Goal: Obtain resource: Download file/media

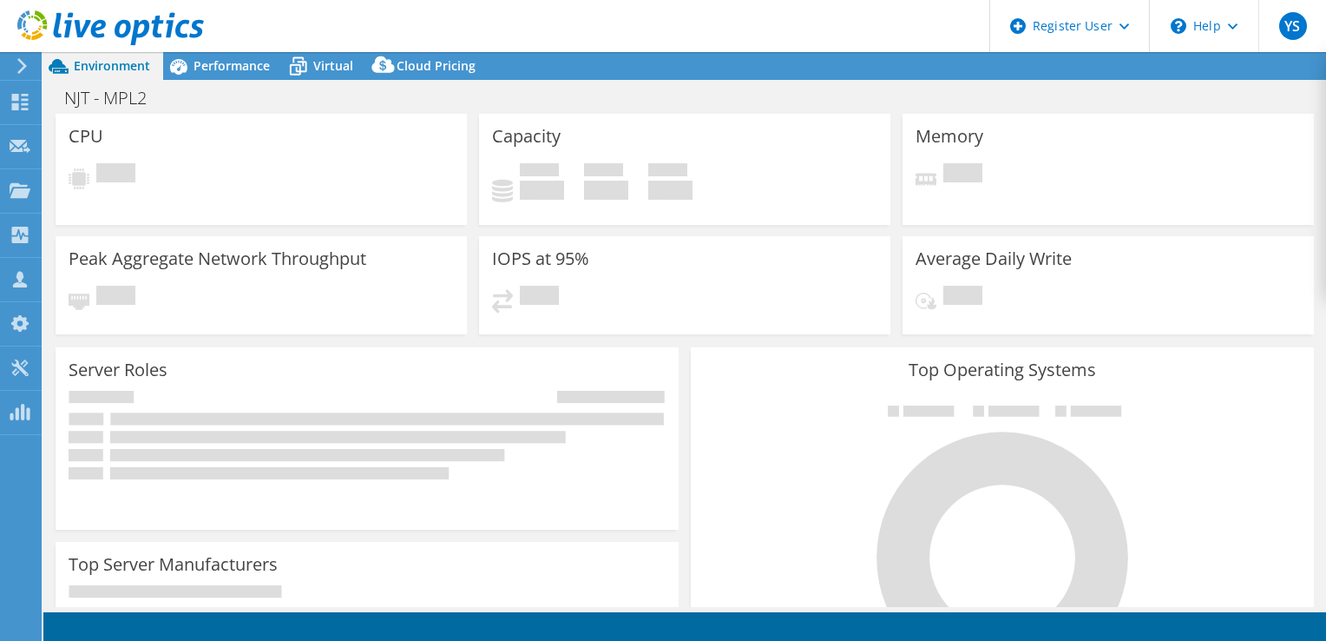
select select "USD"
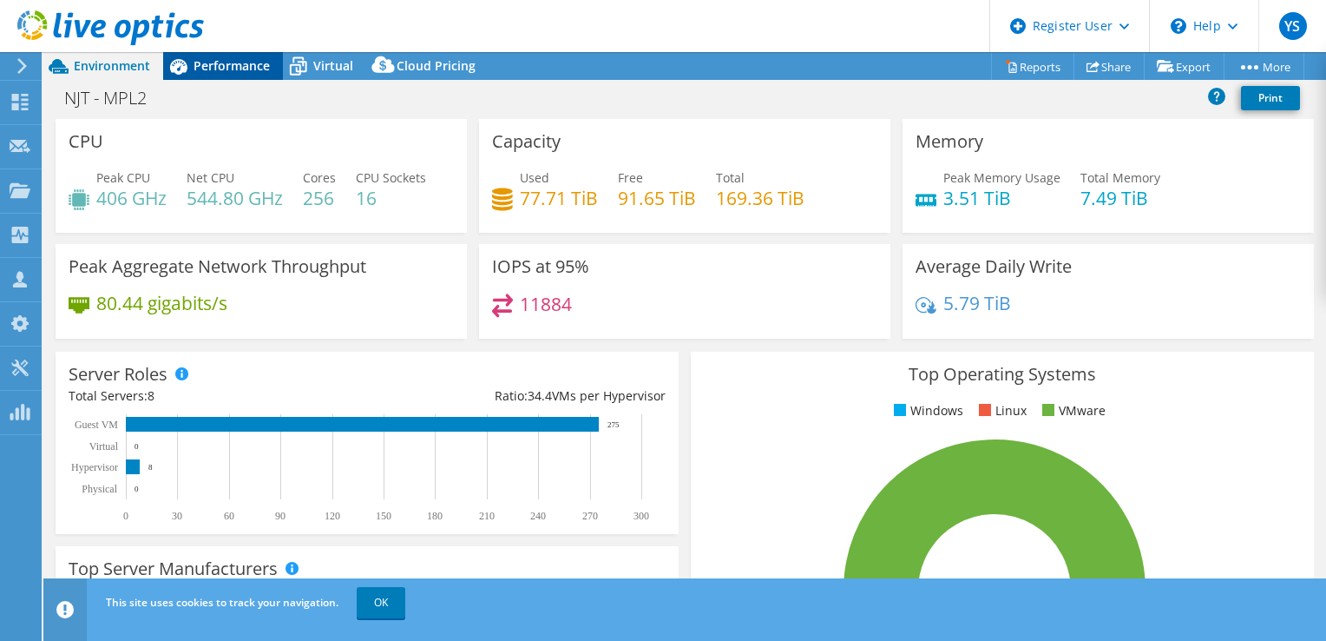
click at [250, 69] on span "Performance" at bounding box center [232, 65] width 76 height 16
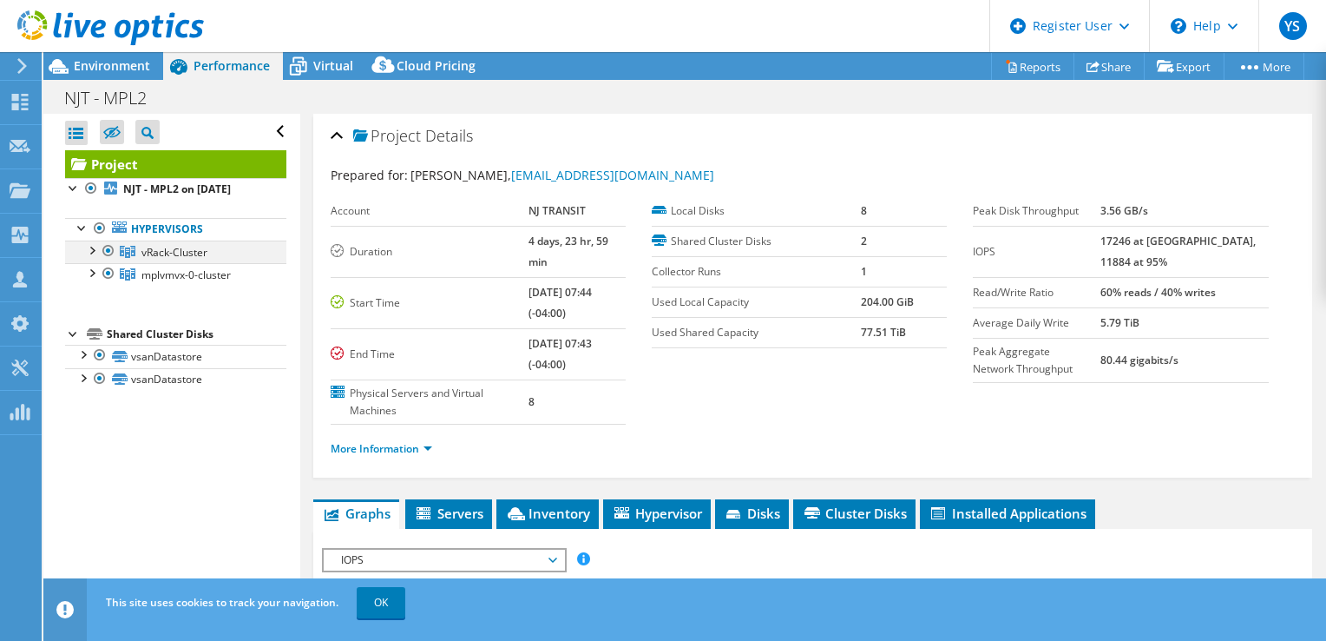
click at [104, 247] on div at bounding box center [108, 250] width 17 height 21
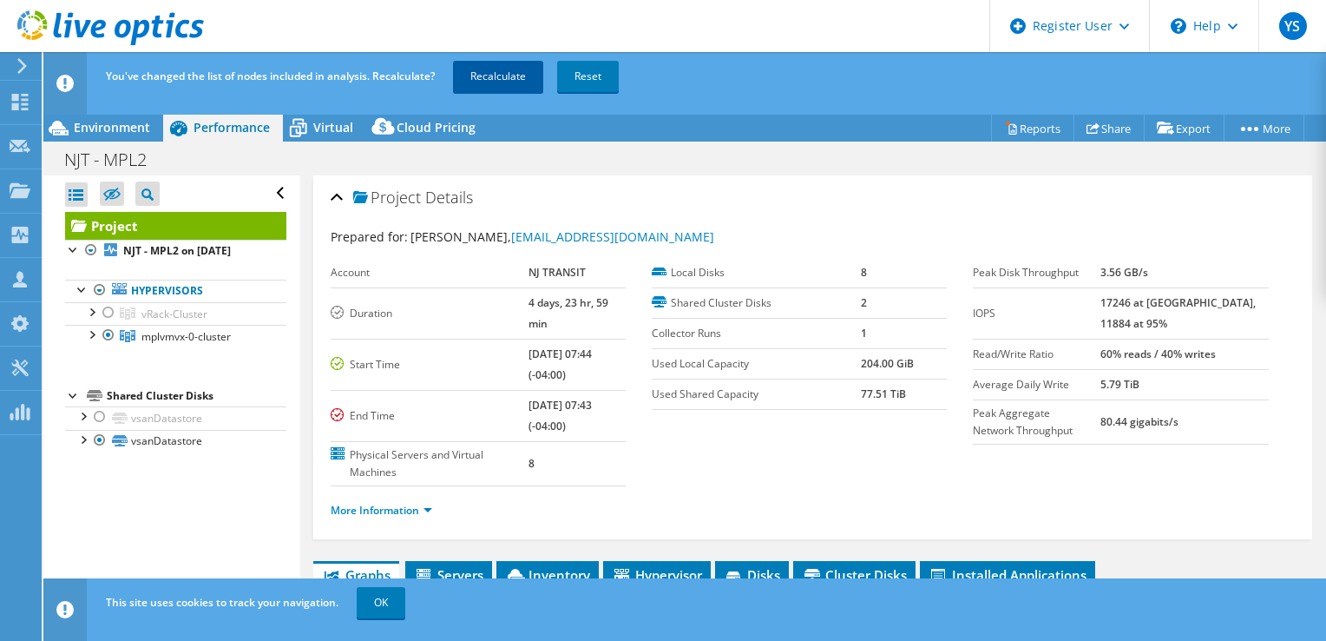
click at [515, 71] on link "Recalculate" at bounding box center [498, 76] width 90 height 31
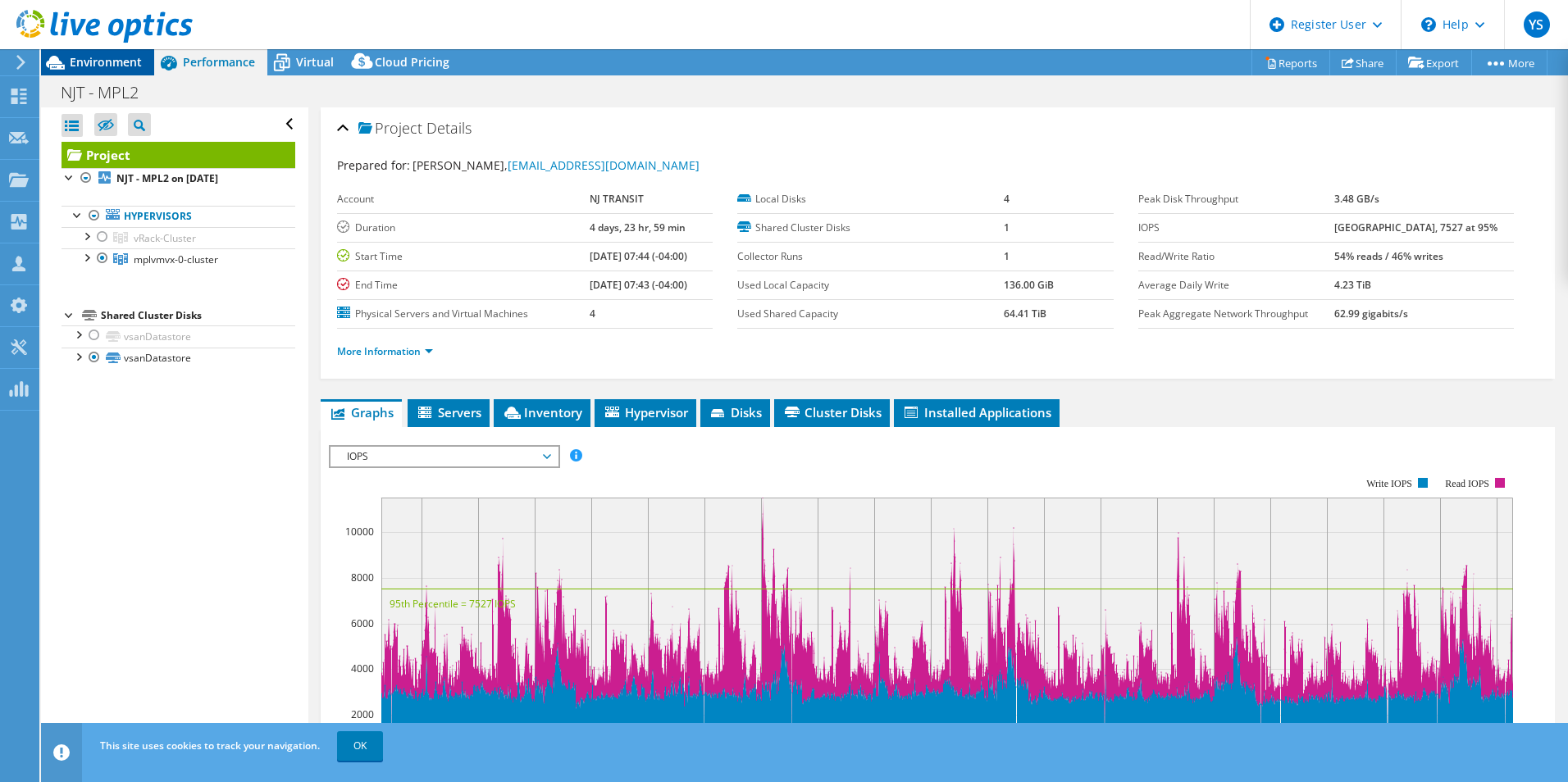
click at [128, 72] on div "Environment" at bounding box center [97, 62] width 113 height 26
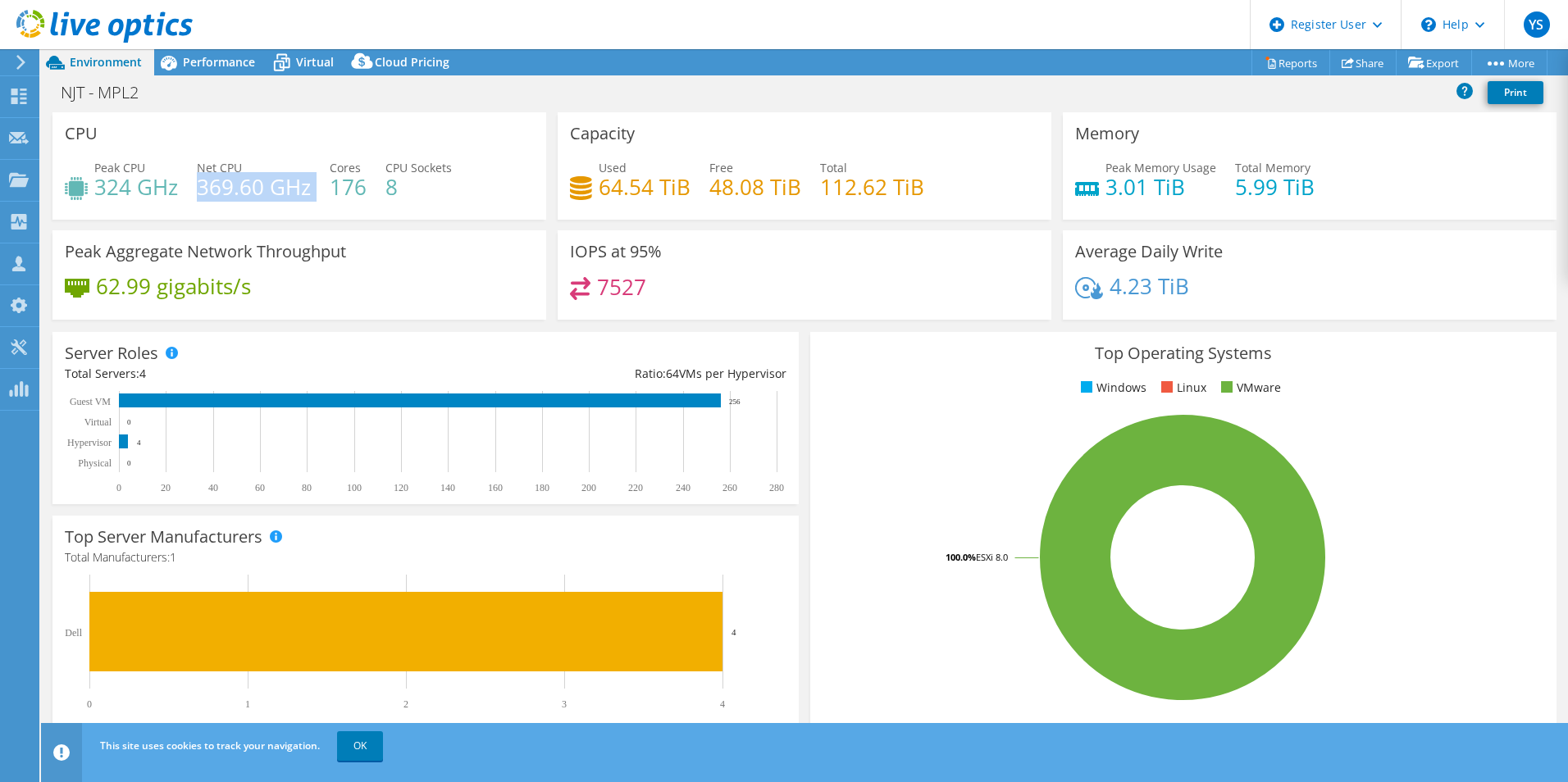
drag, startPoint x: 201, startPoint y: 193, endPoint x: 315, endPoint y: 193, distance: 114.0
click at [315, 193] on div "Peak CPU 324 GHz Net CPU 369.60 GHz Cores 176 CPU Sockets 8" at bounding box center [299, 185] width 469 height 53
click at [562, 321] on div "IOPS at 95% 7527" at bounding box center [804, 280] width 505 height 100
drag, startPoint x: 107, startPoint y: 195, endPoint x: 298, endPoint y: 188, distance: 191.1
click at [298, 188] on div "Peak CPU 324 GHz Net CPU 369.60 GHz Cores 176 CPU Sockets 8" at bounding box center [299, 185] width 469 height 53
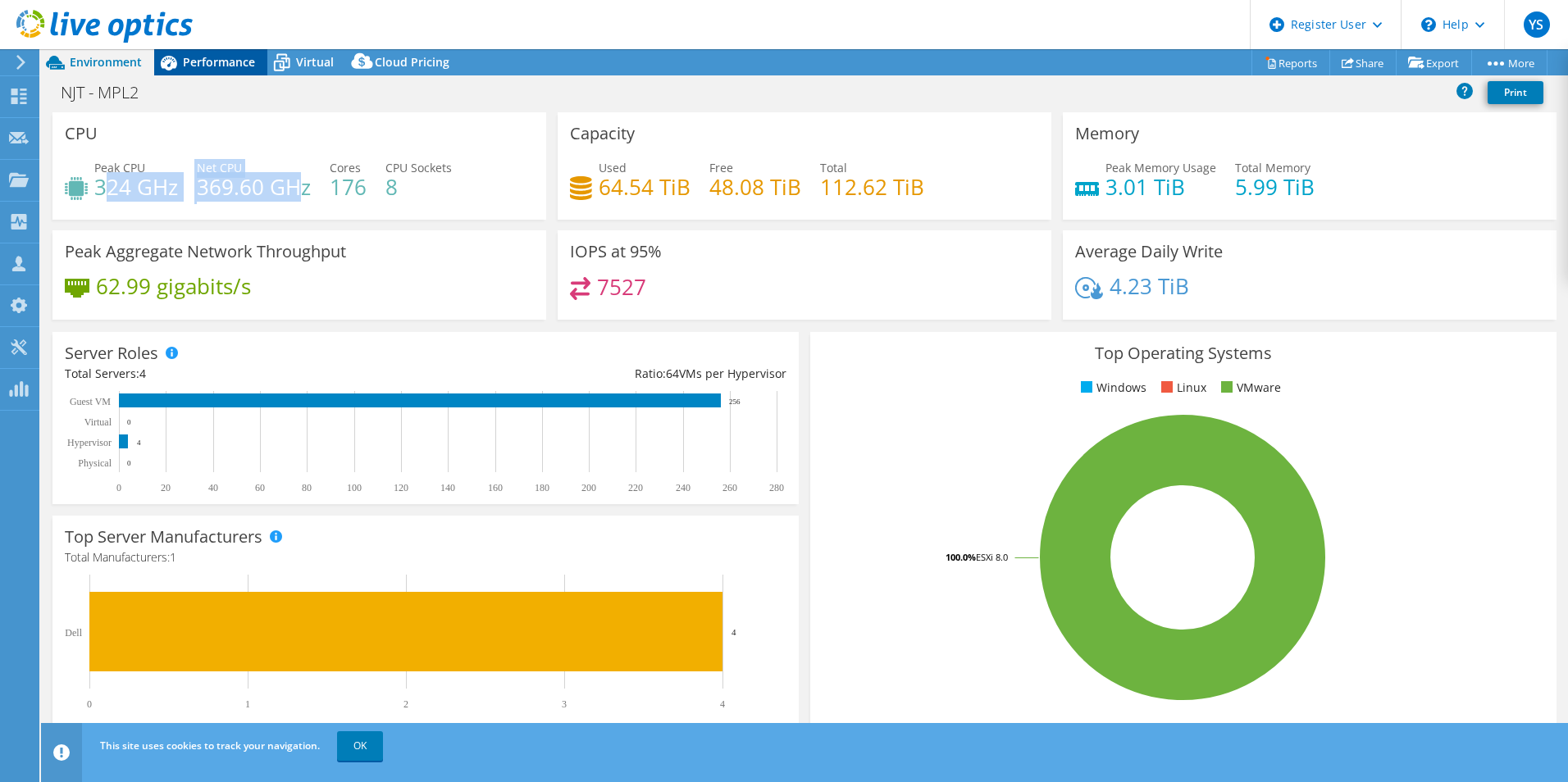
click at [231, 72] on div "Performance" at bounding box center [211, 62] width 113 height 26
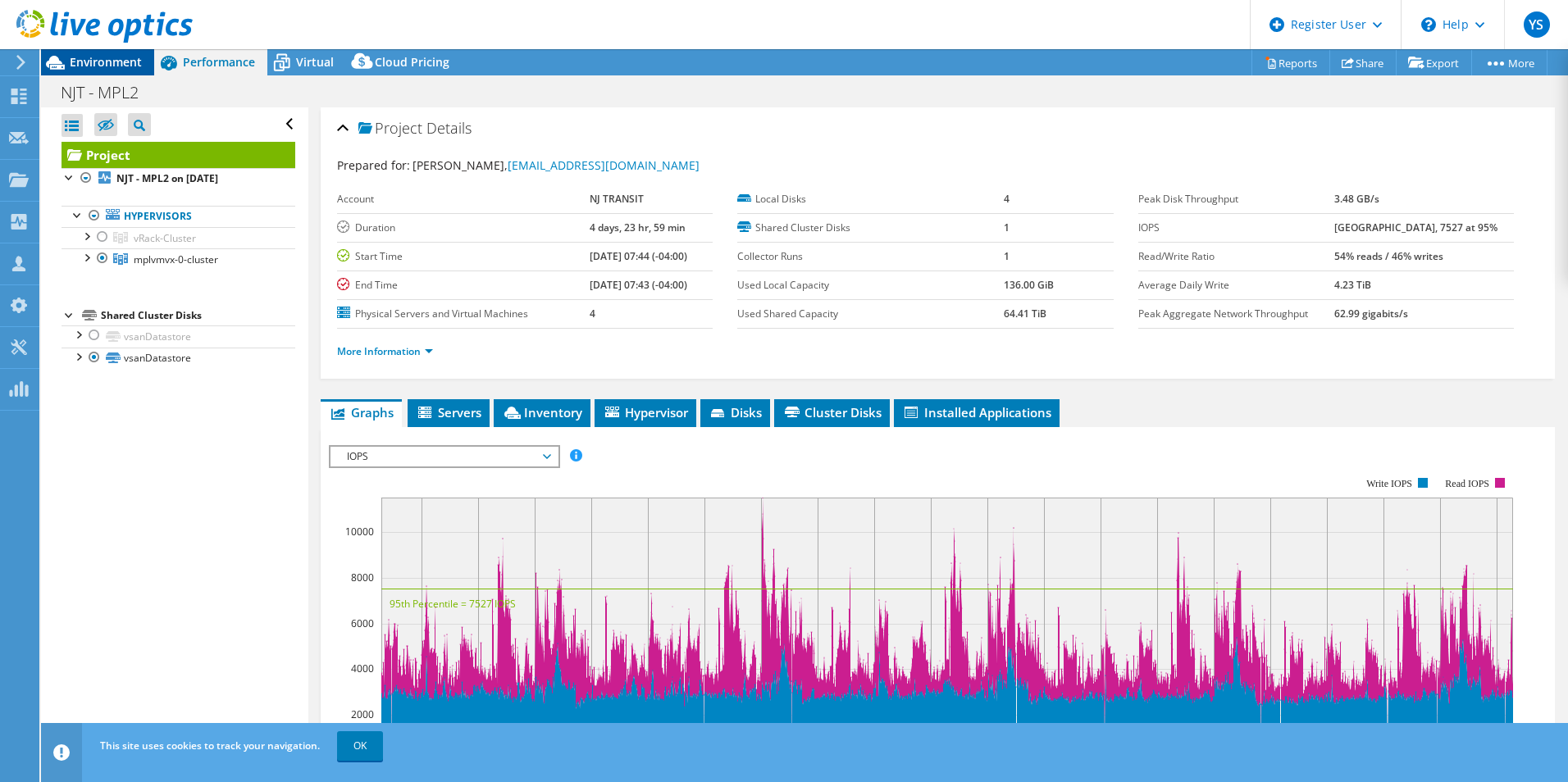
click at [96, 68] on span "Environment" at bounding box center [106, 61] width 72 height 15
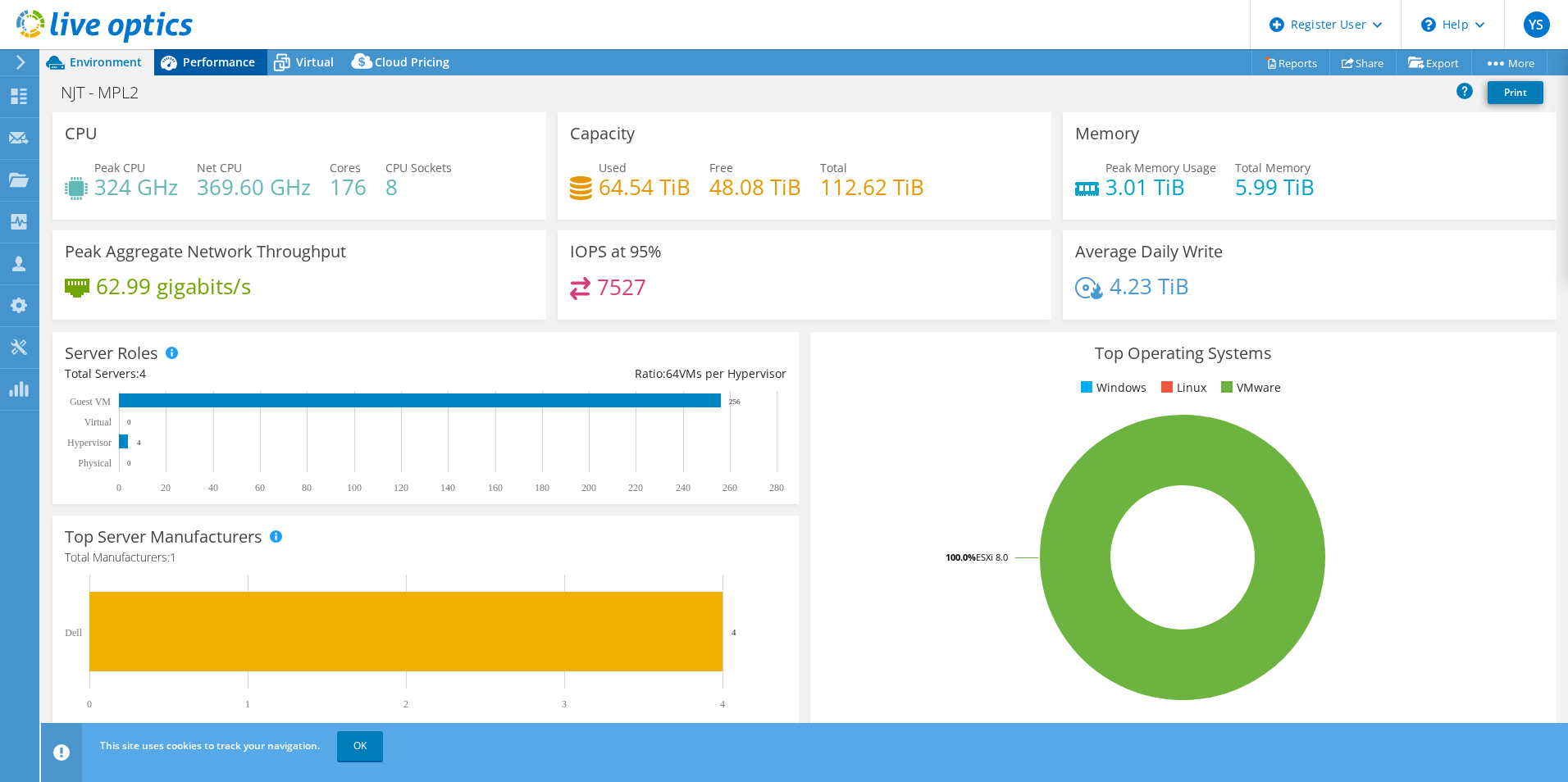
click at [174, 65] on icon at bounding box center [168, 63] width 16 height 15
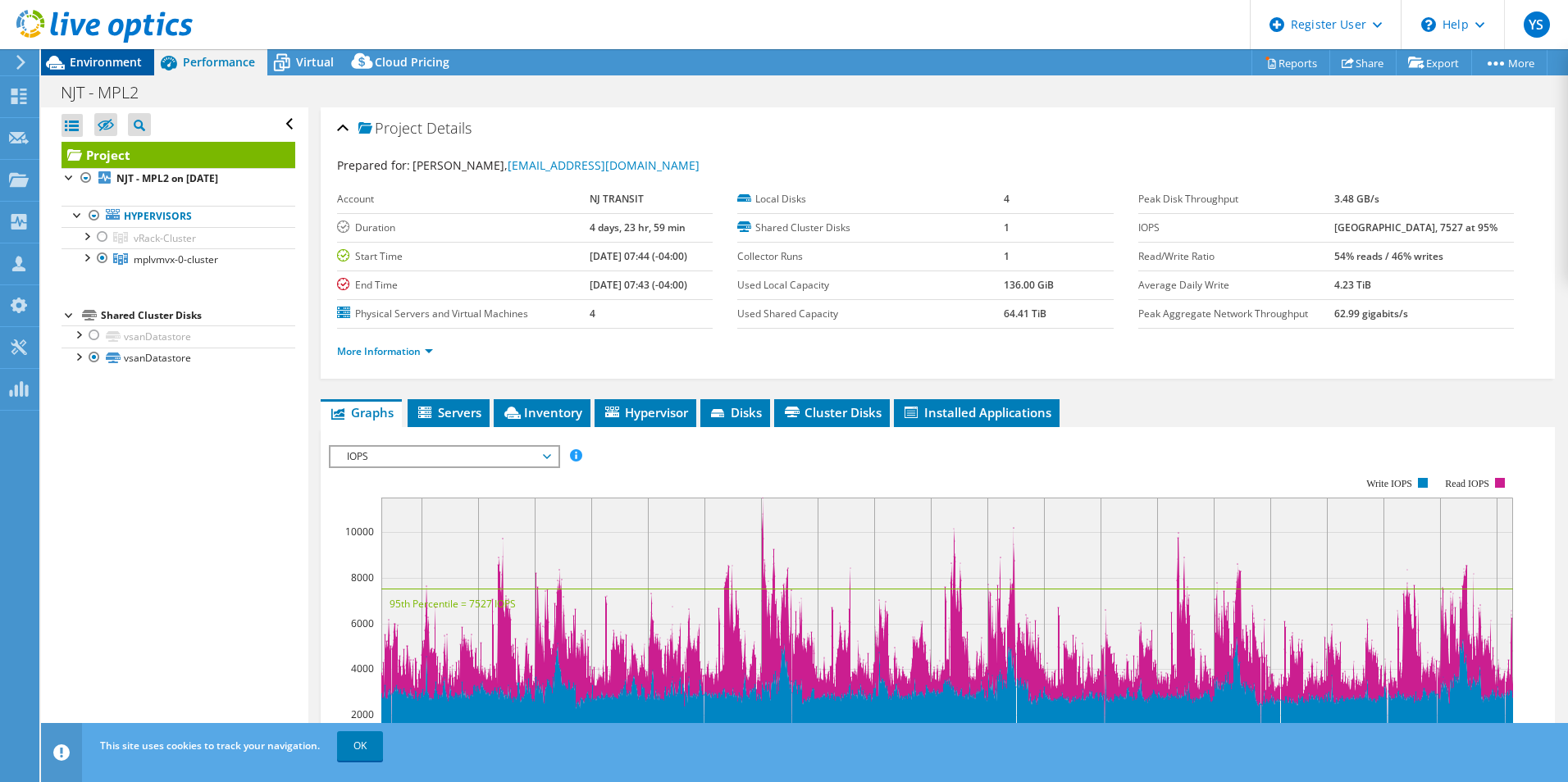
click at [109, 66] on span "Environment" at bounding box center [106, 61] width 72 height 15
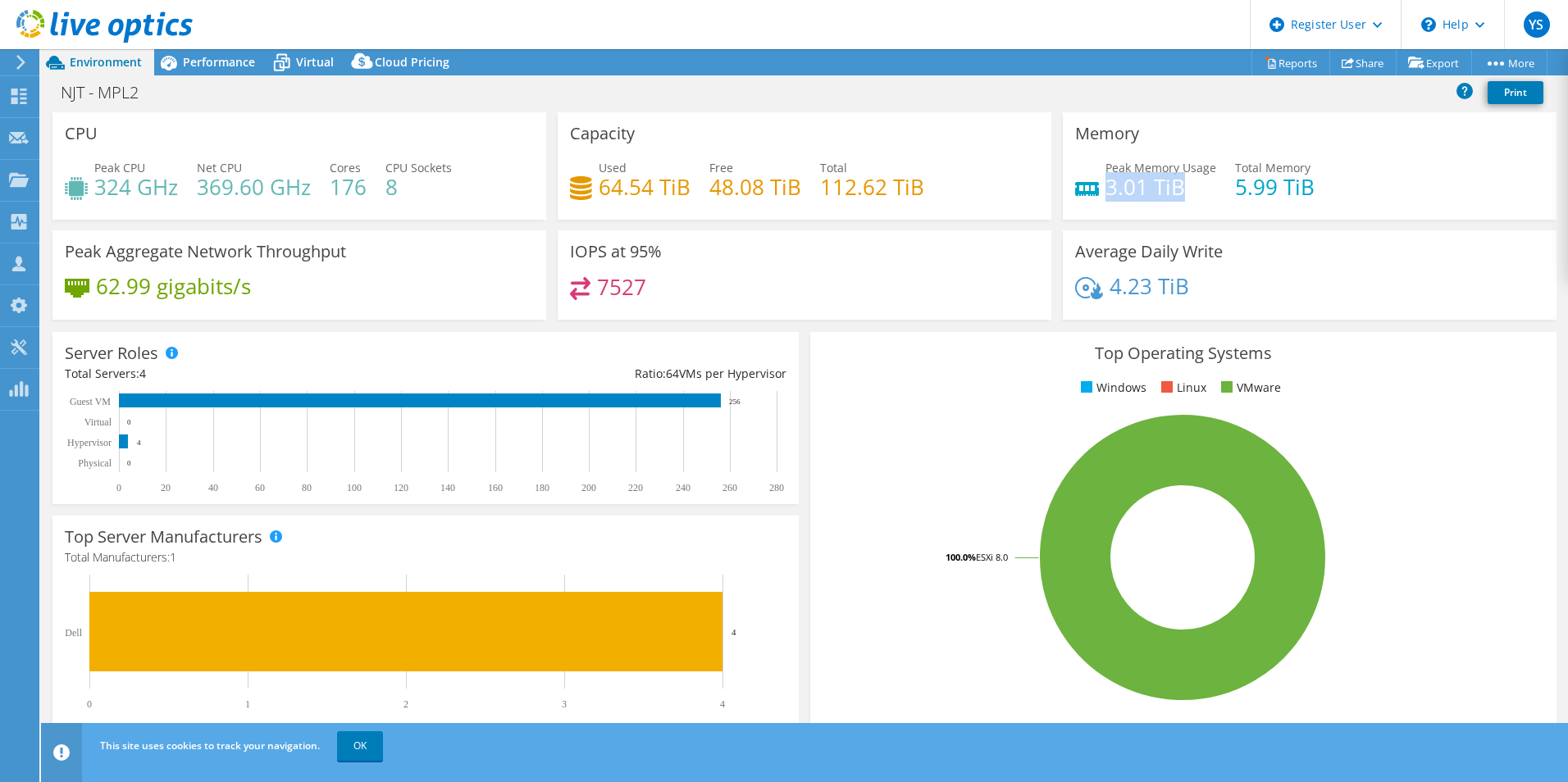
drag, startPoint x: 1099, startPoint y: 195, endPoint x: 1175, endPoint y: 194, distance: 76.0
click at [1175, 194] on h4 "3.01 TiB" at bounding box center [1160, 186] width 111 height 18
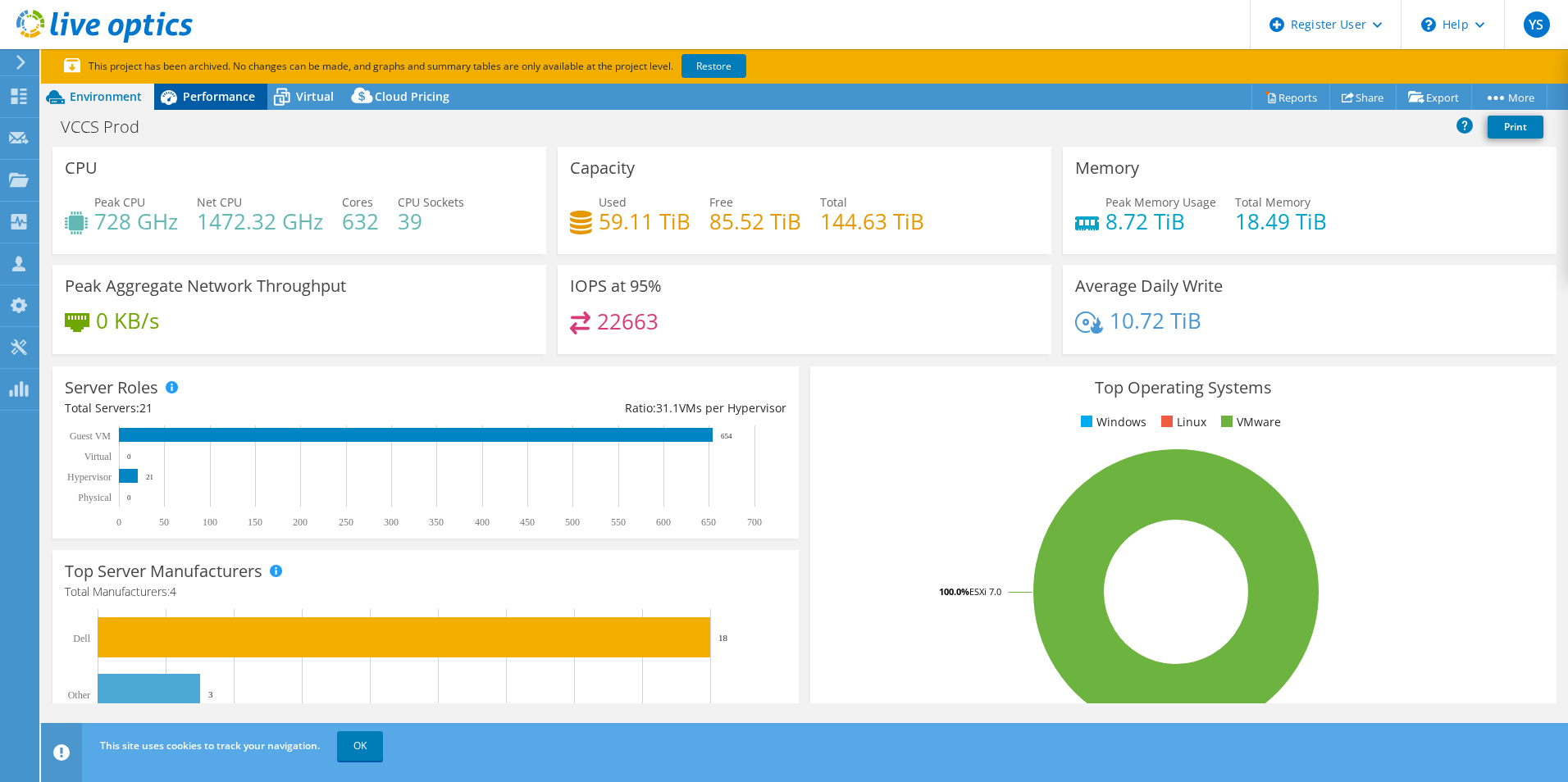
click at [214, 96] on span "Performance" at bounding box center [219, 96] width 72 height 15
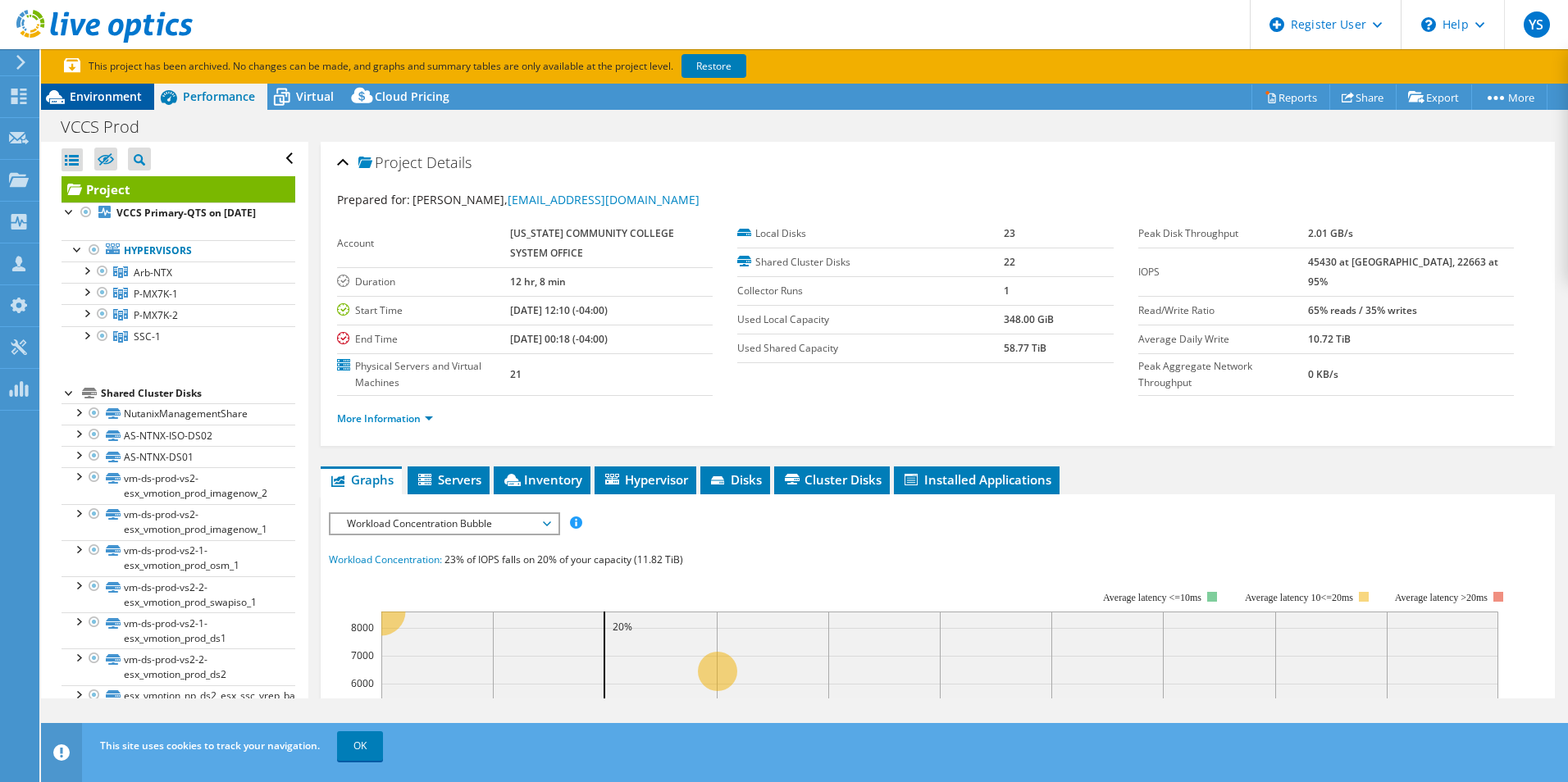
click at [115, 95] on span "Environment" at bounding box center [106, 96] width 72 height 15
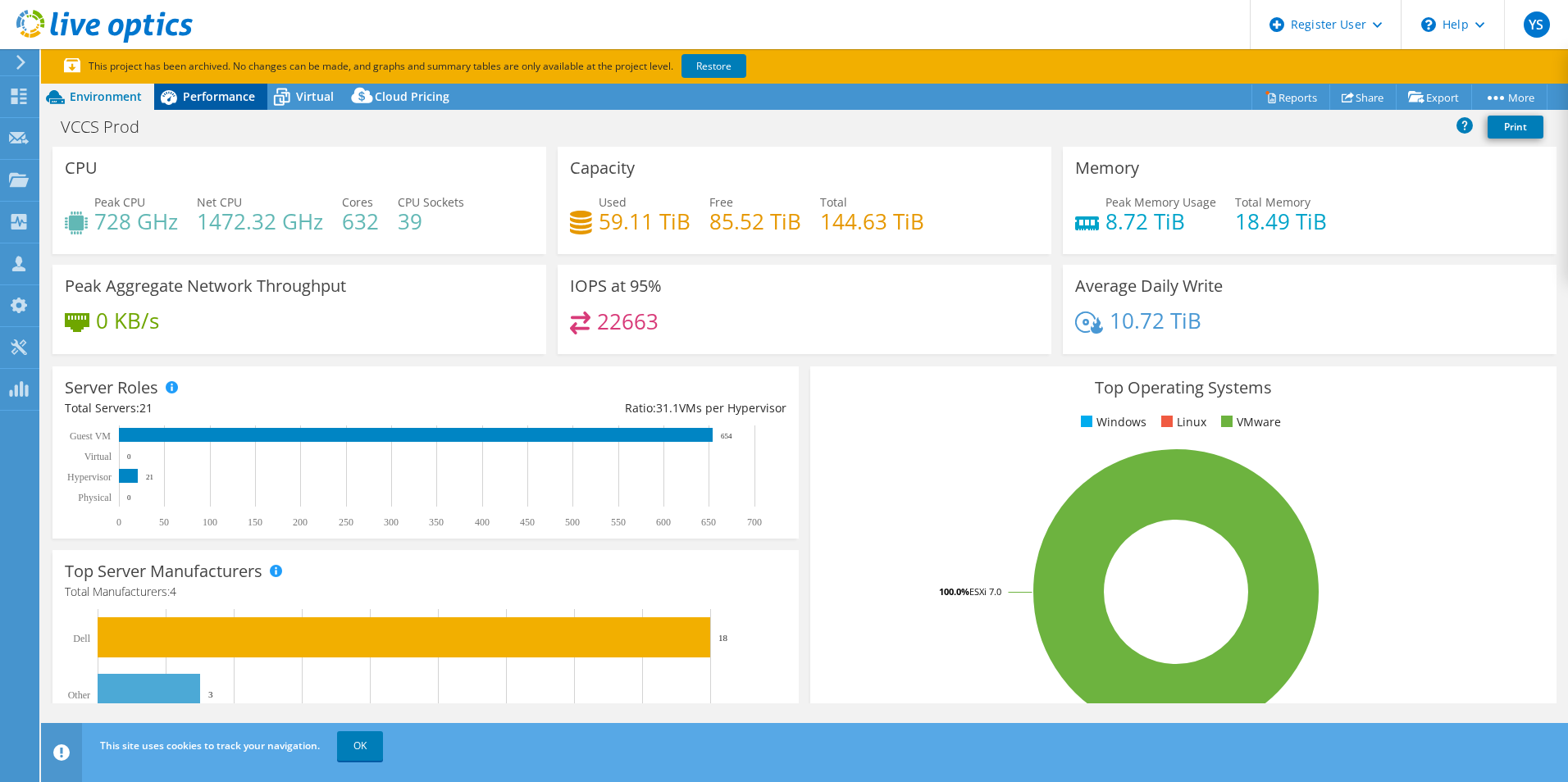
click at [215, 109] on div "Performance" at bounding box center [211, 97] width 113 height 26
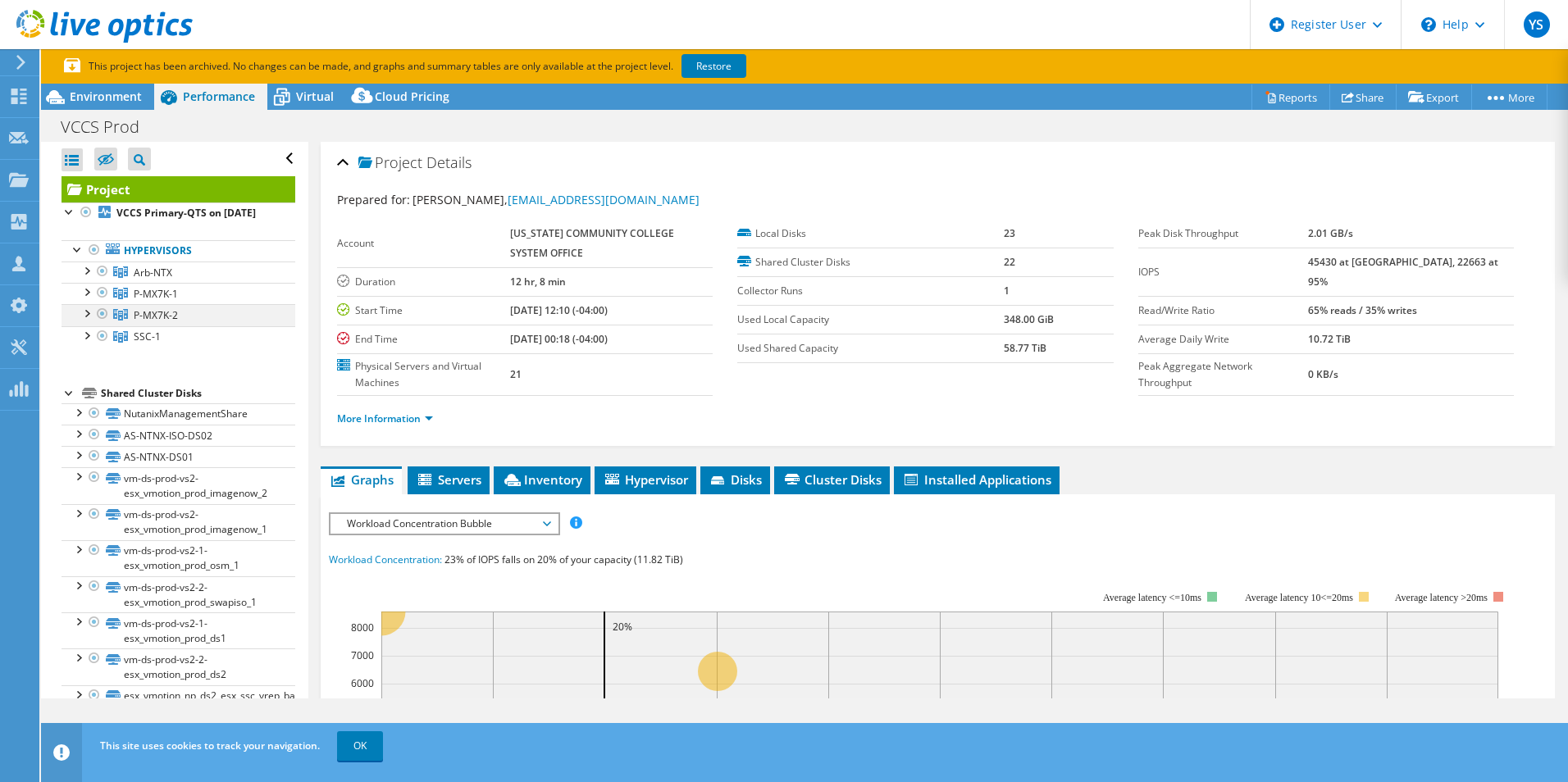
click at [89, 320] on div at bounding box center [85, 312] width 16 height 16
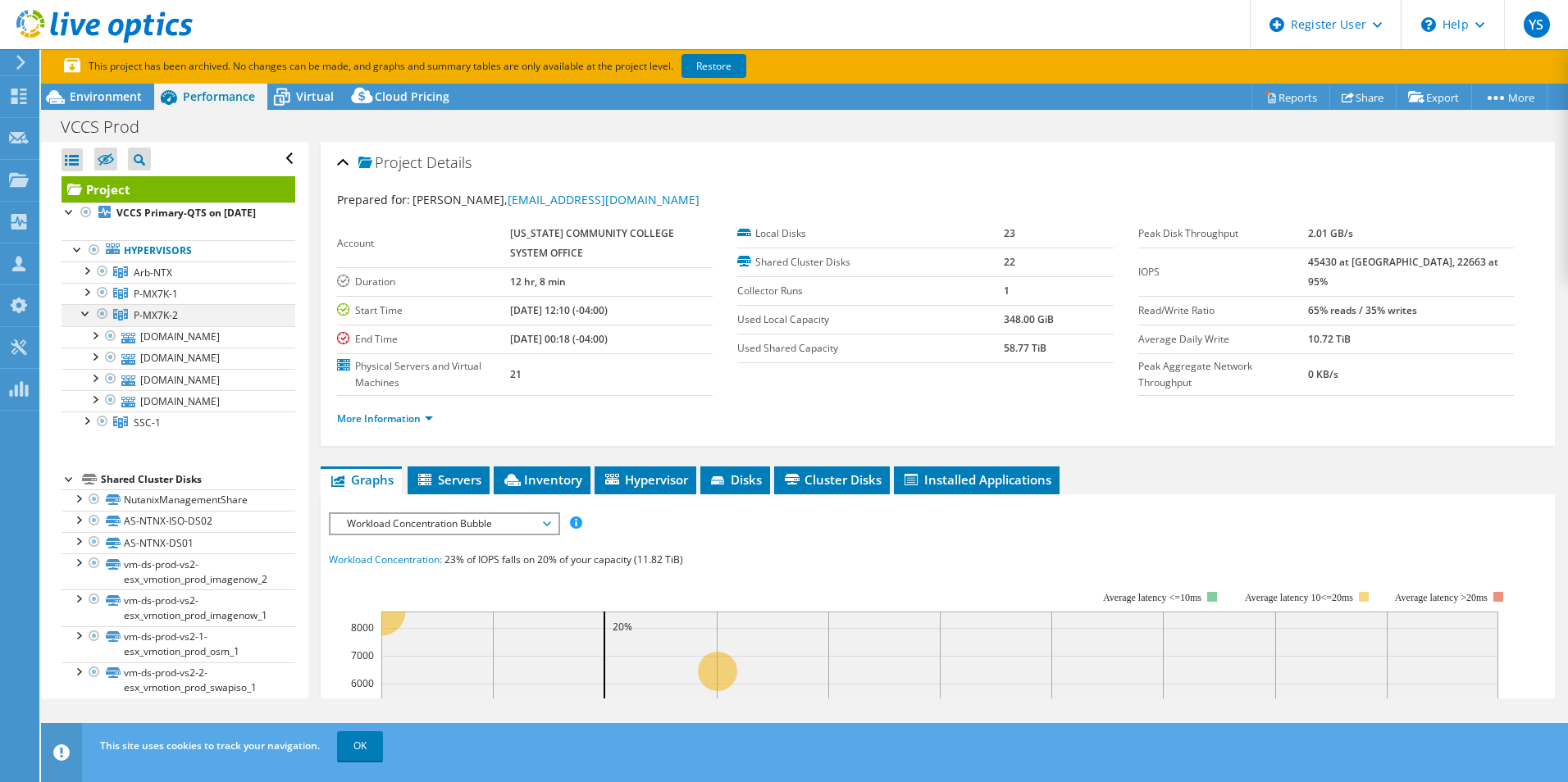
click at [89, 320] on div at bounding box center [85, 312] width 16 height 16
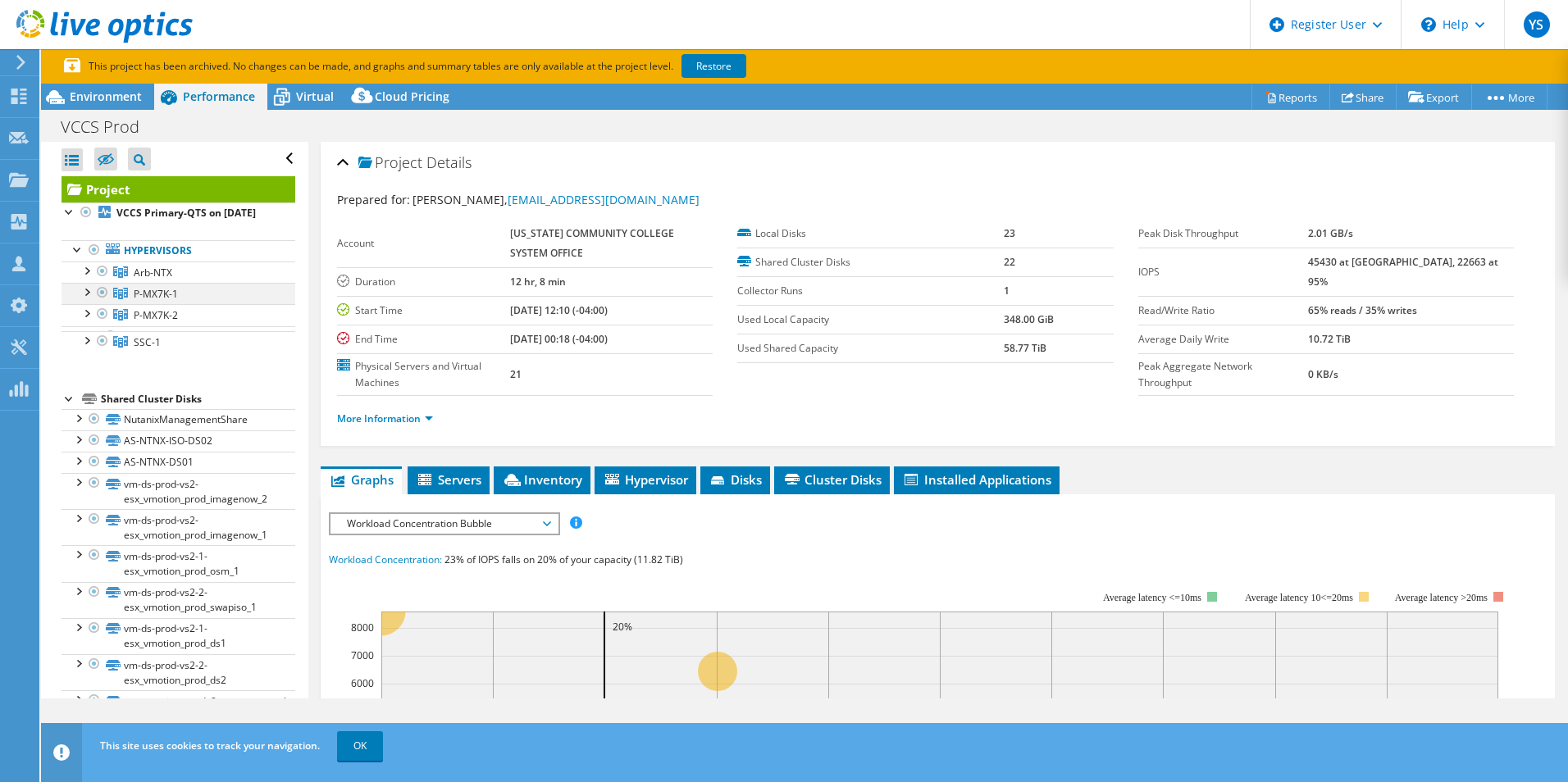
click at [86, 299] on div at bounding box center [85, 290] width 16 height 16
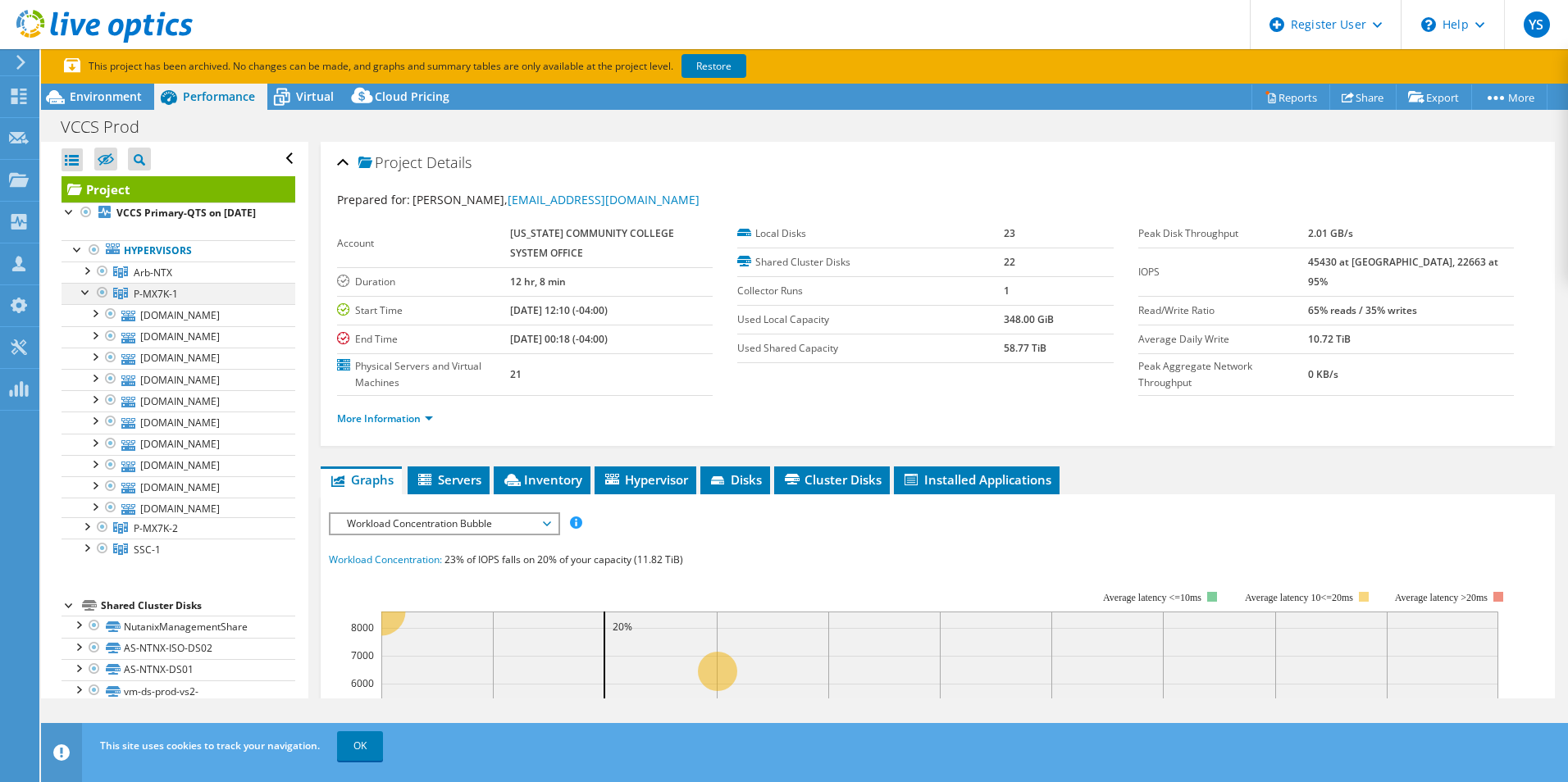
click at [86, 299] on div at bounding box center [85, 290] width 16 height 16
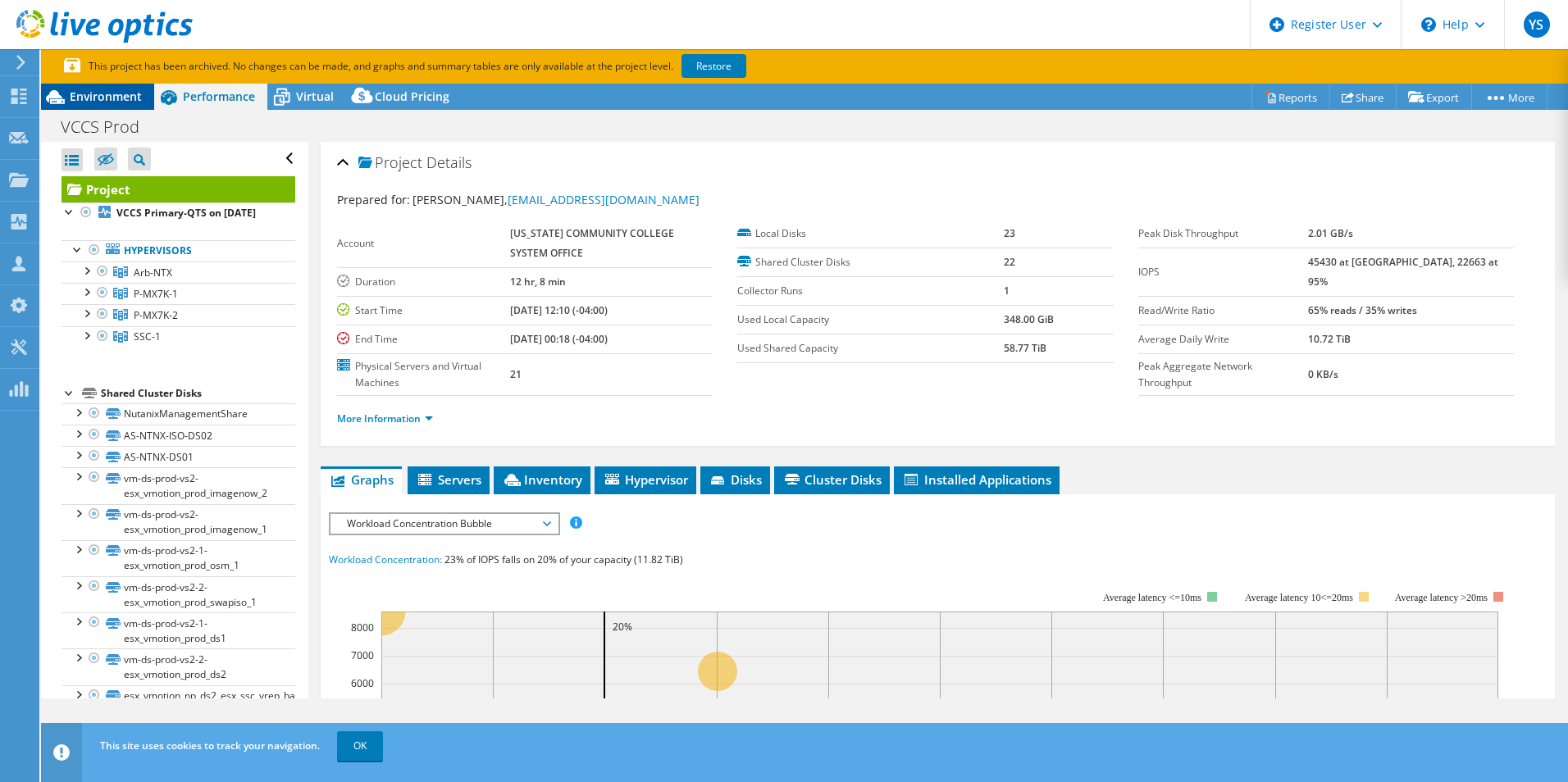
click at [87, 90] on span "Environment" at bounding box center [106, 96] width 72 height 15
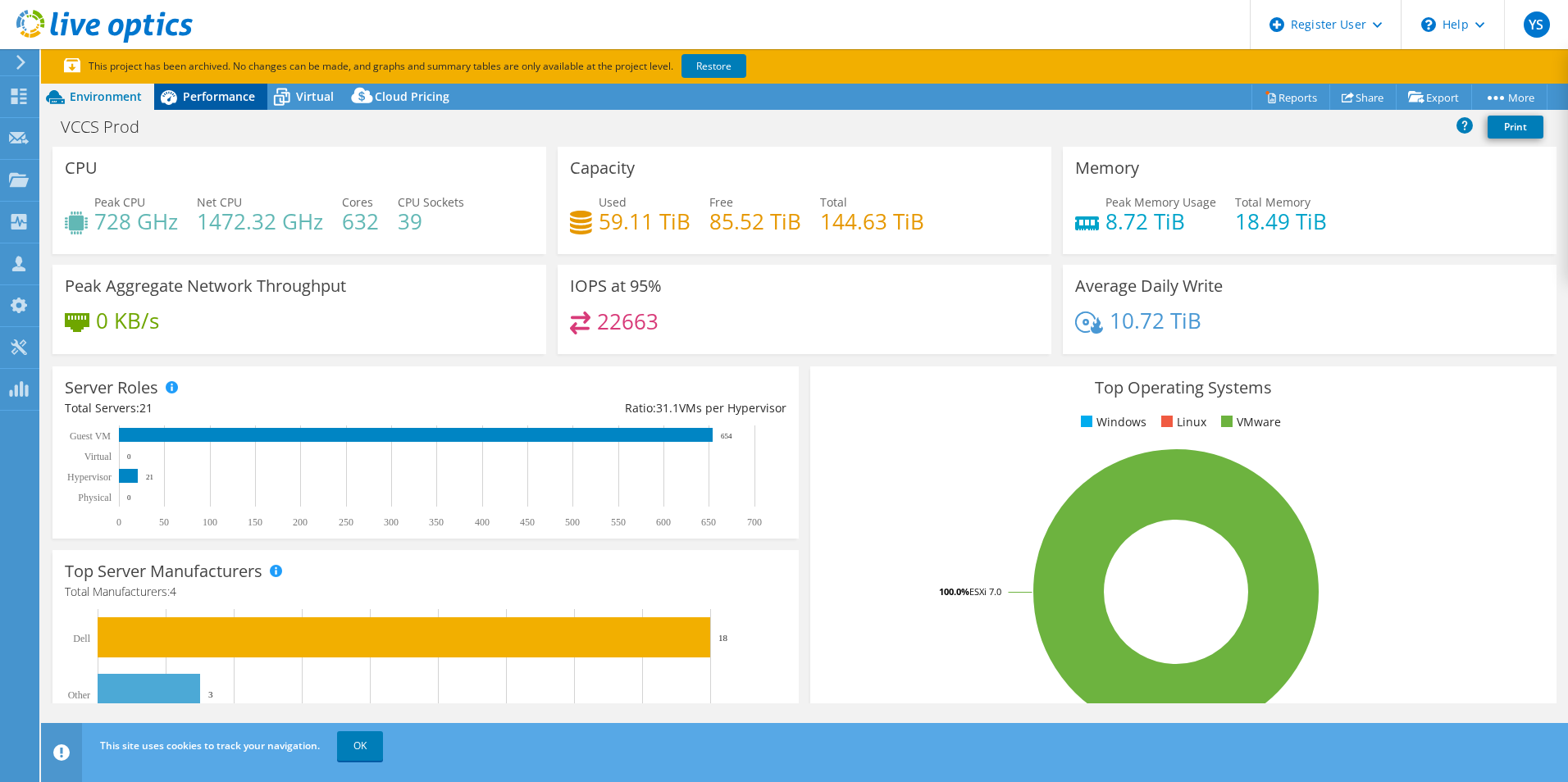
click at [210, 107] on div "Performance" at bounding box center [211, 97] width 113 height 26
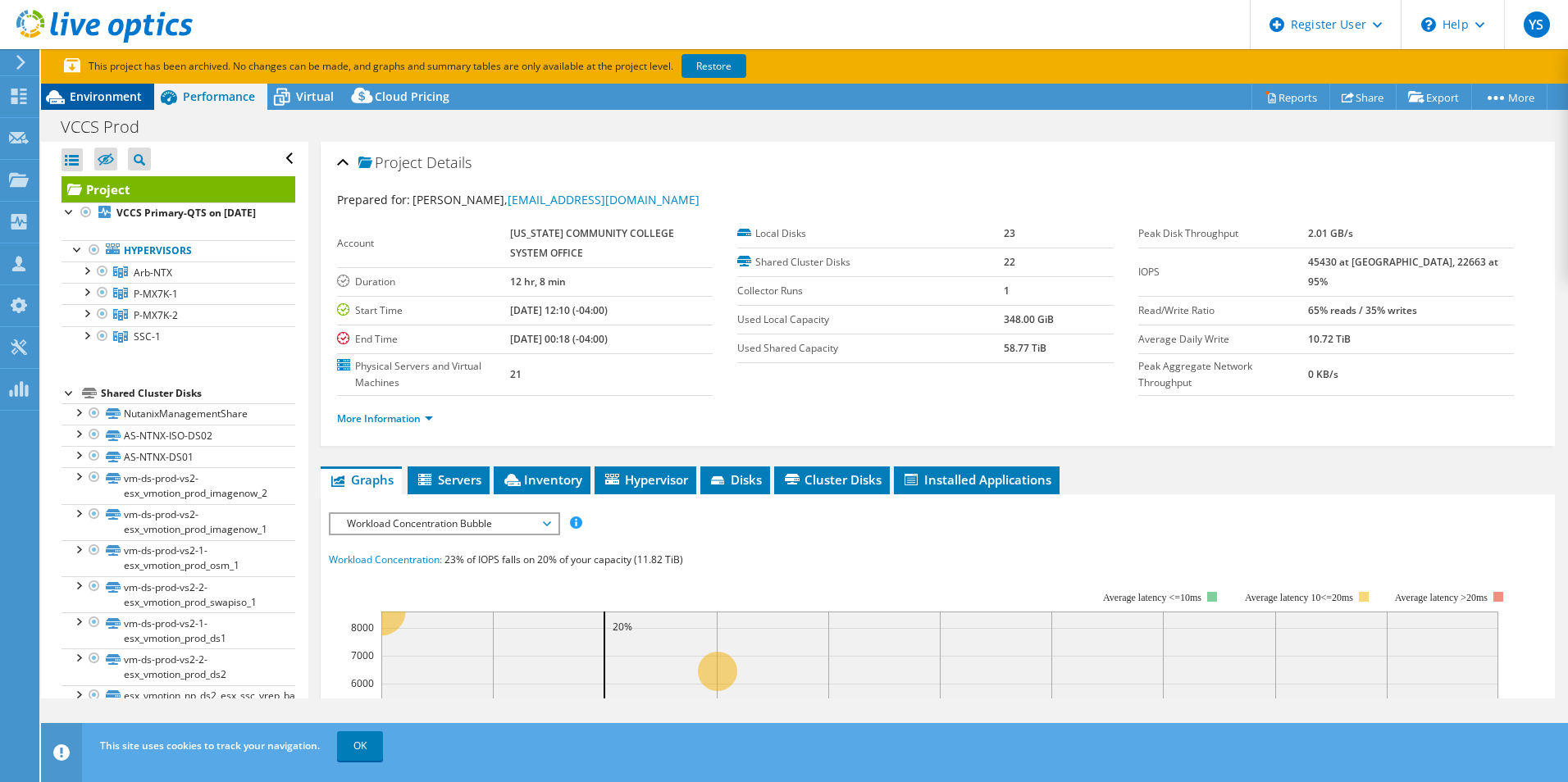
click at [103, 107] on div "Environment" at bounding box center [97, 97] width 113 height 26
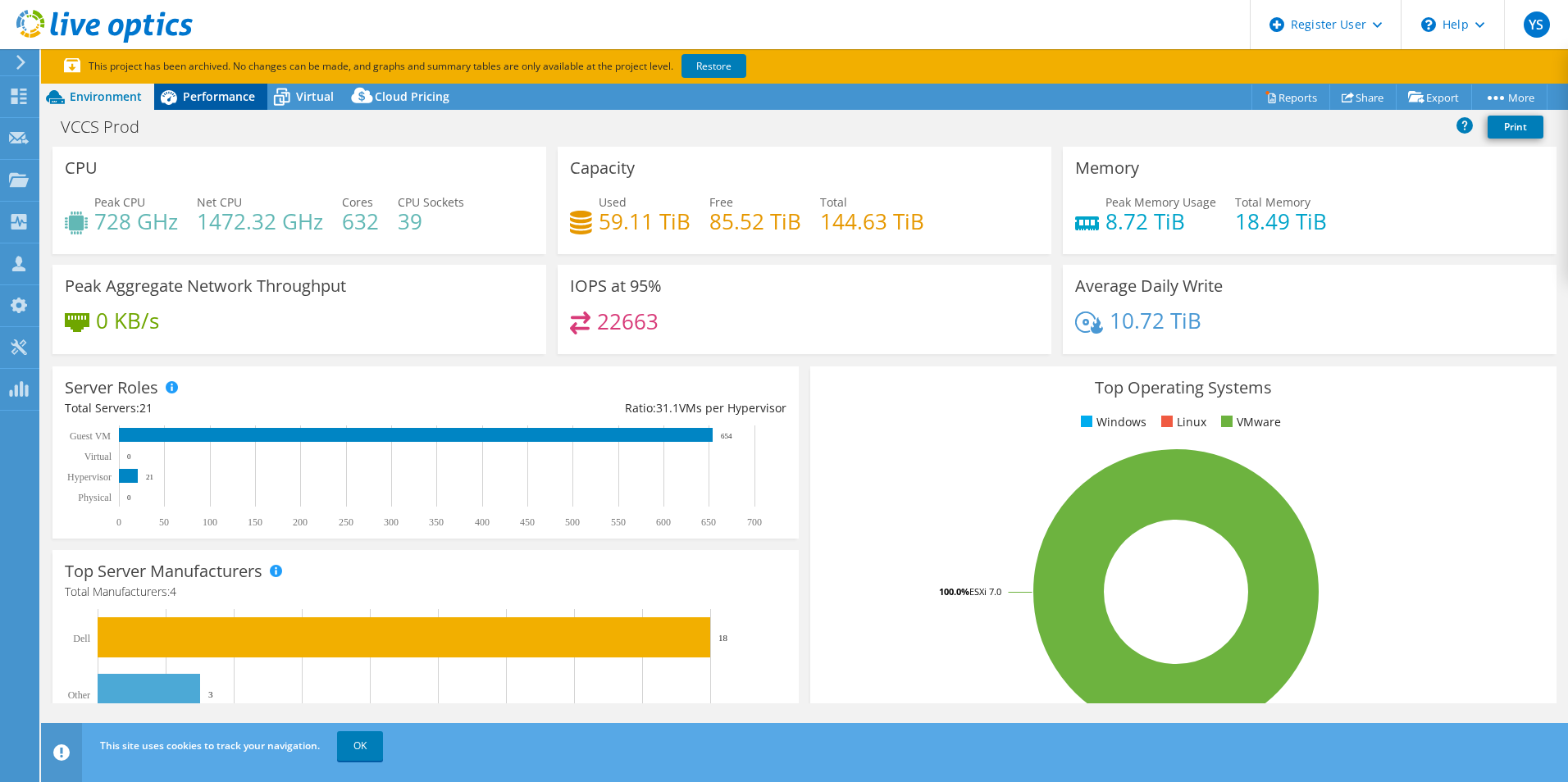
click at [208, 102] on span "Performance" at bounding box center [219, 96] width 72 height 15
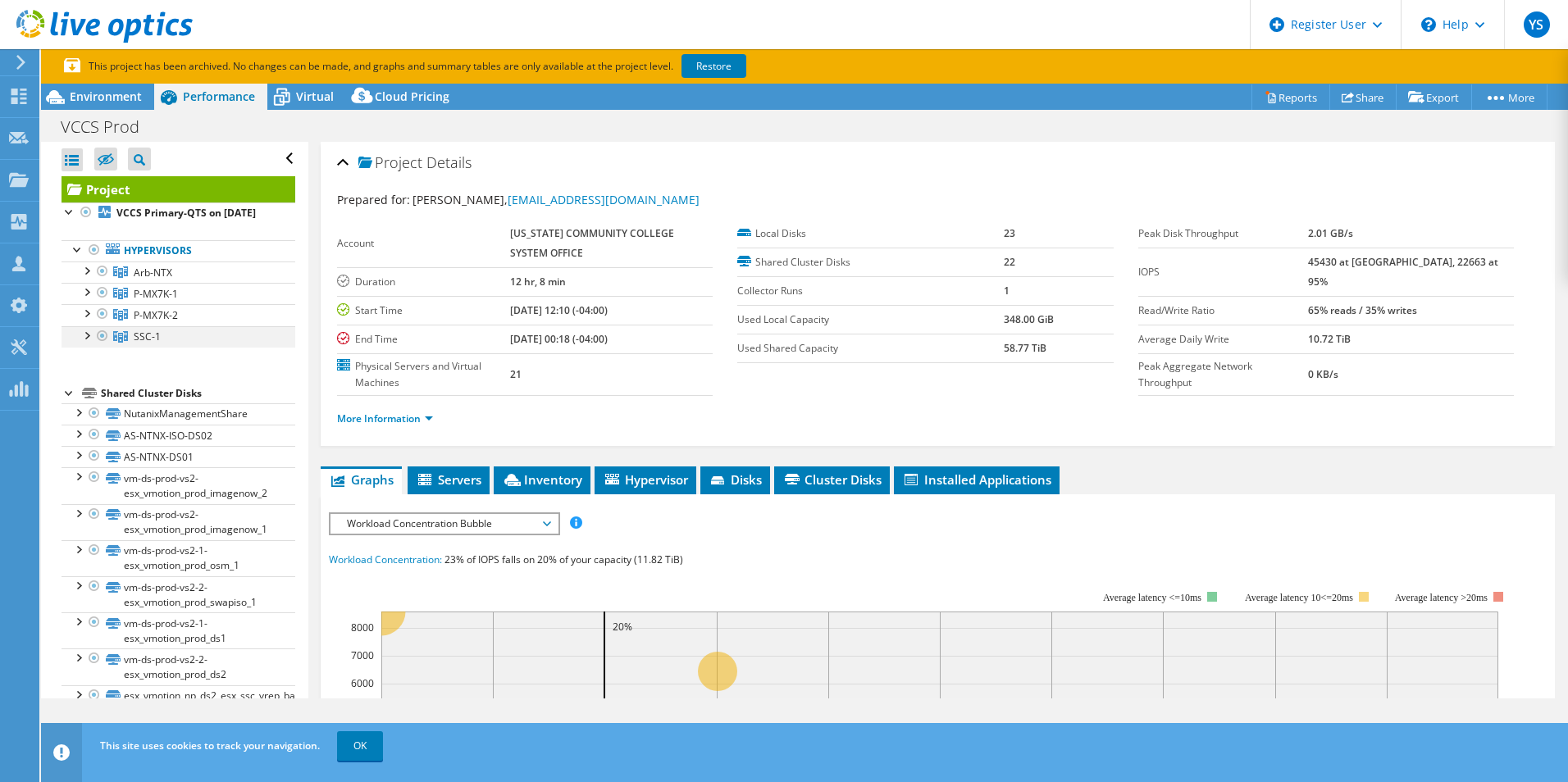
click at [80, 343] on div at bounding box center [85, 333] width 16 height 16
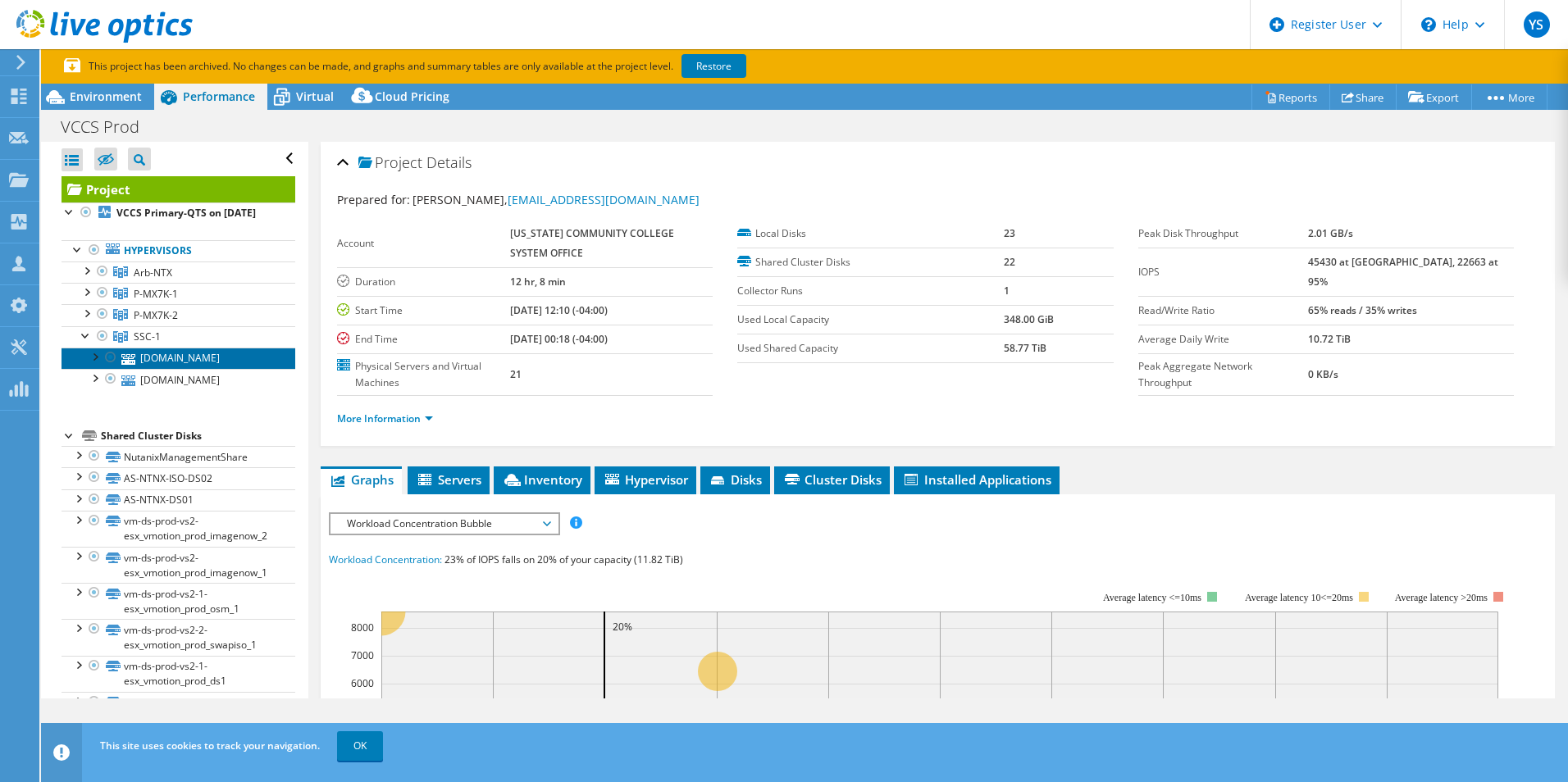
click at [248, 369] on link "[DOMAIN_NAME]" at bounding box center [178, 358] width 233 height 22
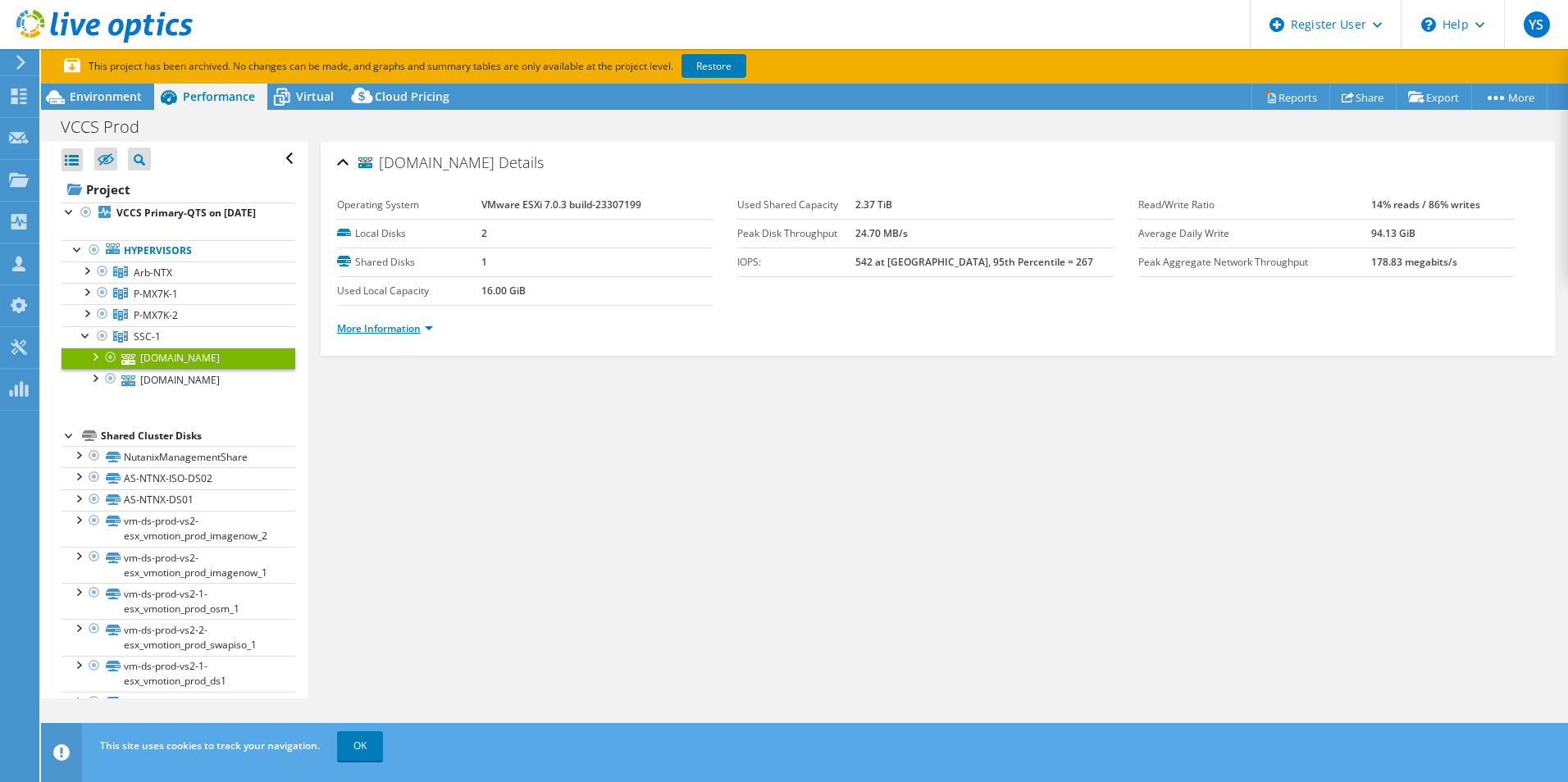
click at [433, 328] on link "More Information" at bounding box center [385, 328] width 96 height 14
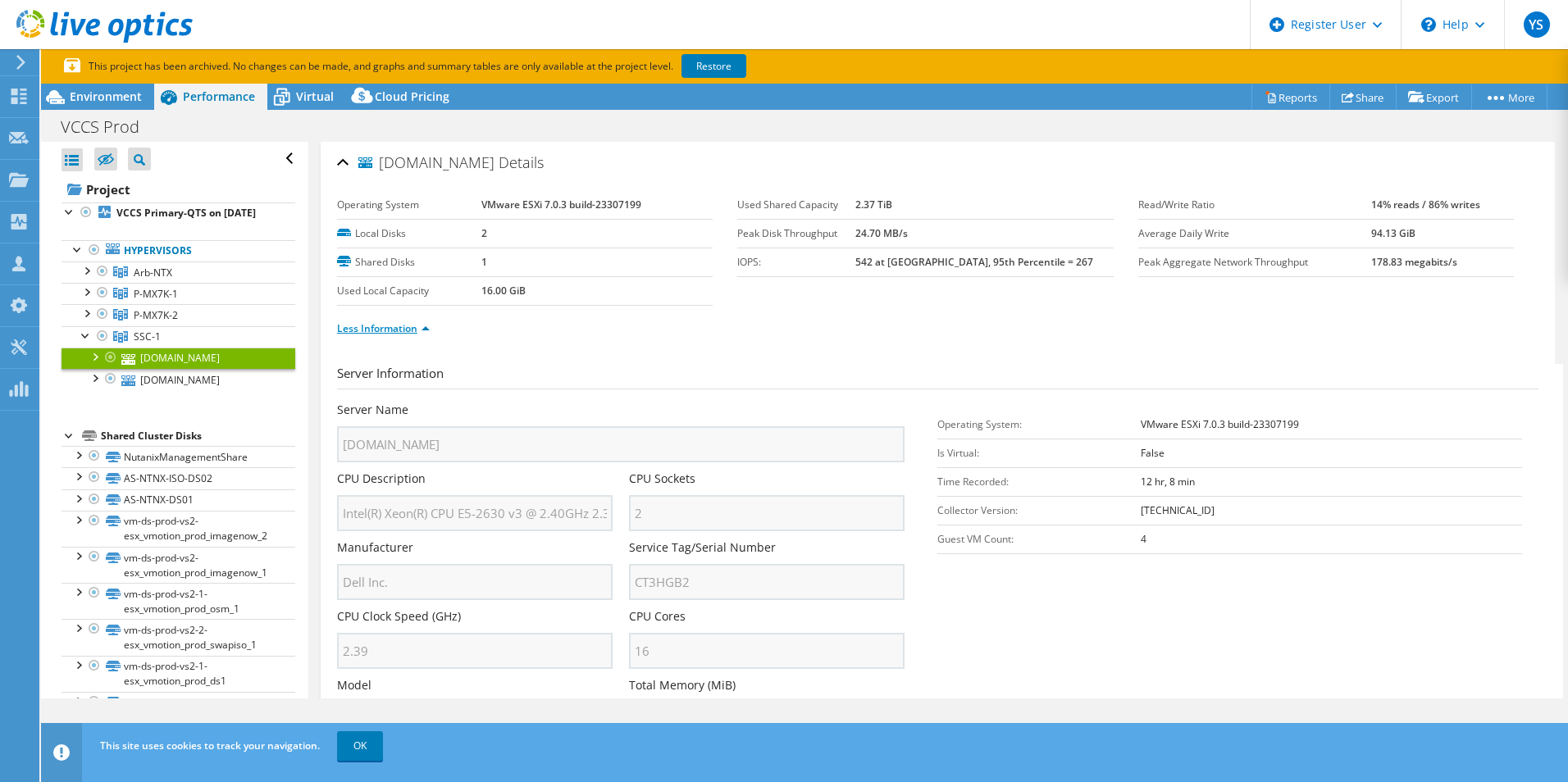
click at [411, 333] on link "Less Information" at bounding box center [383, 328] width 93 height 14
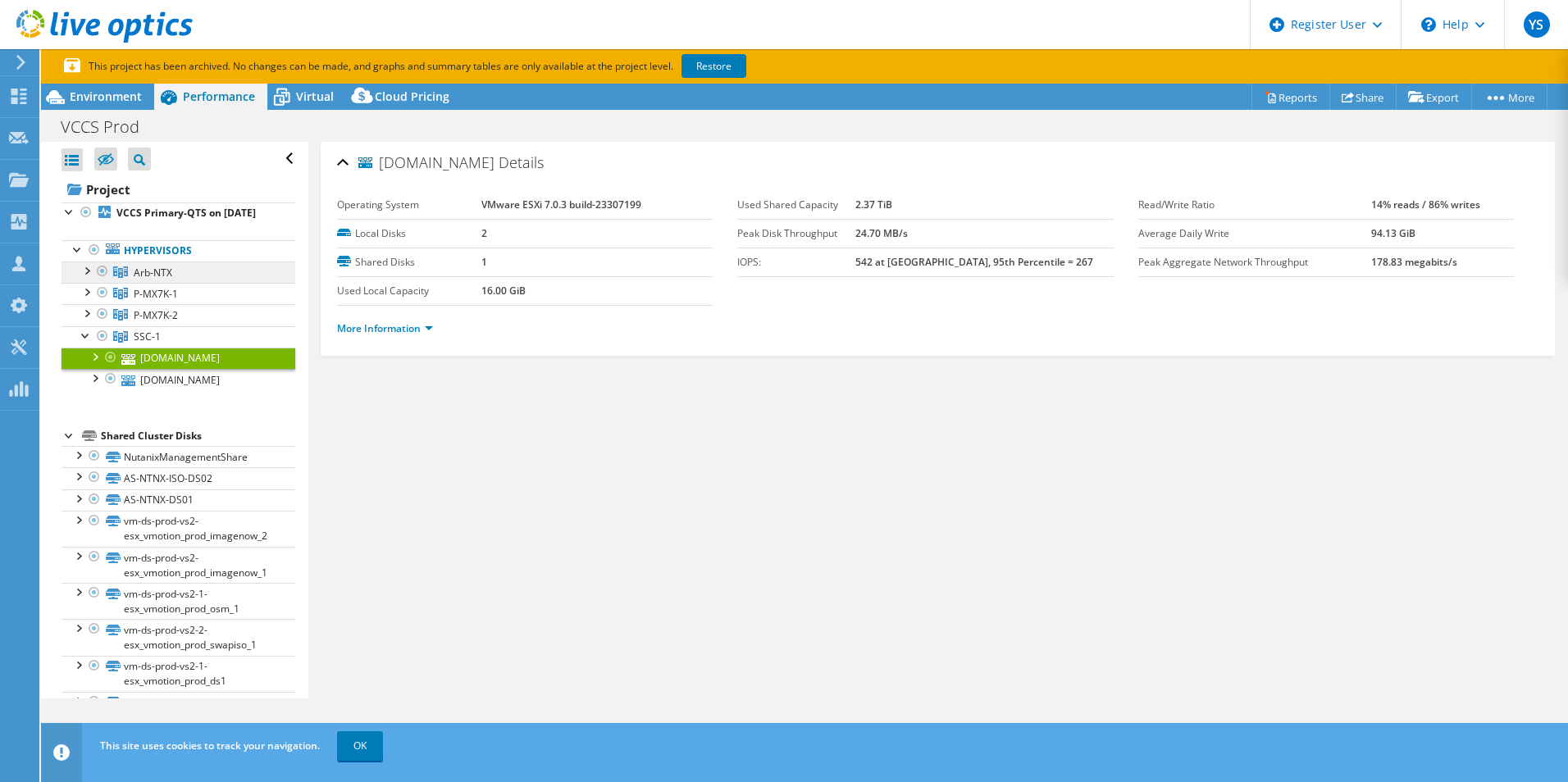
click at [149, 280] on span "Arb-NTX" at bounding box center [152, 272] width 39 height 14
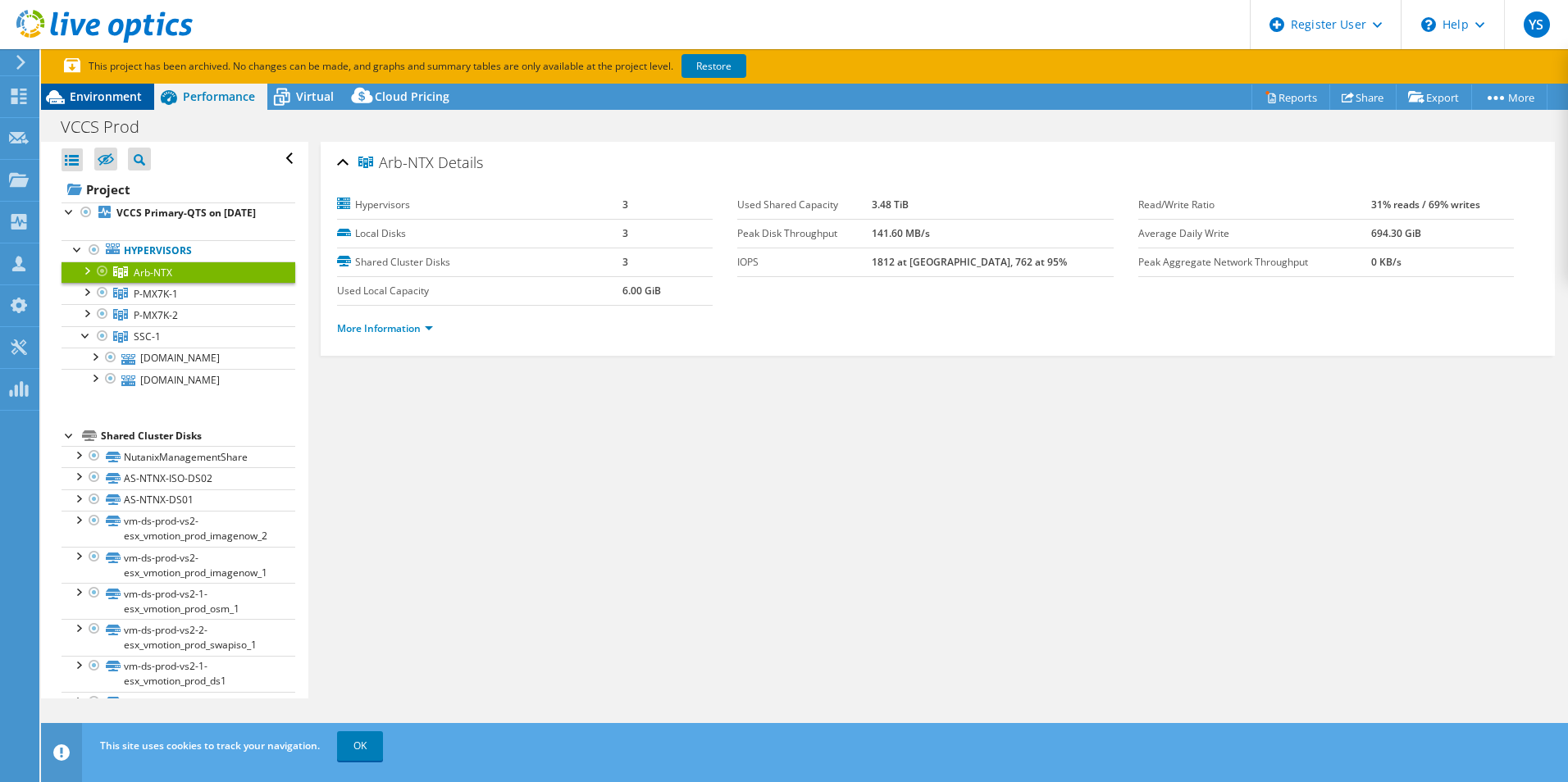
click at [121, 102] on span "Environment" at bounding box center [106, 96] width 72 height 15
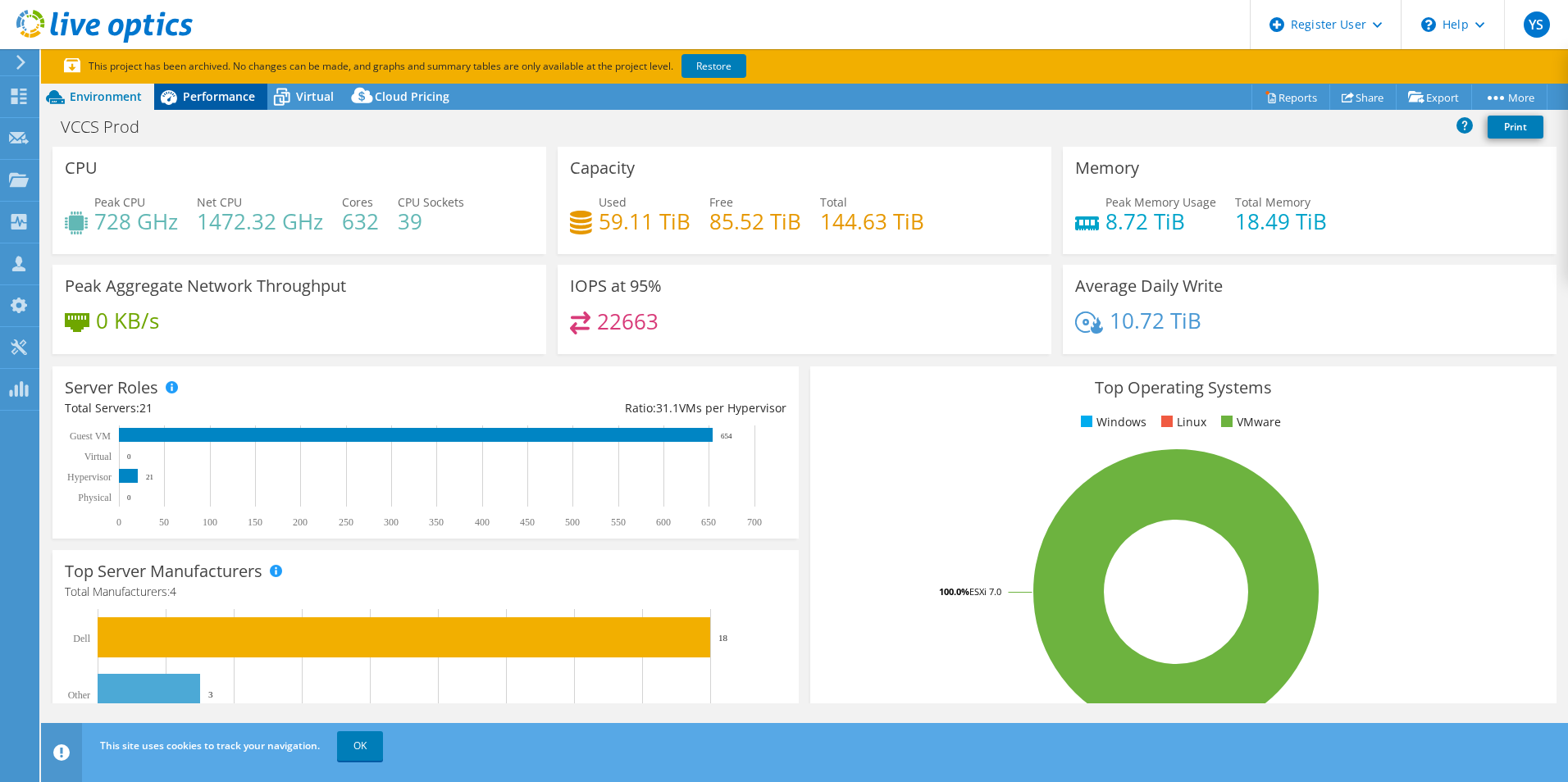
click at [232, 95] on span "Performance" at bounding box center [219, 96] width 72 height 15
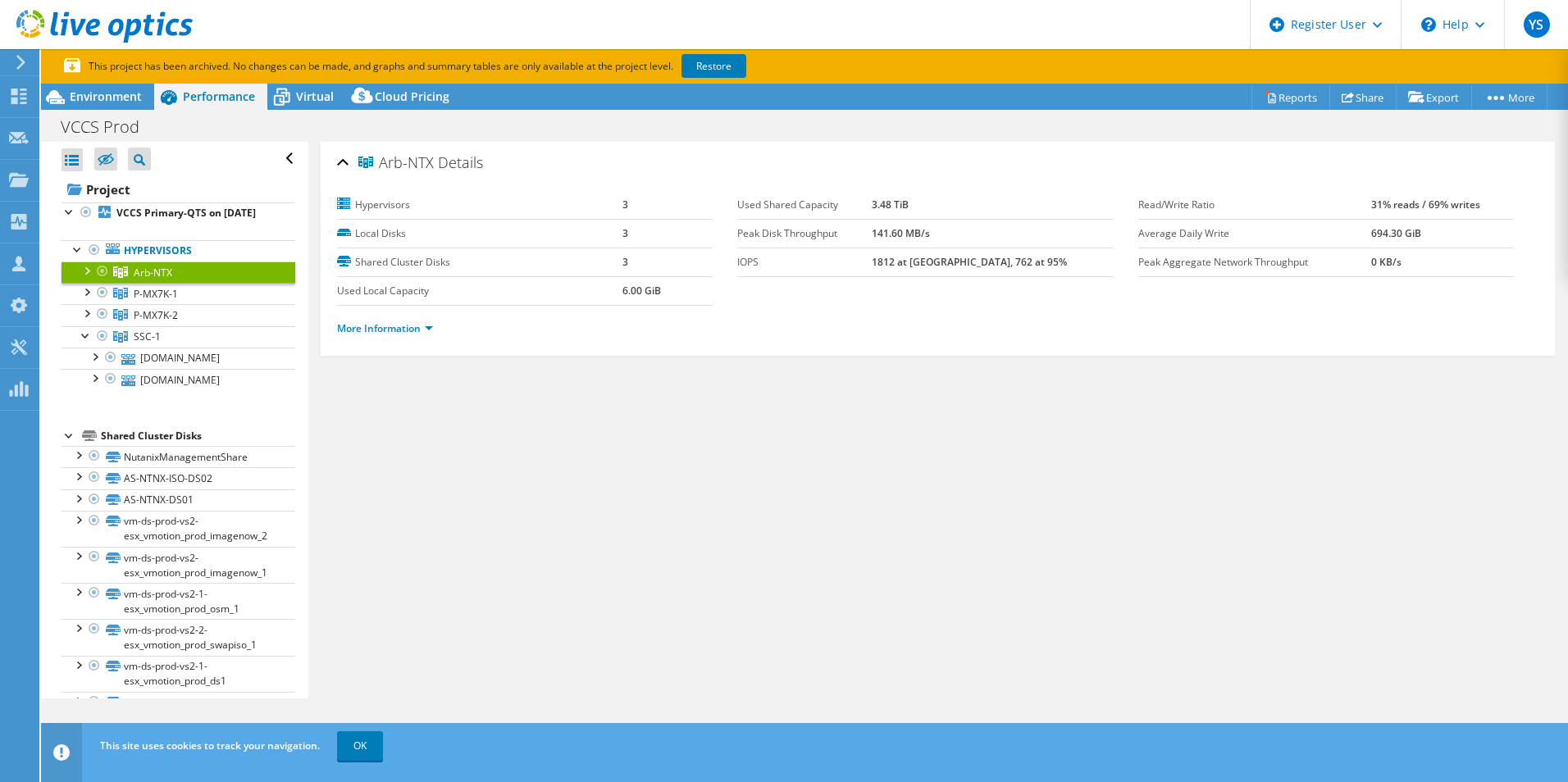
drag, startPoint x: 88, startPoint y: 292, endPoint x: 96, endPoint y: 299, distance: 10.6
click at [88, 278] on div at bounding box center [85, 269] width 16 height 16
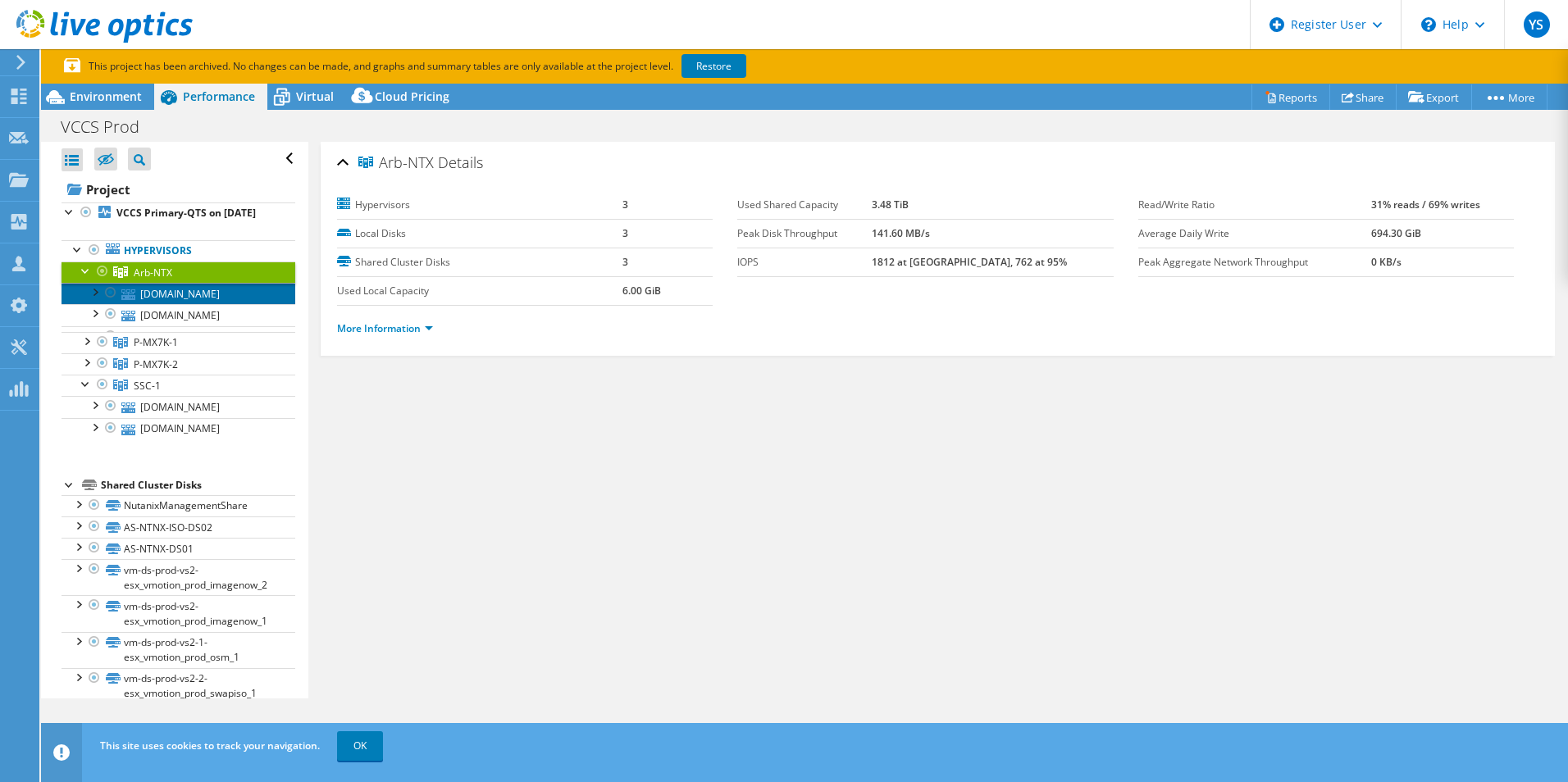
click at [206, 303] on link "[DOMAIN_NAME]" at bounding box center [178, 293] width 233 height 22
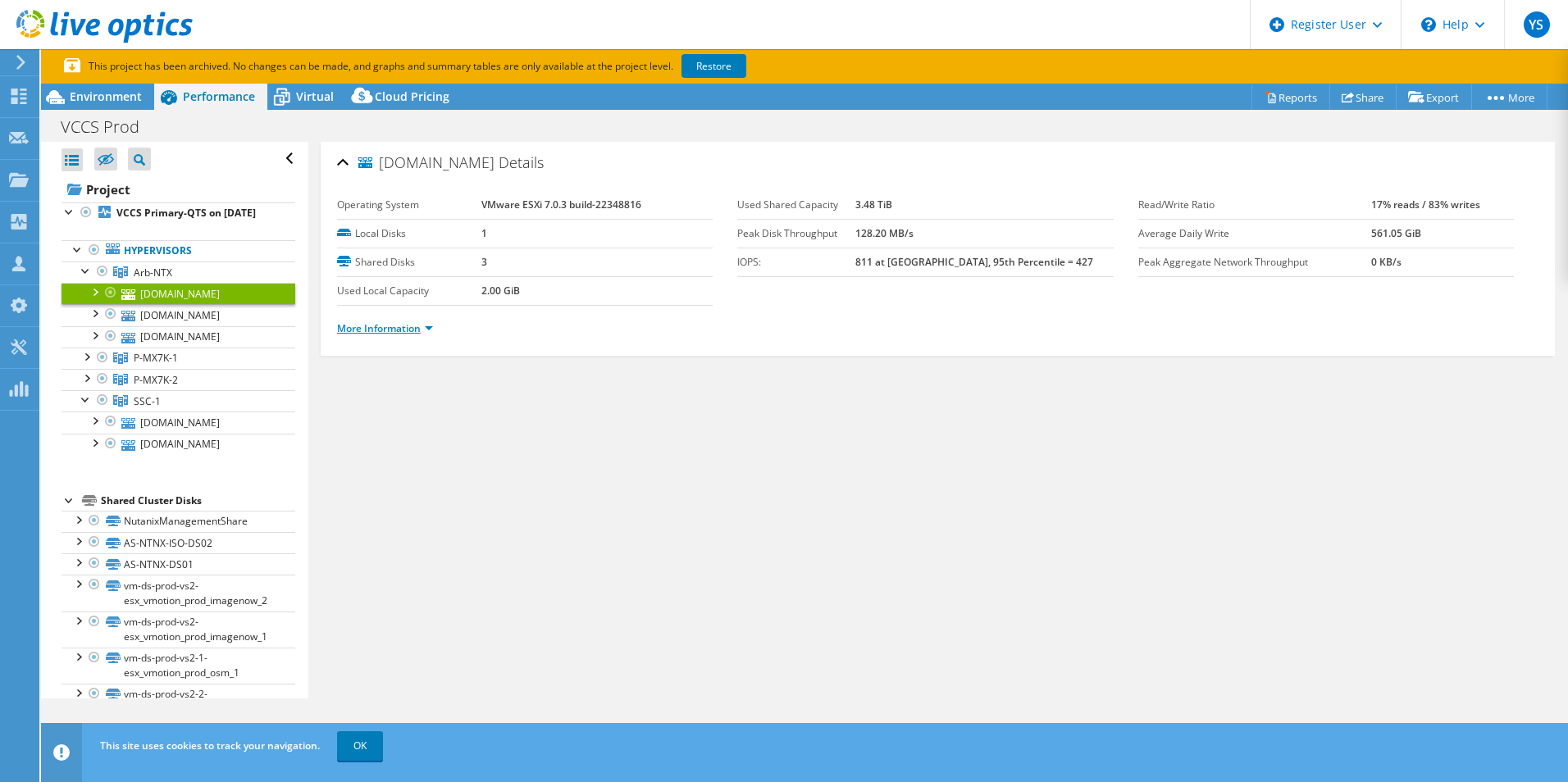
click at [415, 332] on link "More Information" at bounding box center [385, 328] width 96 height 14
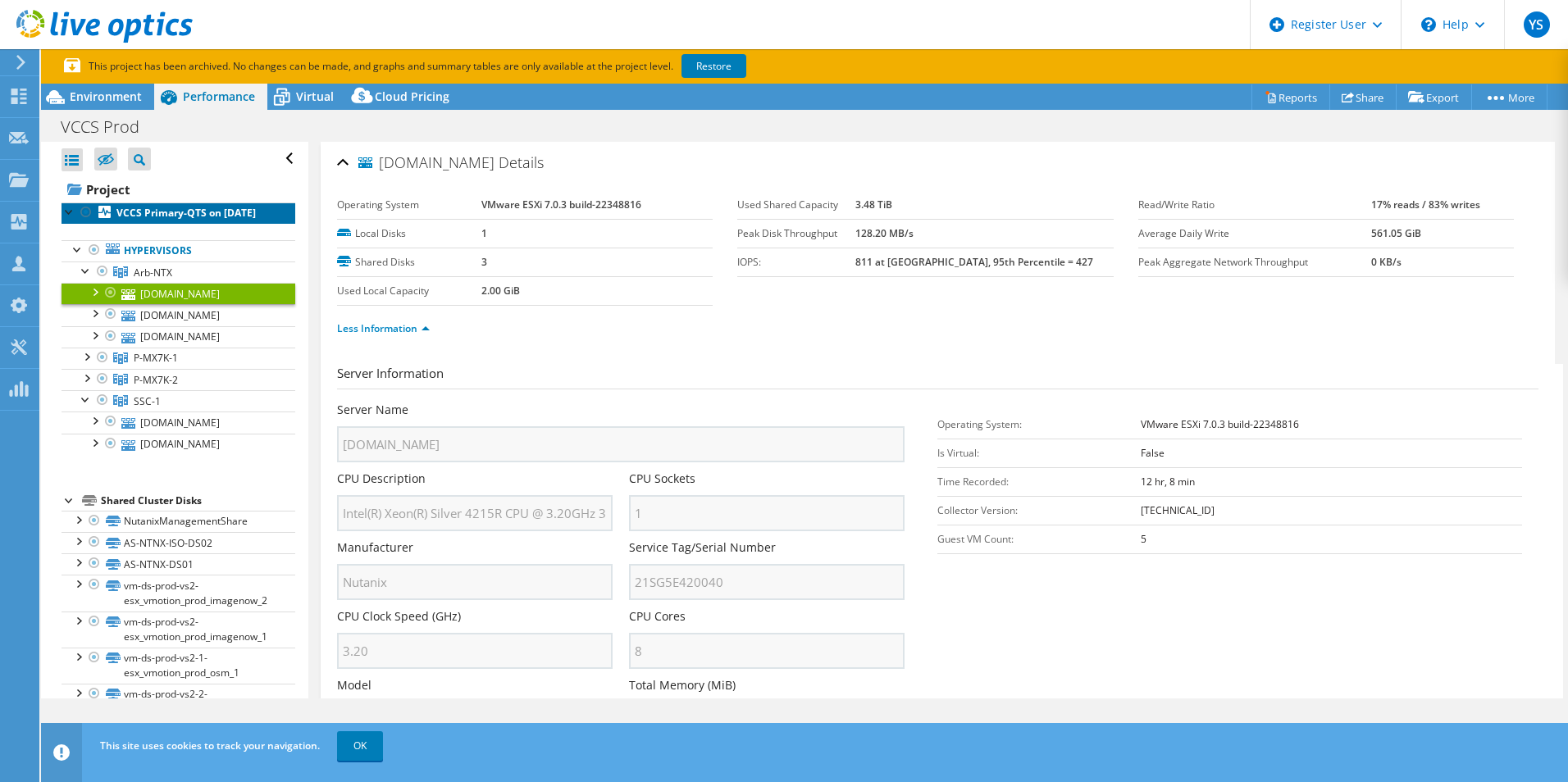
click at [132, 203] on link "VCCS Primary-QTS on 10/2/2024" at bounding box center [178, 212] width 233 height 22
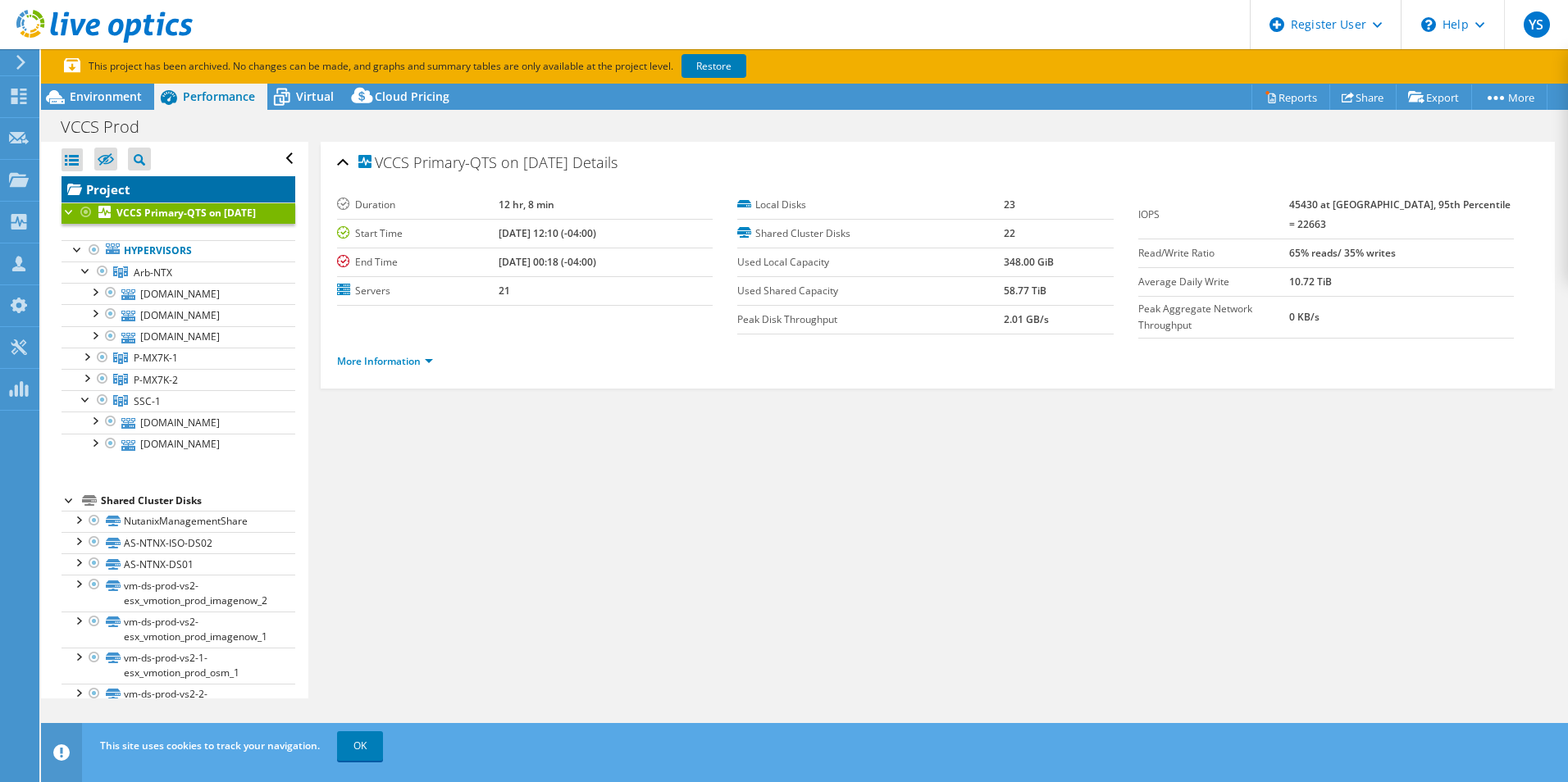
click at [149, 191] on link "Project" at bounding box center [178, 190] width 233 height 26
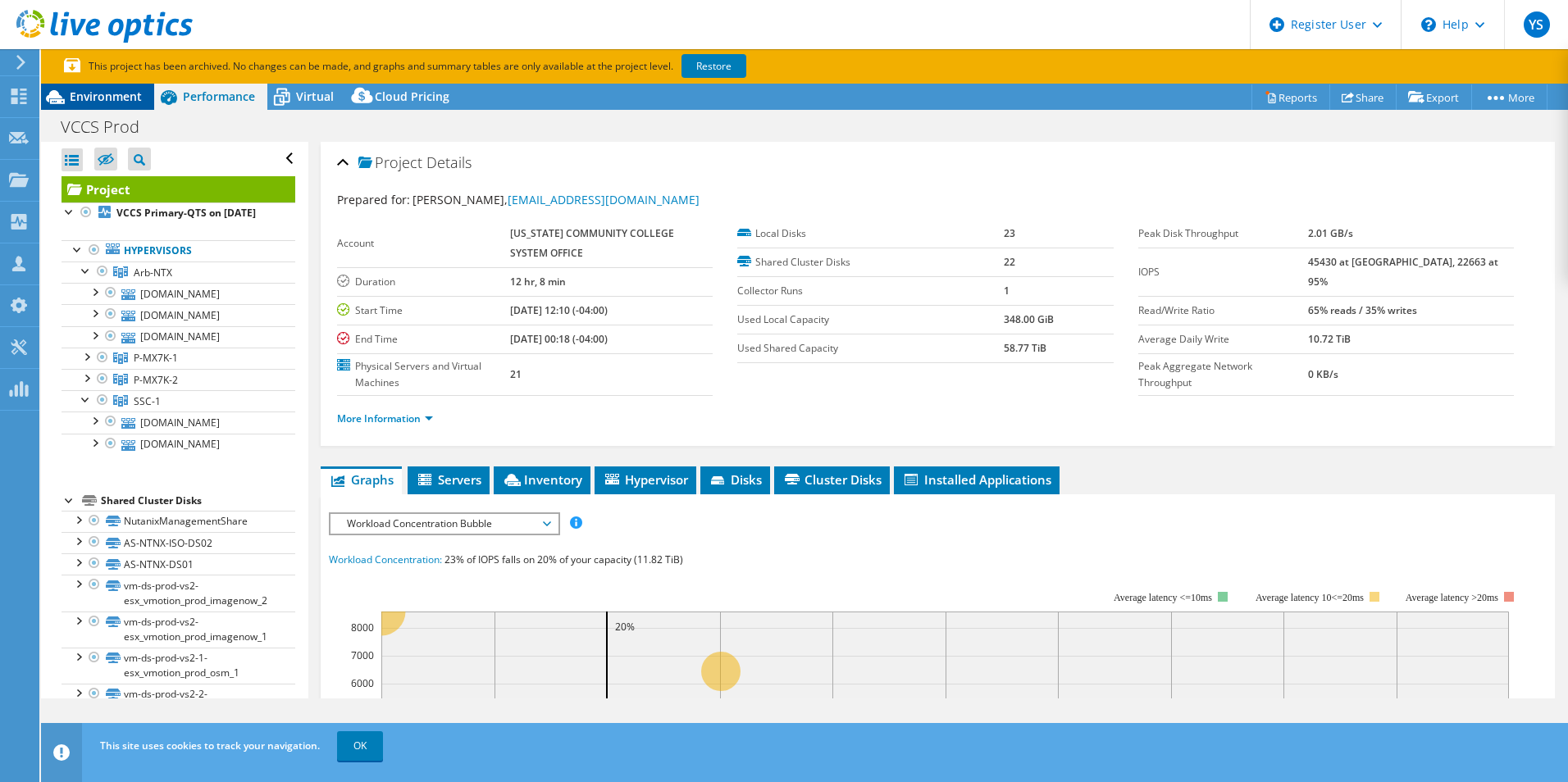
click at [109, 100] on span "Environment" at bounding box center [106, 96] width 72 height 15
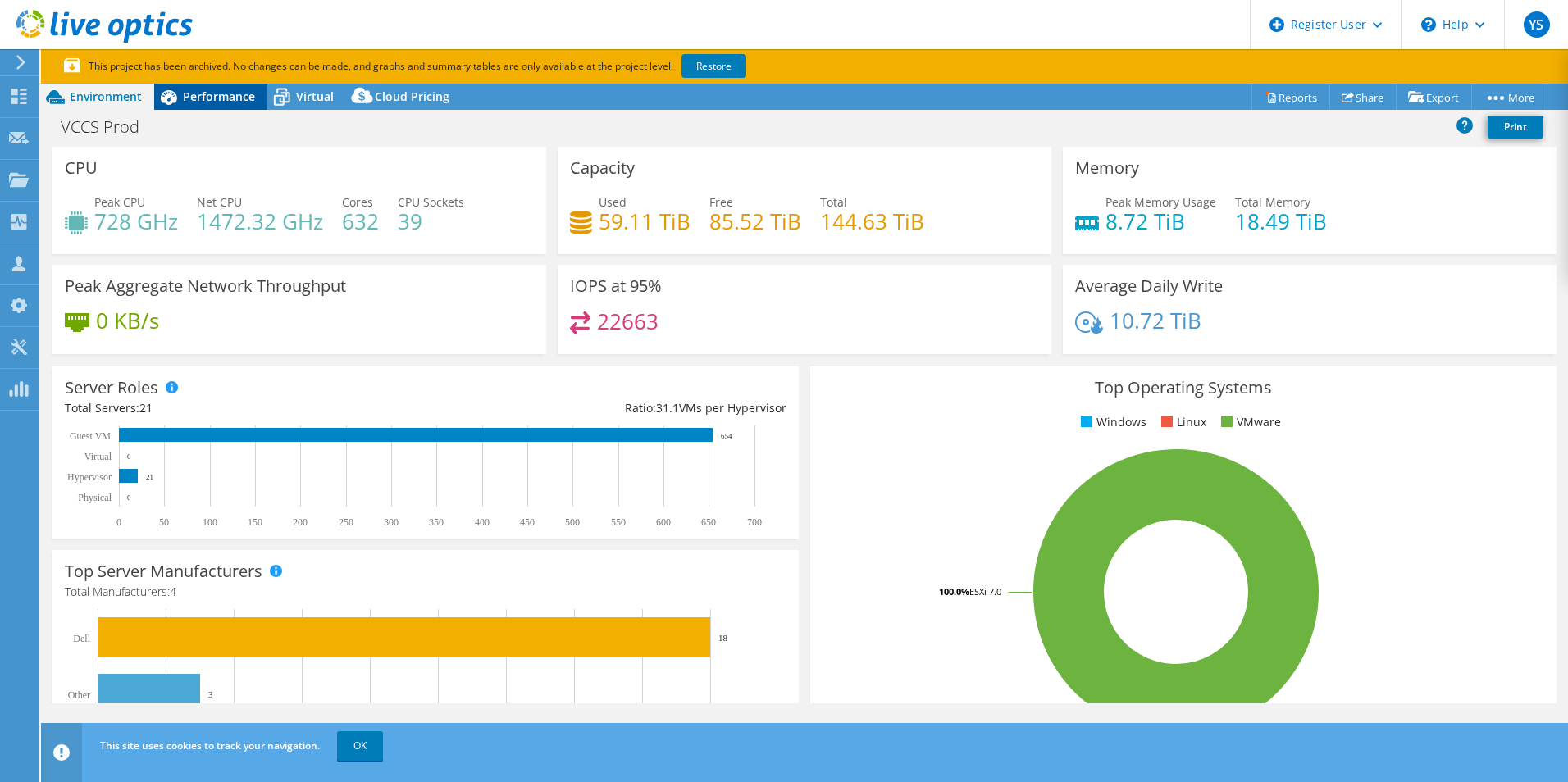
click at [203, 104] on div "Performance" at bounding box center [211, 97] width 113 height 26
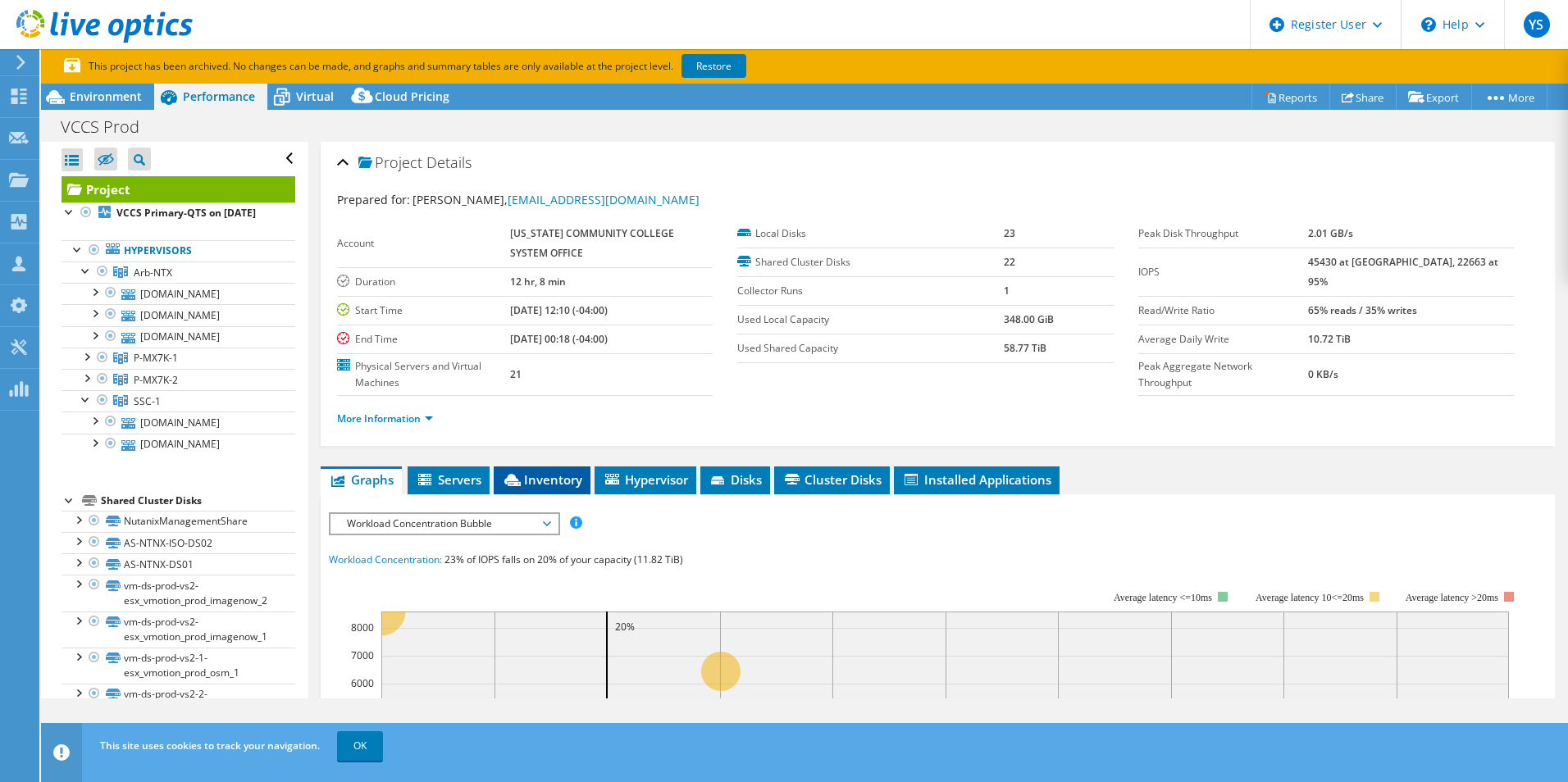
click at [537, 476] on span "Inventory" at bounding box center [541, 479] width 80 height 16
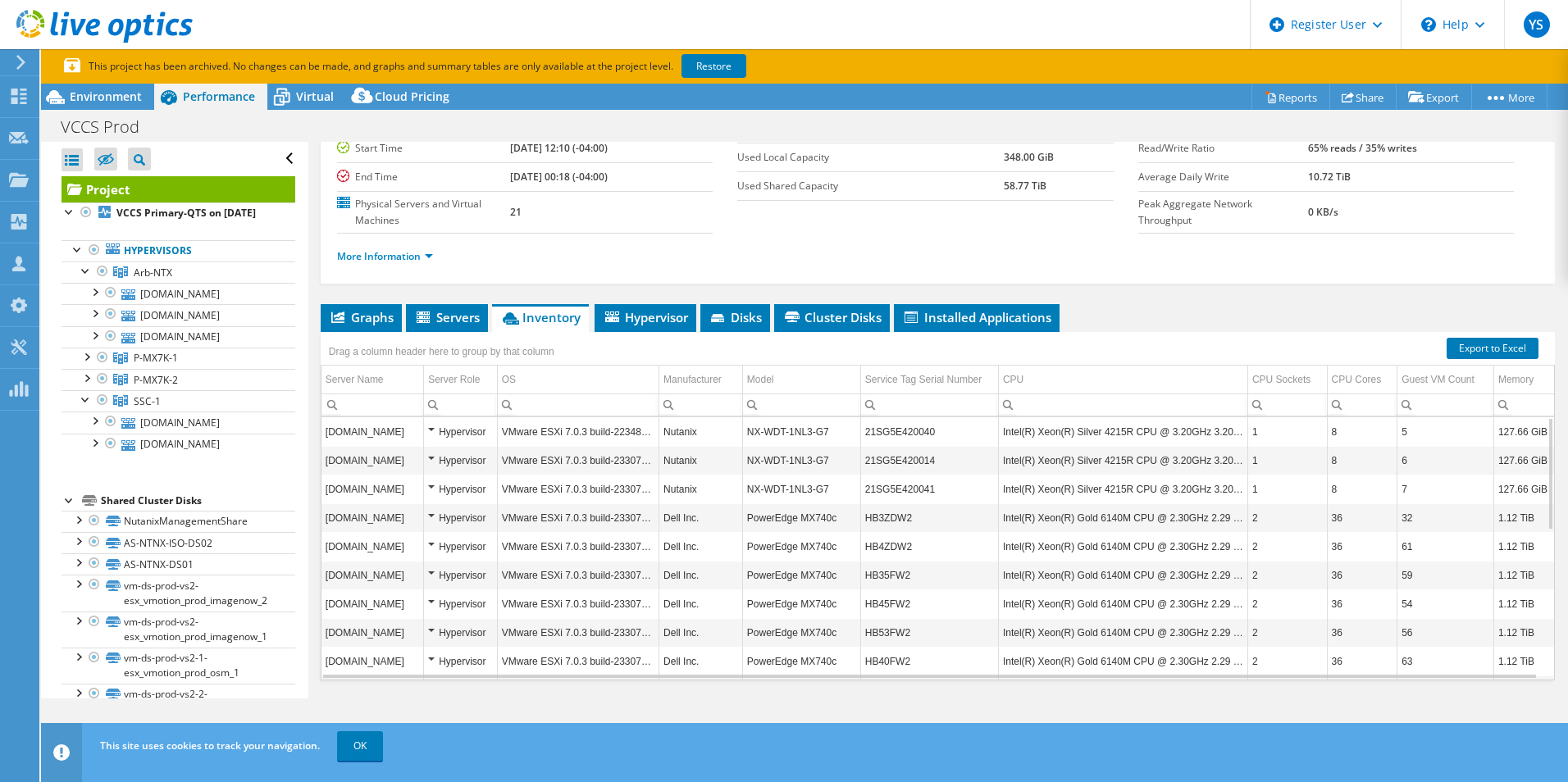
scroll to position [164, 0]
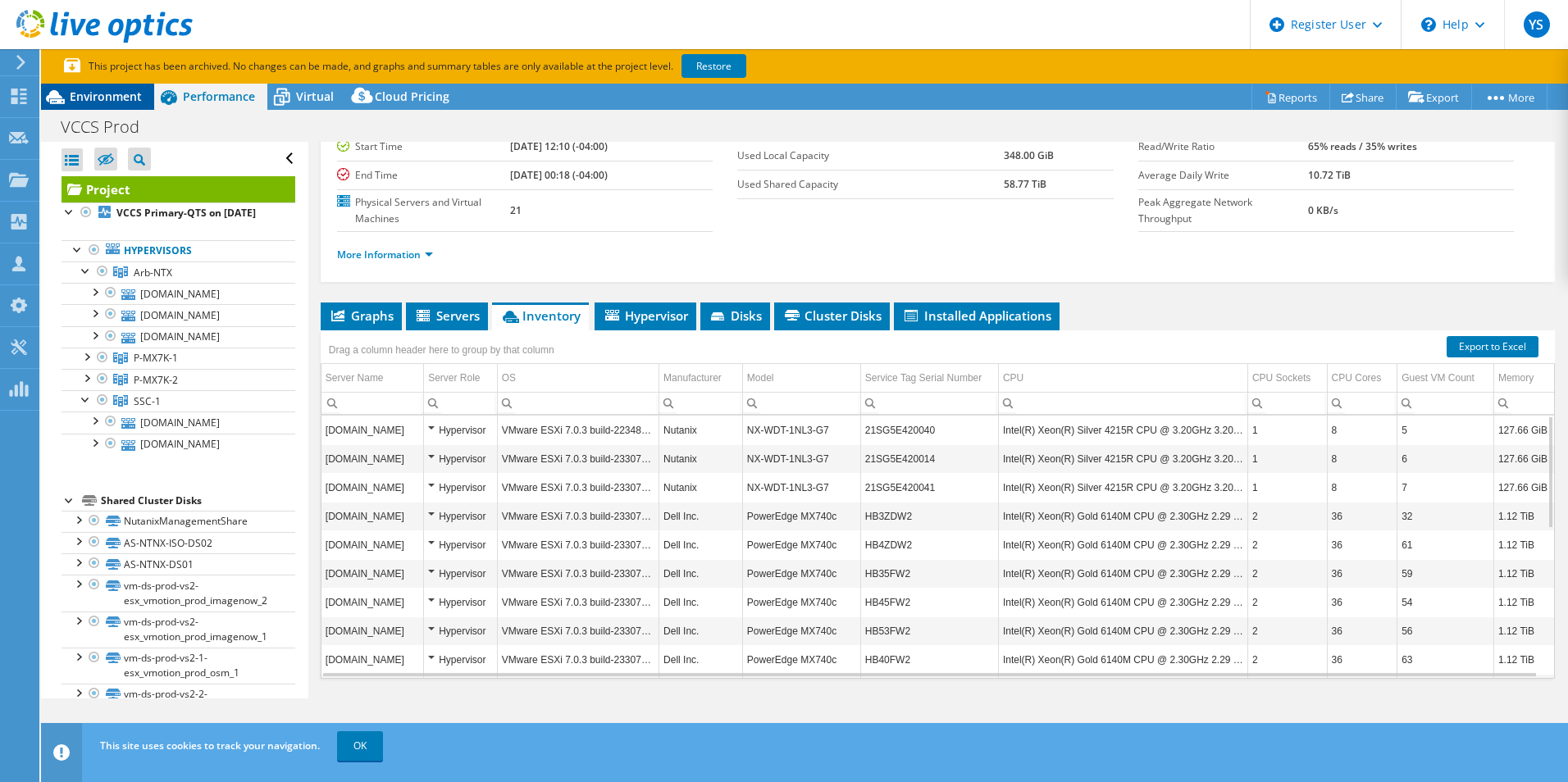
click at [58, 89] on icon at bounding box center [55, 97] width 28 height 28
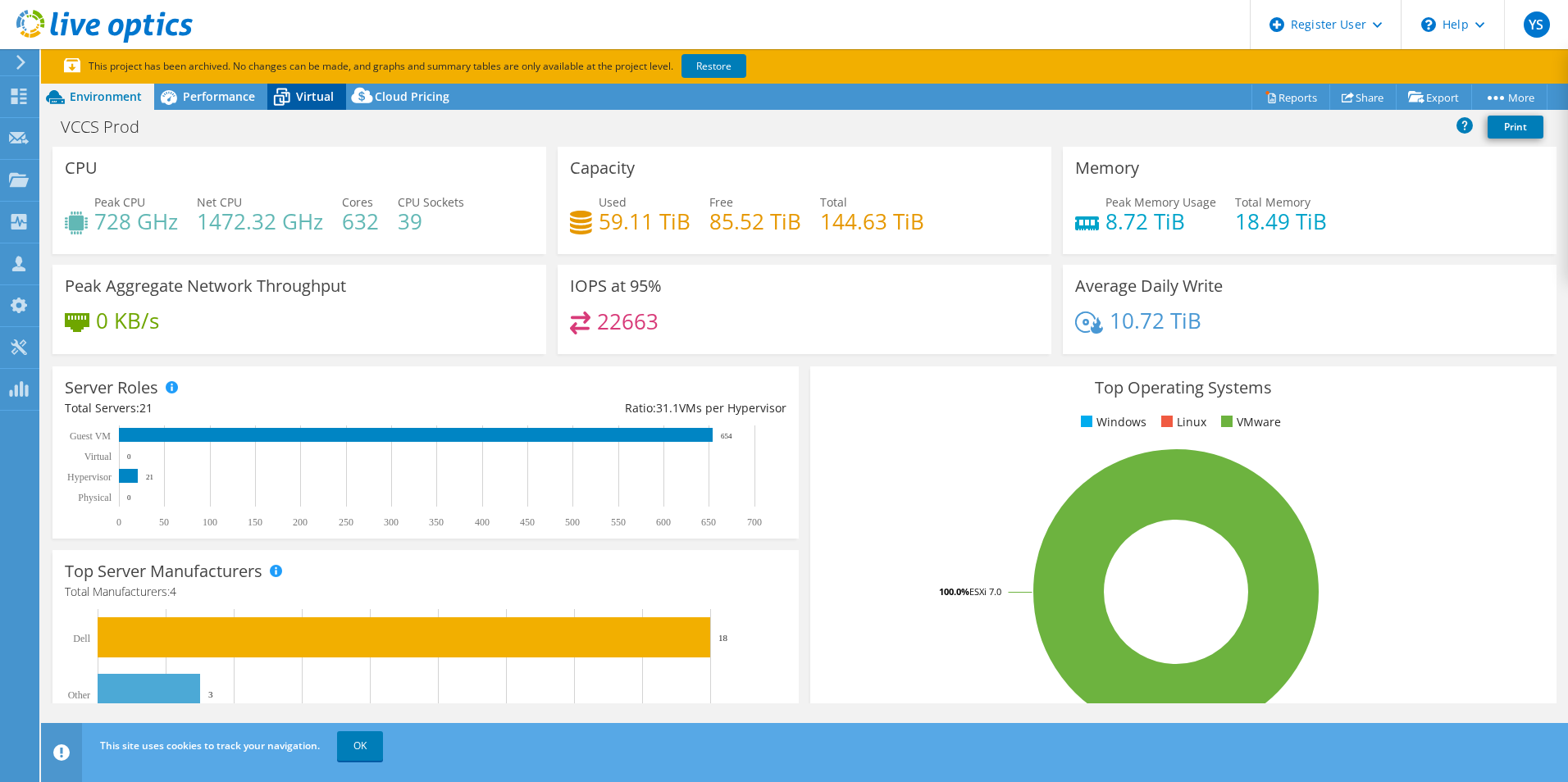
click at [292, 98] on icon at bounding box center [281, 97] width 28 height 28
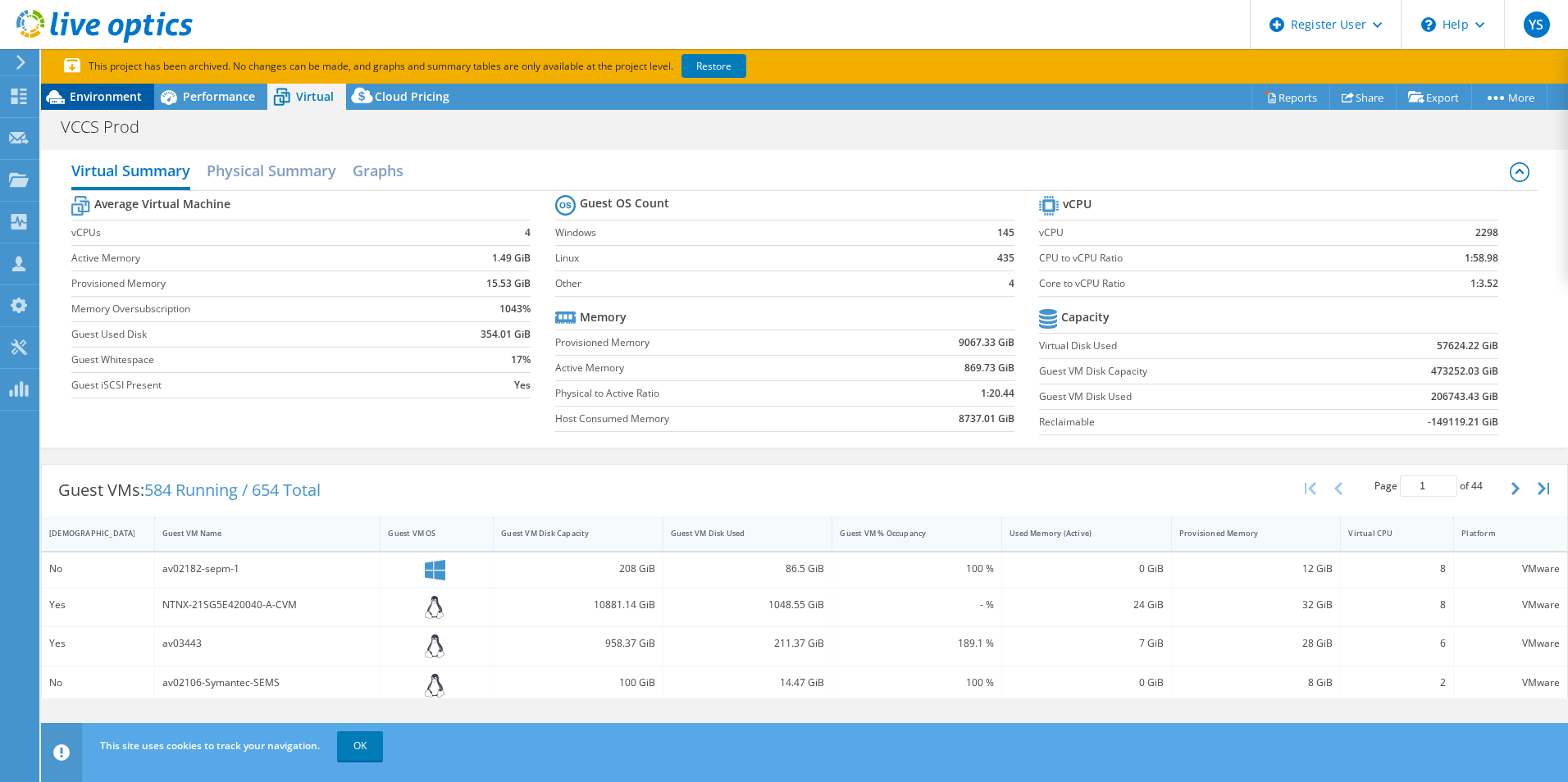
click at [93, 92] on span "Environment" at bounding box center [106, 96] width 72 height 15
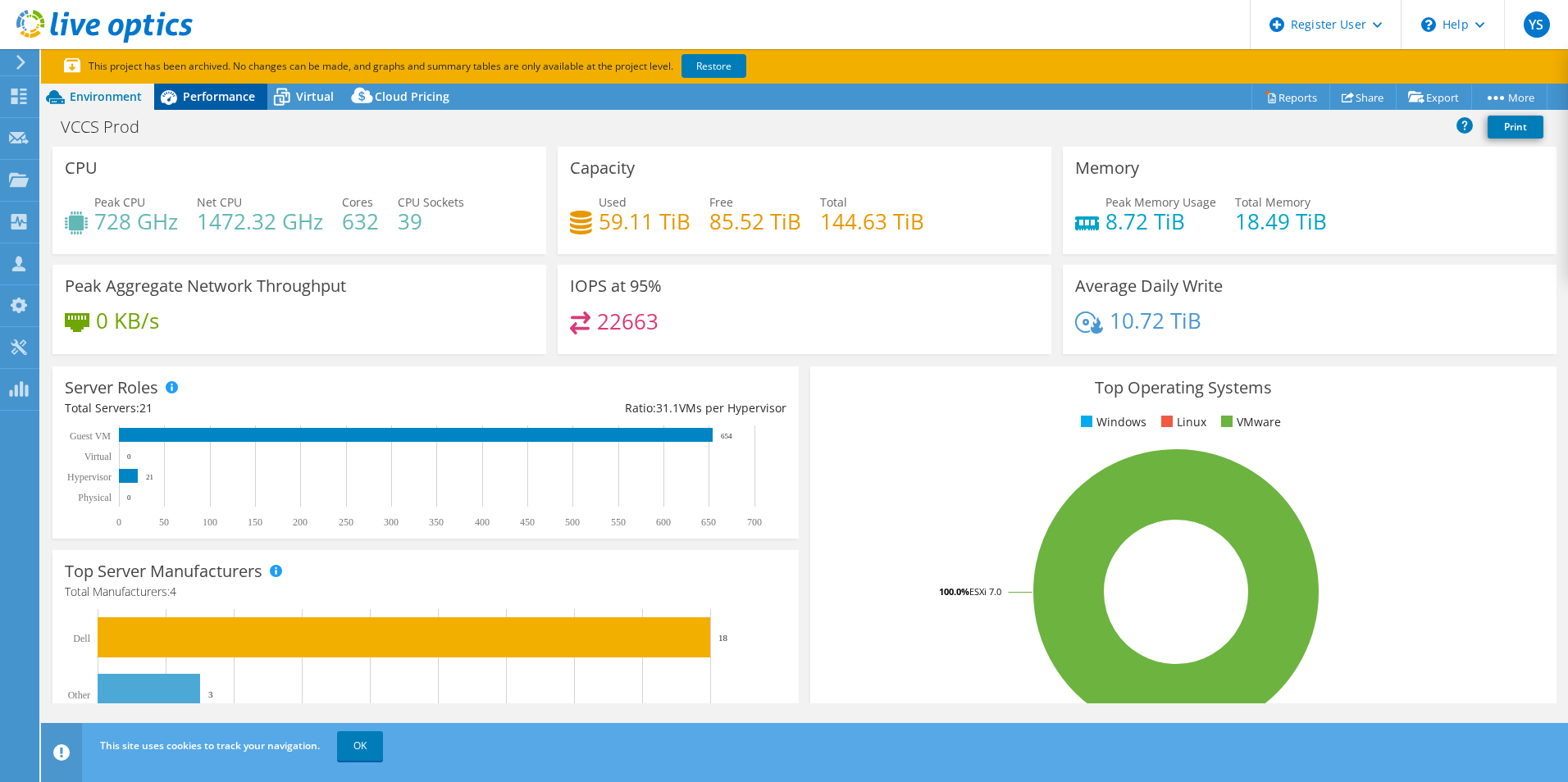
click at [227, 96] on span "Performance" at bounding box center [219, 96] width 72 height 15
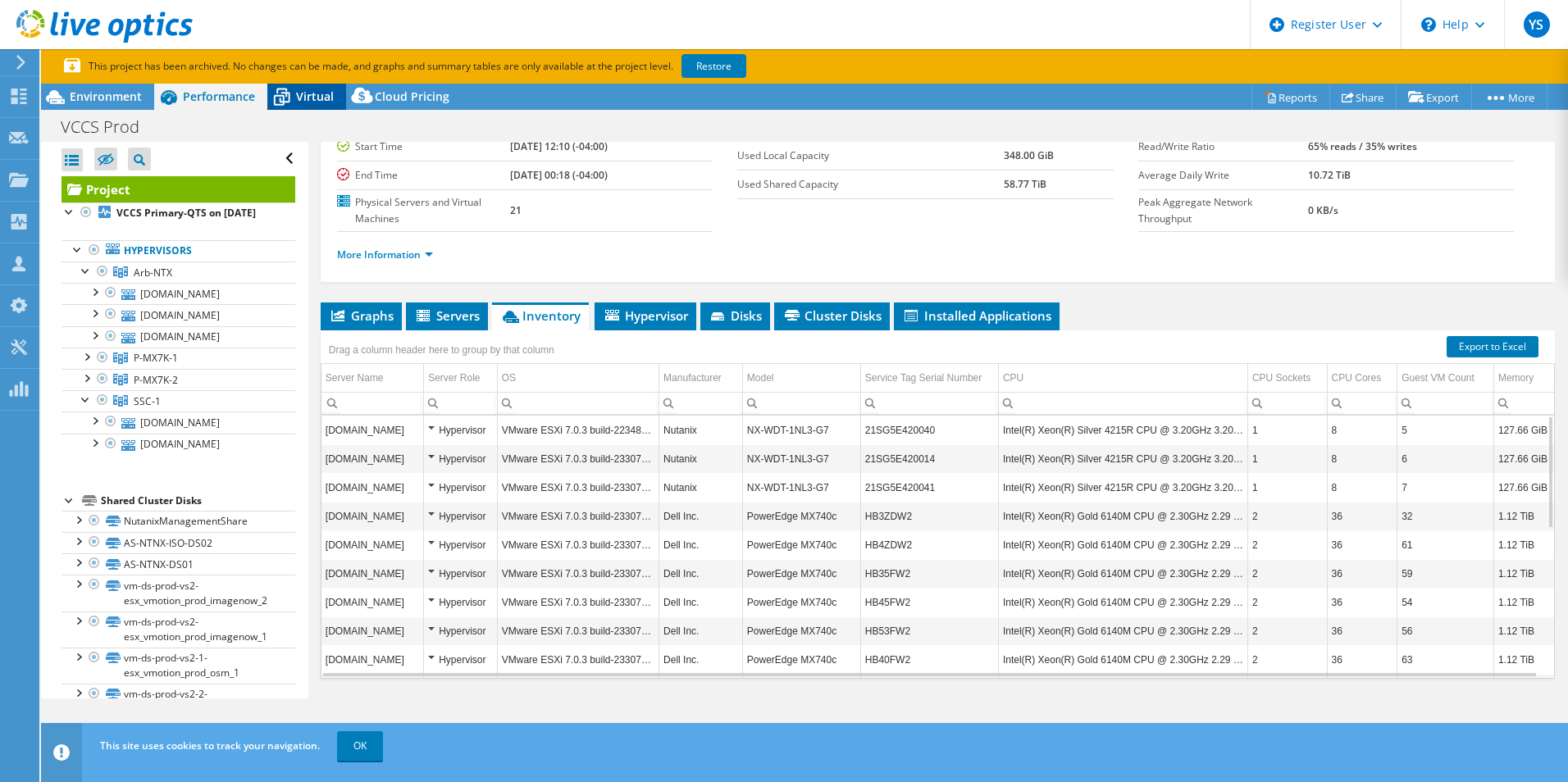
click at [310, 99] on span "Virtual" at bounding box center [315, 96] width 38 height 15
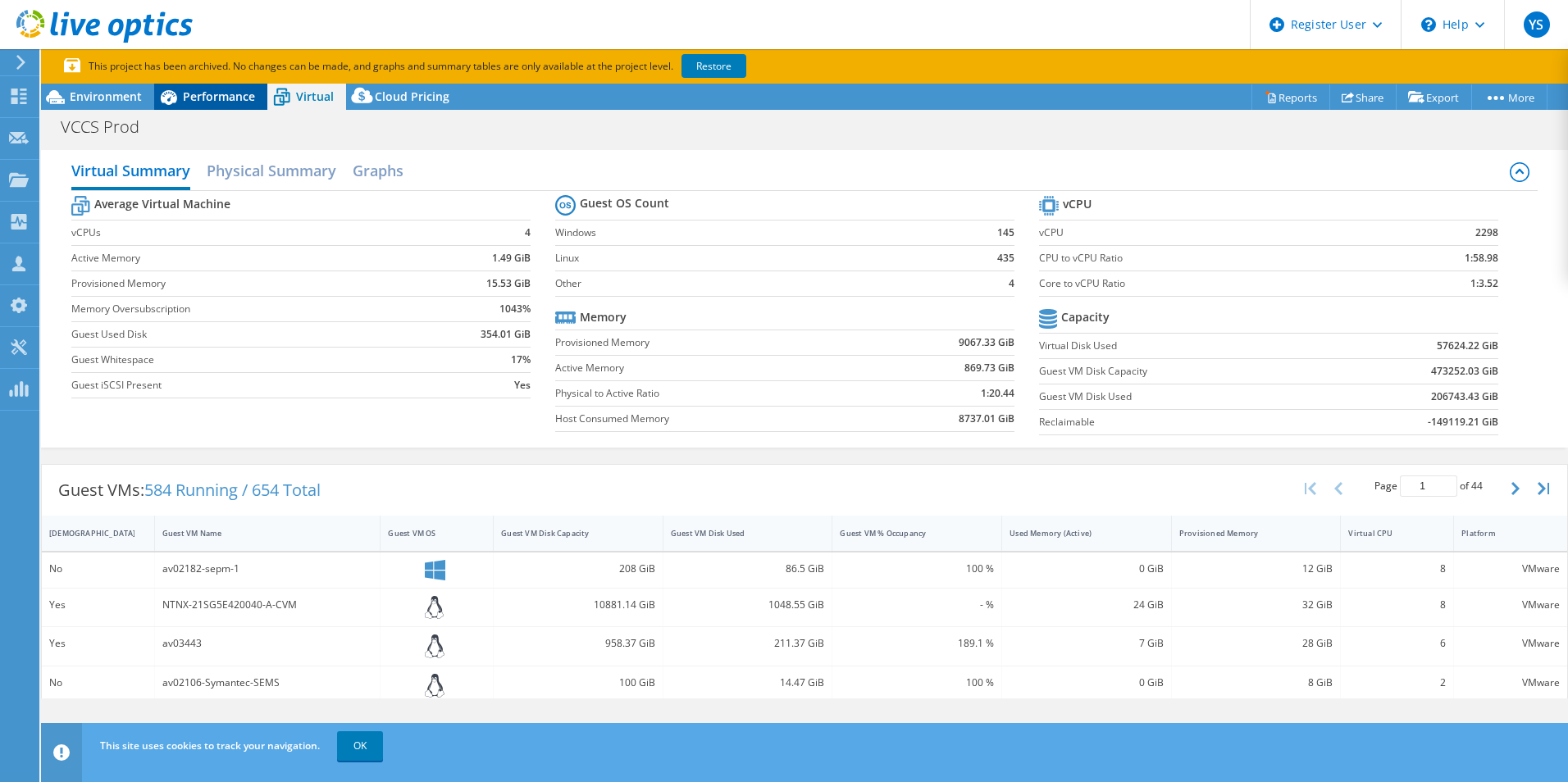
click at [183, 102] on span "Performance" at bounding box center [219, 96] width 72 height 15
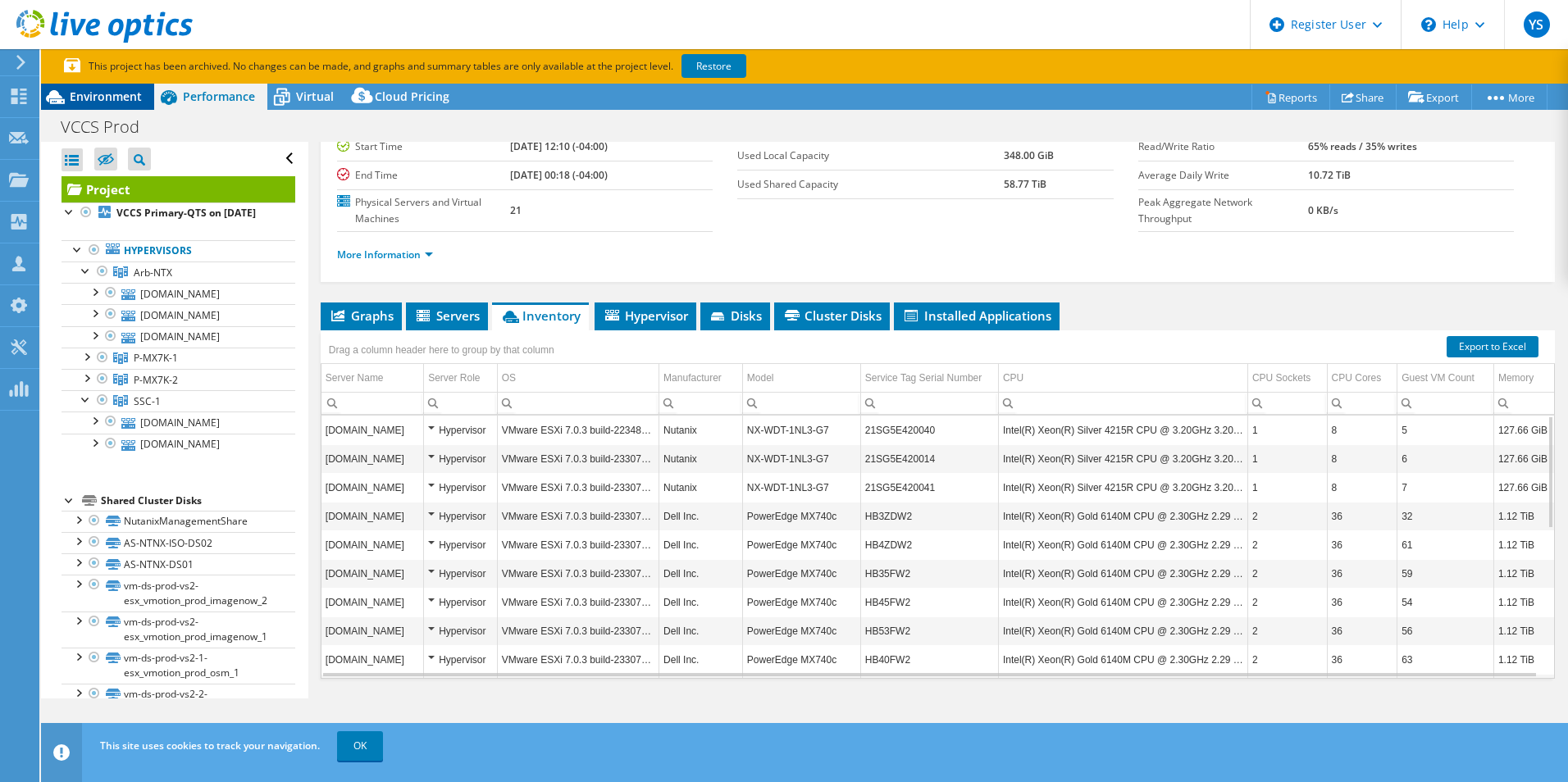
click at [96, 100] on span "Environment" at bounding box center [106, 96] width 72 height 15
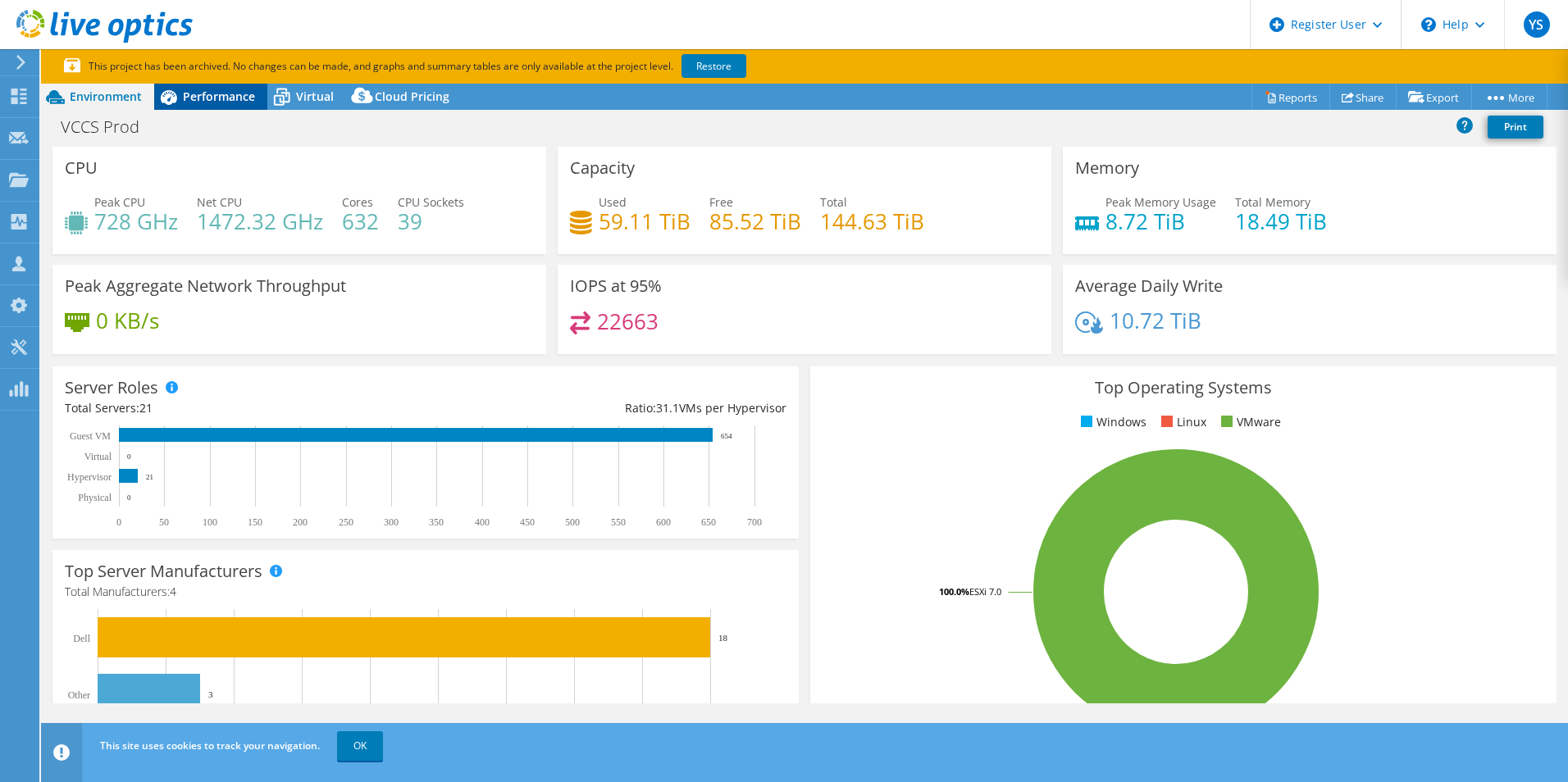
click at [223, 99] on span "Performance" at bounding box center [219, 96] width 72 height 15
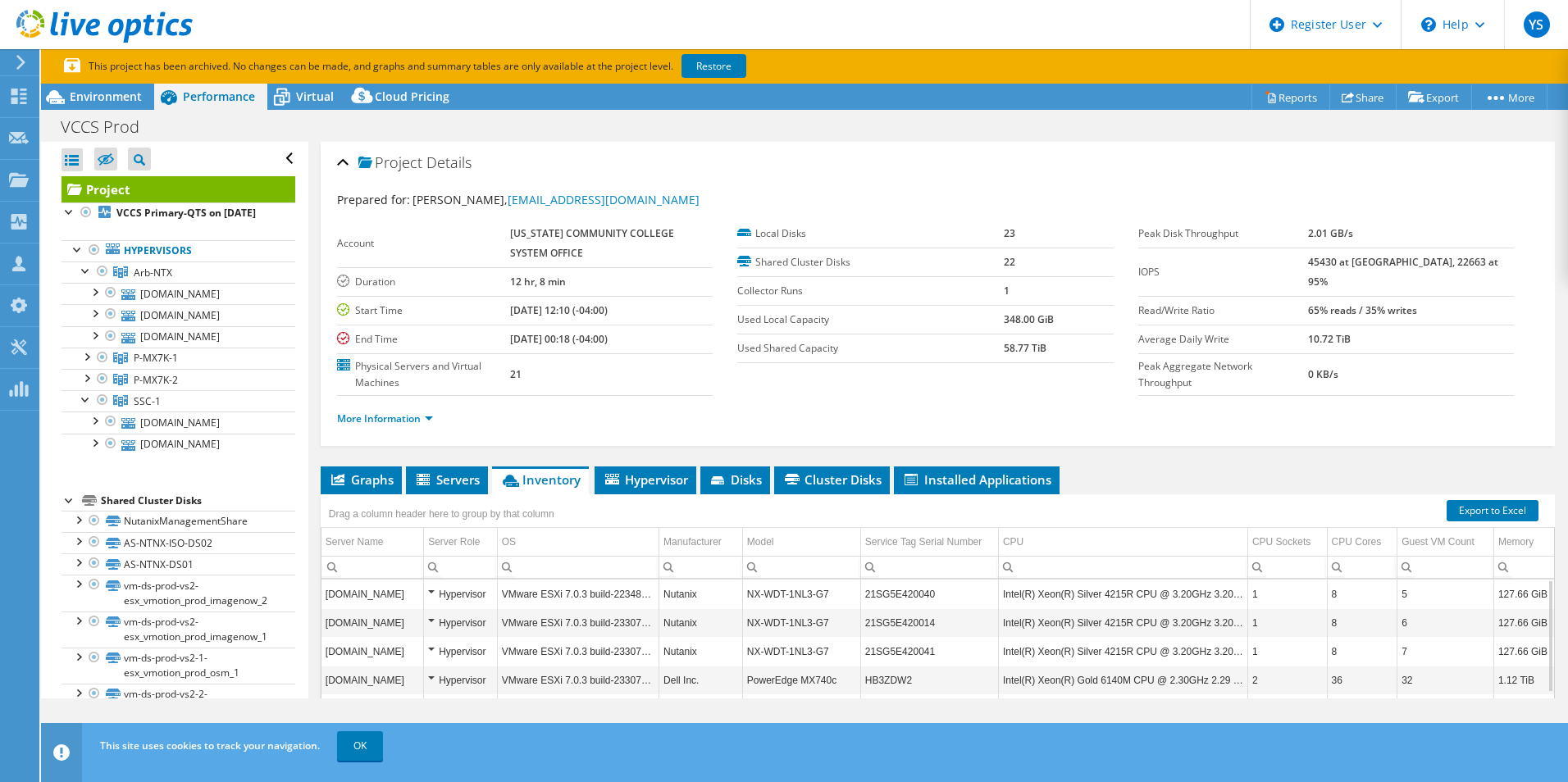
scroll to position [0, 0]
click at [139, 99] on span "Environment" at bounding box center [106, 96] width 72 height 15
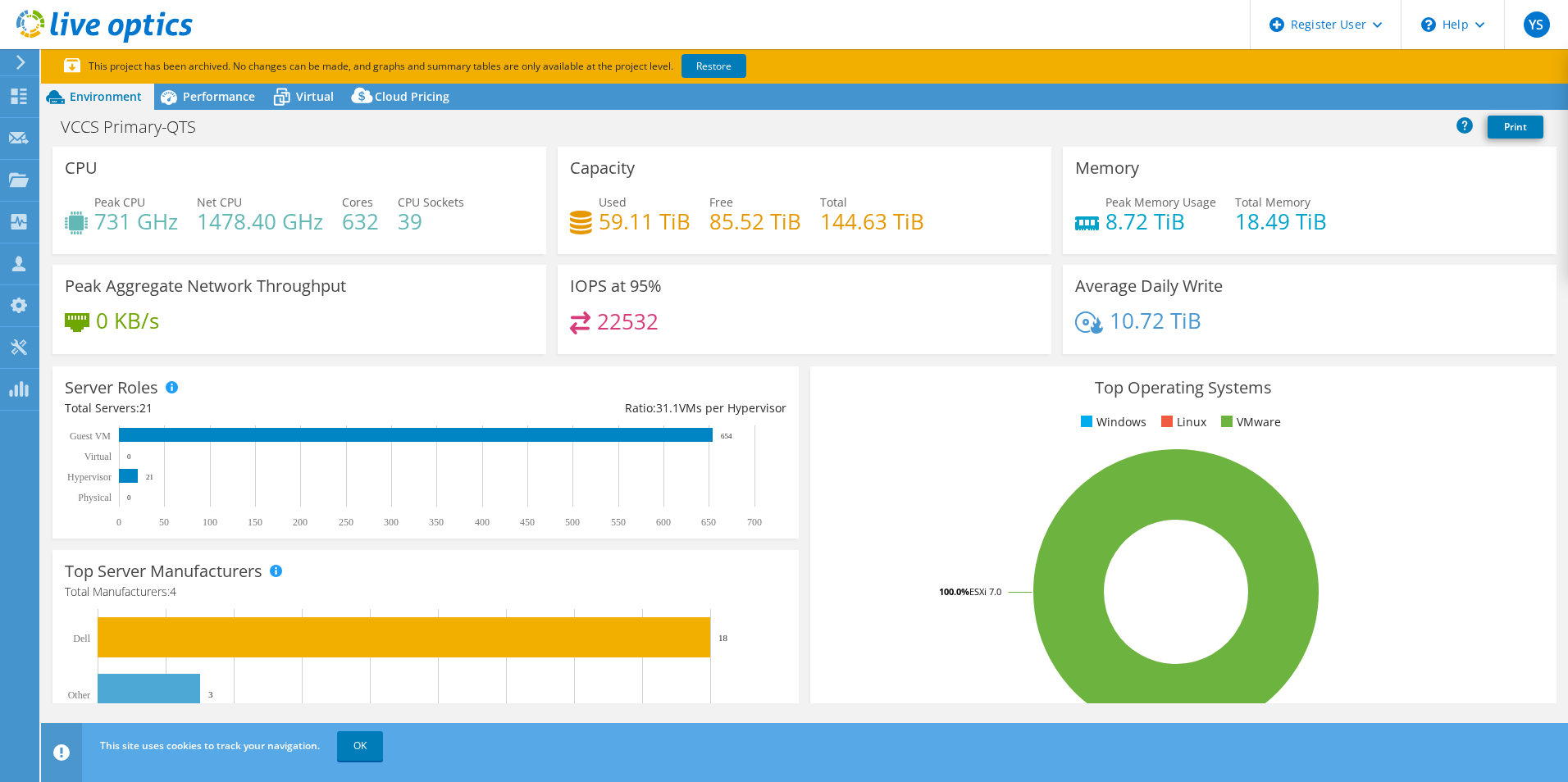
select select "USD"
click at [218, 104] on div "Performance" at bounding box center [211, 97] width 113 height 26
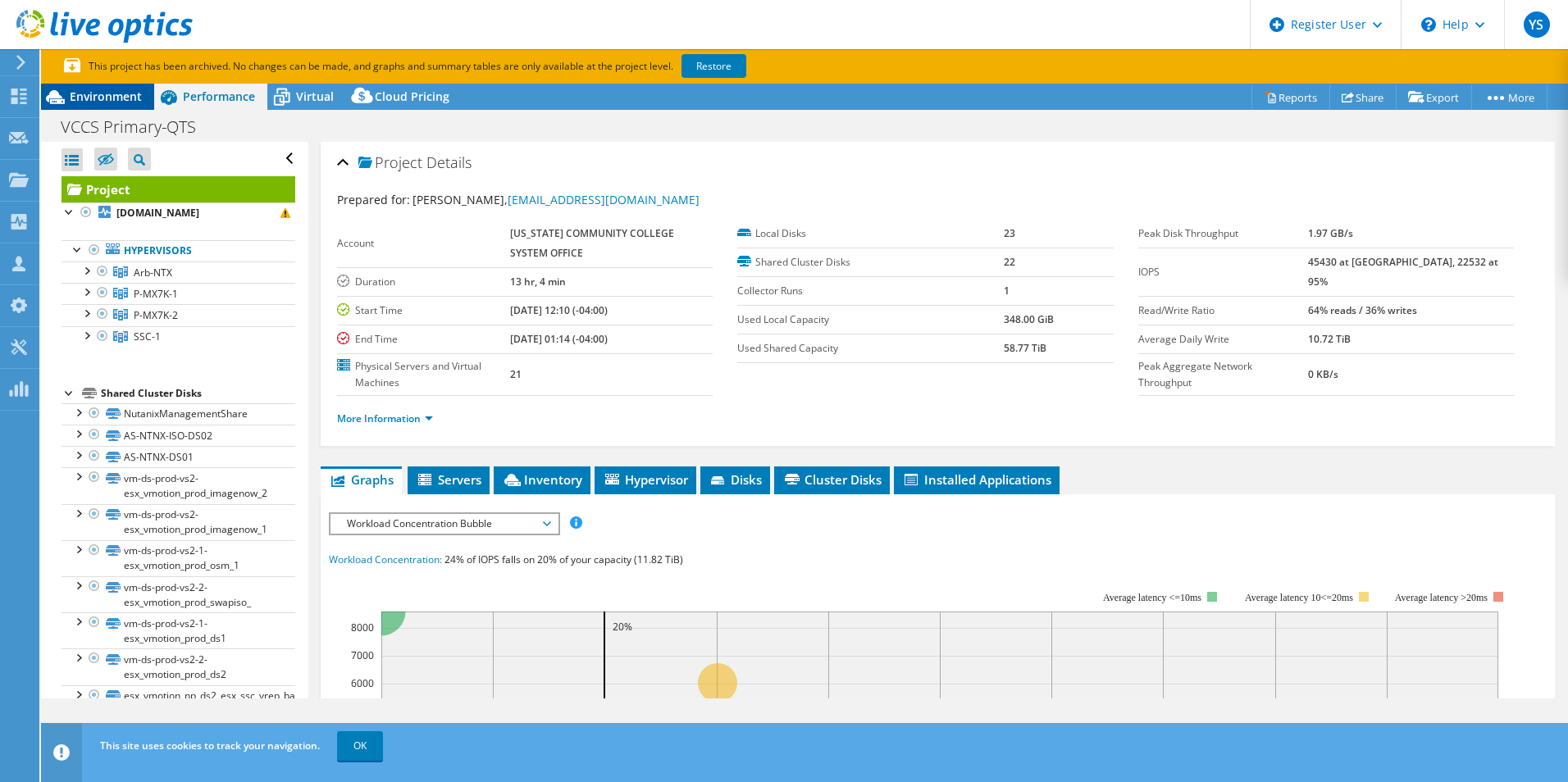
click at [101, 92] on span "Environment" at bounding box center [106, 96] width 72 height 15
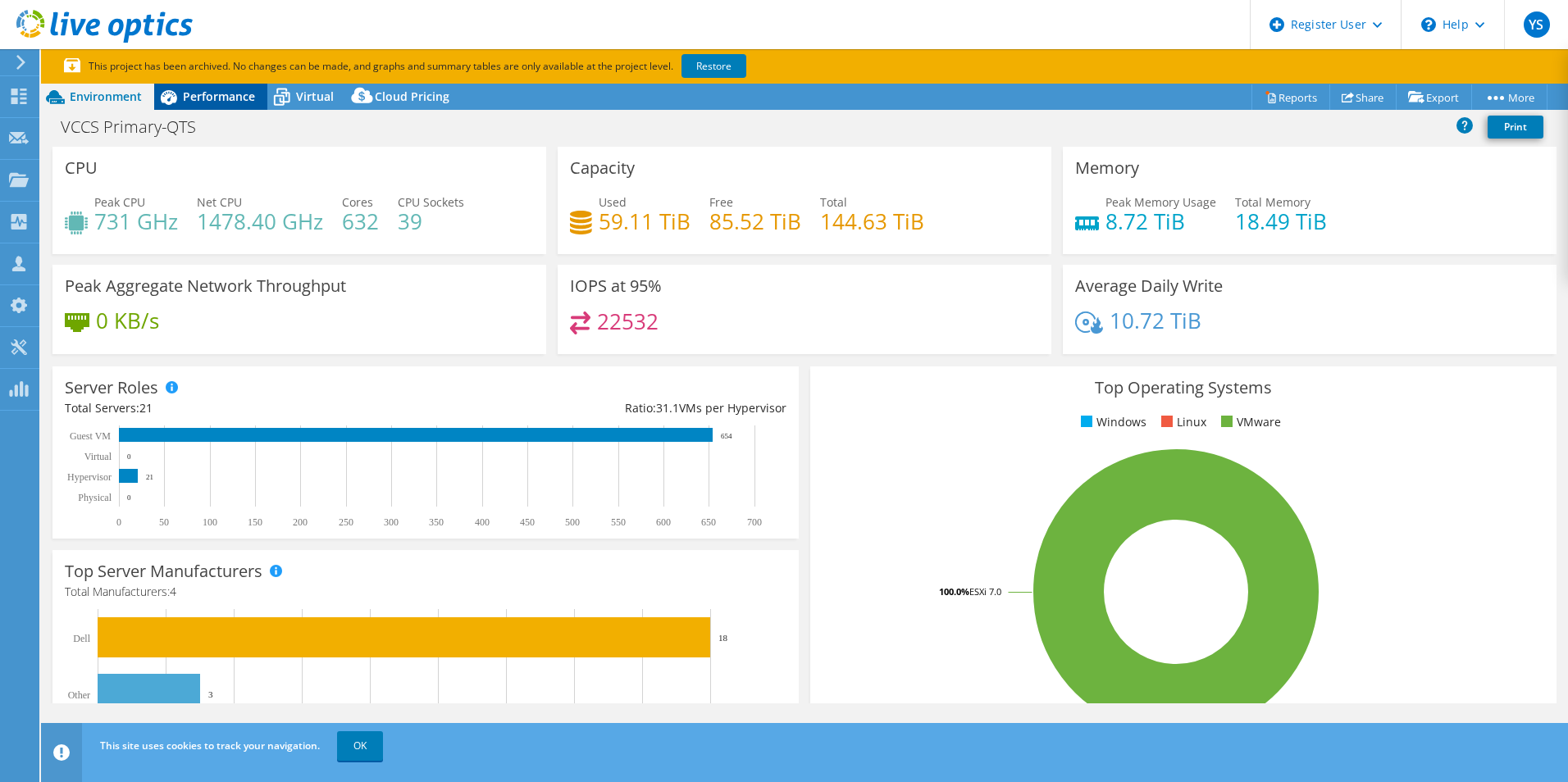
click at [182, 102] on icon at bounding box center [168, 97] width 28 height 28
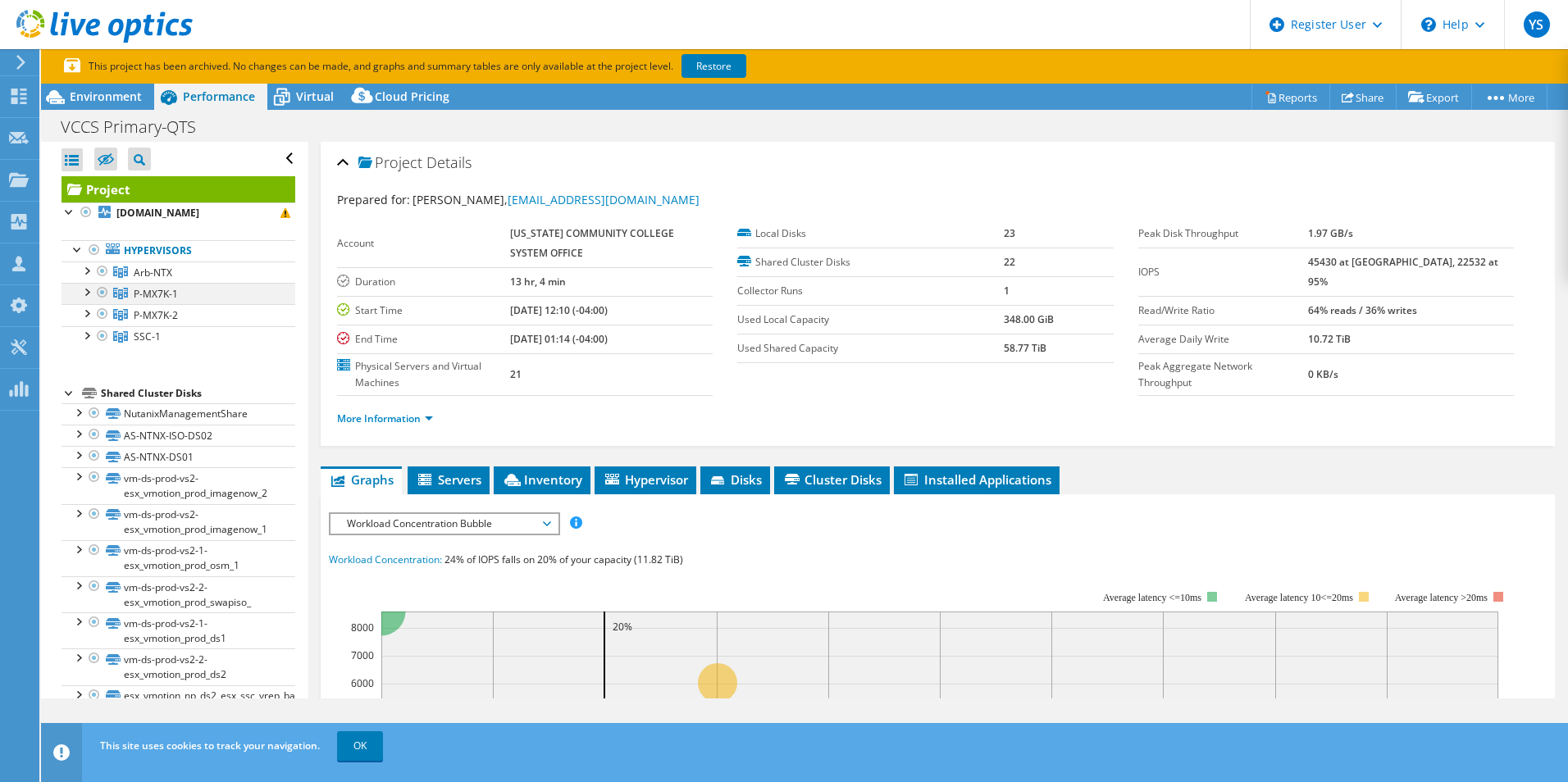
click at [90, 293] on div at bounding box center [85, 290] width 16 height 16
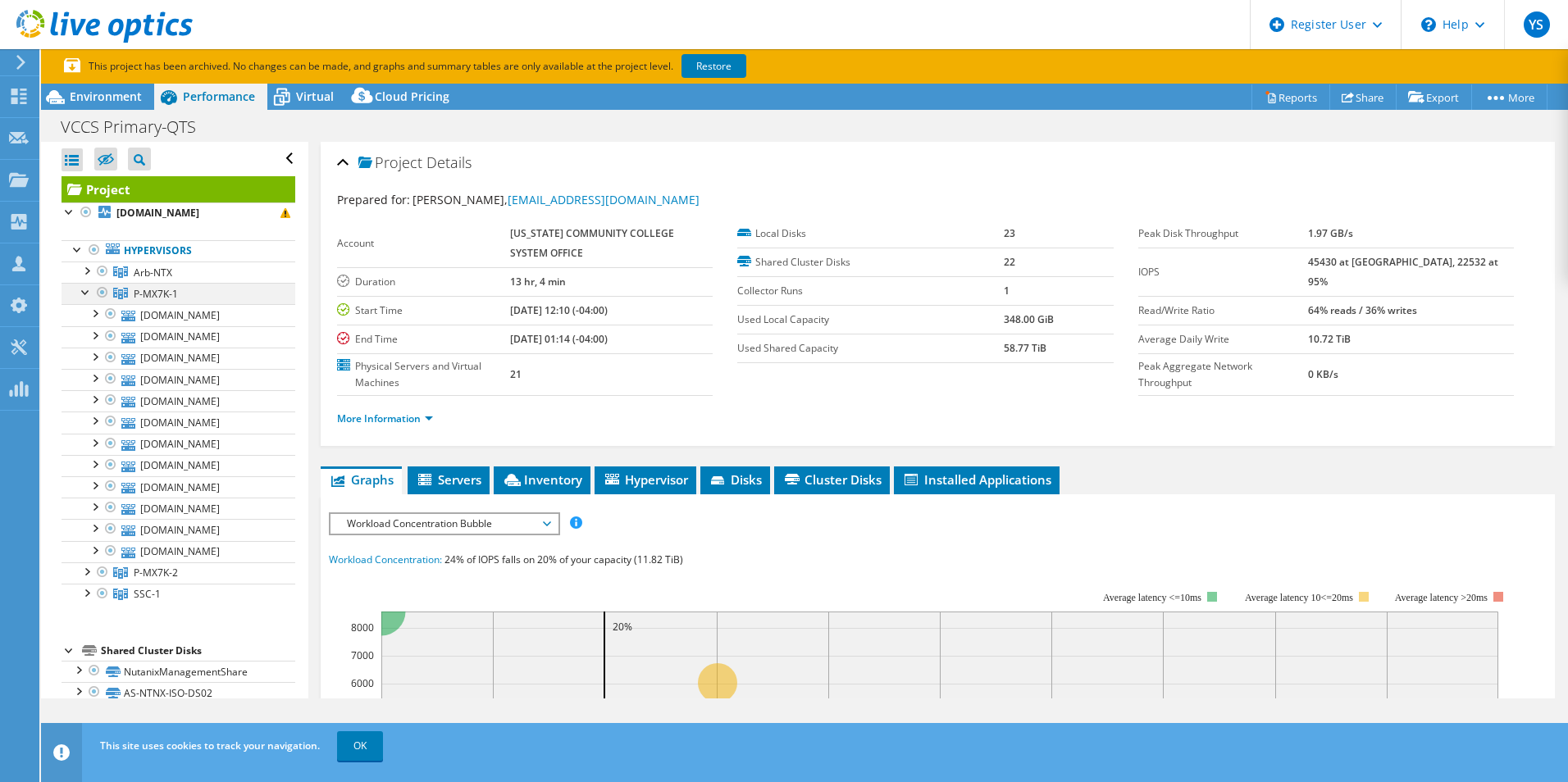
click at [90, 296] on div at bounding box center [85, 290] width 16 height 16
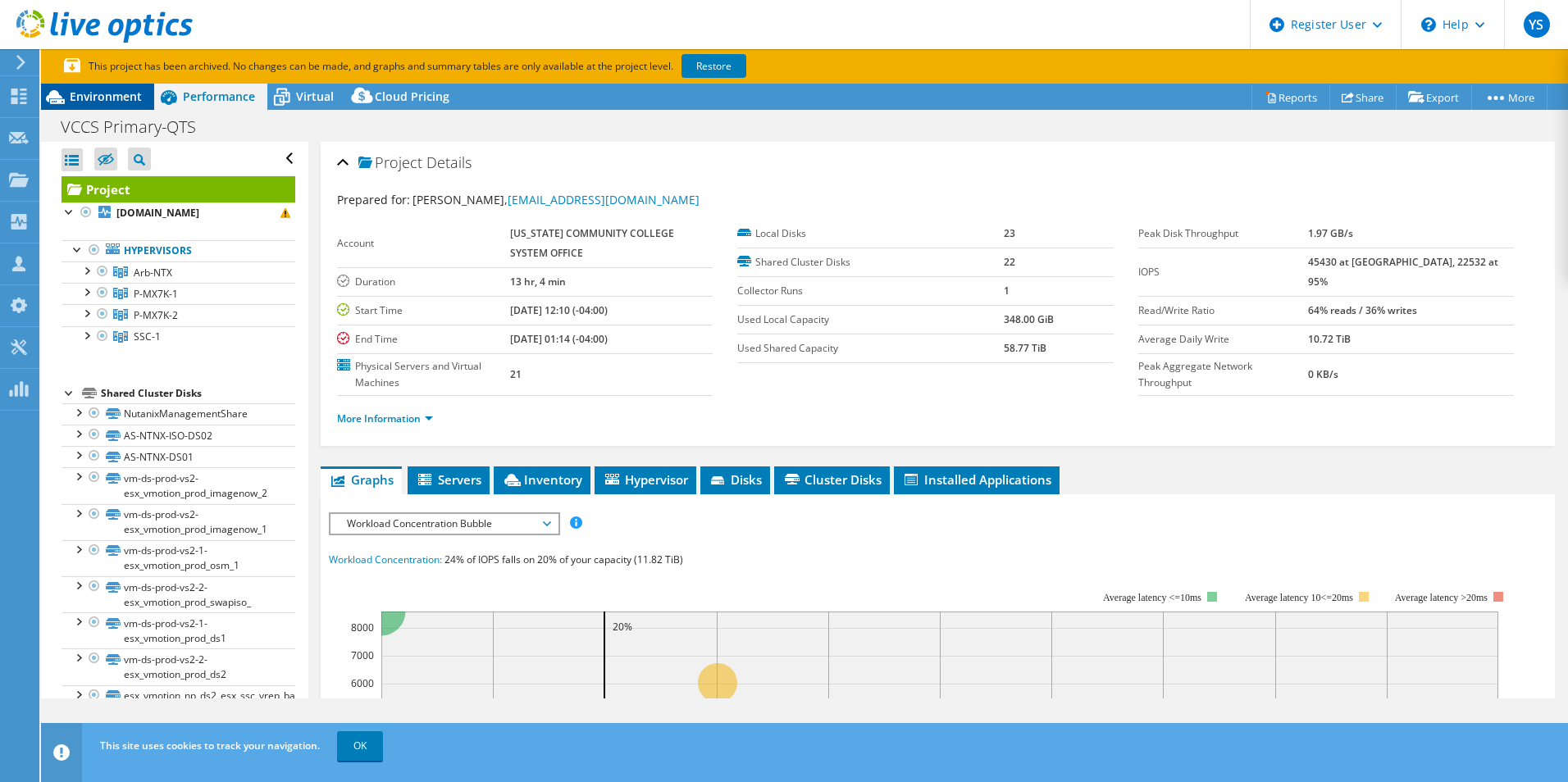
click at [115, 107] on div "Environment" at bounding box center [97, 97] width 113 height 26
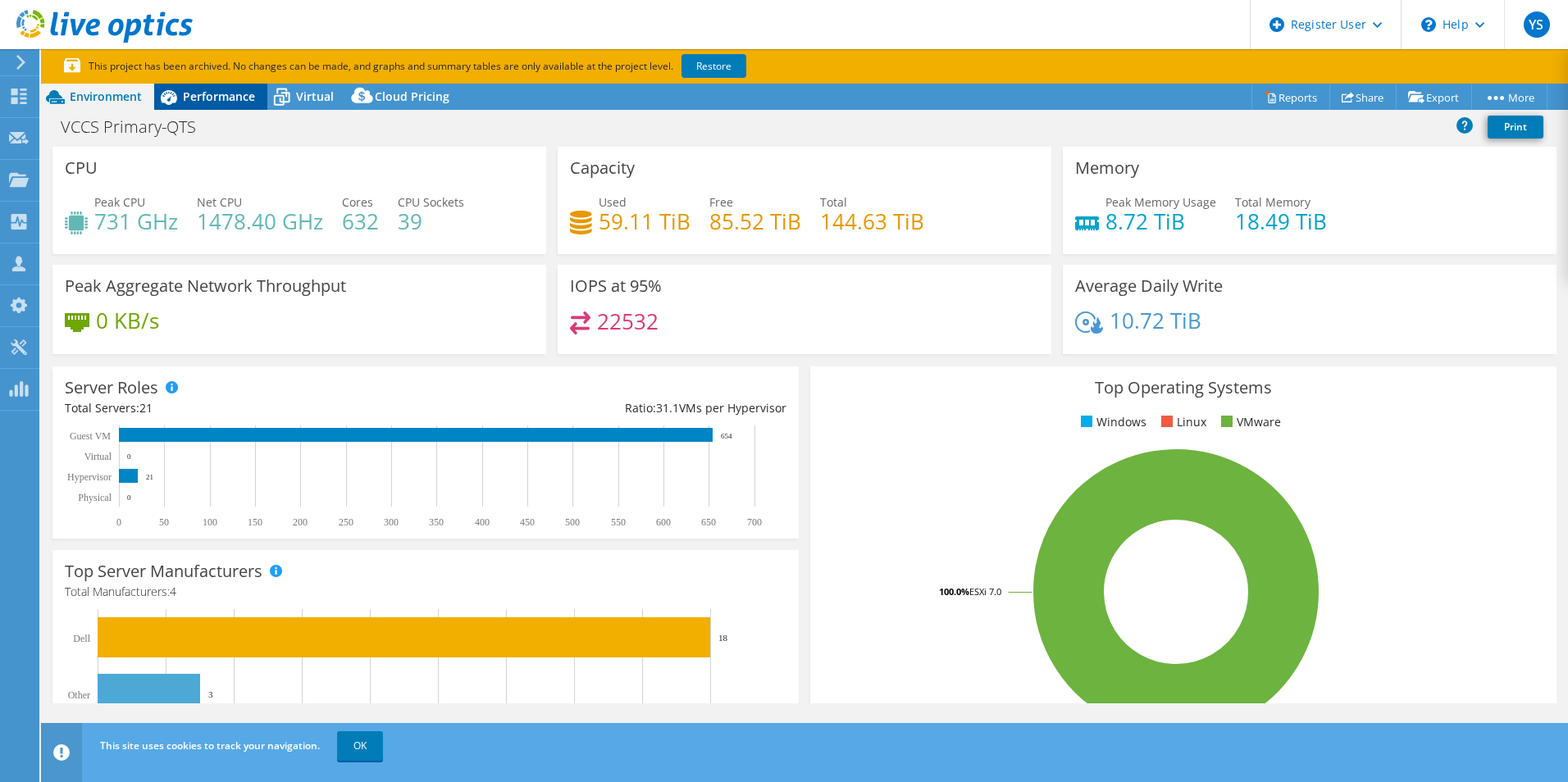
click at [177, 91] on icon at bounding box center [168, 97] width 28 height 28
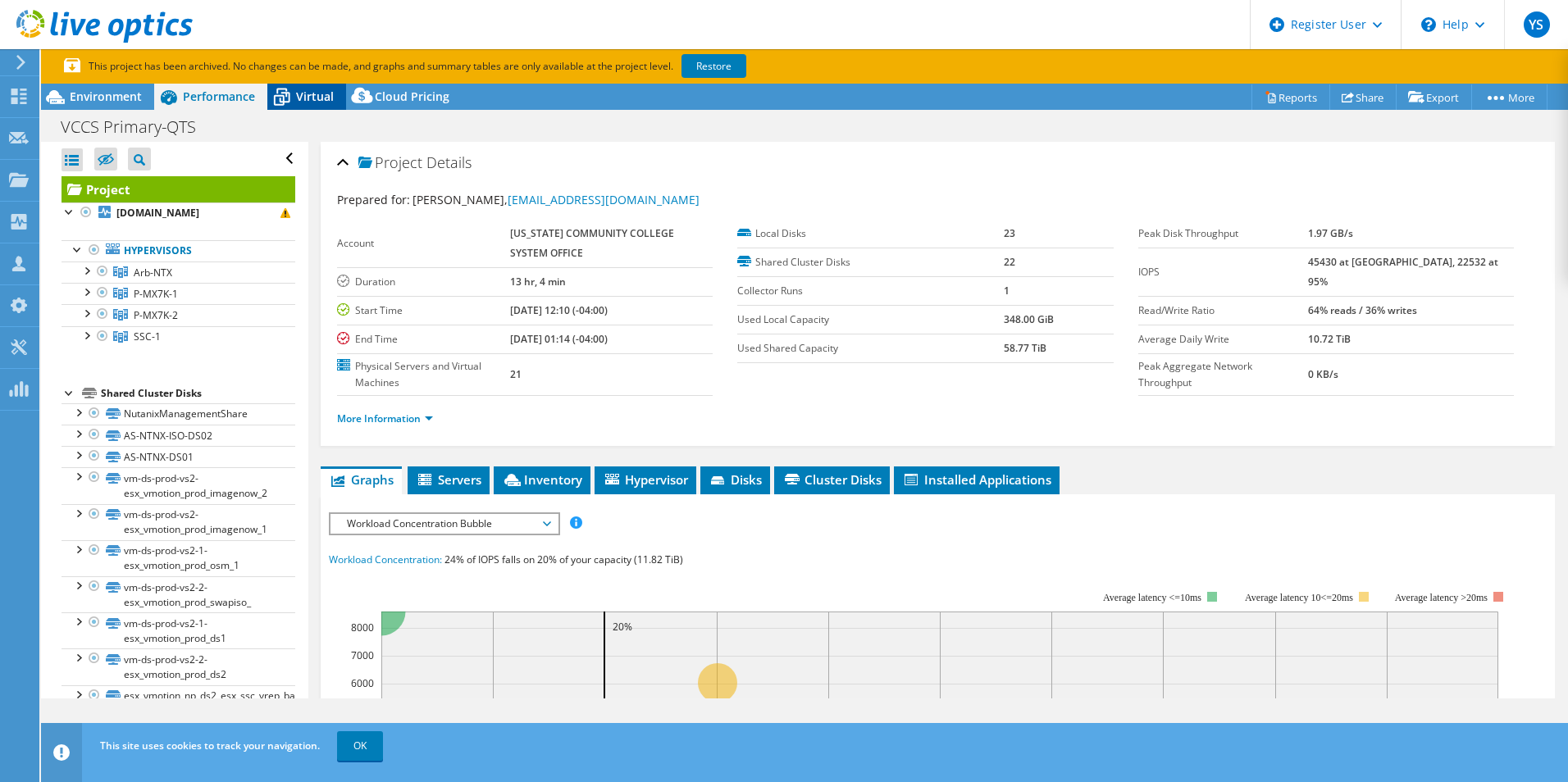
click at [307, 89] on span "Virtual" at bounding box center [315, 96] width 38 height 15
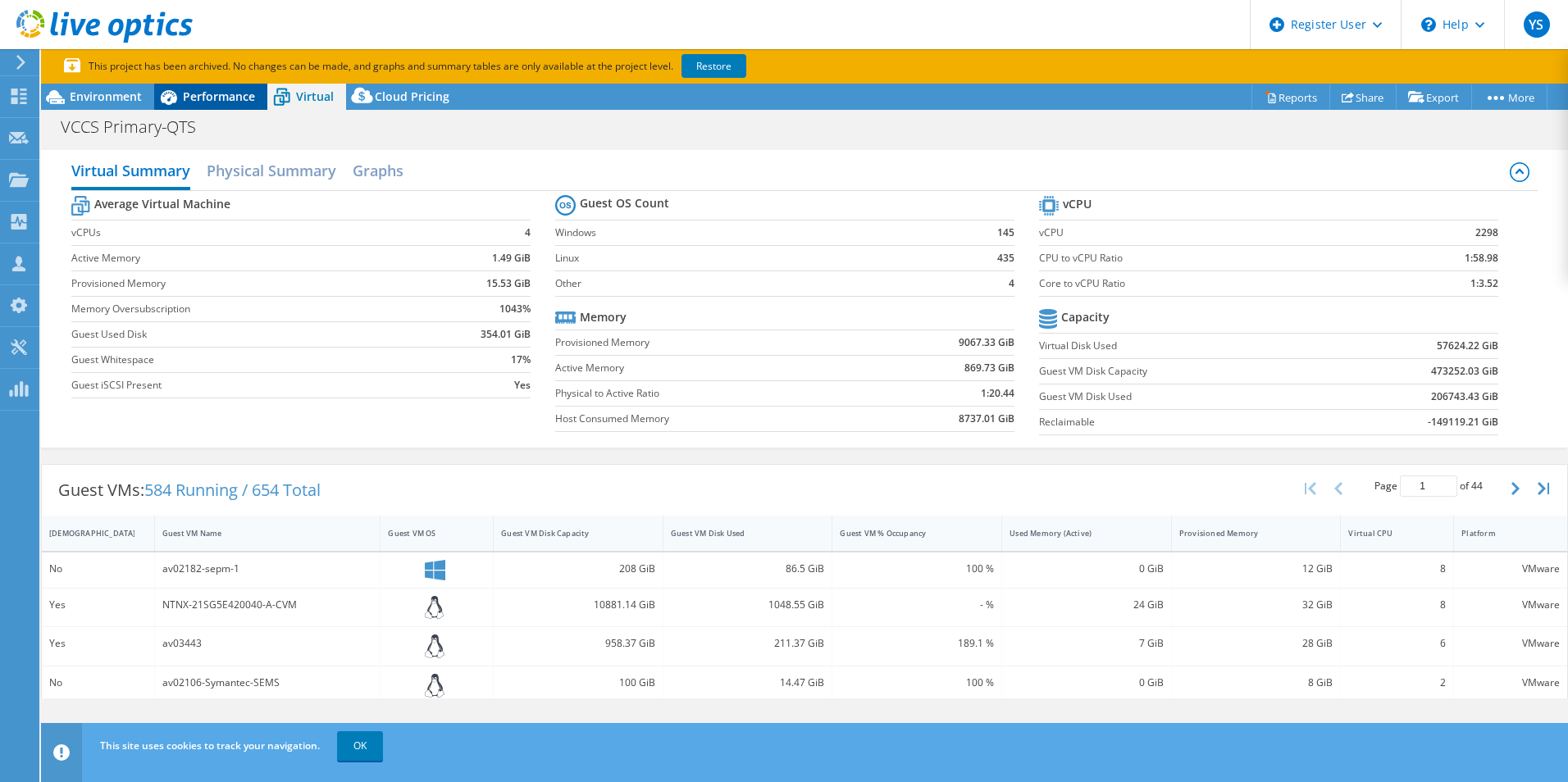
click at [199, 93] on span "Performance" at bounding box center [219, 96] width 72 height 15
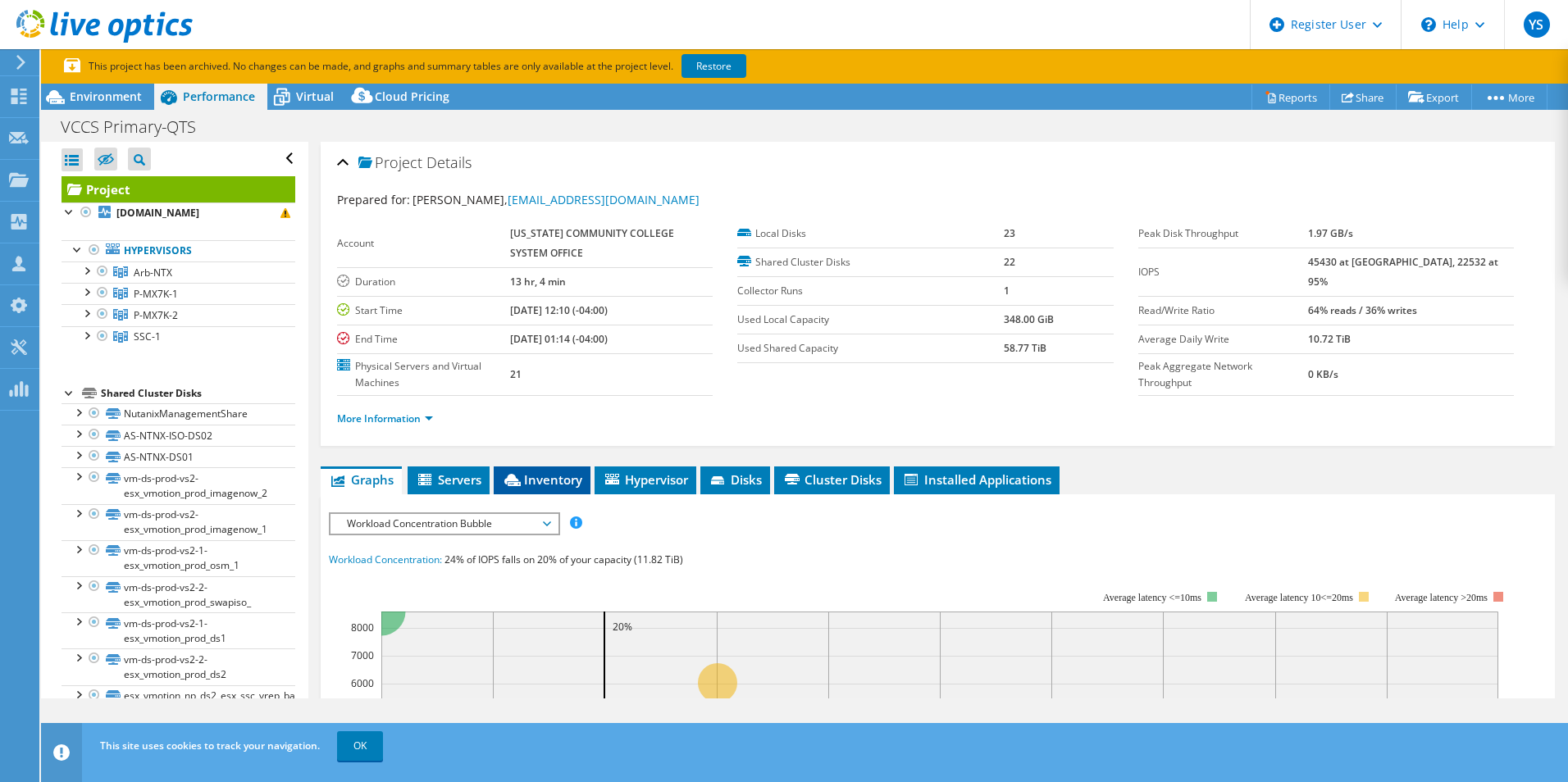
click at [520, 483] on icon at bounding box center [512, 480] width 16 height 12
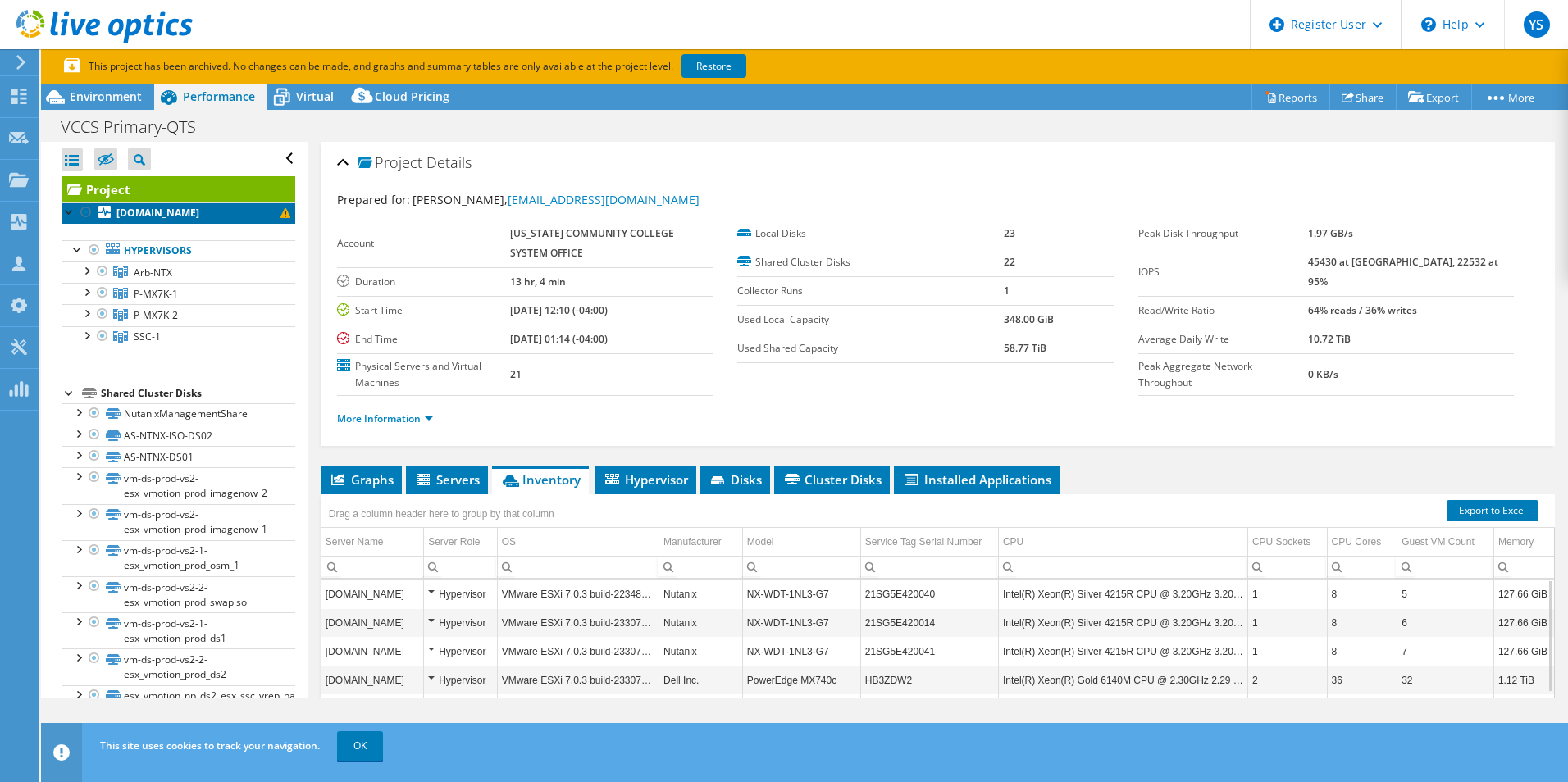
click at [281, 214] on span at bounding box center [285, 212] width 9 height 9
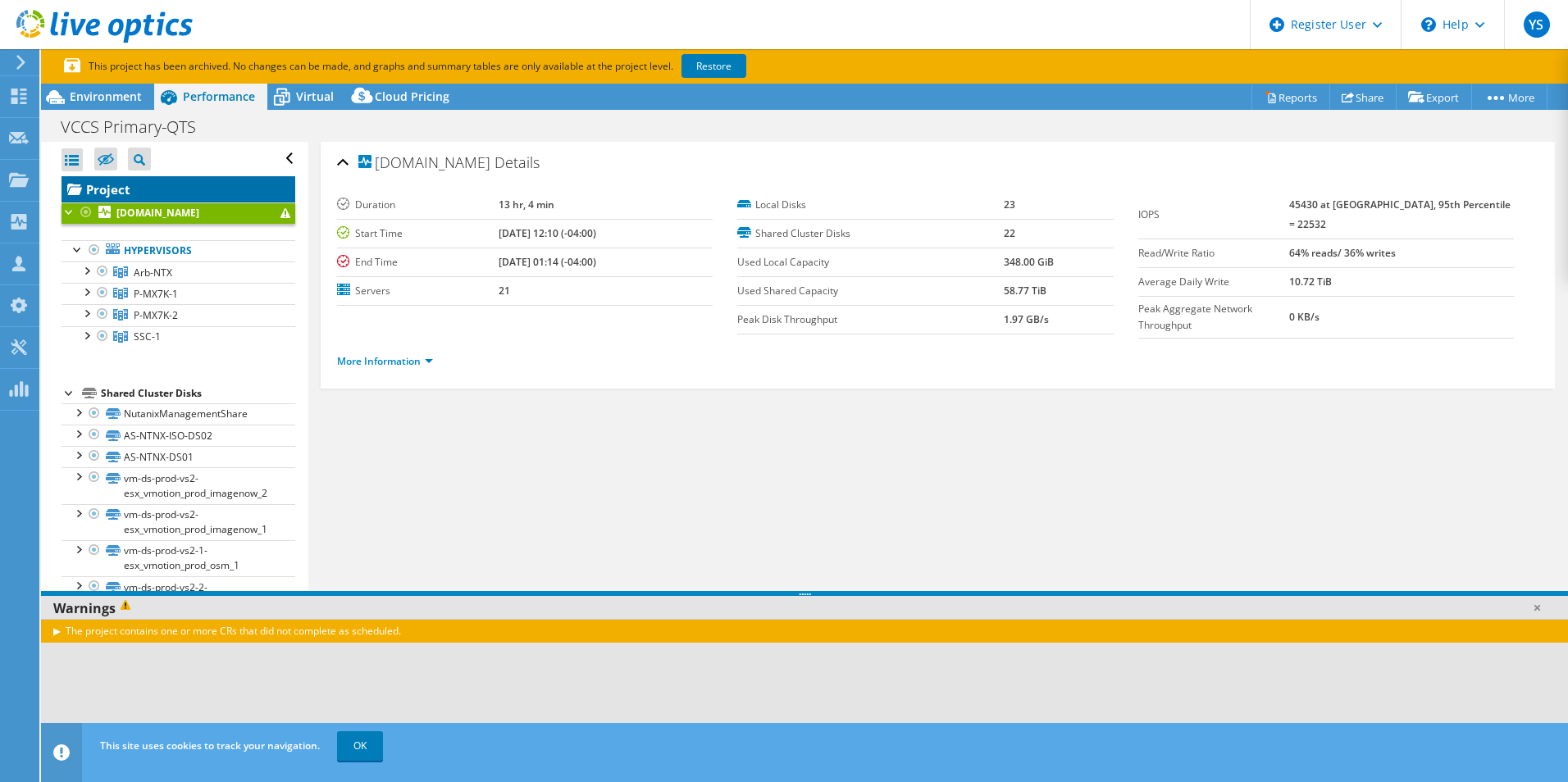
click at [164, 188] on link "Project" at bounding box center [178, 190] width 233 height 26
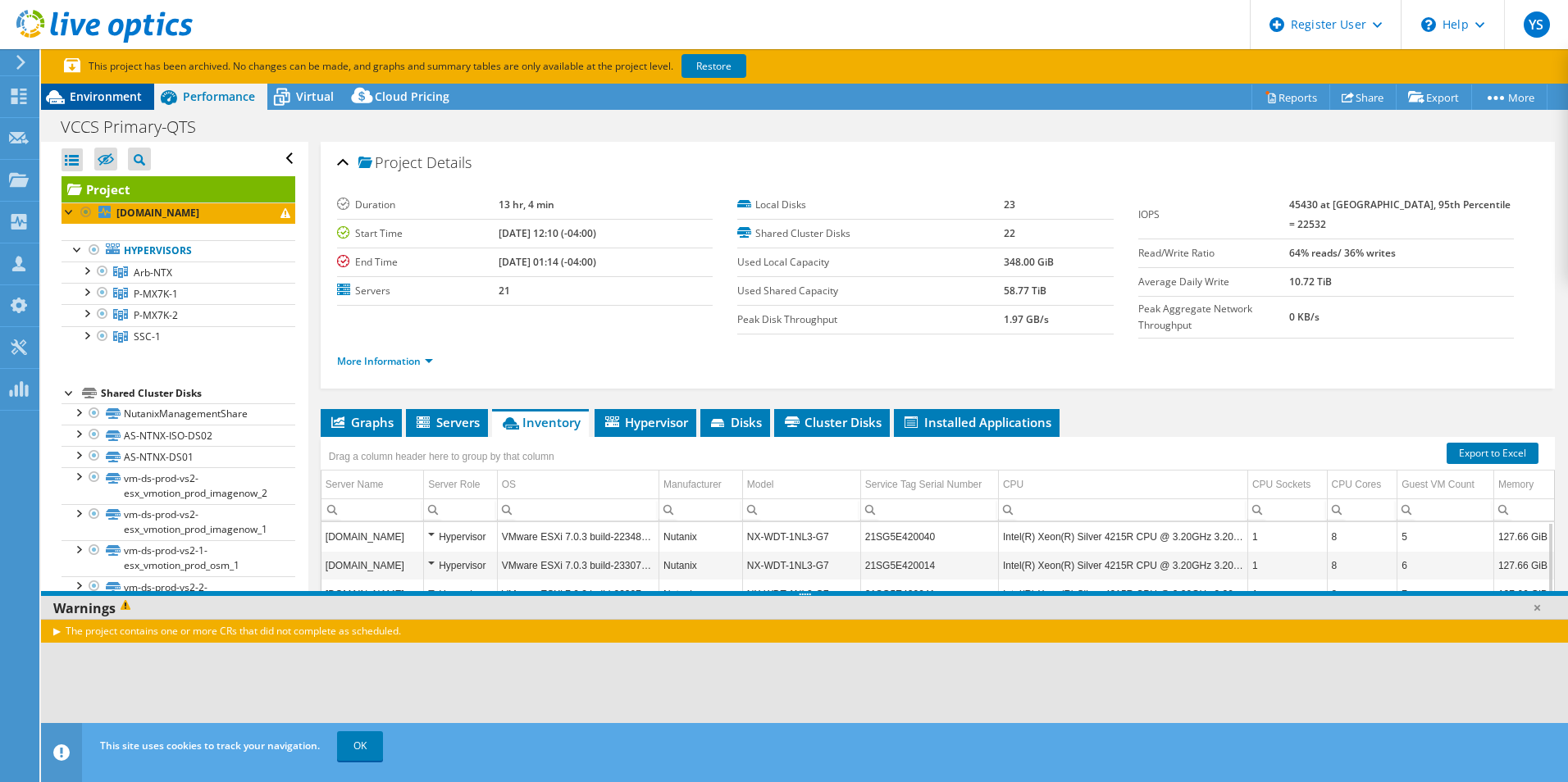
click at [129, 102] on span "Environment" at bounding box center [106, 96] width 72 height 15
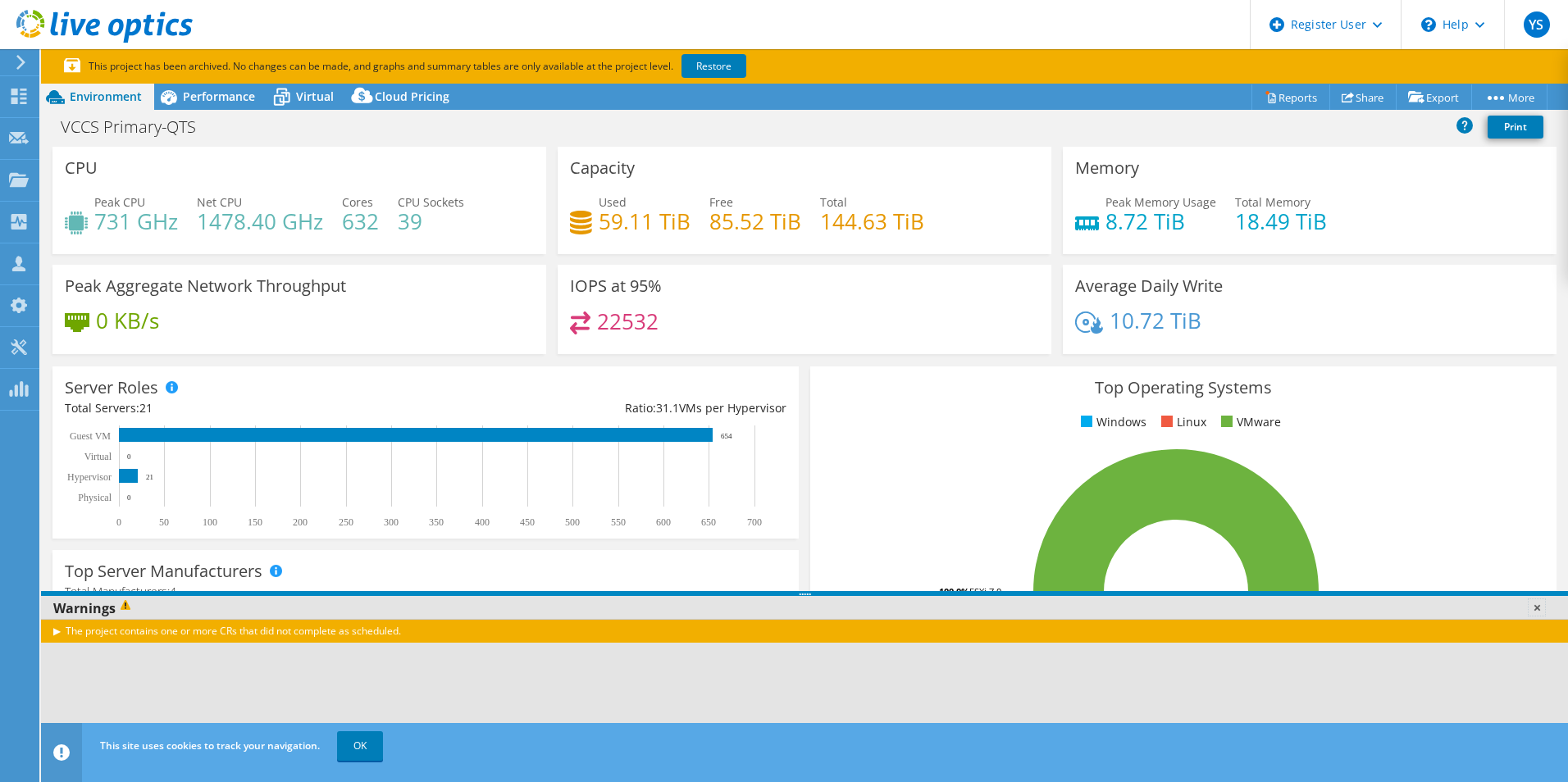
click at [1535, 609] on link at bounding box center [1536, 607] width 16 height 16
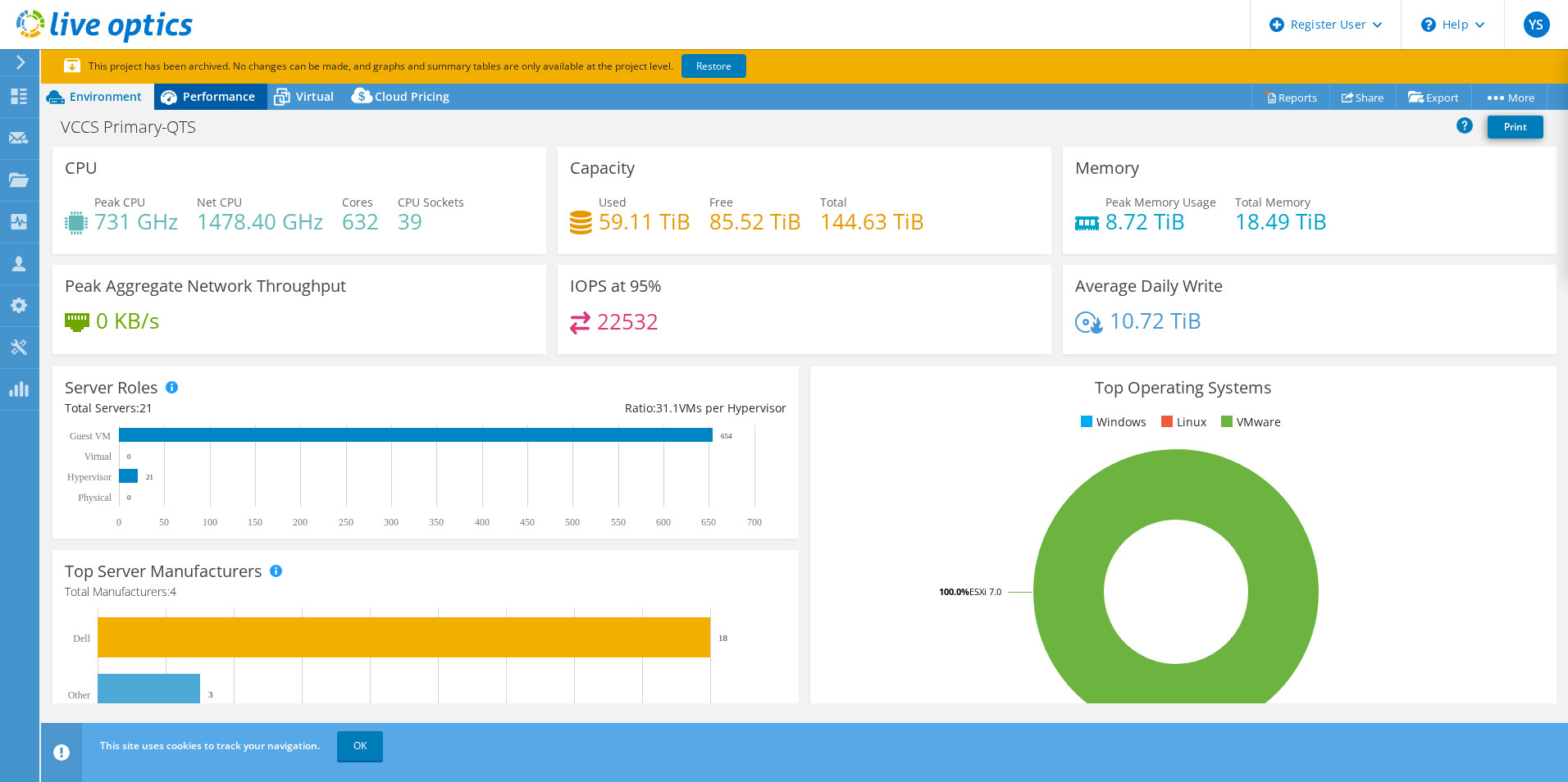
click at [197, 90] on span "Performance" at bounding box center [219, 96] width 72 height 15
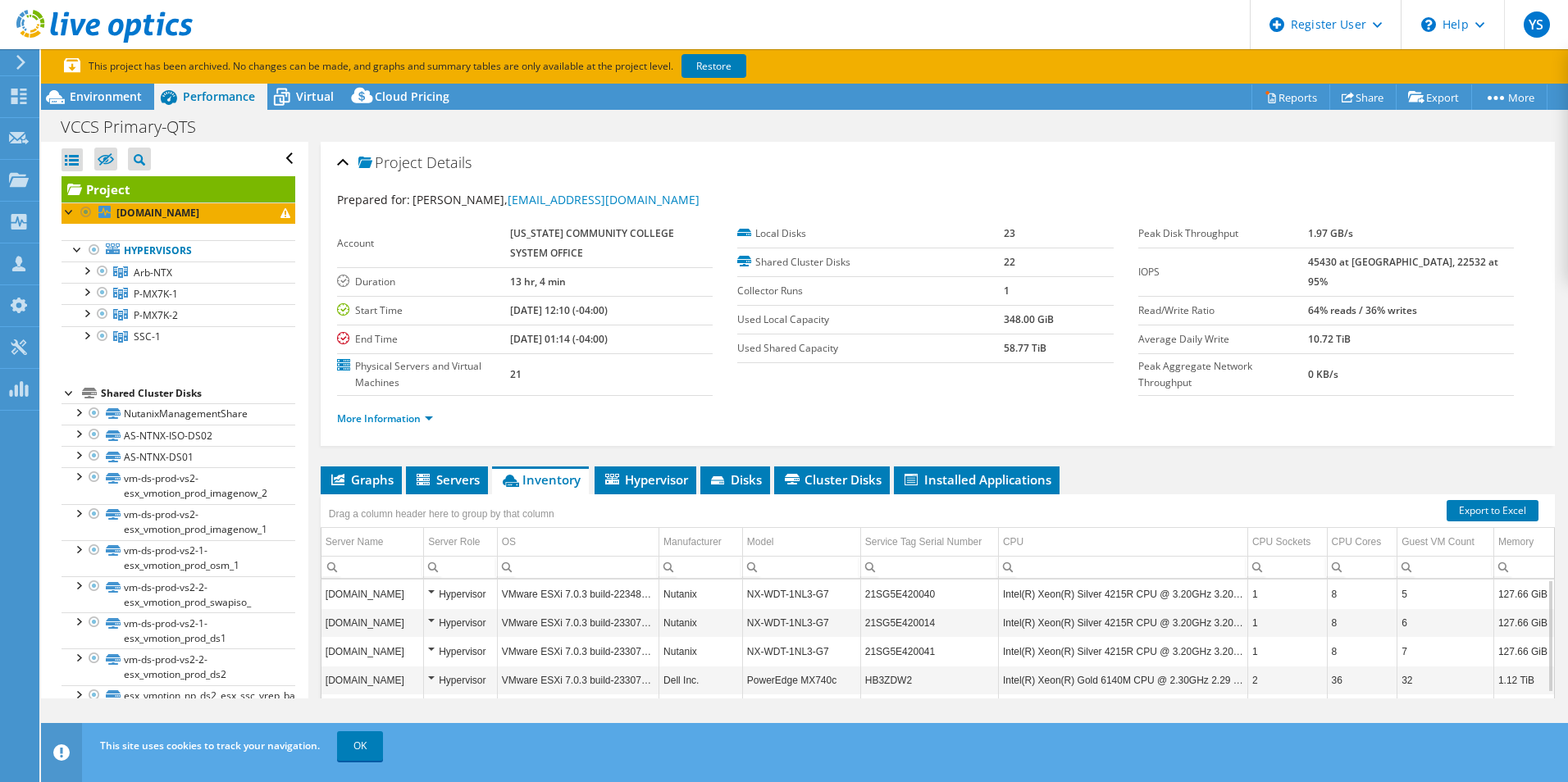
click at [131, 189] on link "Project" at bounding box center [178, 190] width 233 height 26
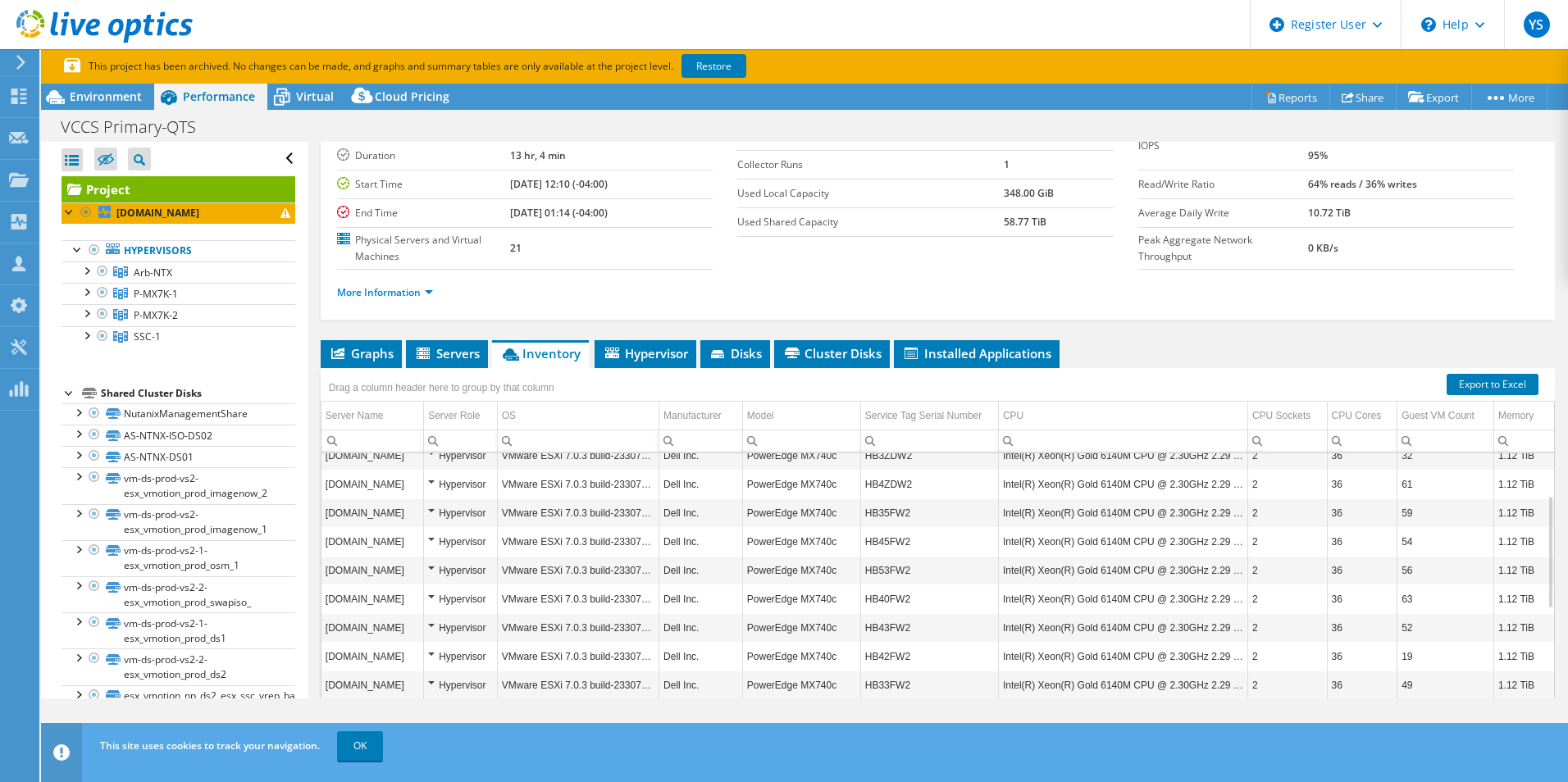
scroll to position [164, 0]
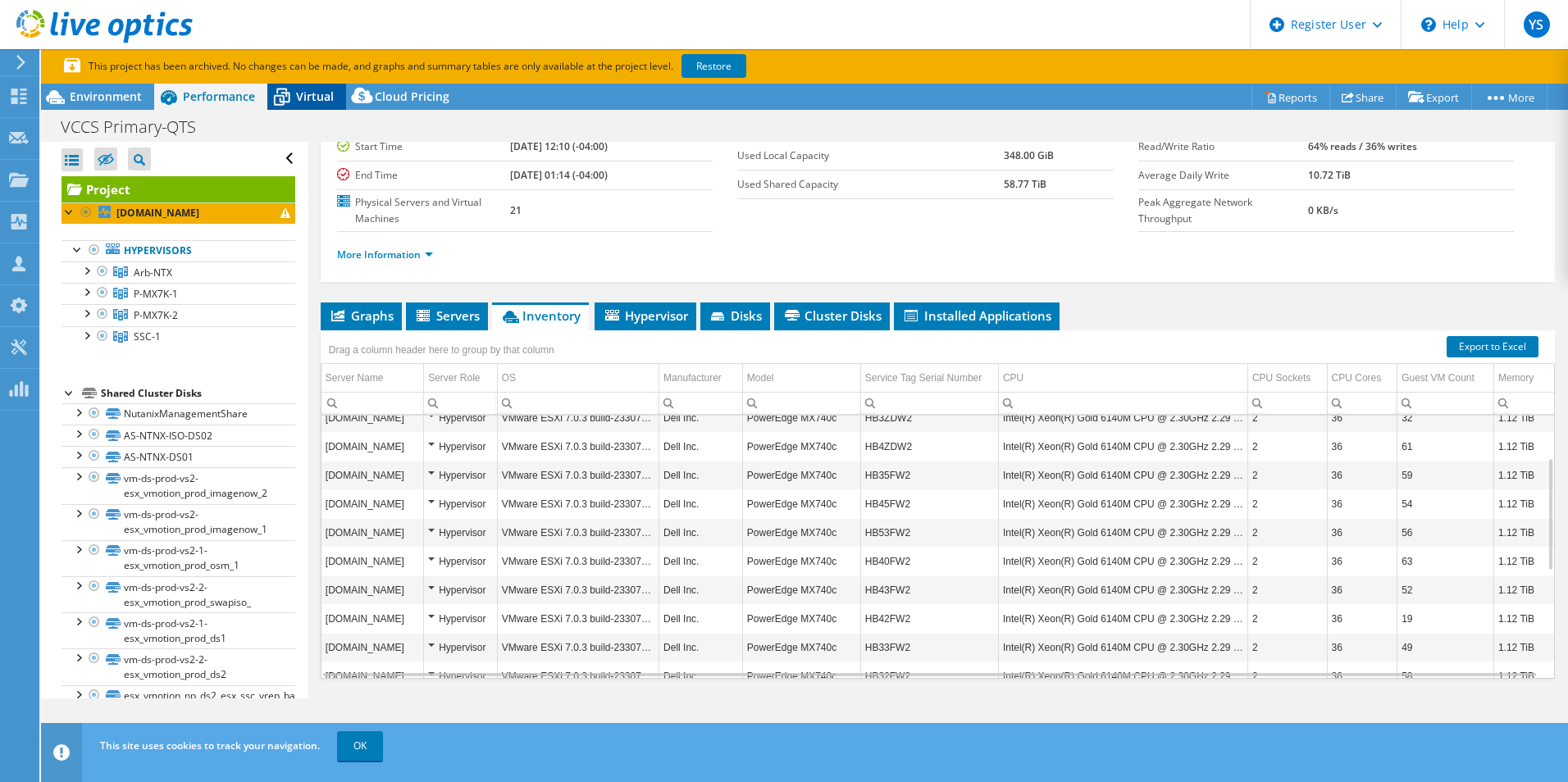
click at [294, 87] on icon at bounding box center [281, 97] width 28 height 28
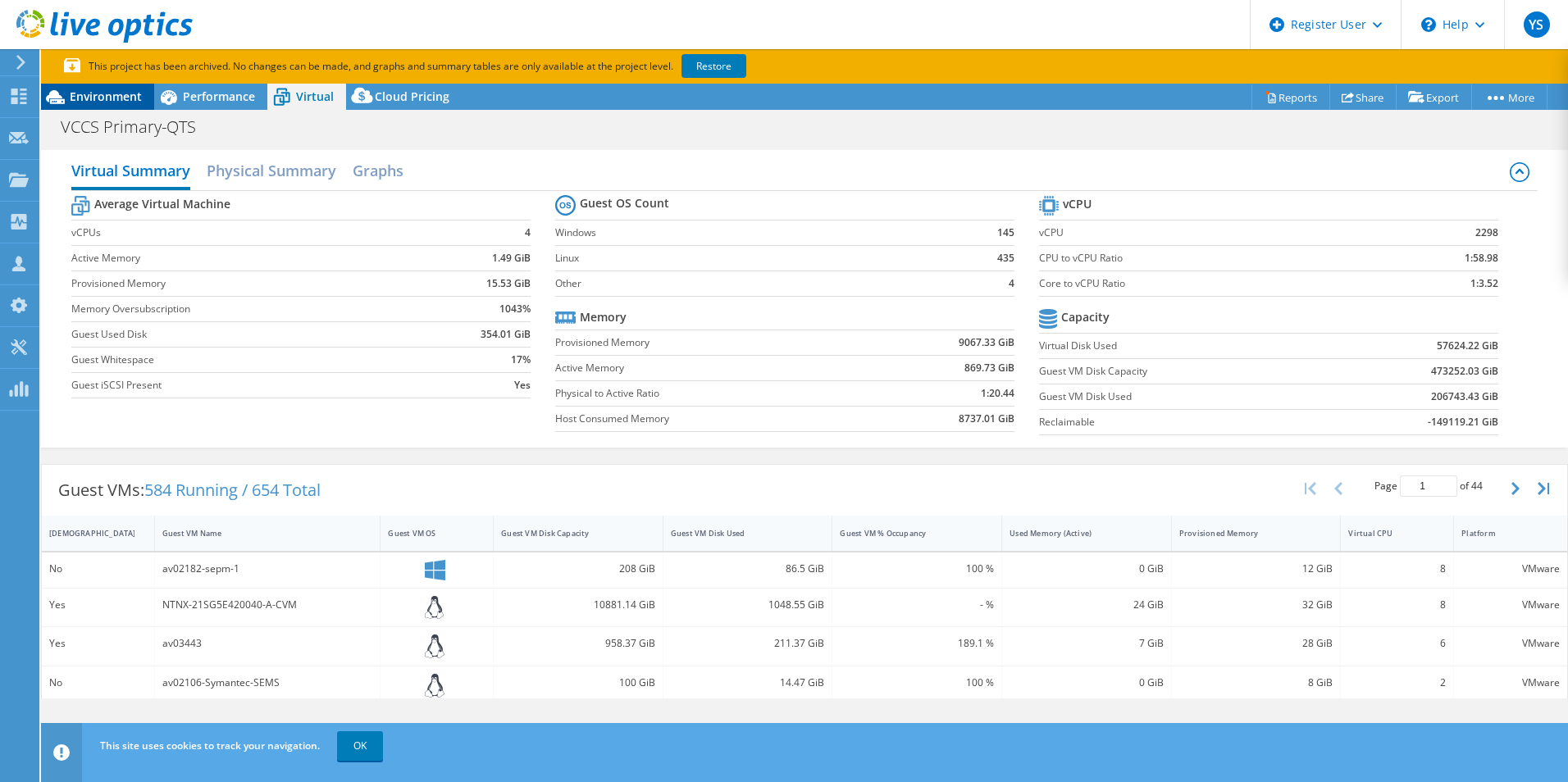
click at [105, 96] on span "Environment" at bounding box center [106, 96] width 72 height 15
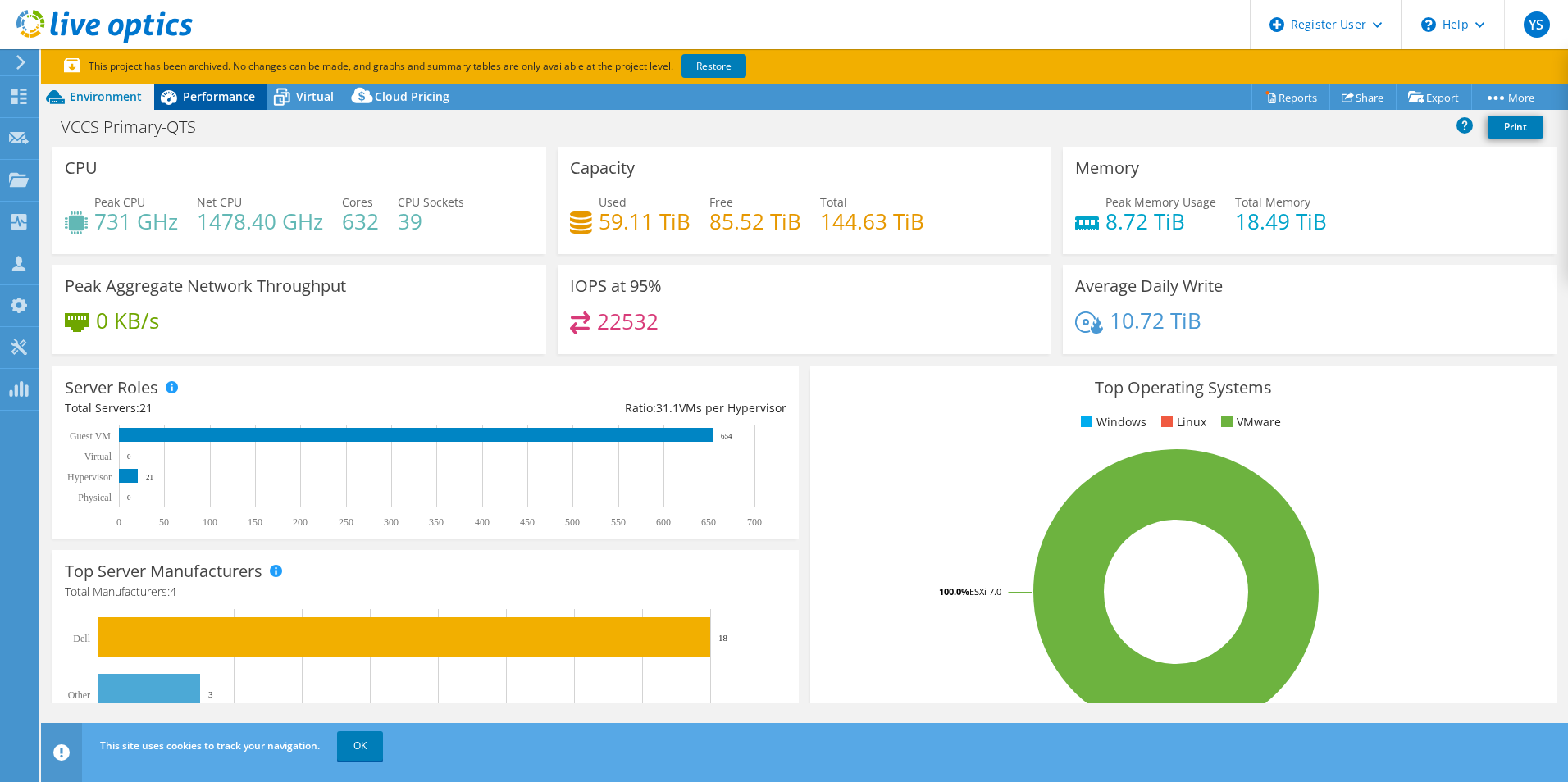
click at [237, 96] on span "Performance" at bounding box center [219, 96] width 72 height 15
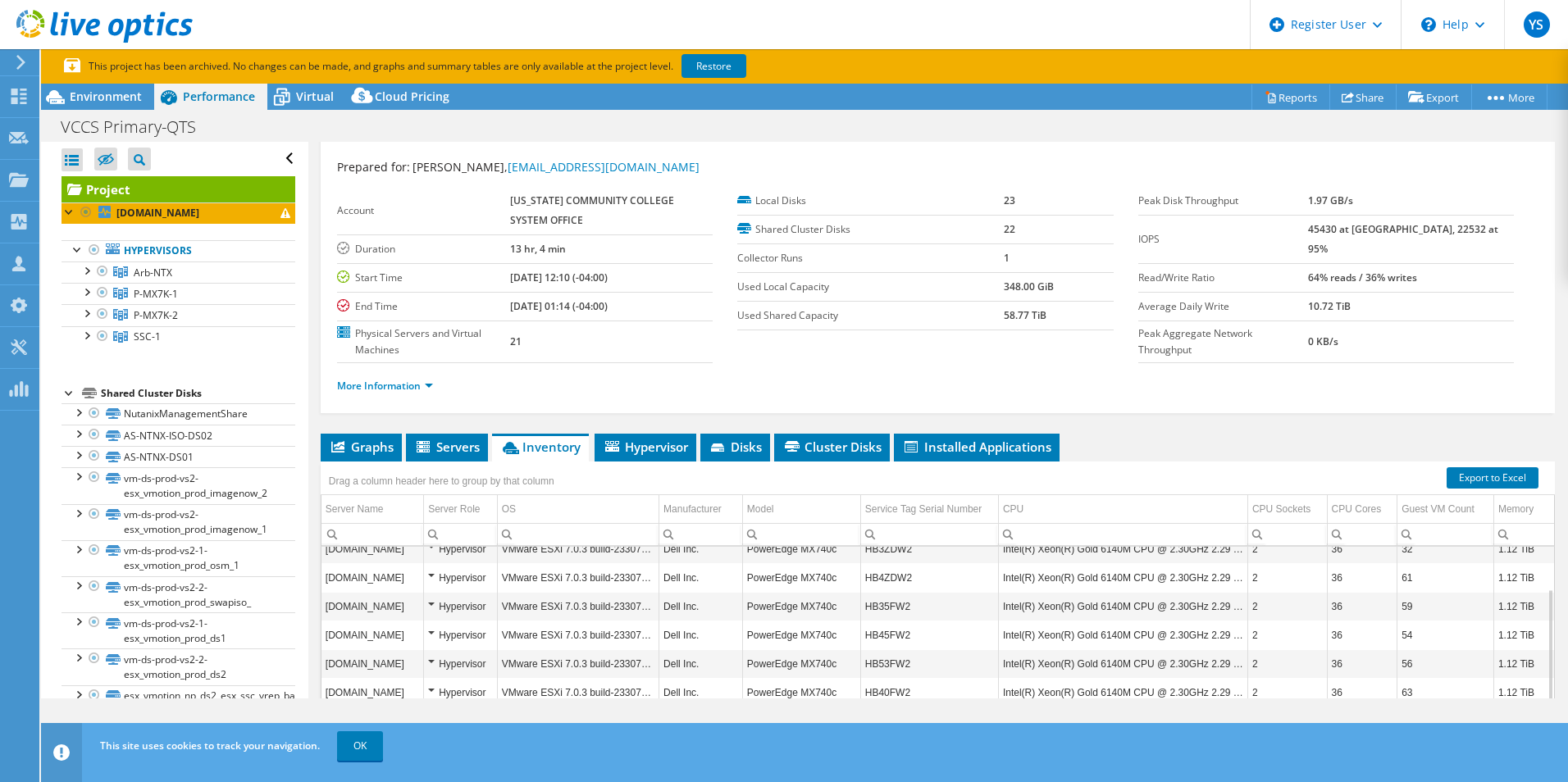
scroll to position [0, 0]
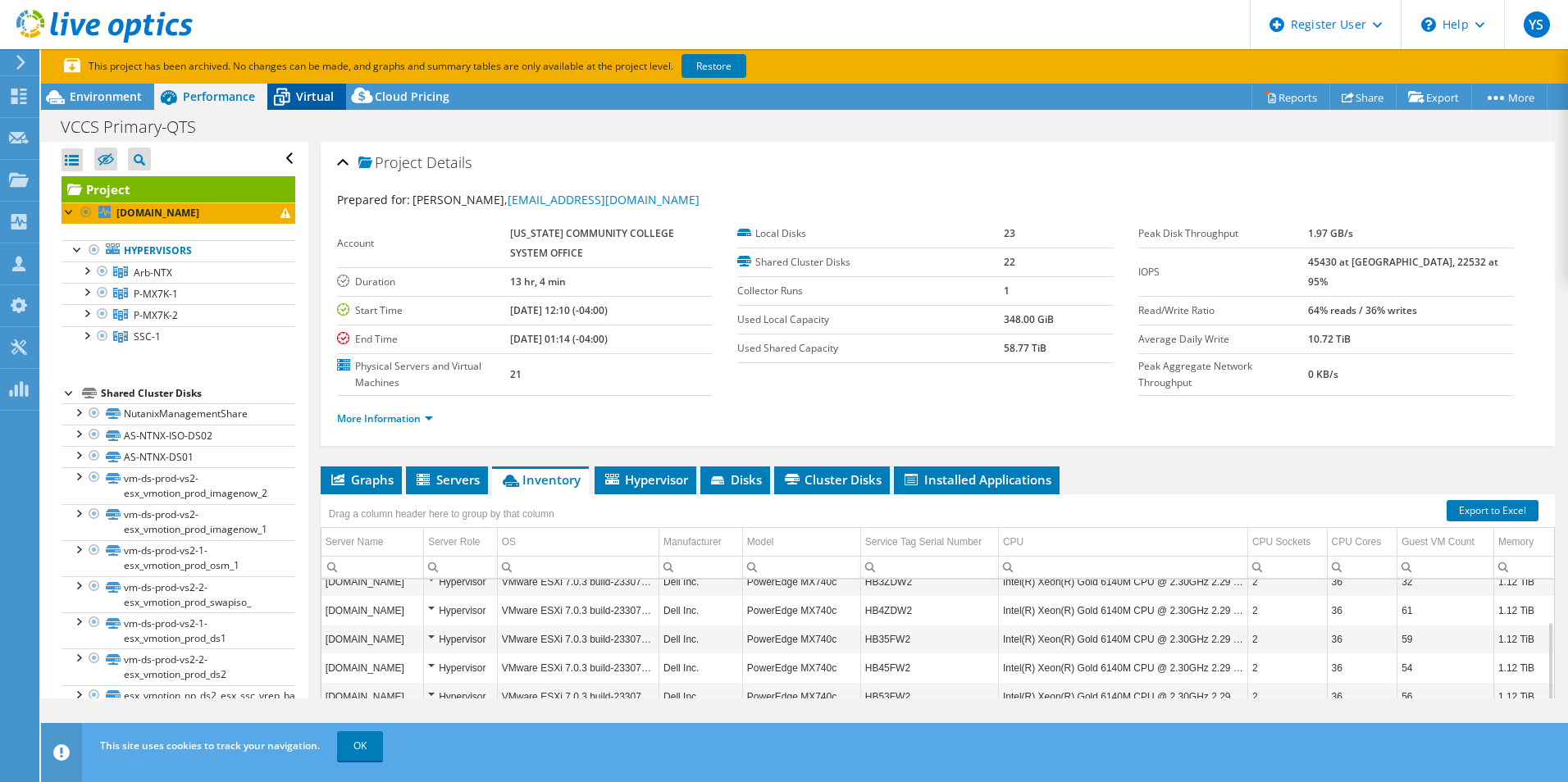
click at [280, 103] on icon at bounding box center [281, 97] width 28 height 28
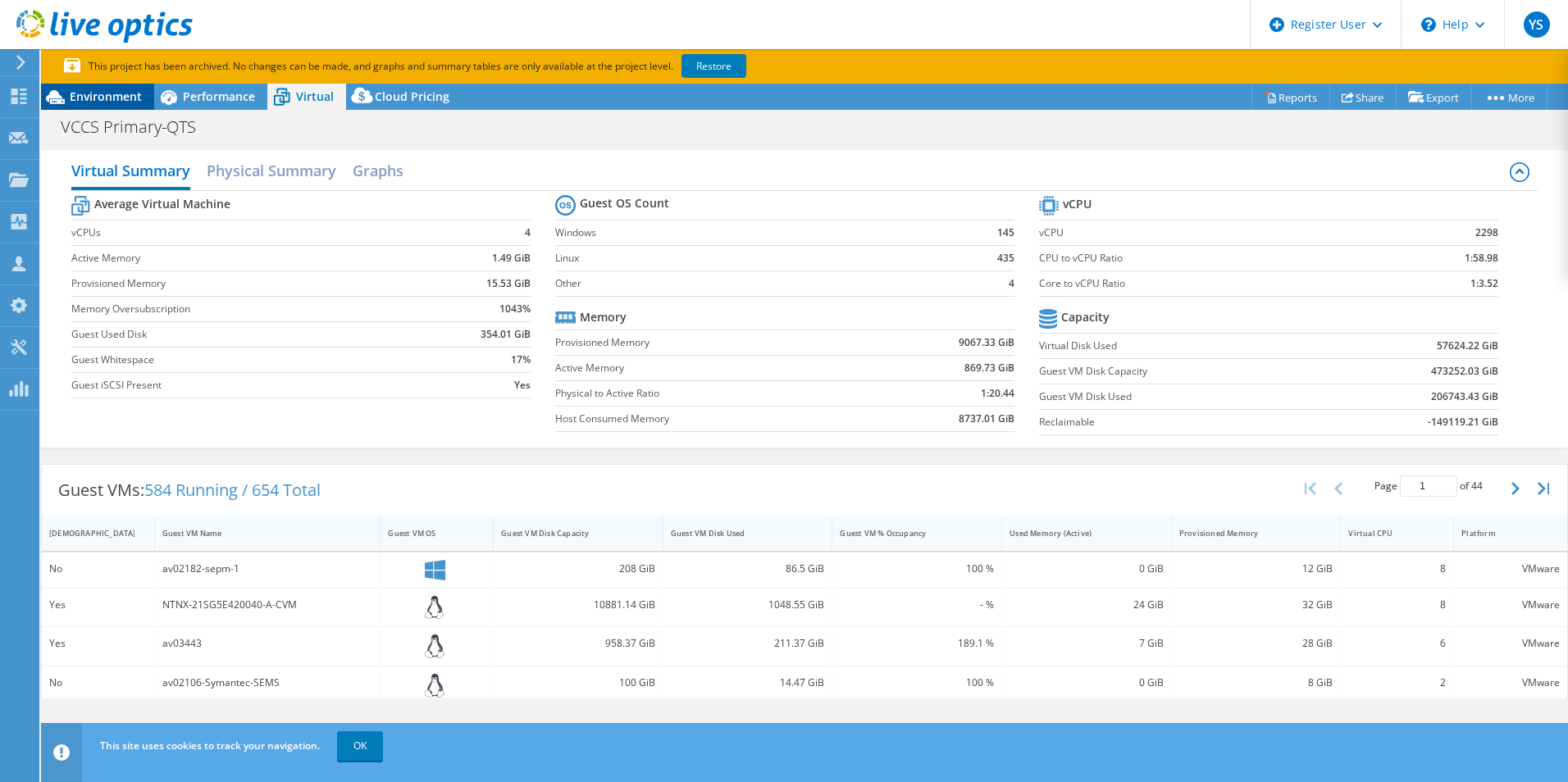
click at [108, 103] on span "Environment" at bounding box center [106, 96] width 72 height 15
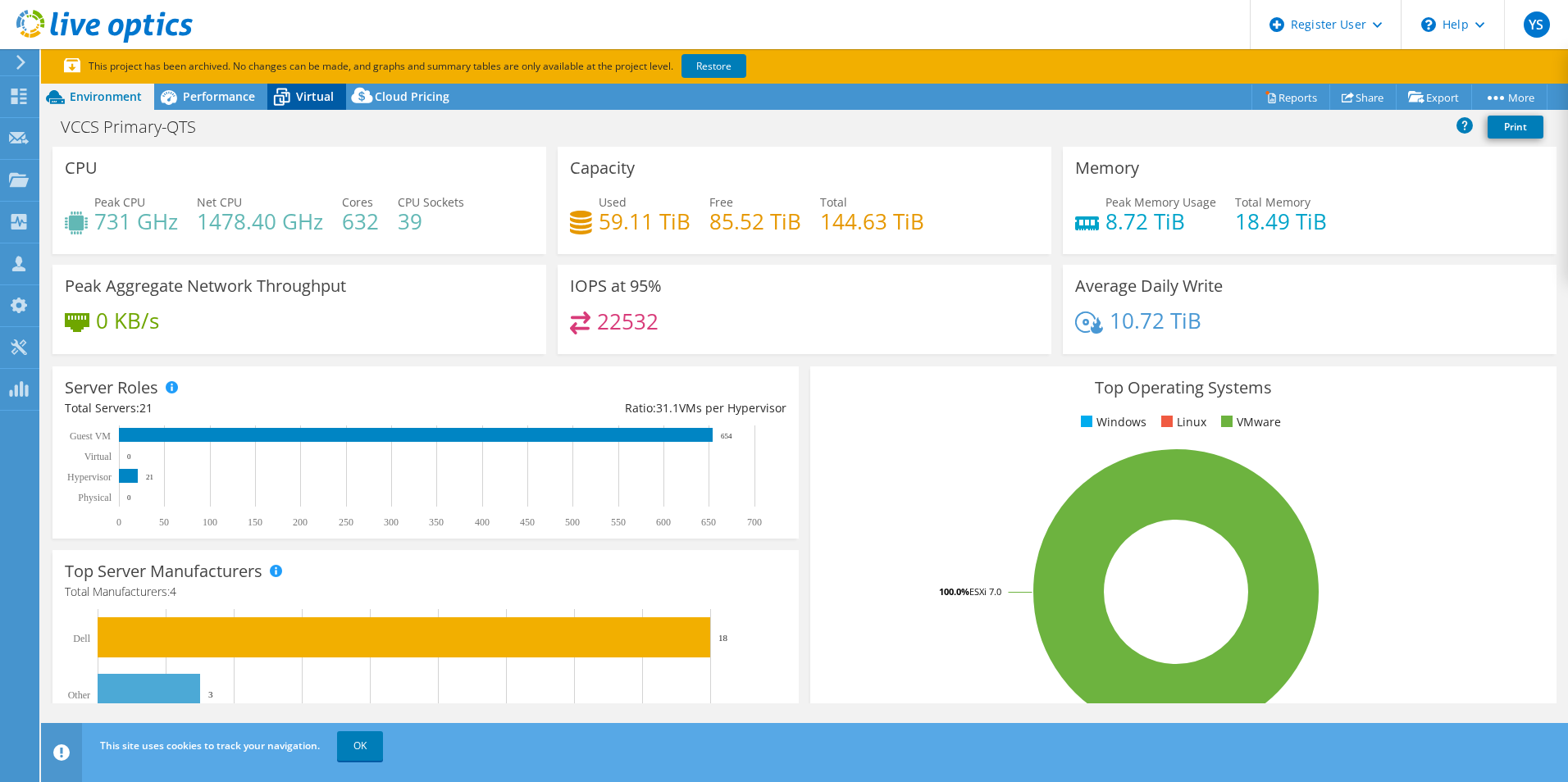
click at [315, 101] on span "Virtual" at bounding box center [315, 96] width 38 height 15
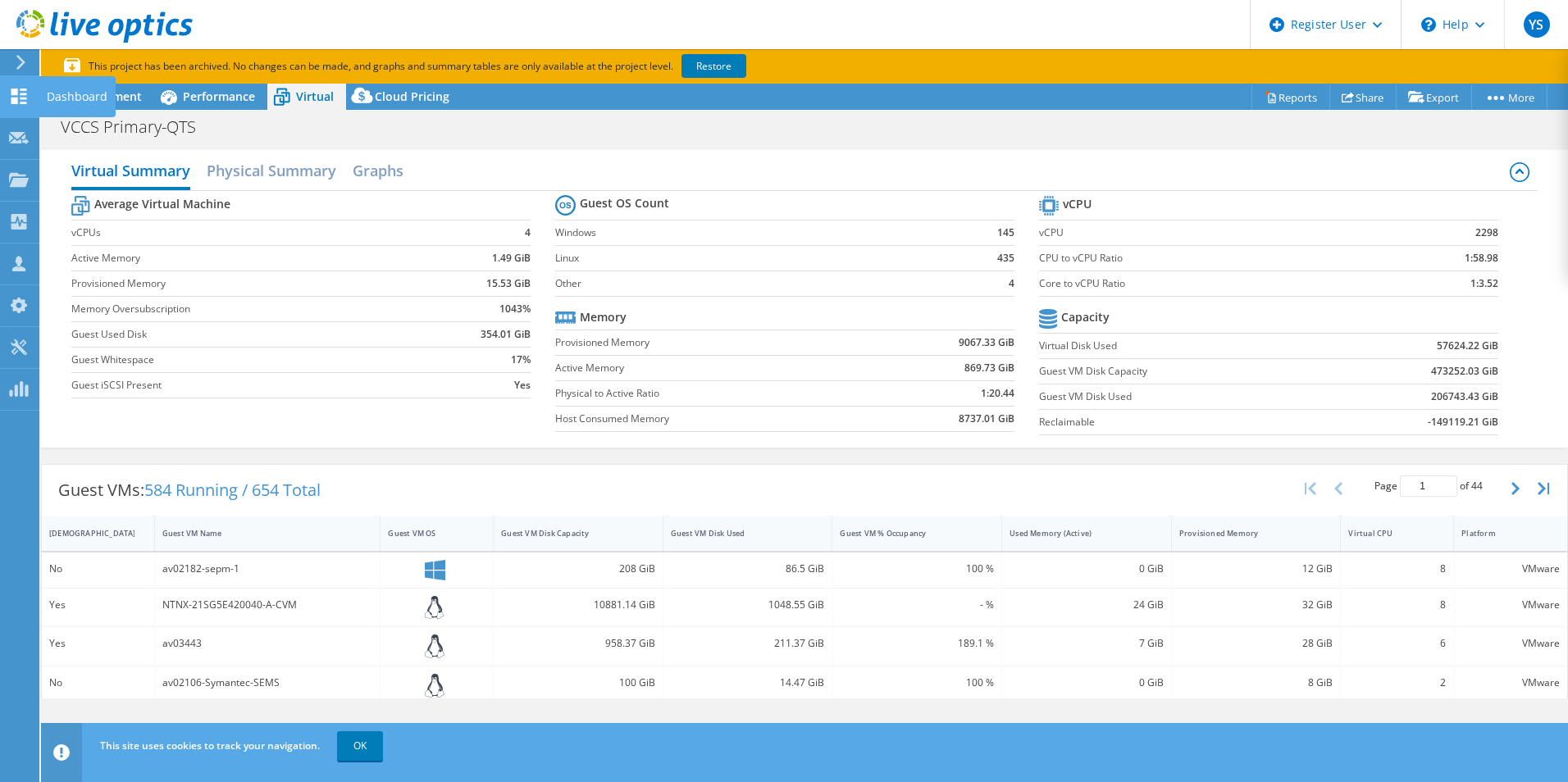
click at [72, 96] on div "Dashboard" at bounding box center [77, 96] width 77 height 41
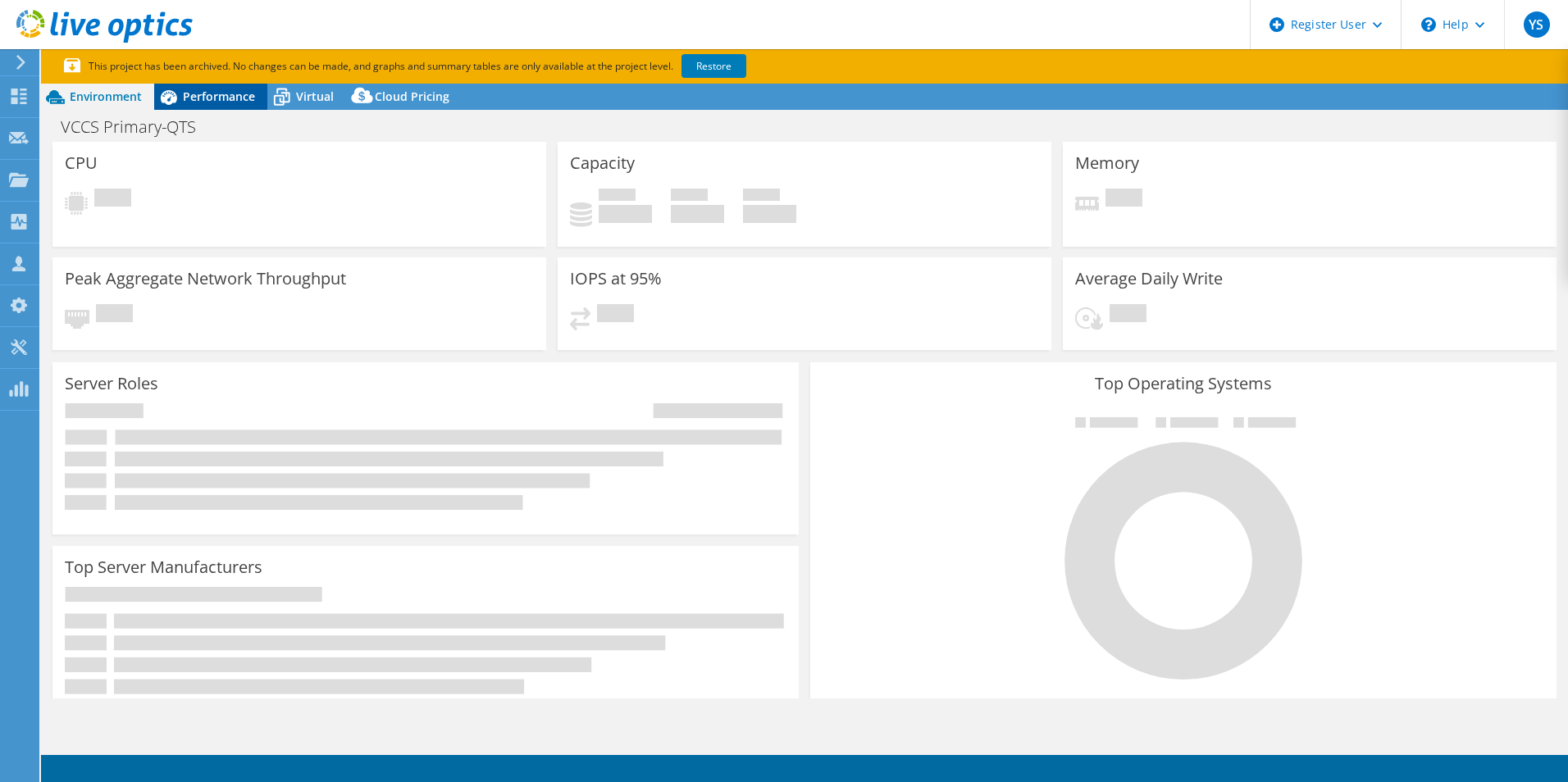
select select
click at [193, 102] on span "Performance" at bounding box center [219, 96] width 72 height 15
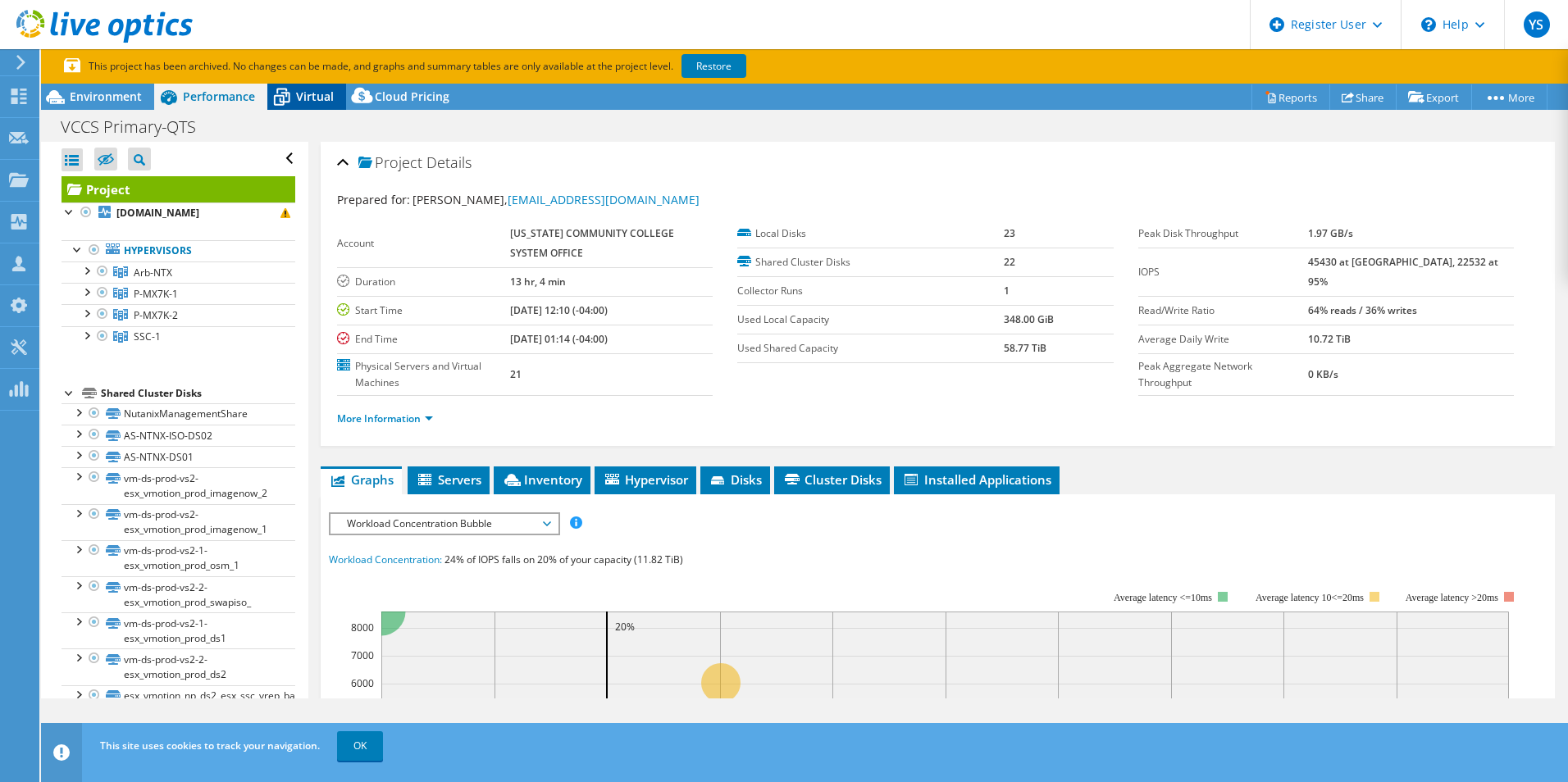
click at [301, 93] on span "Virtual" at bounding box center [315, 96] width 38 height 15
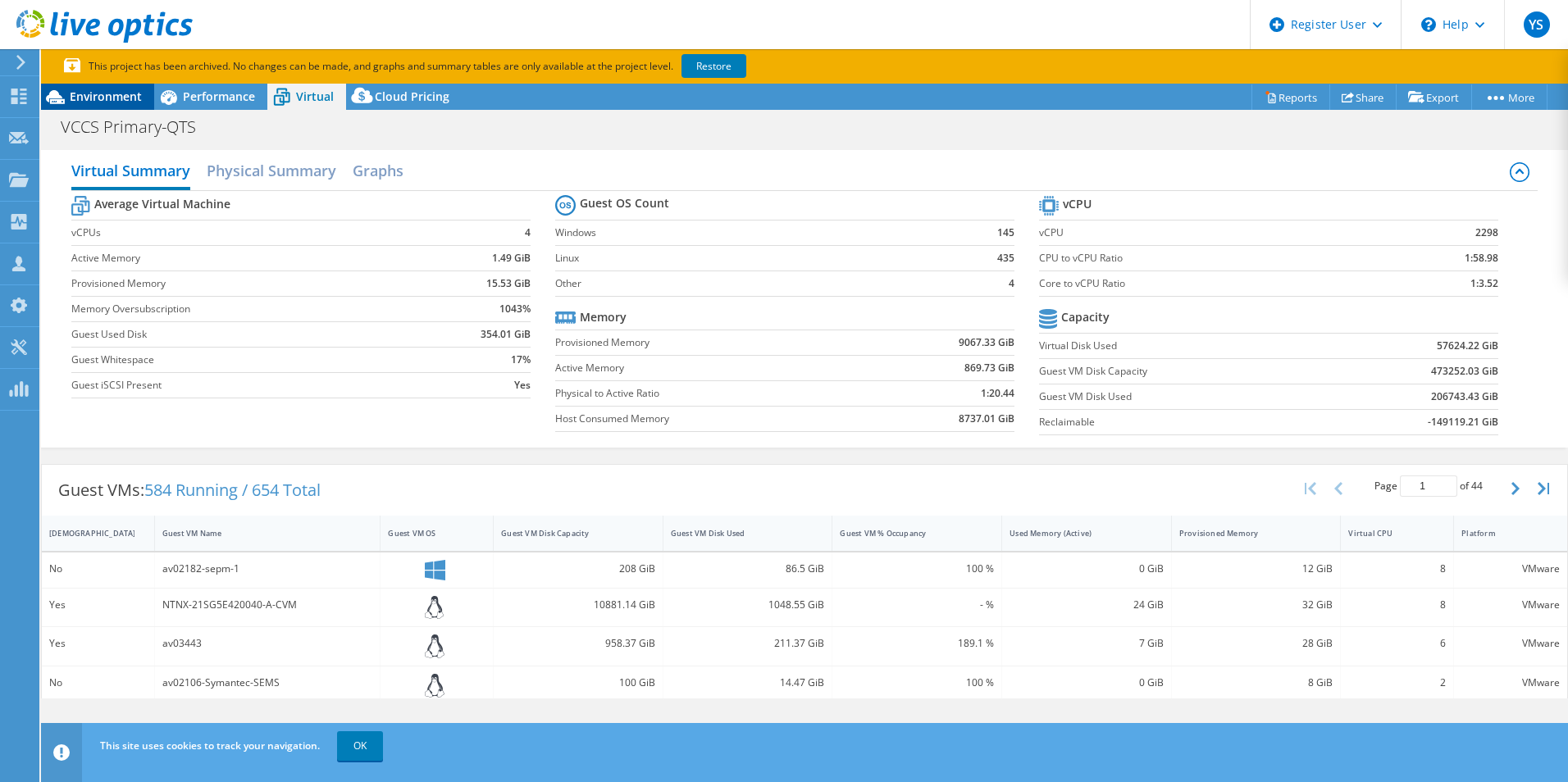
click at [129, 100] on span "Environment" at bounding box center [106, 96] width 72 height 15
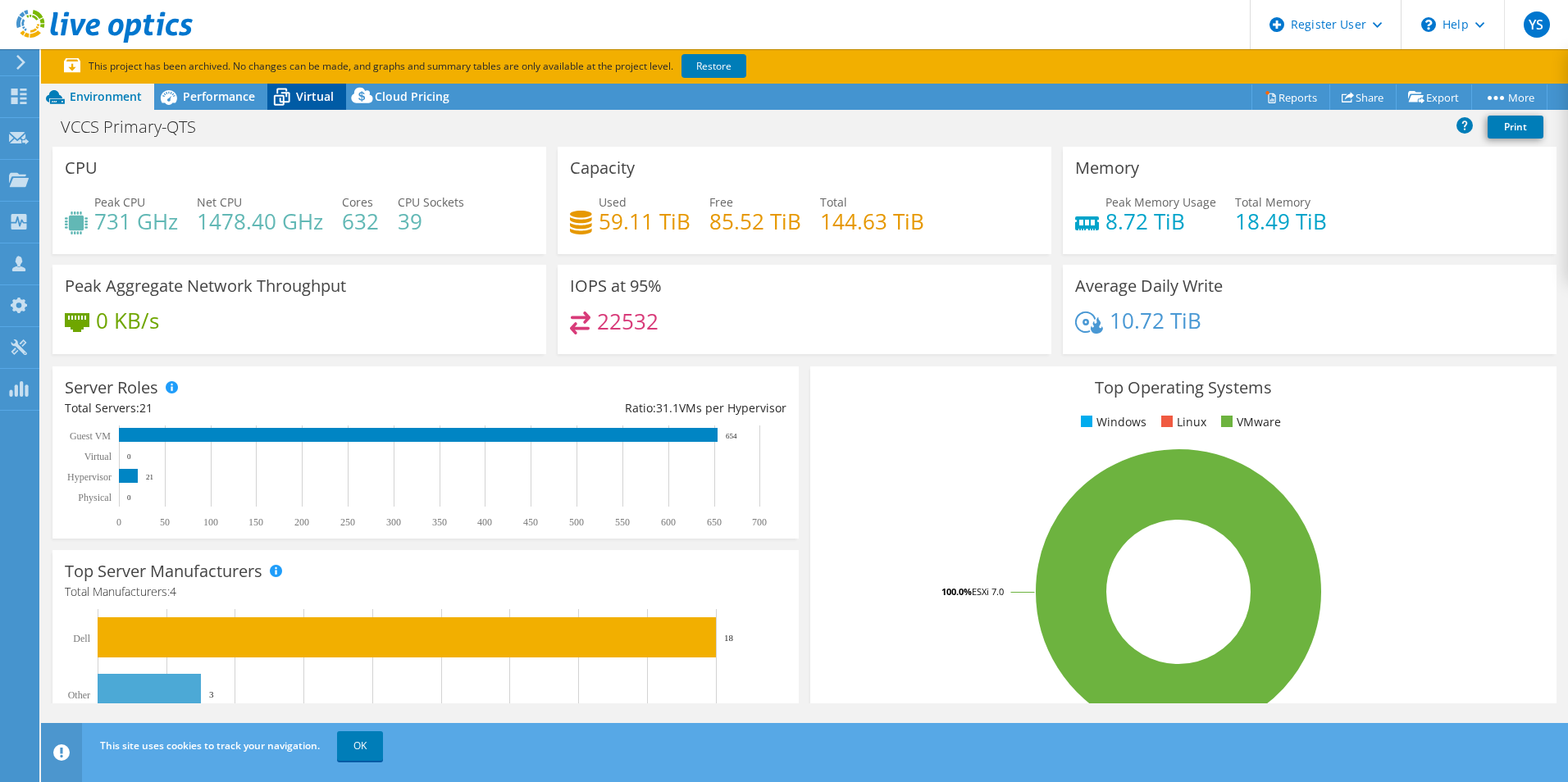
click at [277, 107] on icon at bounding box center [281, 97] width 28 height 28
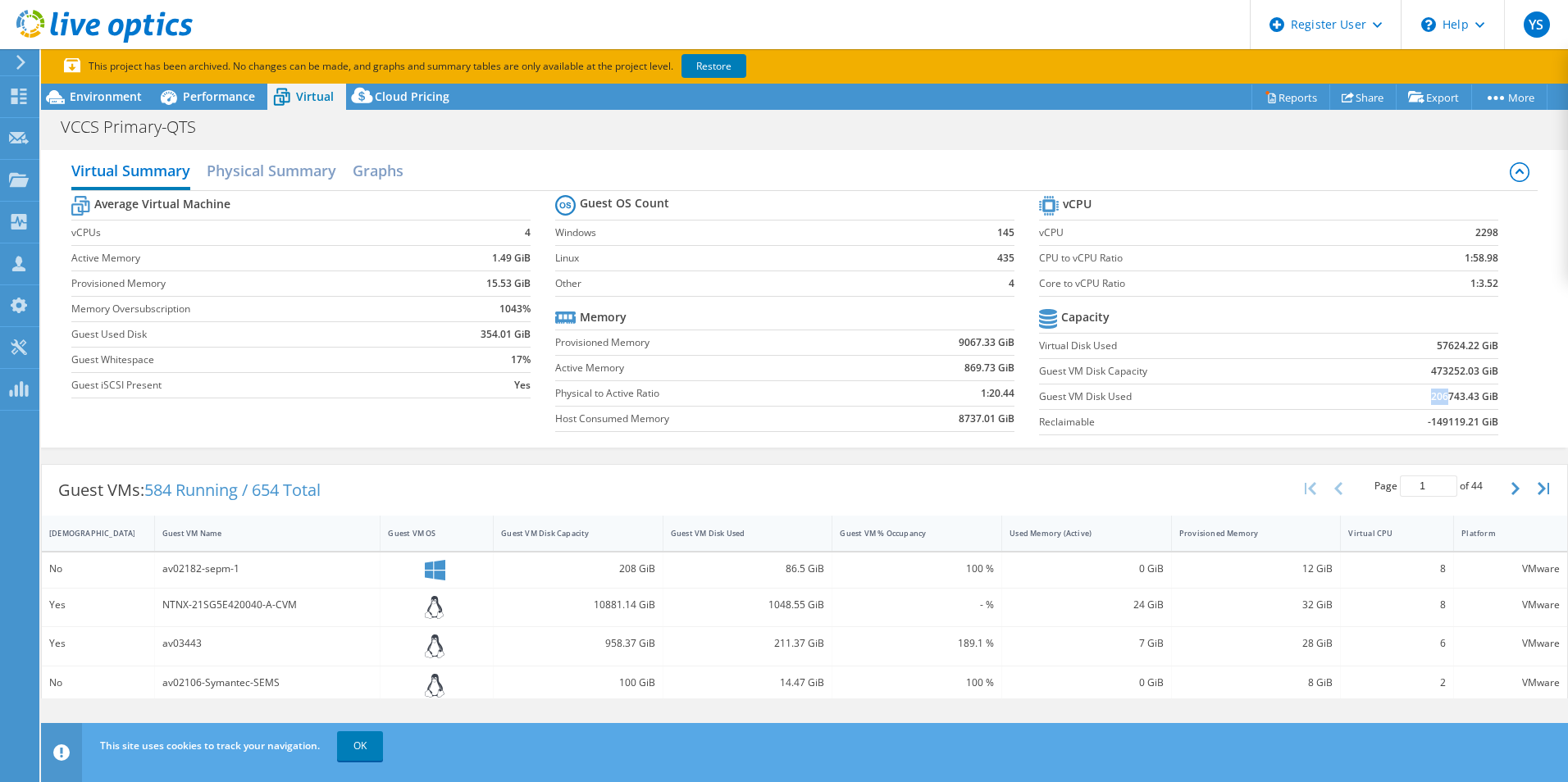
drag, startPoint x: 1434, startPoint y: 399, endPoint x: 1412, endPoint y: 400, distance: 22.0
click at [1412, 400] on td "206743.43 GiB" at bounding box center [1411, 396] width 173 height 26
drag, startPoint x: 1412, startPoint y: 400, endPoint x: 1349, endPoint y: 382, distance: 65.5
click at [1349, 382] on td "473252.03 GiB" at bounding box center [1411, 370] width 173 height 26
click at [109, 109] on div "Environment" at bounding box center [97, 97] width 113 height 26
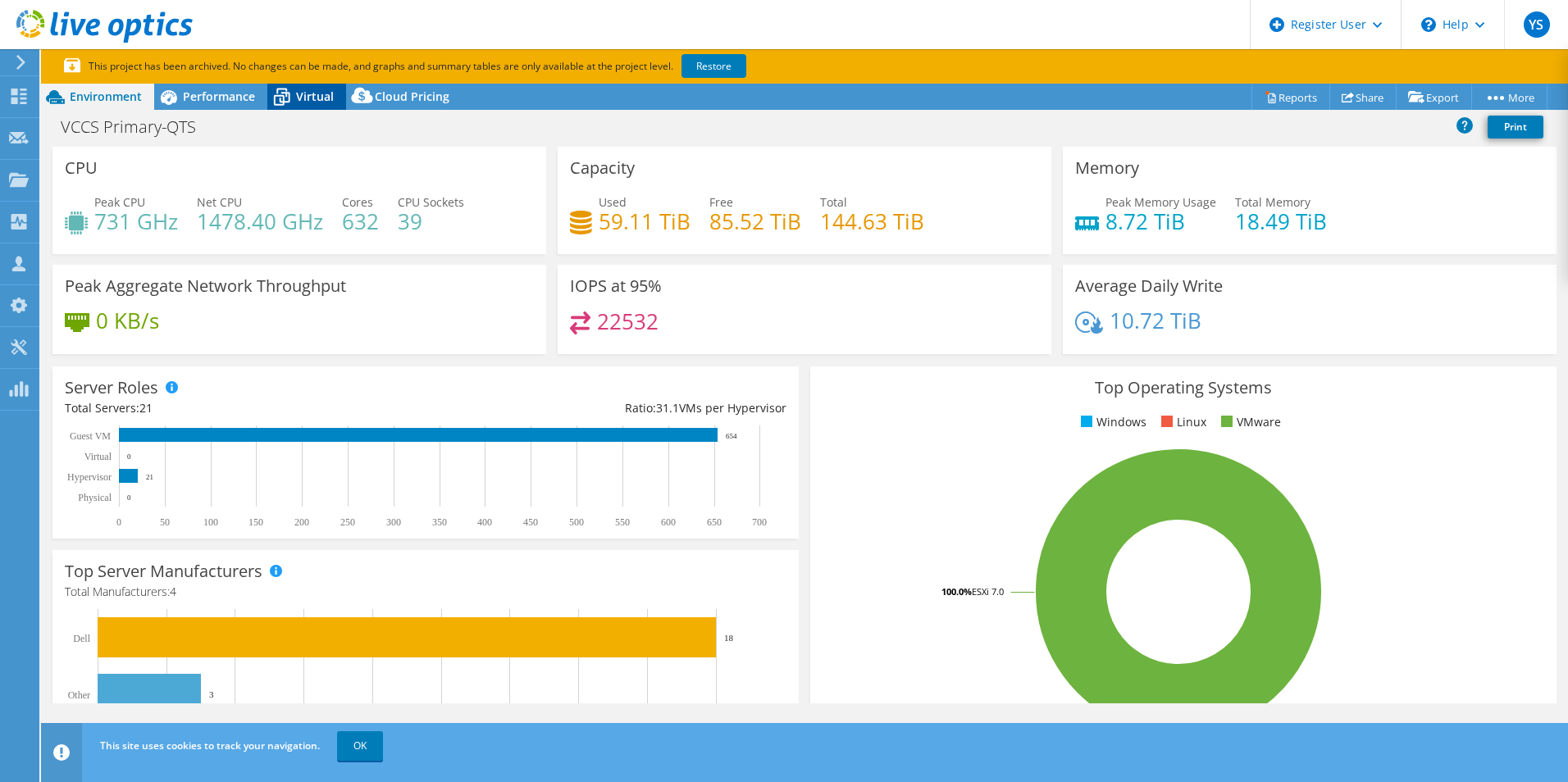
click at [322, 107] on div "Virtual" at bounding box center [306, 97] width 78 height 26
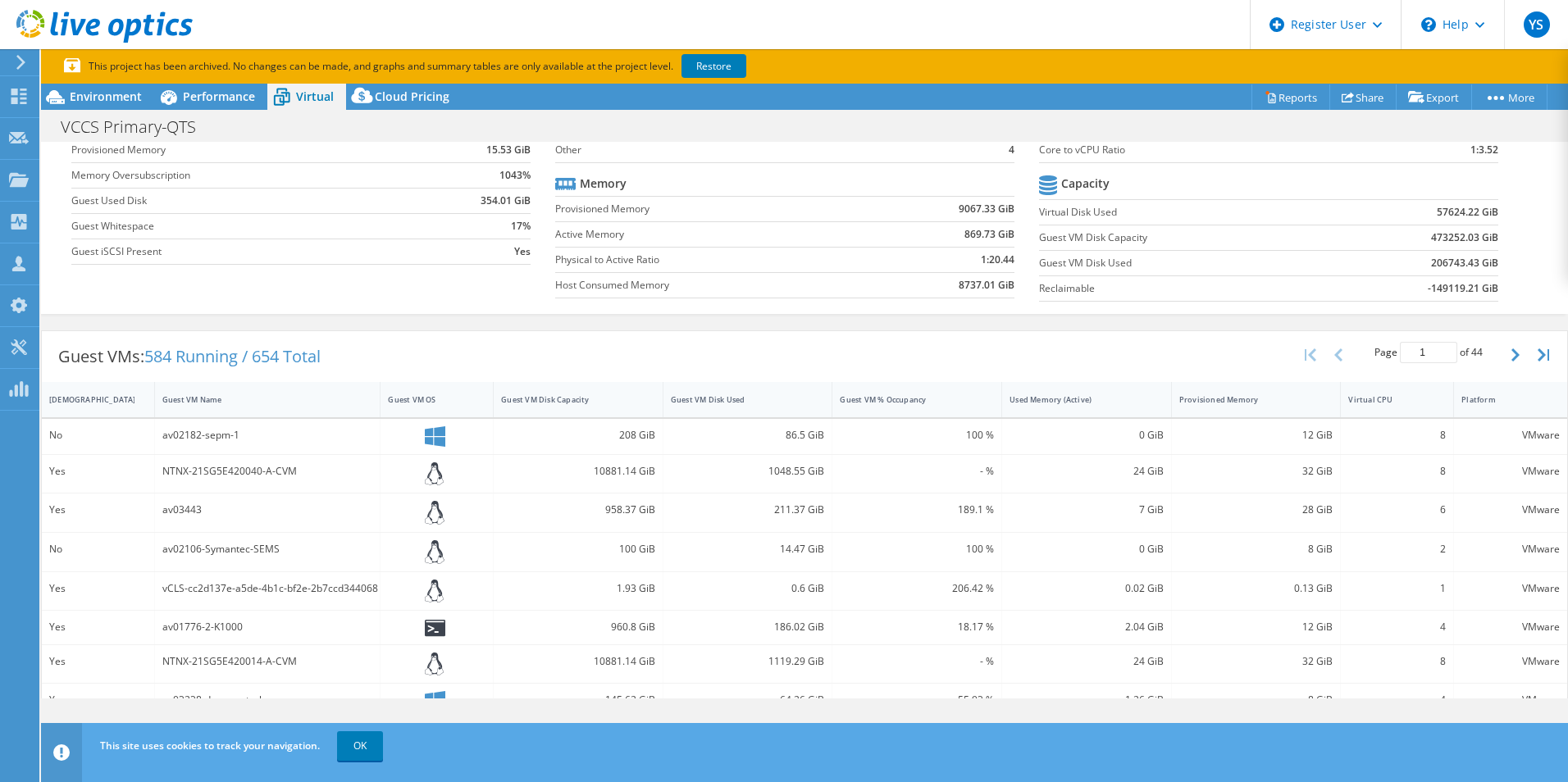
scroll to position [90, 0]
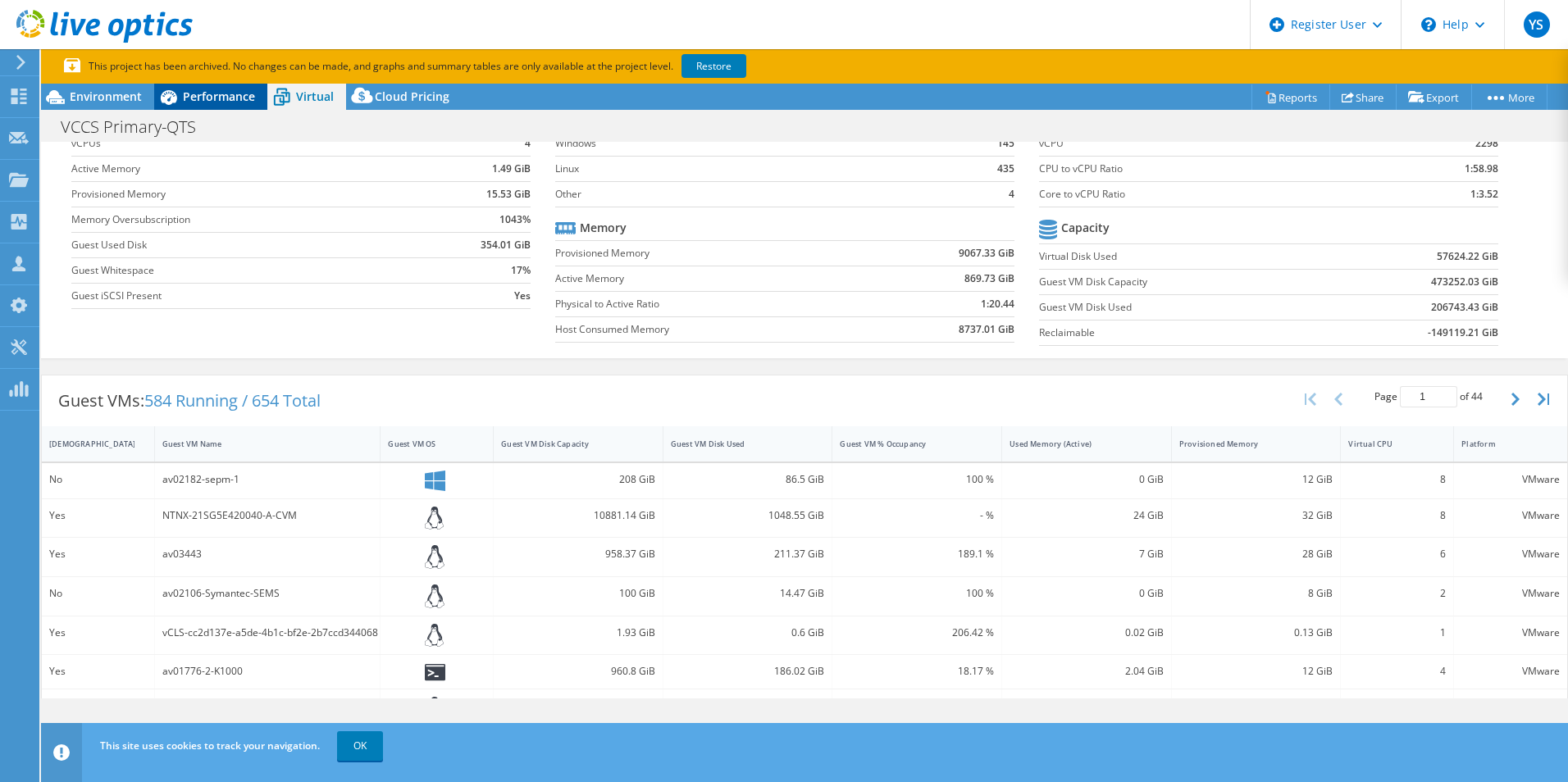
click at [208, 104] on div "Performance" at bounding box center [211, 97] width 113 height 26
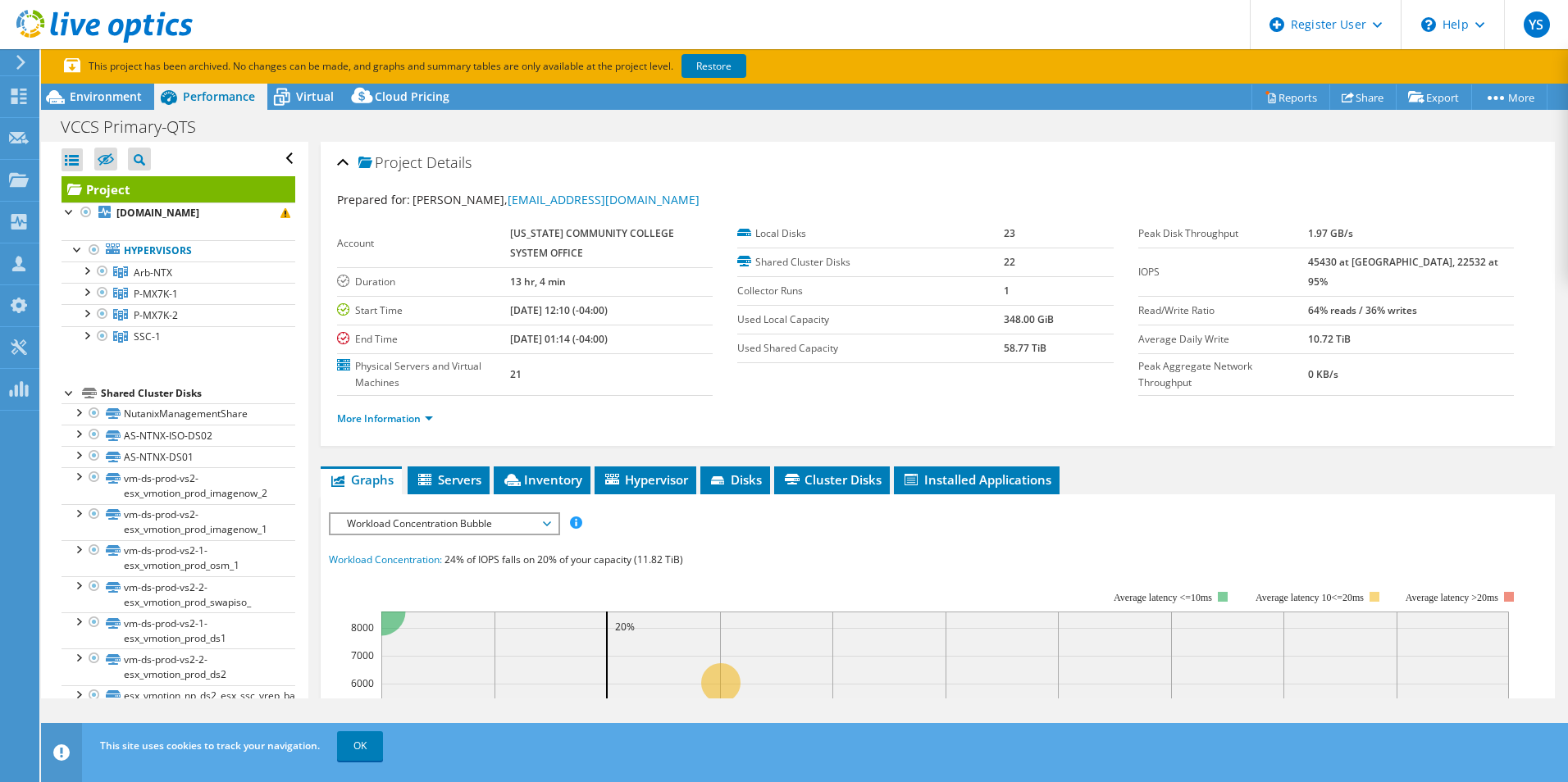
scroll to position [0, 0]
click at [77, 419] on div at bounding box center [77, 411] width 16 height 16
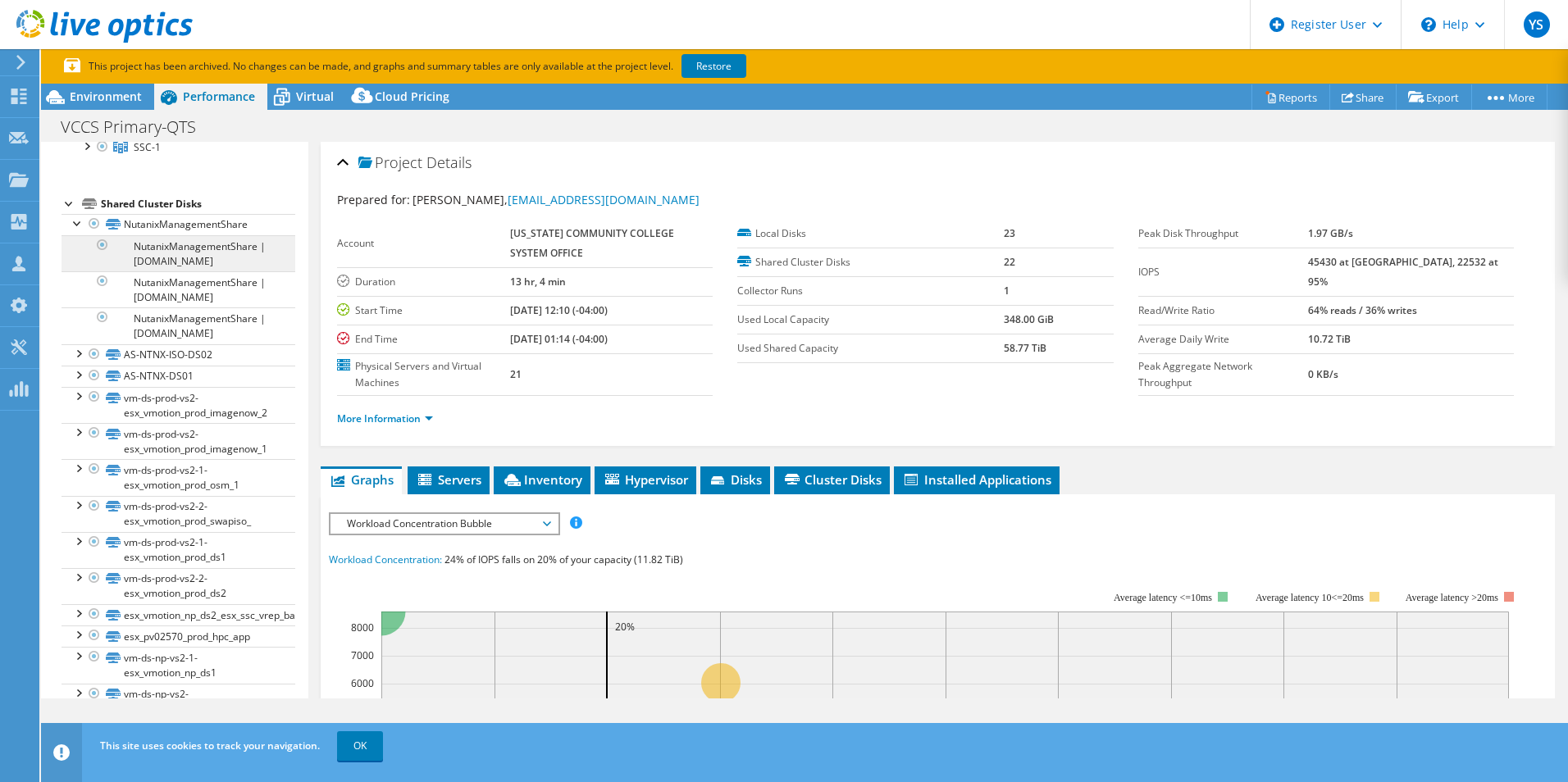
scroll to position [117, 0]
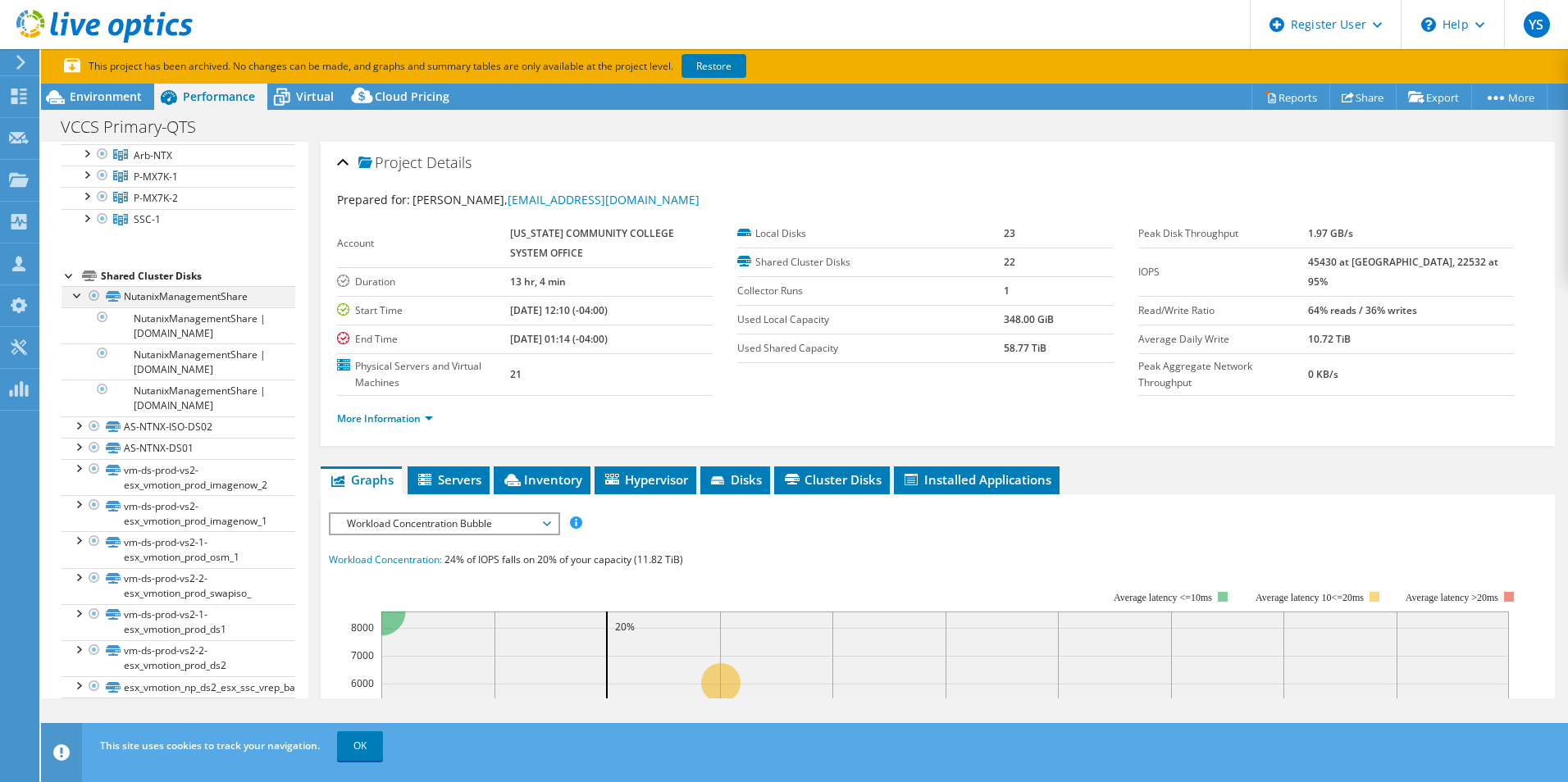
click at [77, 291] on div at bounding box center [77, 294] width 16 height 16
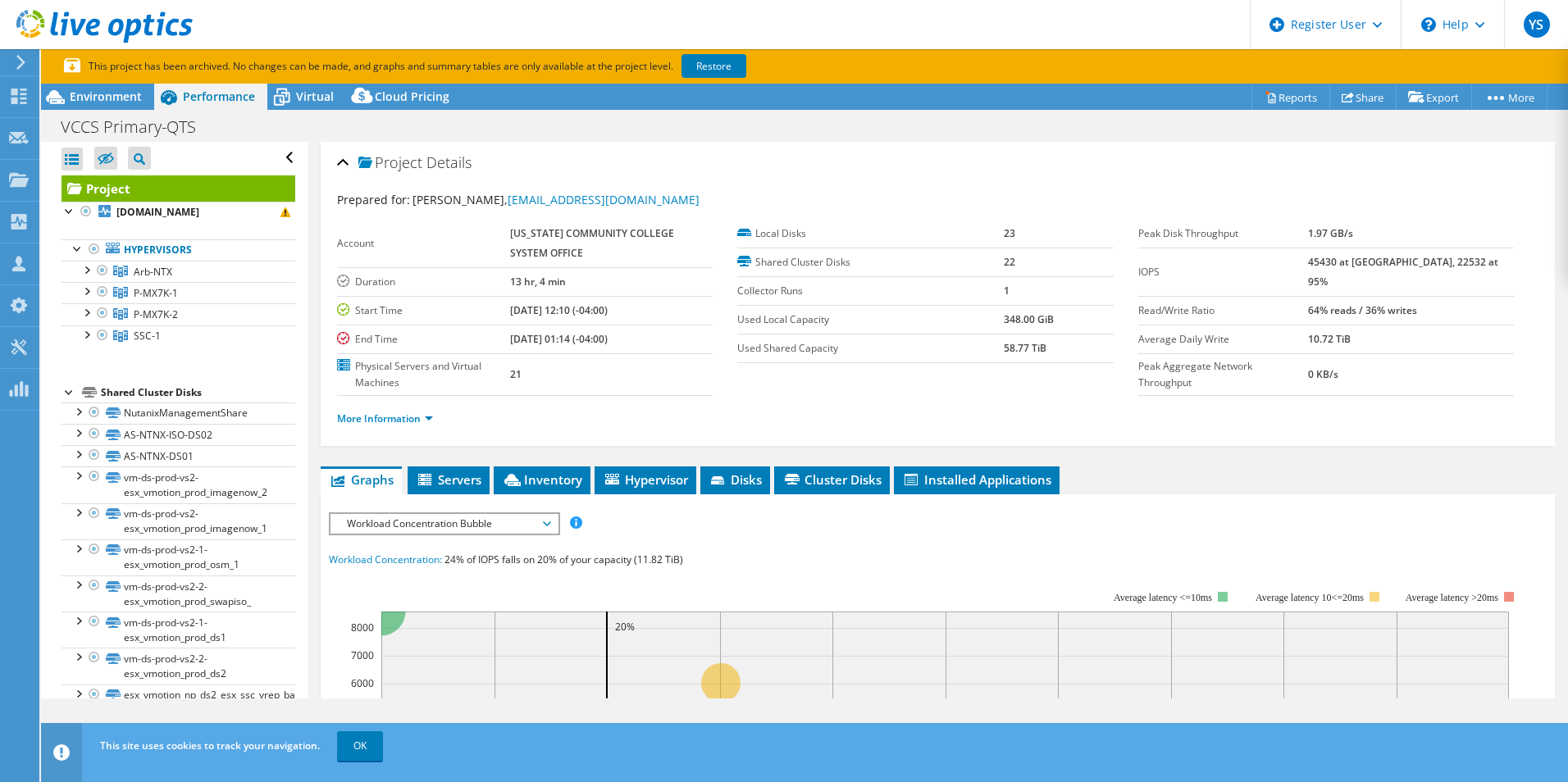
scroll to position [0, 0]
click at [114, 108] on div "Environment" at bounding box center [97, 97] width 113 height 26
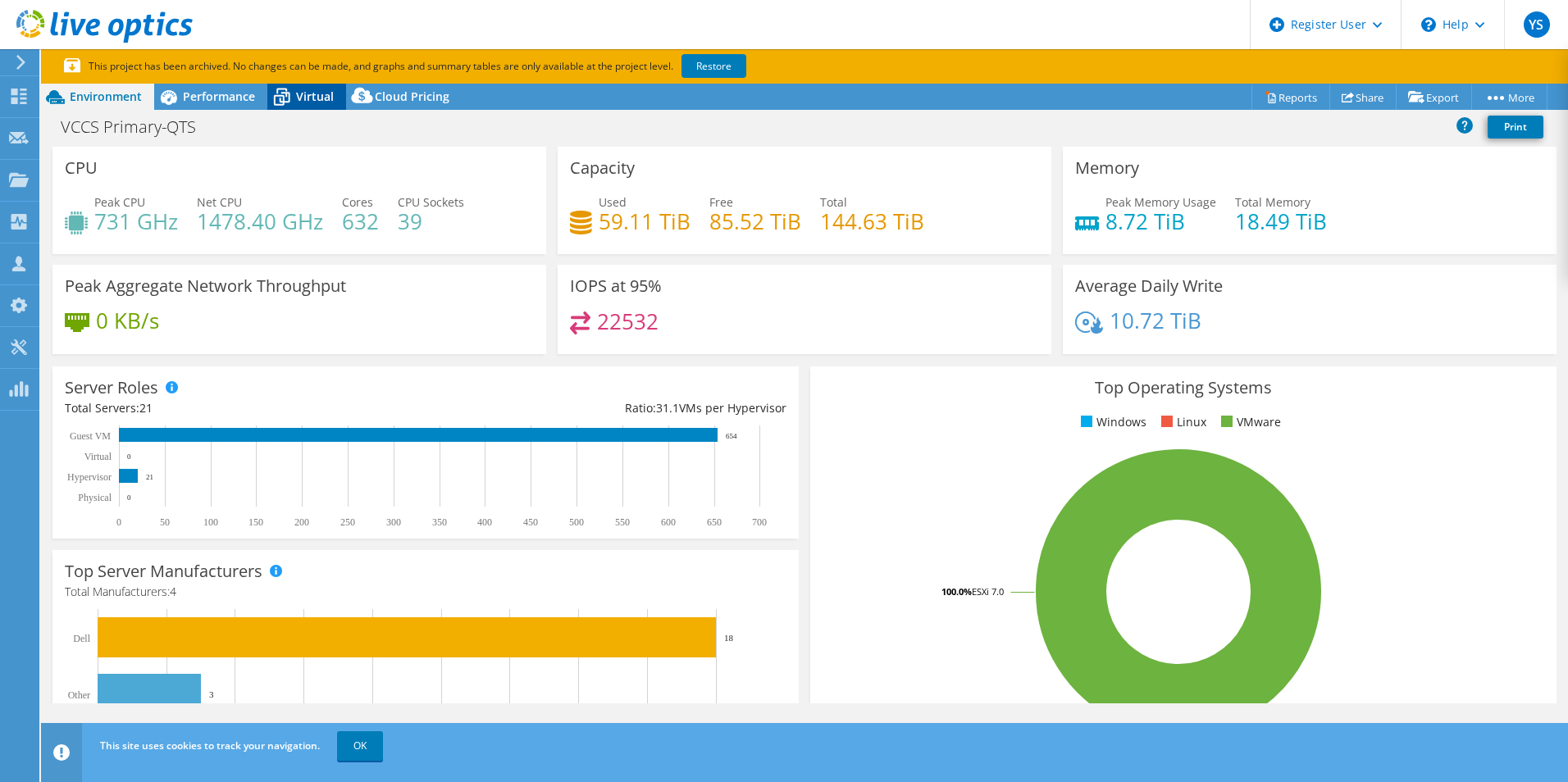
click at [320, 100] on span "Virtual" at bounding box center [315, 96] width 38 height 15
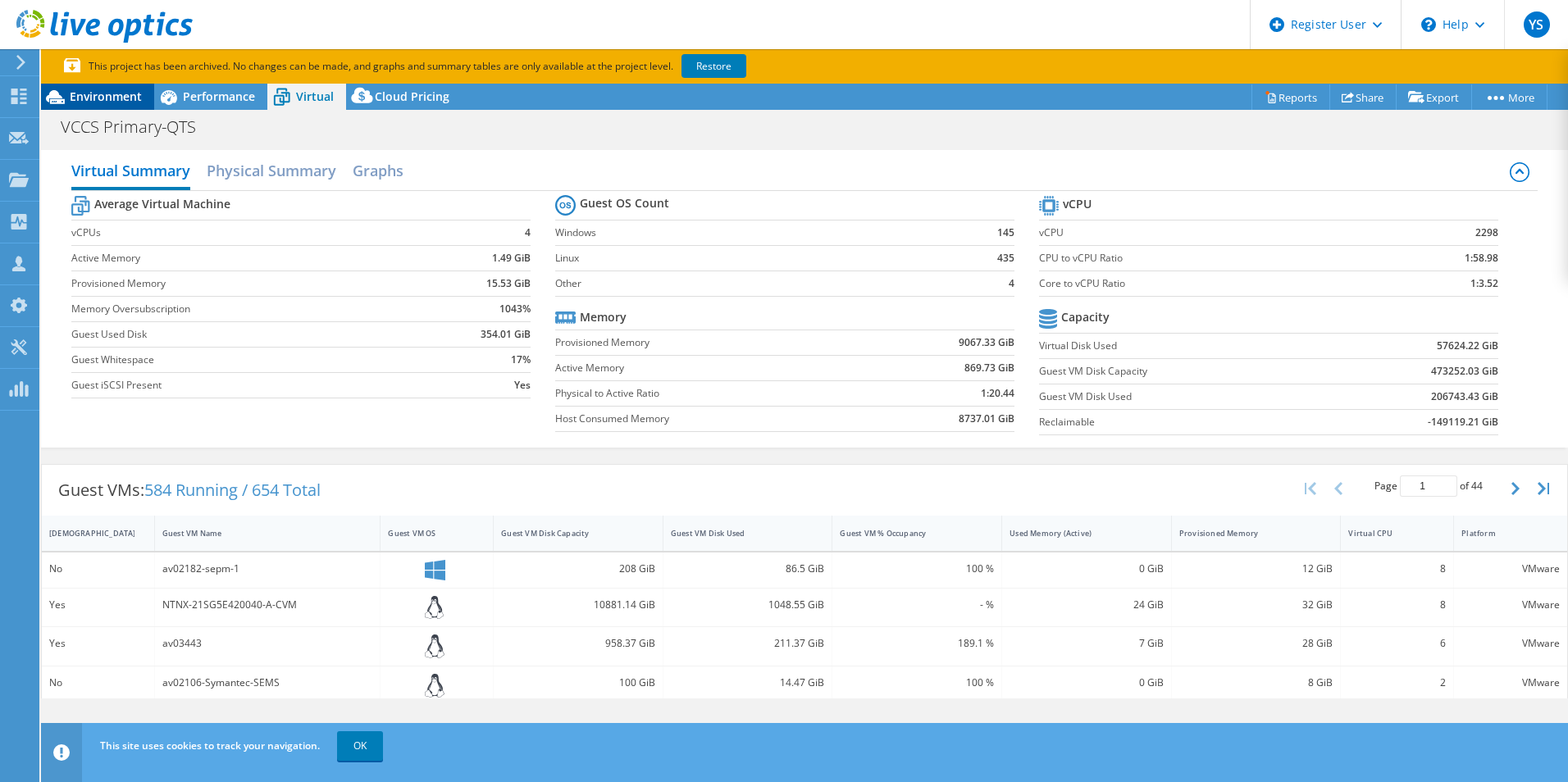
click at [105, 86] on div "Environment" at bounding box center [97, 97] width 113 height 26
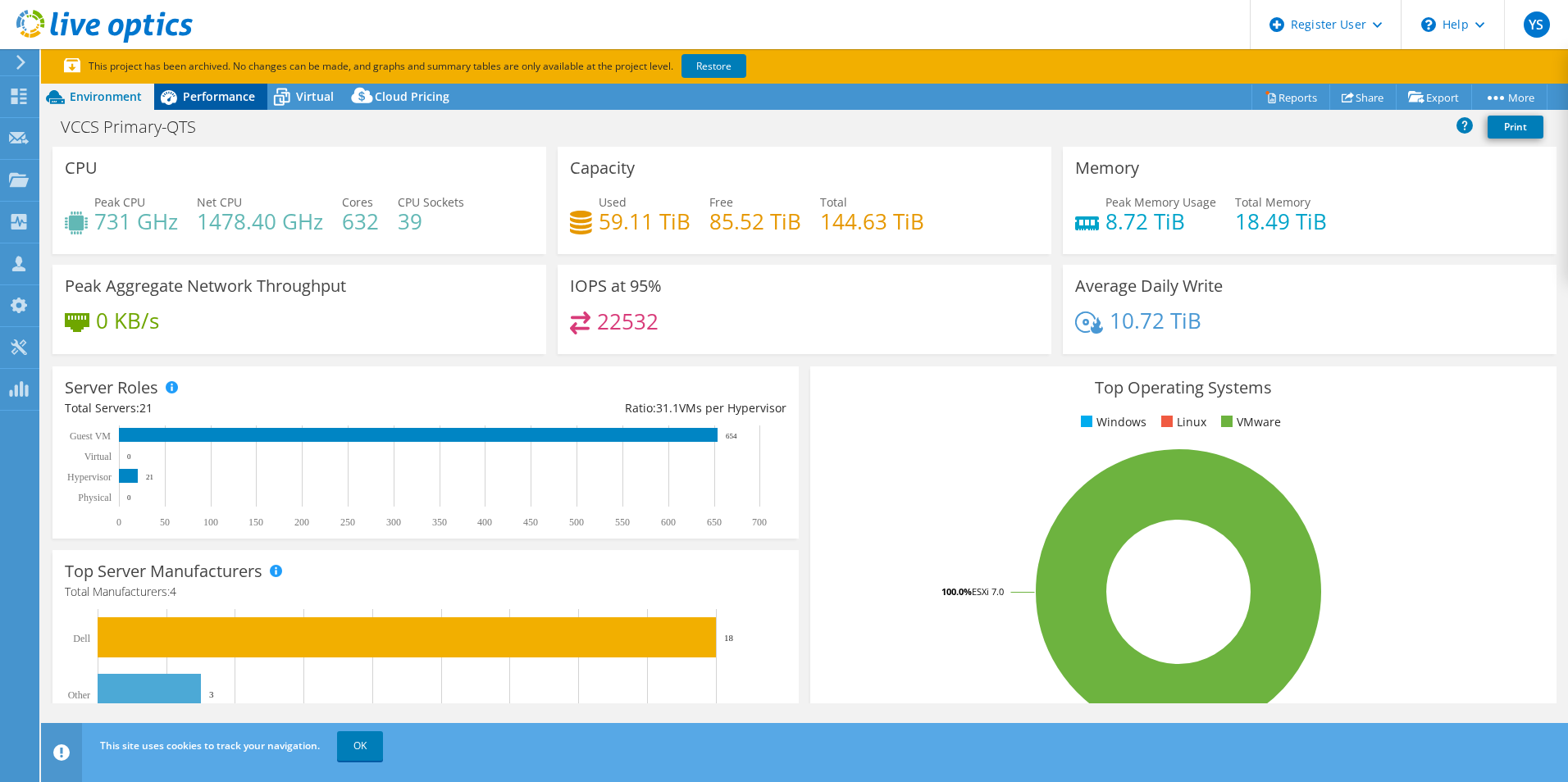
click at [212, 105] on div "Performance" at bounding box center [211, 97] width 113 height 26
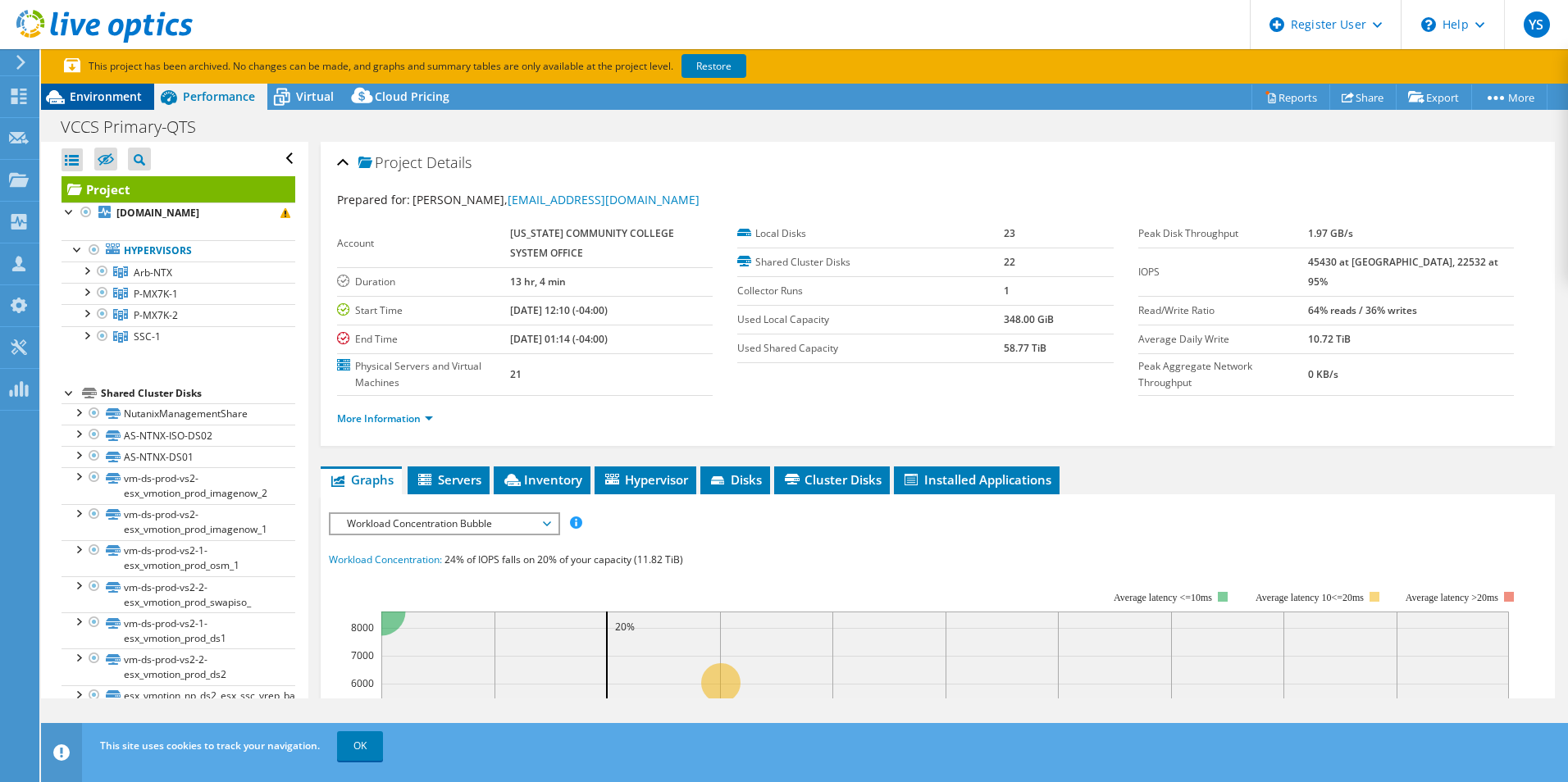
click at [127, 89] on span "Environment" at bounding box center [106, 96] width 72 height 15
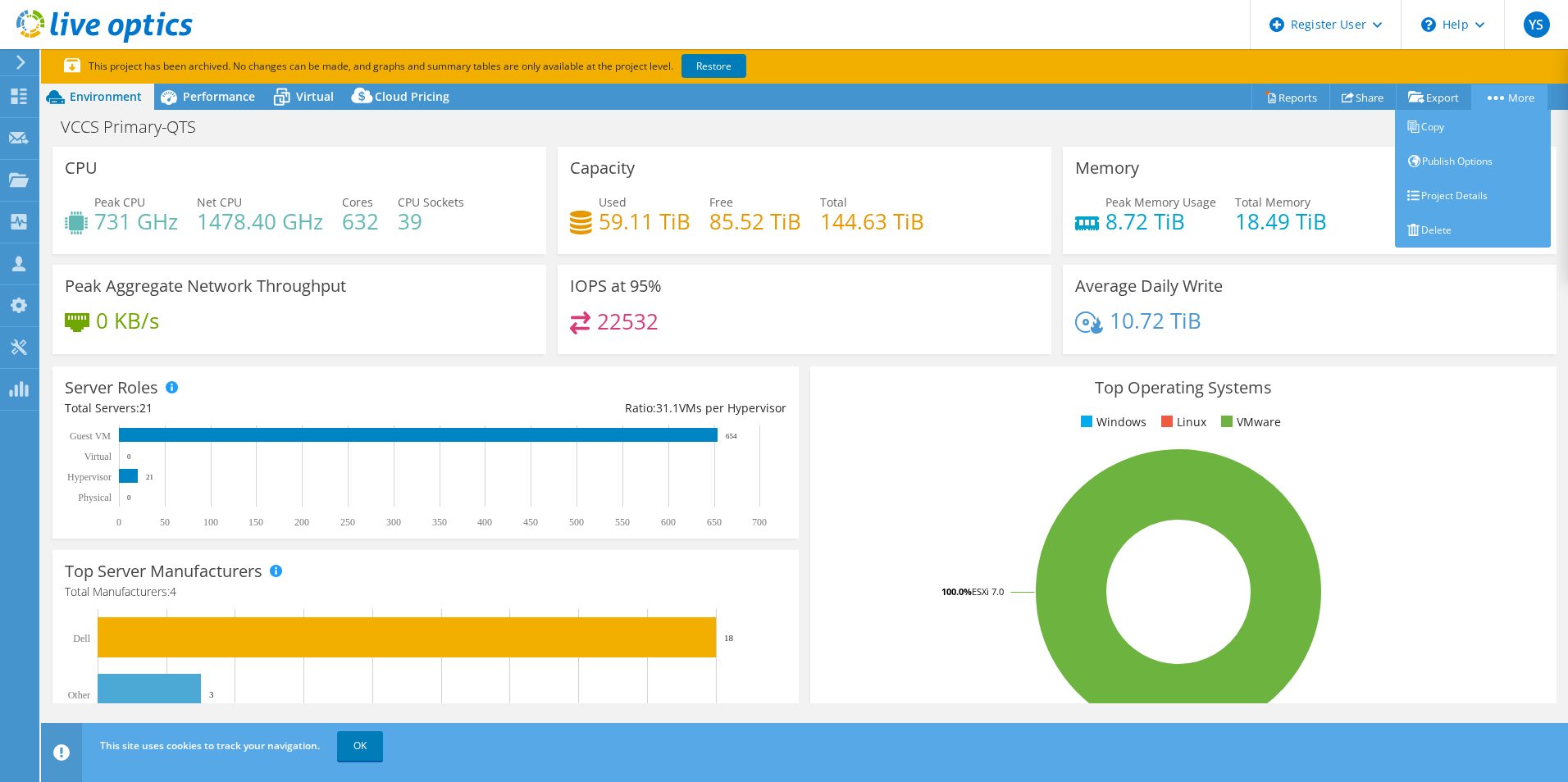
click at [1493, 92] on link "More" at bounding box center [1508, 96] width 77 height 26
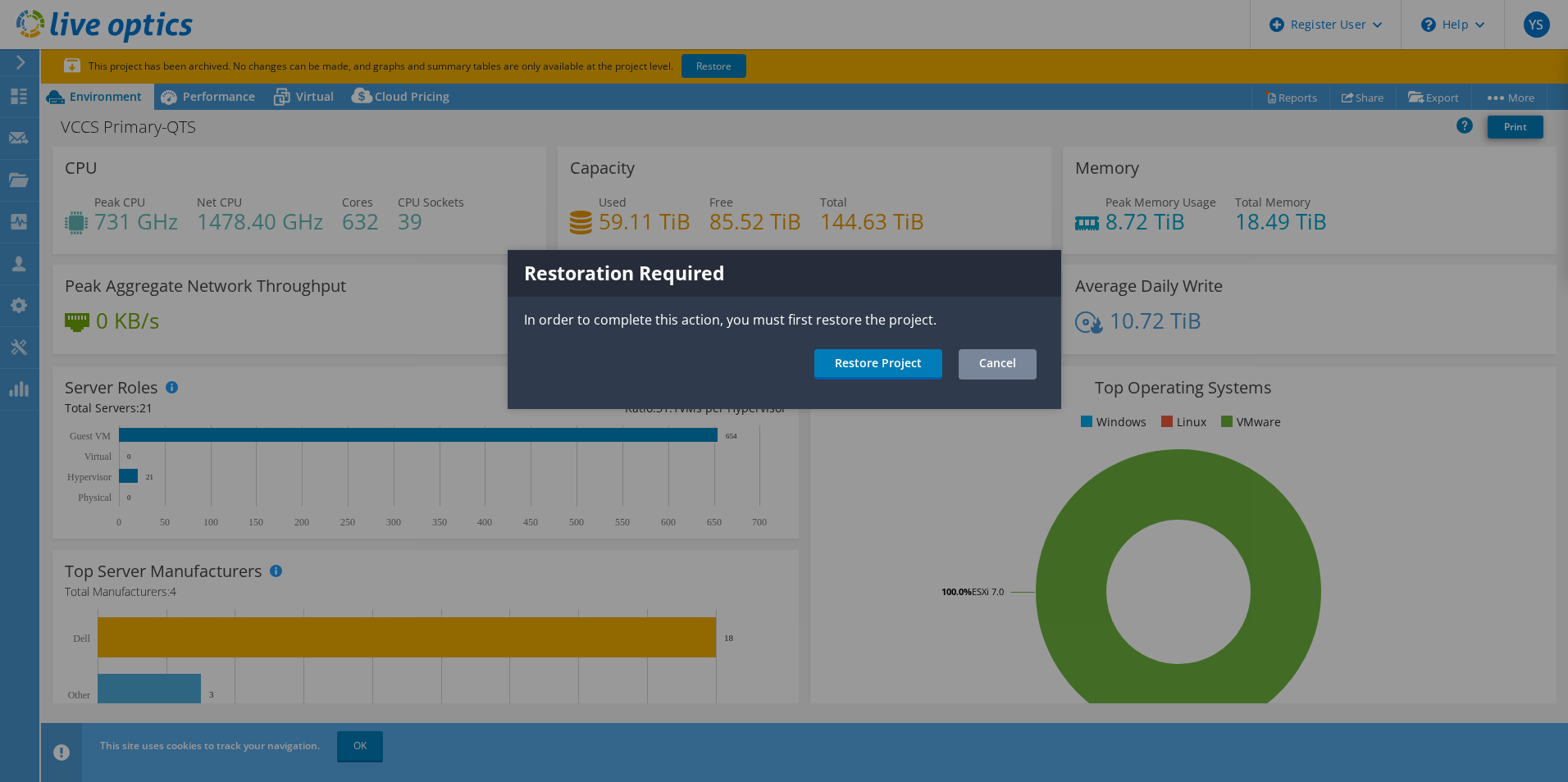
click at [1002, 379] on link "Cancel" at bounding box center [997, 365] width 77 height 30
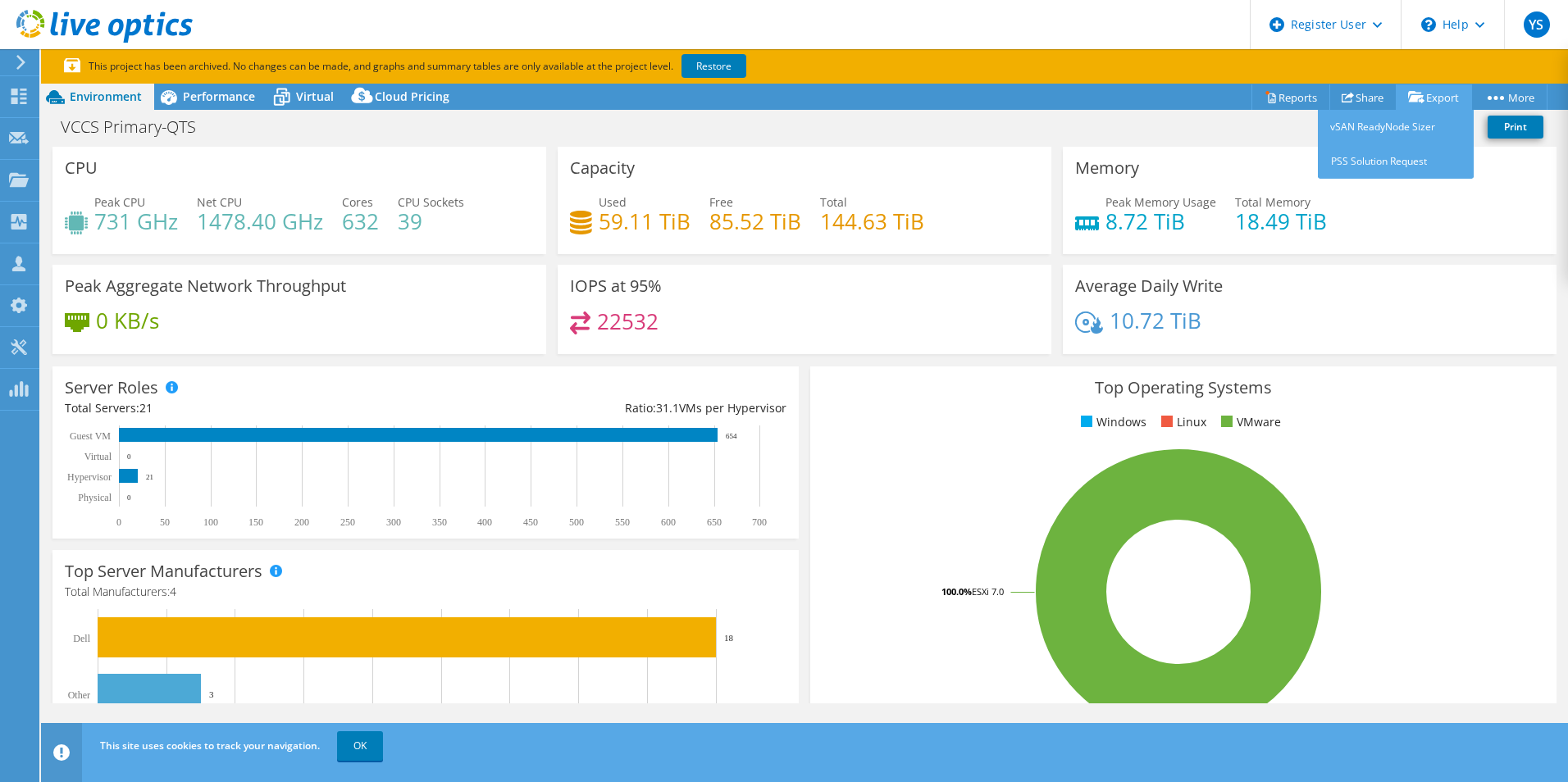
click at [1432, 100] on link "Export" at bounding box center [1433, 96] width 77 height 26
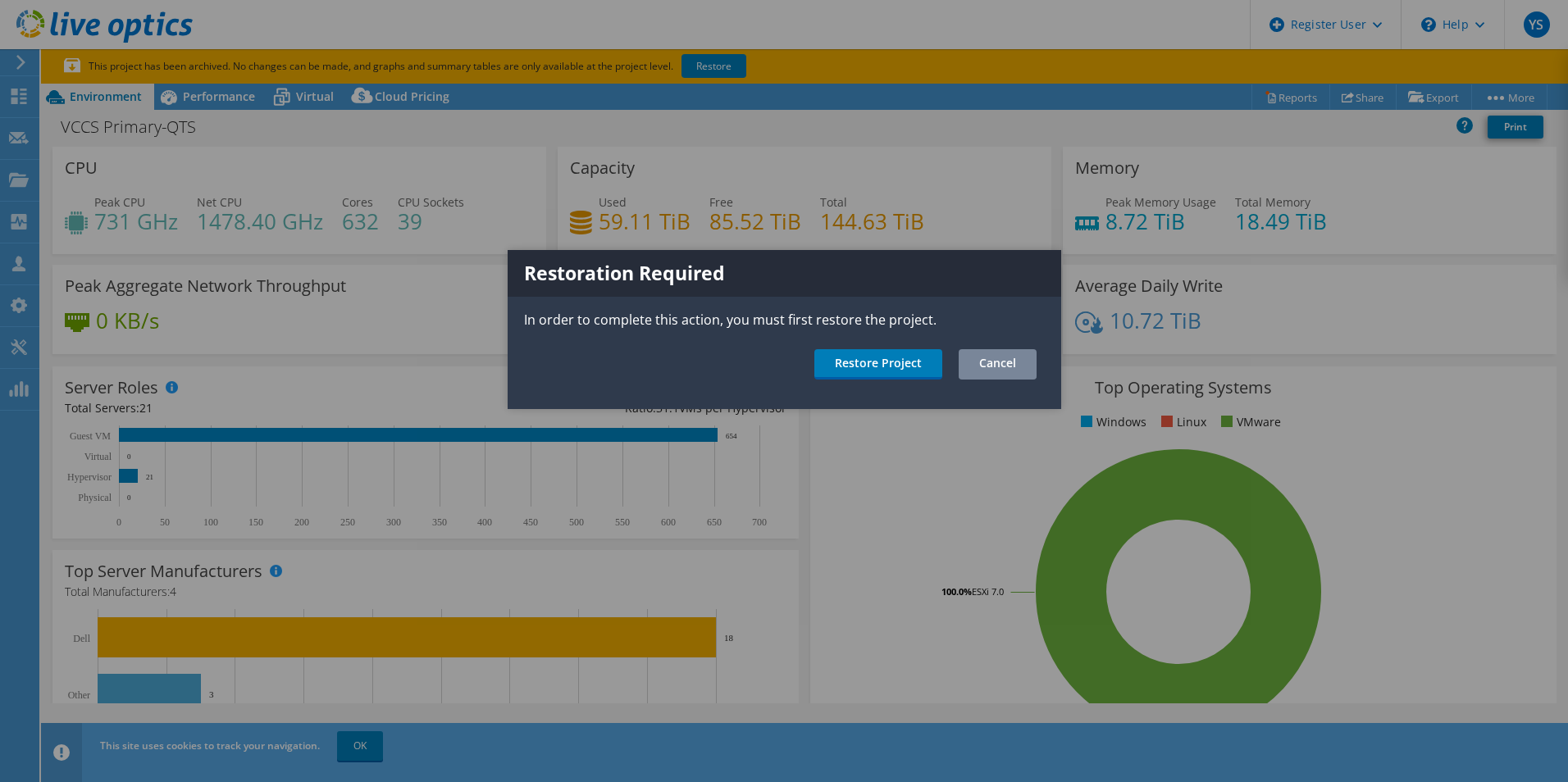
click at [1015, 360] on link "Cancel" at bounding box center [997, 365] width 77 height 30
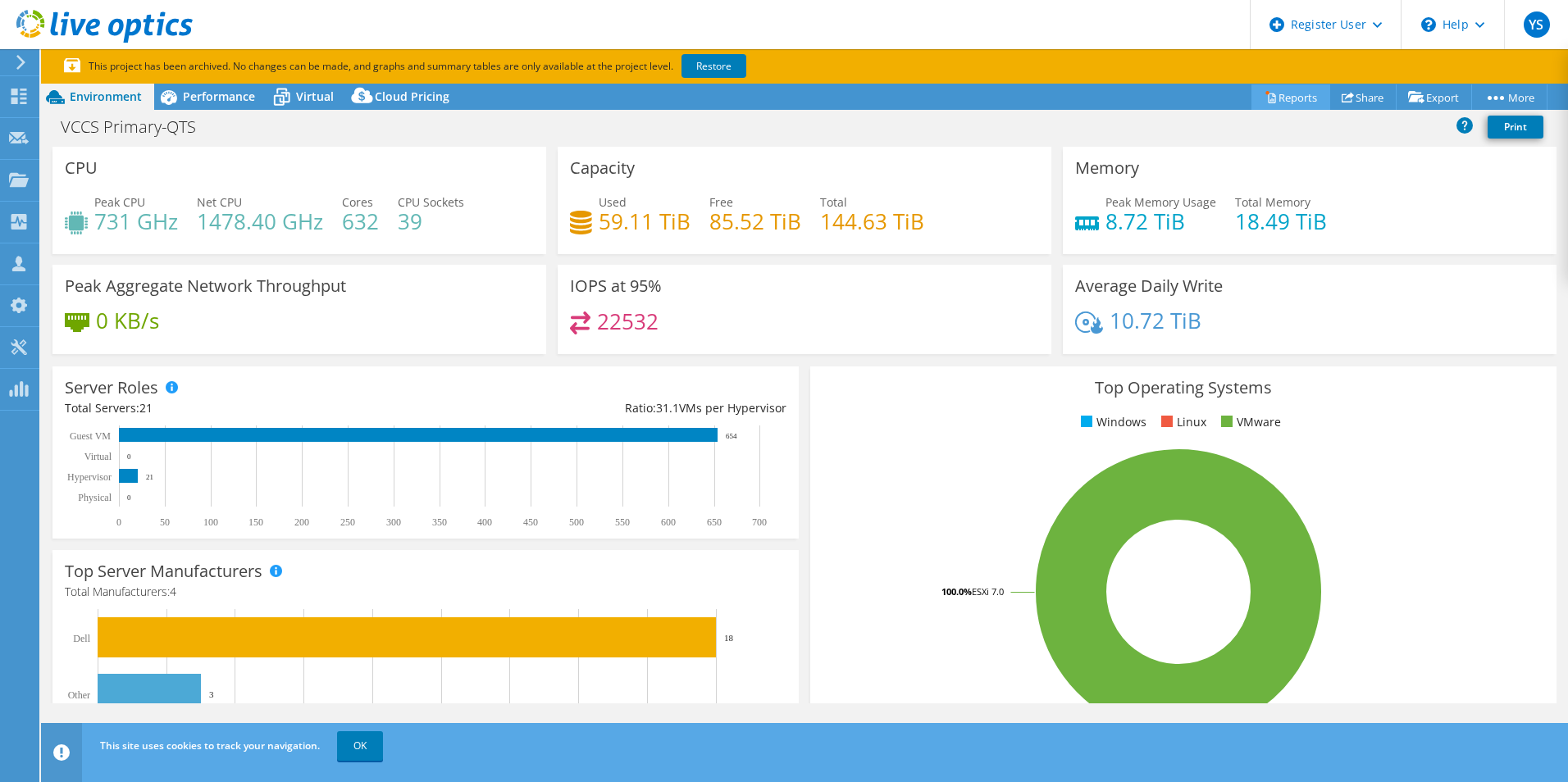
drag, startPoint x: 1280, startPoint y: 104, endPoint x: 1287, endPoint y: 97, distance: 9.9
click at [1280, 104] on div "This project has been archived. No changes can be made, and graphs and summary …" at bounding box center [804, 416] width 1526 height 733
click at [1287, 96] on link "Reports" at bounding box center [1290, 96] width 78 height 26
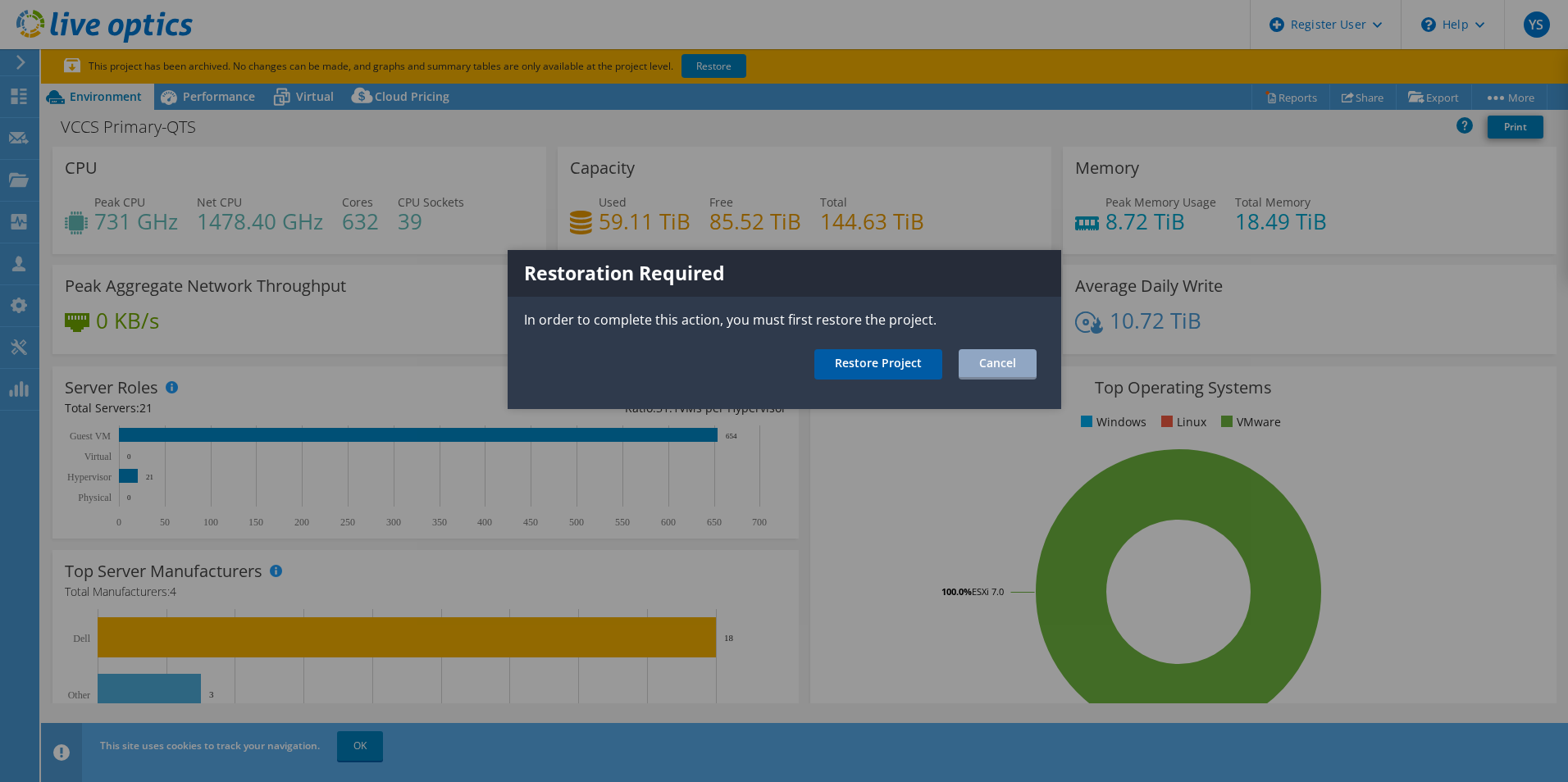
click at [861, 357] on link "Restore Project" at bounding box center [878, 365] width 128 height 30
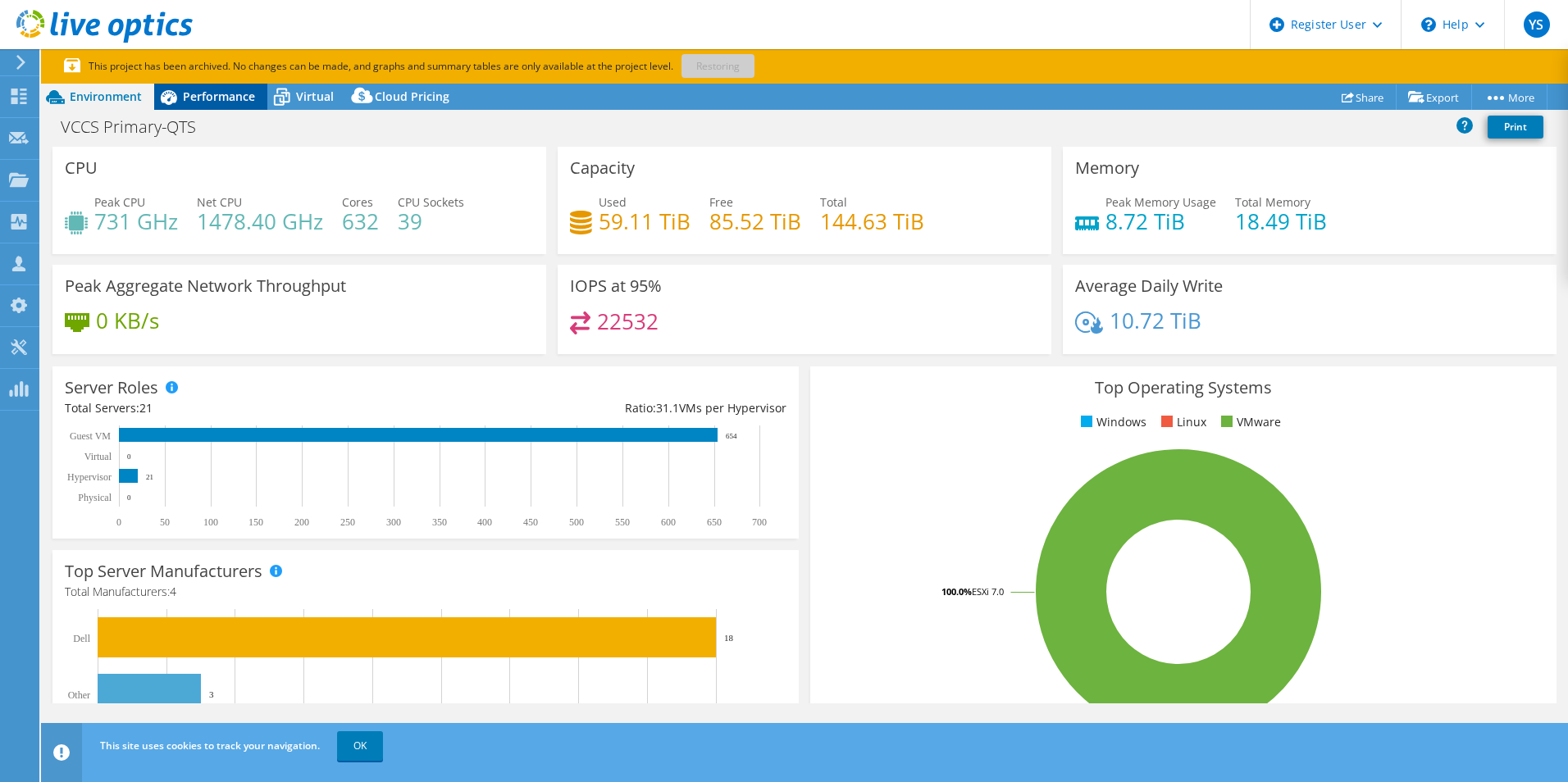
click at [223, 98] on span "Performance" at bounding box center [219, 96] width 72 height 15
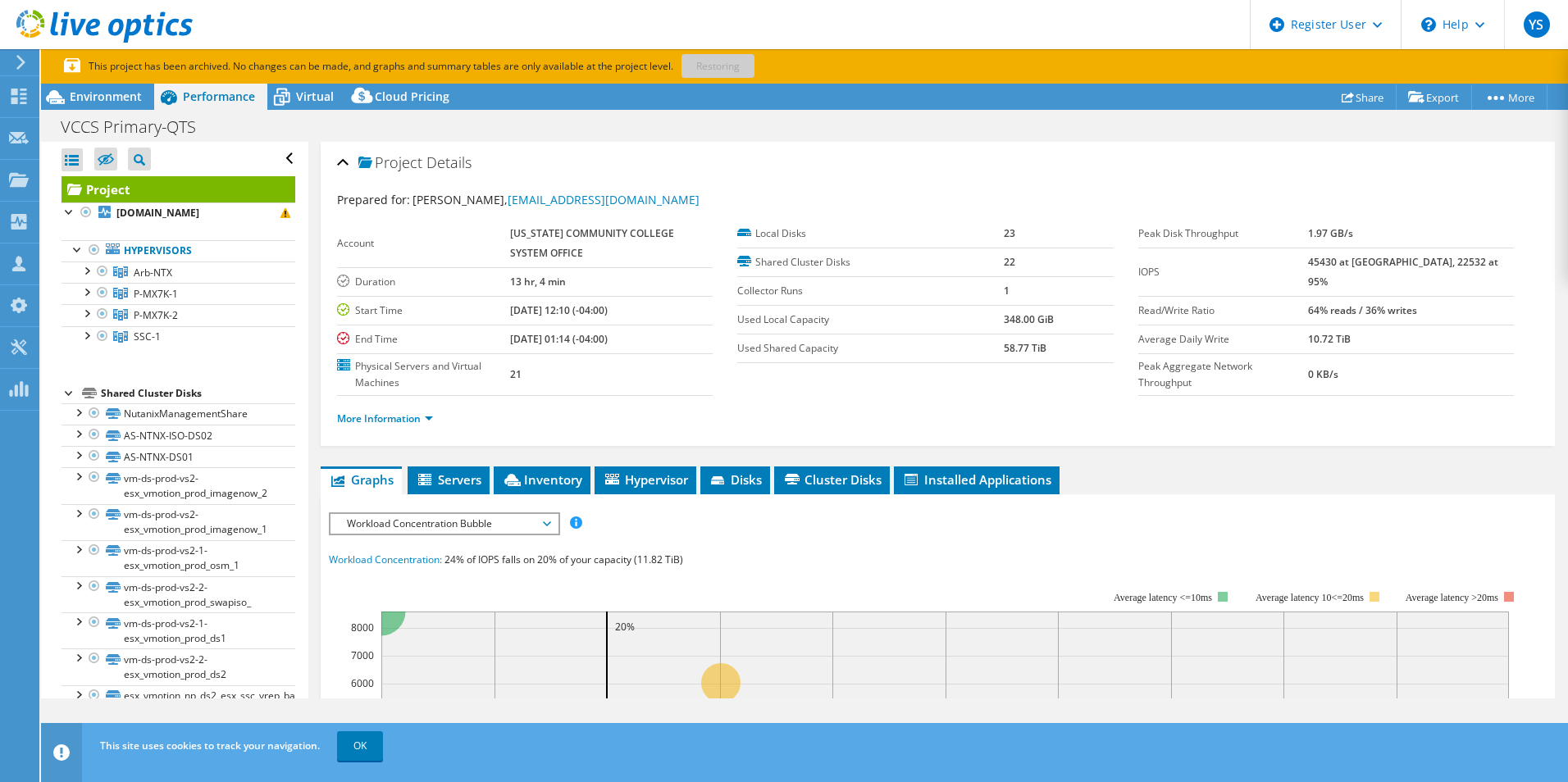
click at [554, 523] on span "Workload Concentration Bubble" at bounding box center [444, 523] width 227 height 20
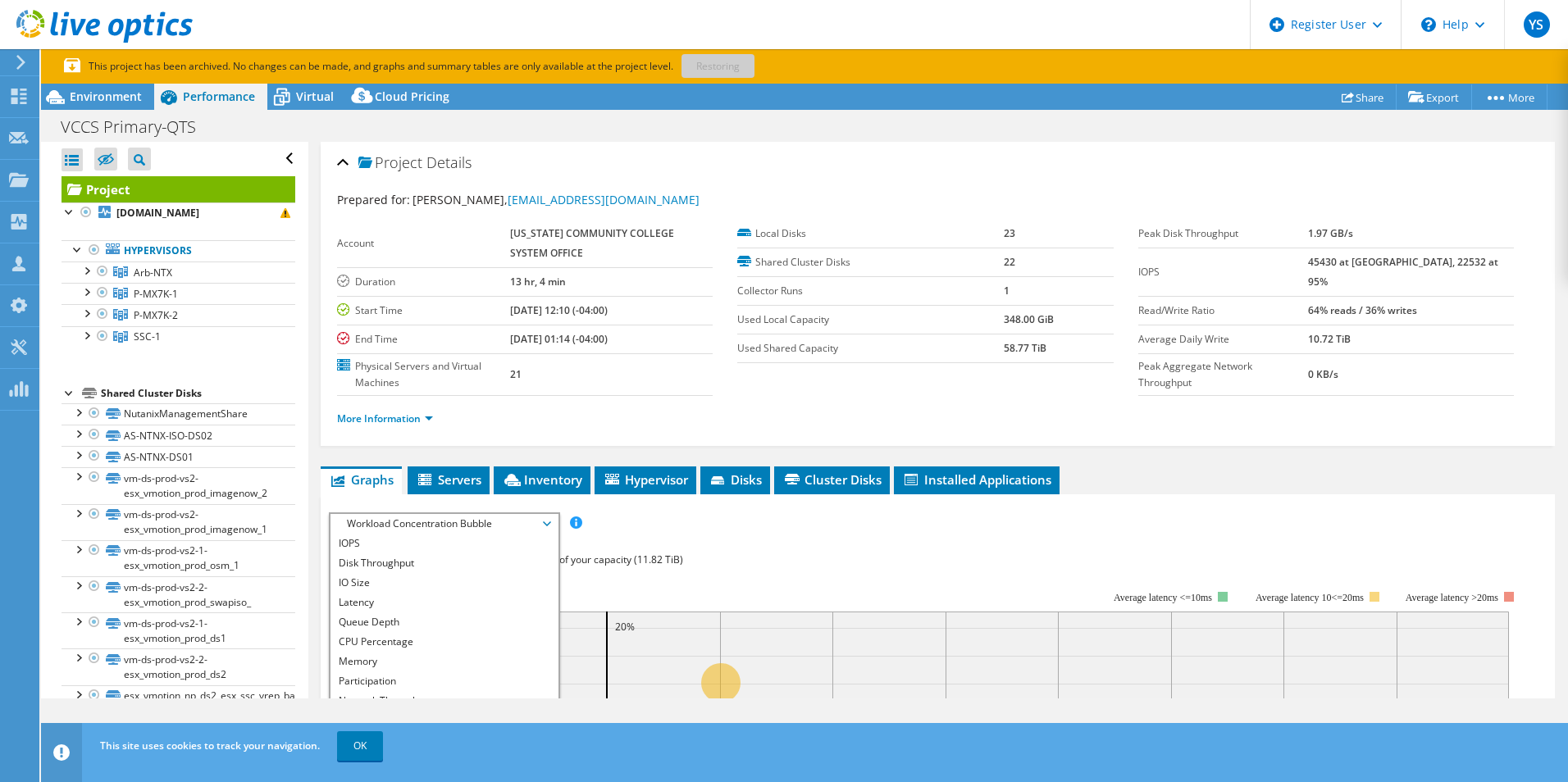
scroll to position [82, 0]
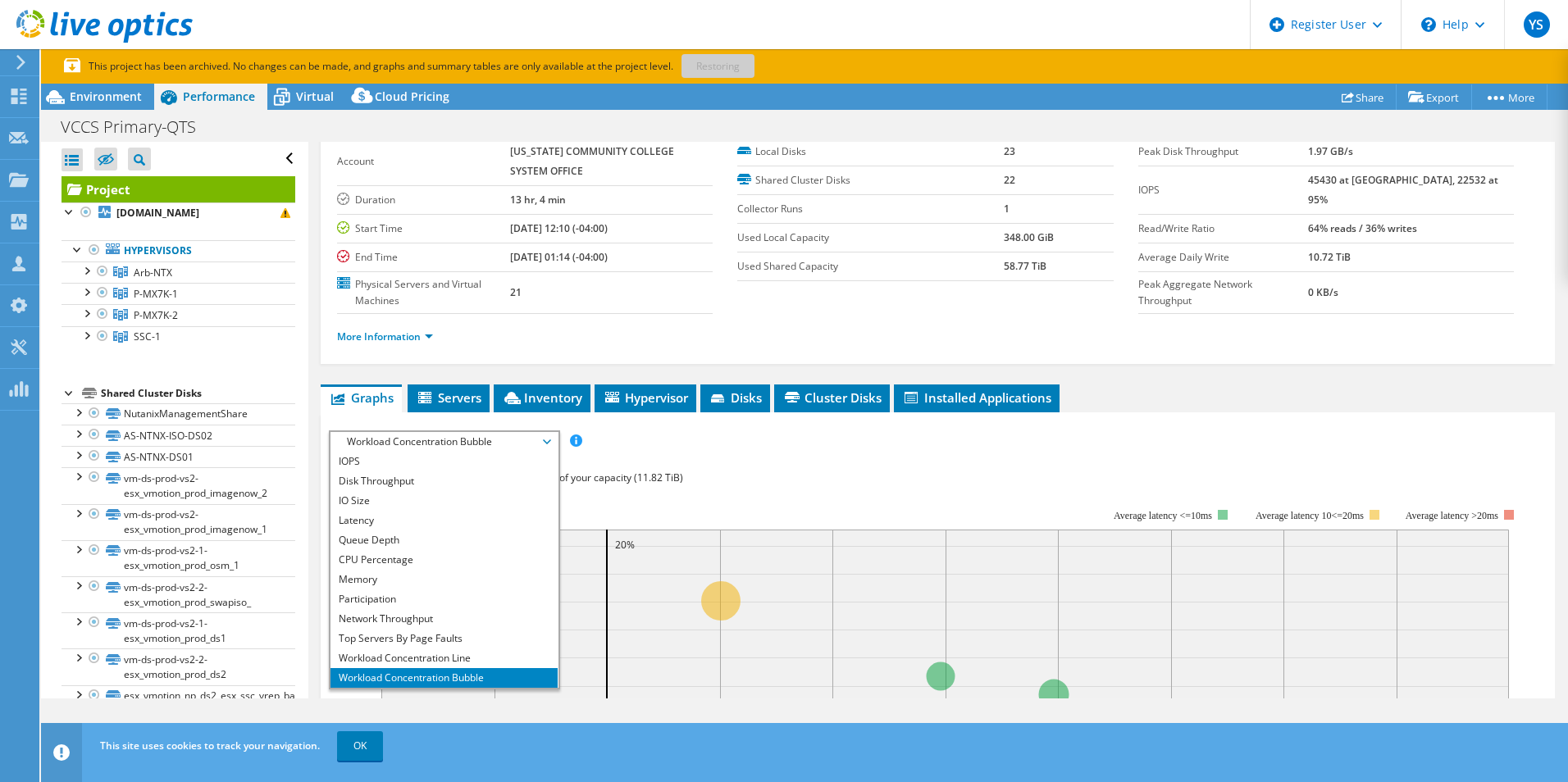
click at [717, 475] on div "Workload Concentration: 24% of IOPS falls on 20% of your capacity (11.82 TiB)" at bounding box center [937, 477] width 1218 height 18
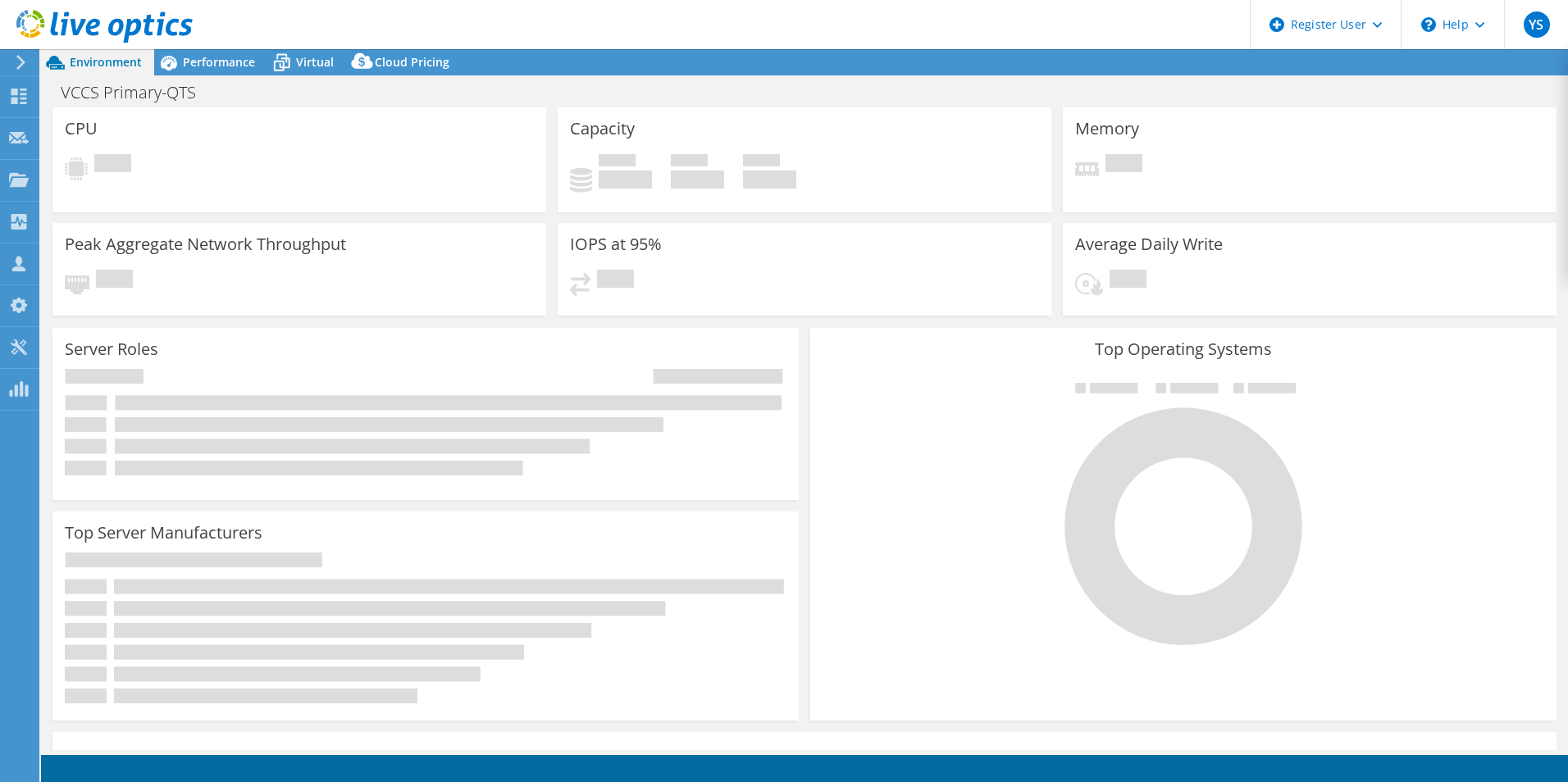
select select "USD"
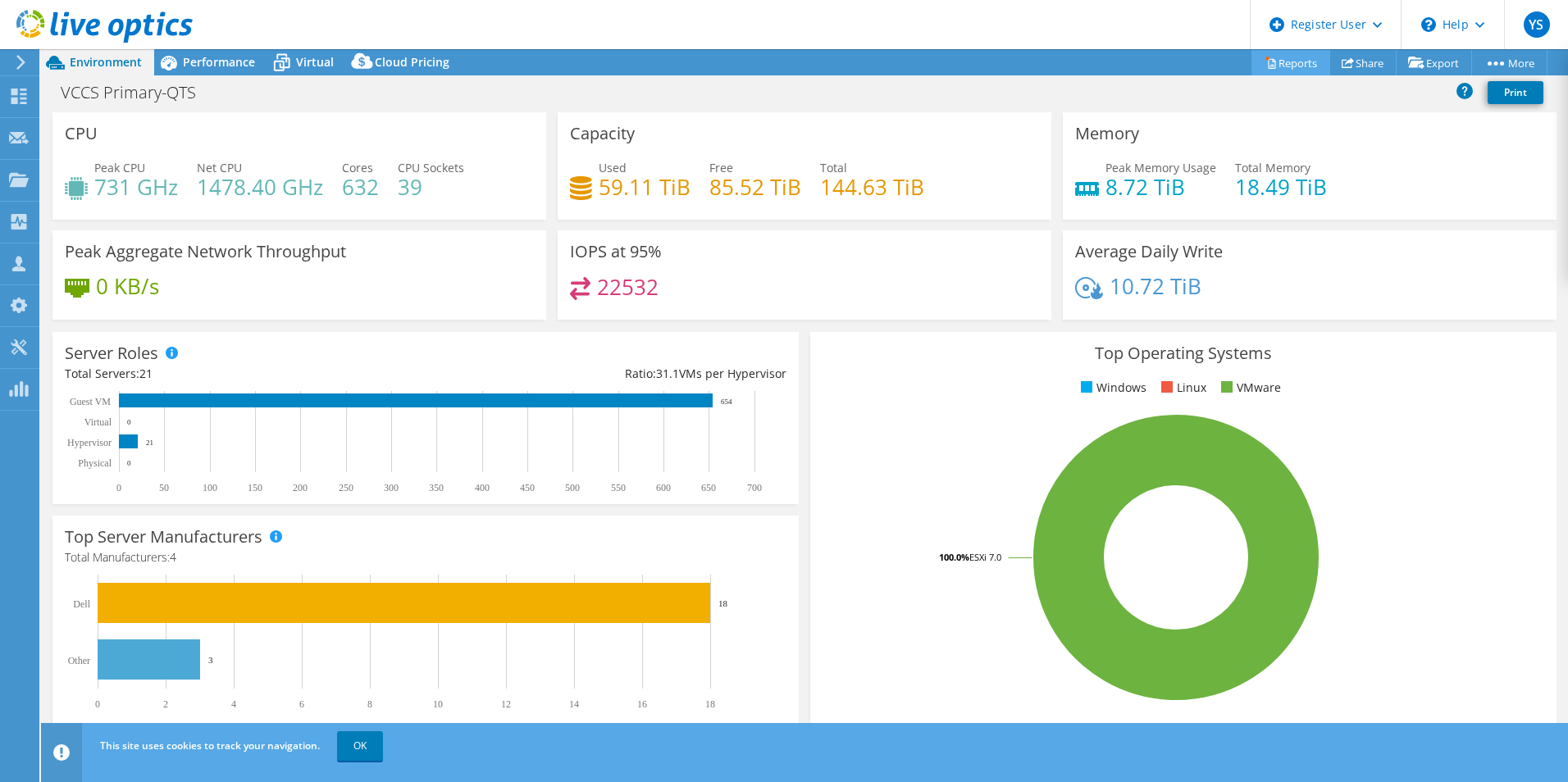
click at [1301, 66] on link "Reports" at bounding box center [1290, 62] width 78 height 26
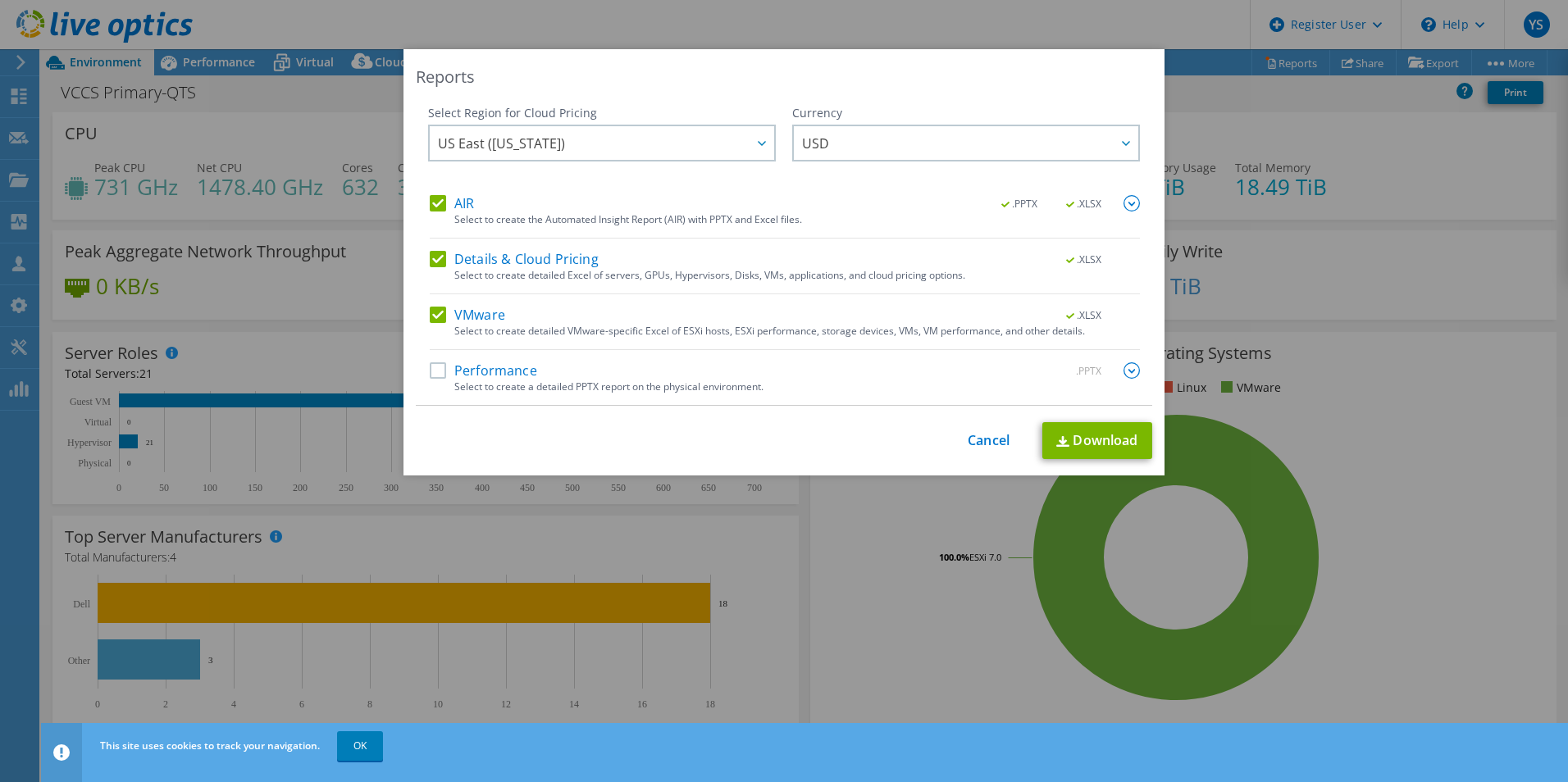
click at [436, 370] on label "Performance" at bounding box center [484, 370] width 108 height 16
click at [0, 0] on input "Performance" at bounding box center [0, 0] width 0 height 0
click at [1055, 431] on link "Download" at bounding box center [1097, 440] width 110 height 37
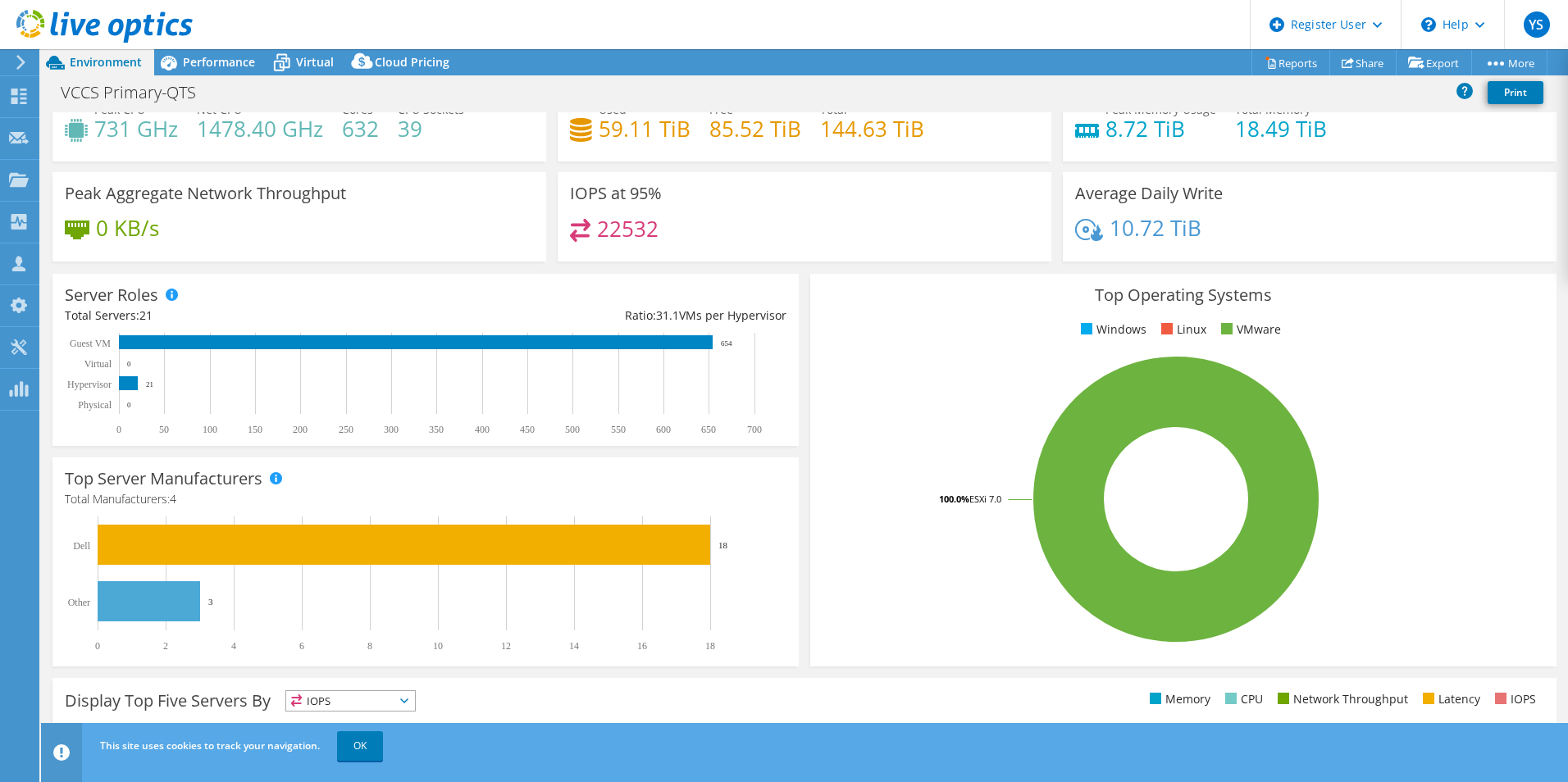
scroll to position [82, 0]
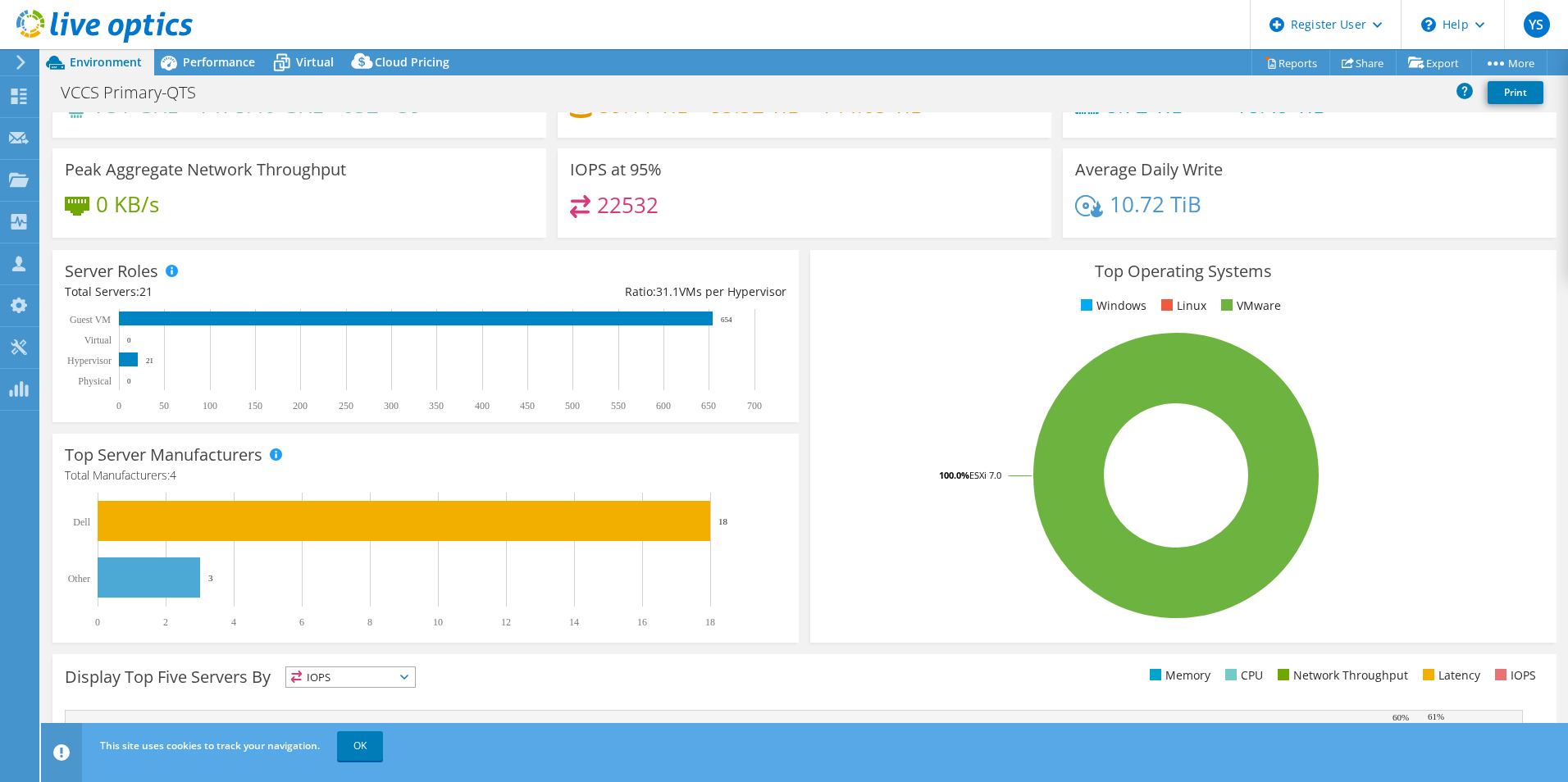
click at [892, 37] on header "YS Dell User Yaman Singh Yaman.Singh@dell.com Dell My Profile Log Out \n Help E…" at bounding box center [784, 25] width 1568 height 49
click at [1270, 73] on link "Reports" at bounding box center [1290, 62] width 78 height 26
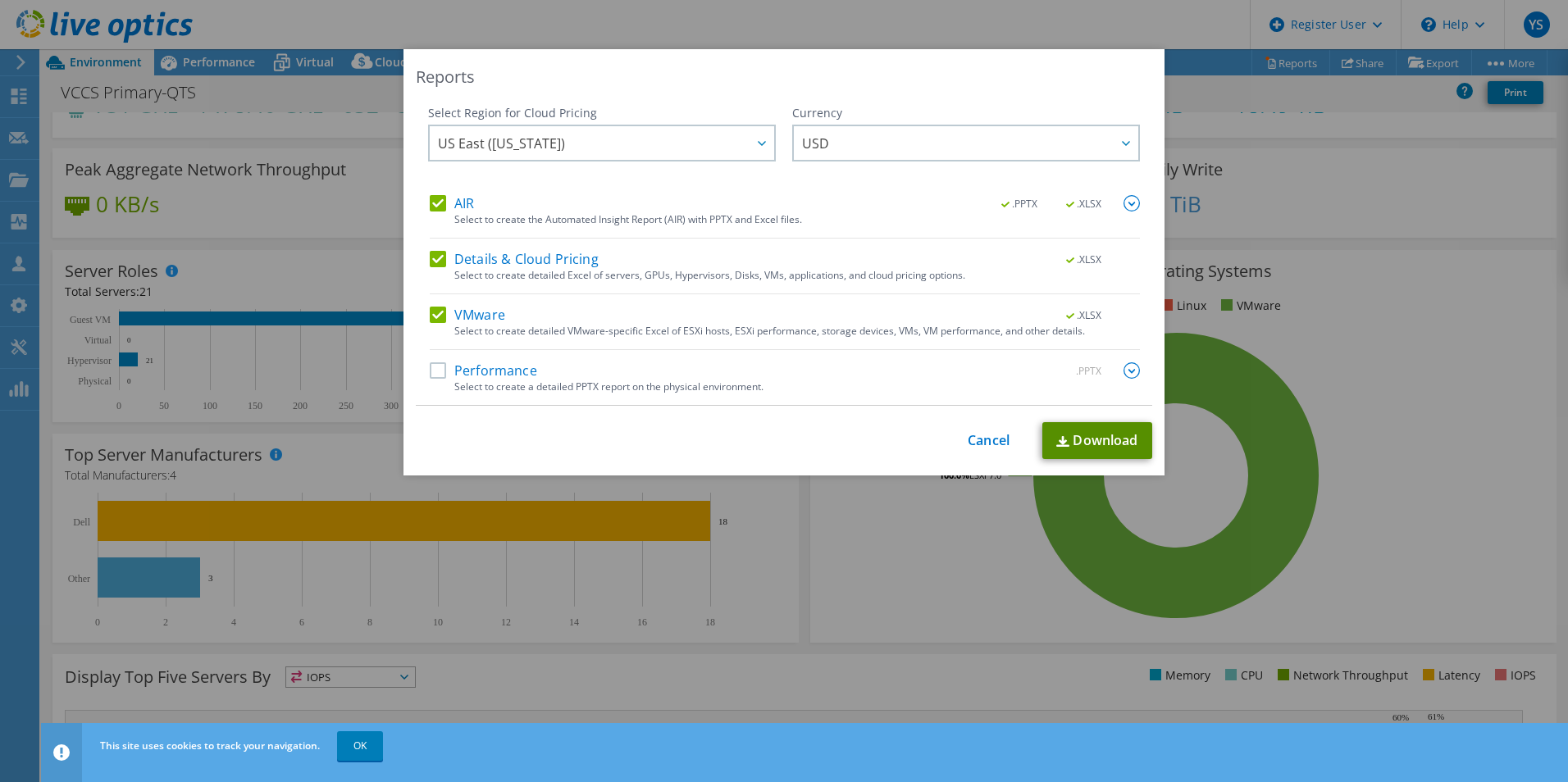
click at [1094, 434] on link "Download" at bounding box center [1097, 440] width 110 height 37
drag, startPoint x: 425, startPoint y: 366, endPoint x: 444, endPoint y: 356, distance: 21.5
click at [430, 366] on label "Performance" at bounding box center [484, 370] width 108 height 16
click at [0, 0] on input "Performance" at bounding box center [0, 0] width 0 height 0
click at [1124, 376] on img at bounding box center [1131, 370] width 16 height 16
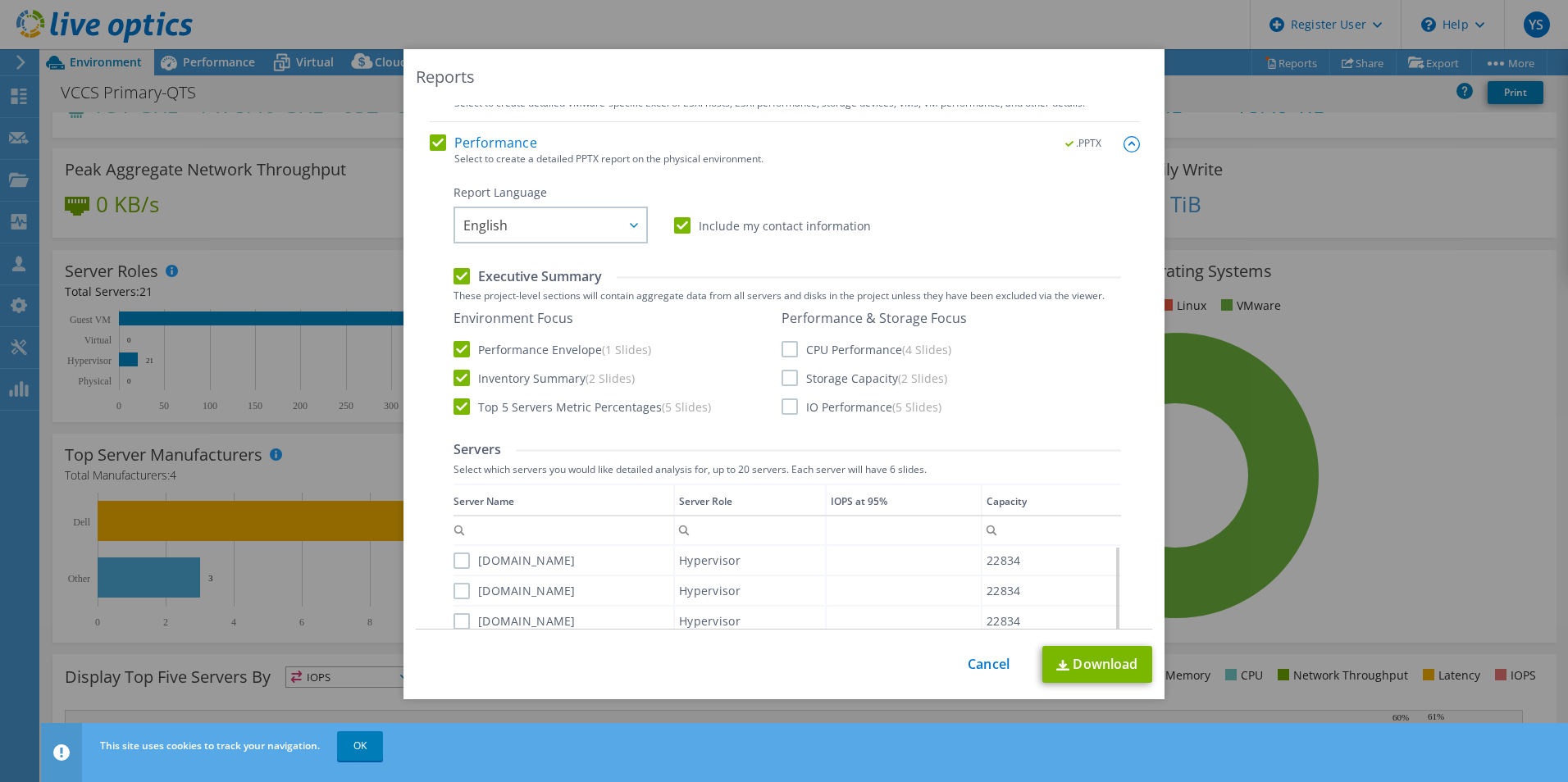
scroll to position [246, 0]
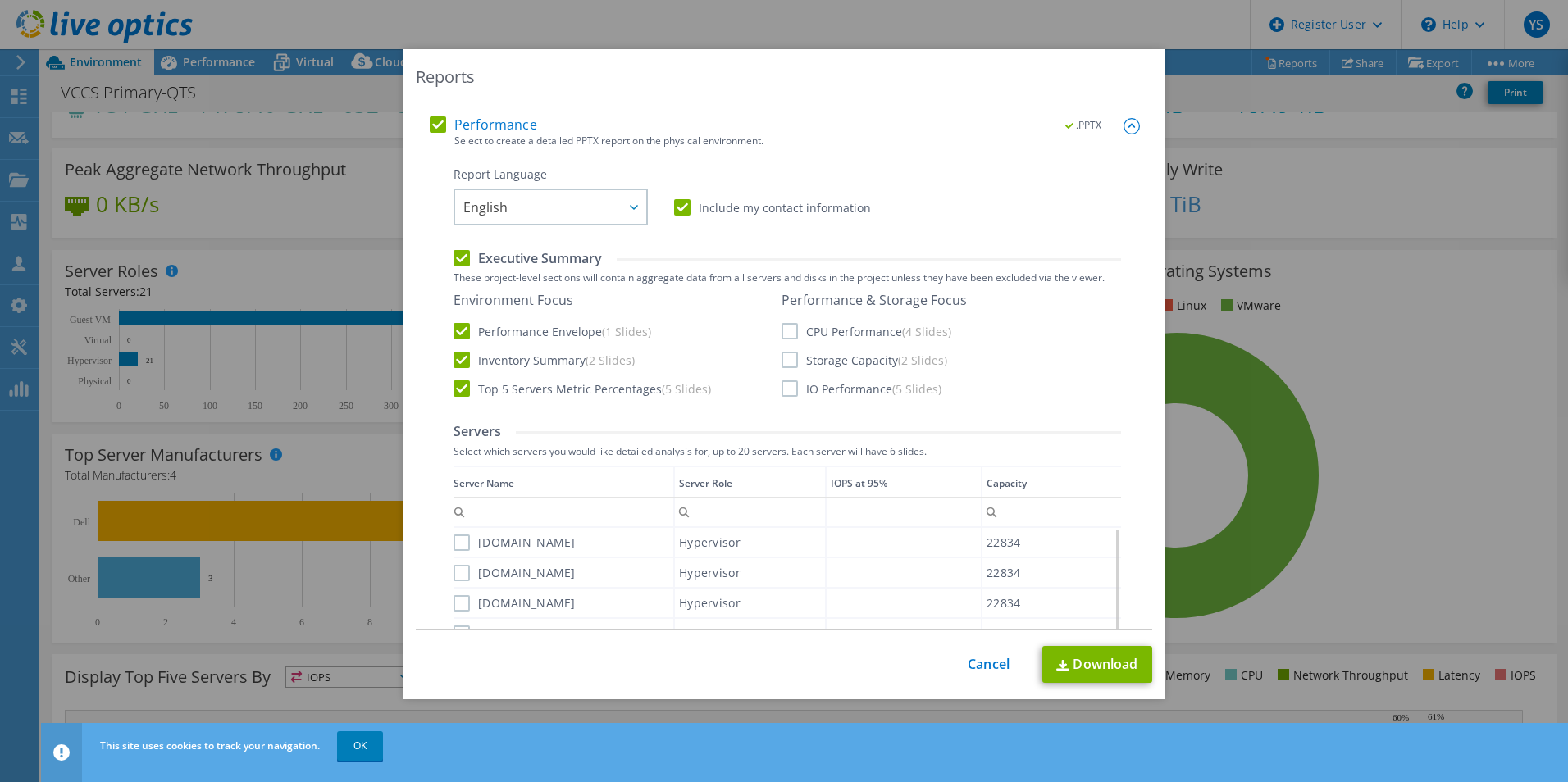
click at [786, 332] on label "CPU Performance (4 Slides)" at bounding box center [866, 331] width 170 height 16
click at [0, 0] on input "CPU Performance (4 Slides)" at bounding box center [0, 0] width 0 height 0
click at [784, 357] on label "Storage Capacity (2 Slides)" at bounding box center [863, 359] width 165 height 16
click at [0, 0] on input "Storage Capacity (2 Slides)" at bounding box center [0, 0] width 0 height 0
click at [785, 377] on div "Performance & Storage Focus CPU Performance (4 Slides) Storage Capacity (2 Slid…" at bounding box center [874, 344] width 185 height 105
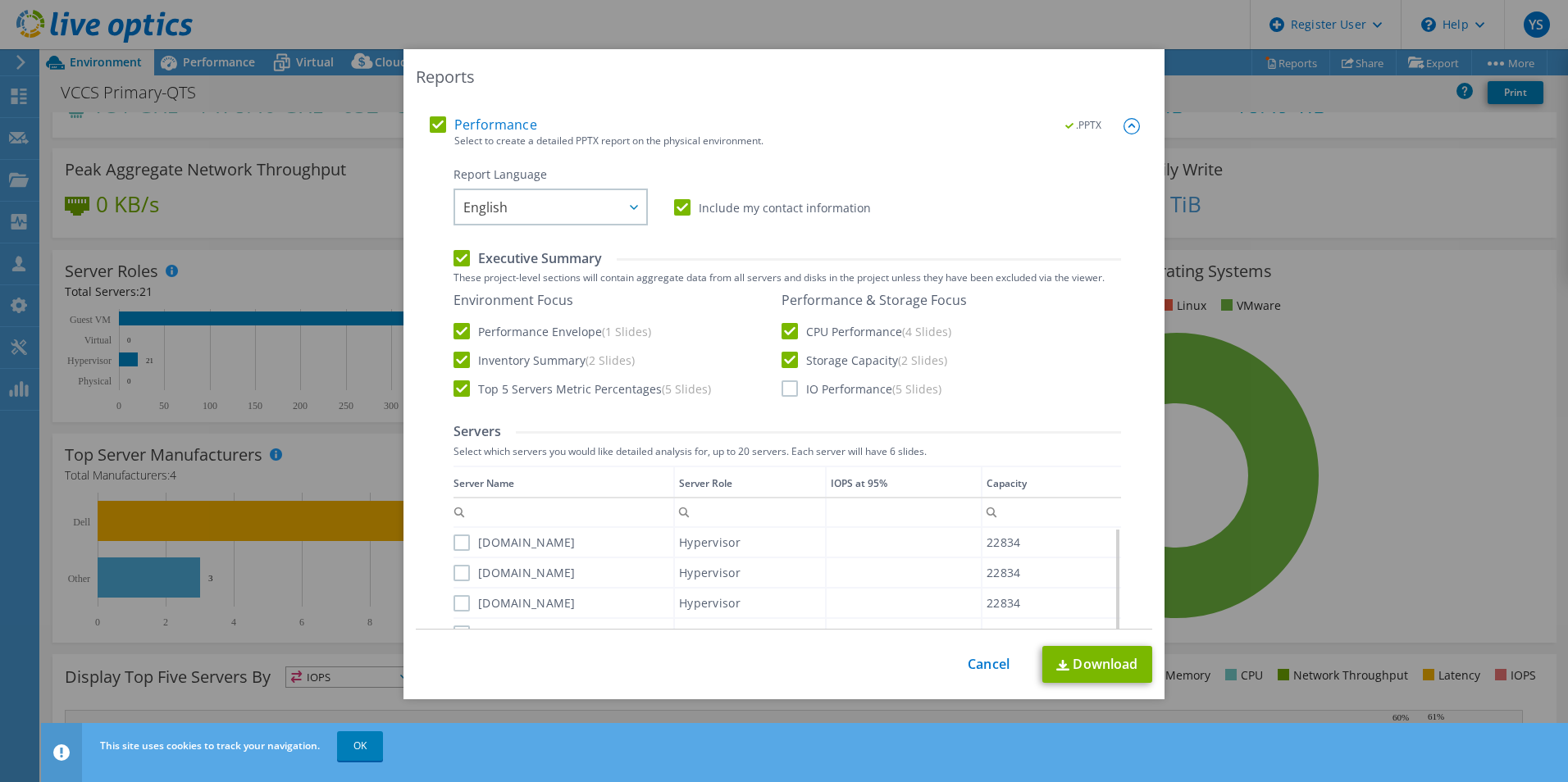
click at [786, 383] on label "IO Performance (5 Slides)" at bounding box center [861, 388] width 160 height 16
click at [0, 0] on input "IO Performance (5 Slides)" at bounding box center [0, 0] width 0 height 0
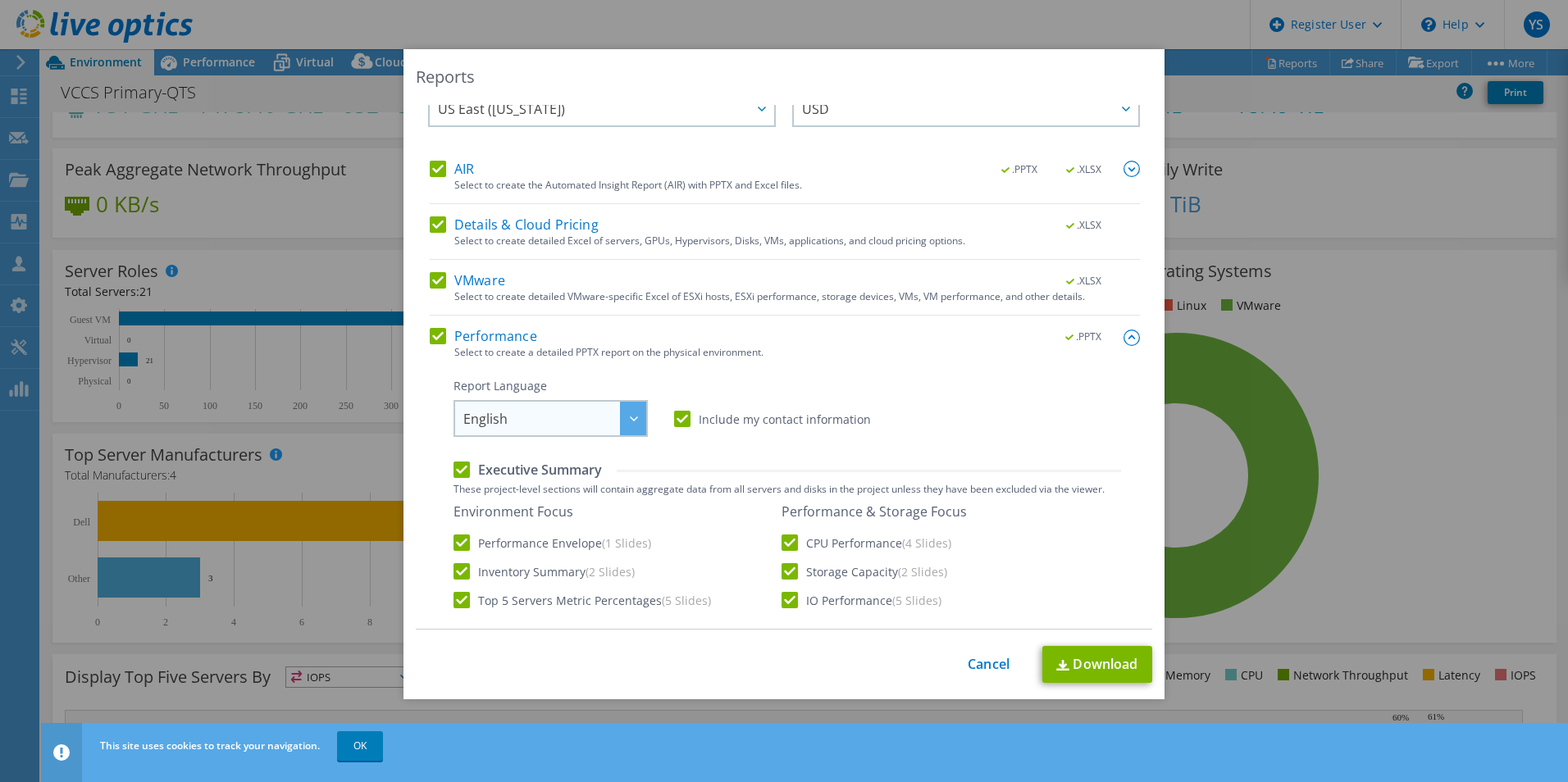
scroll to position [0, 0]
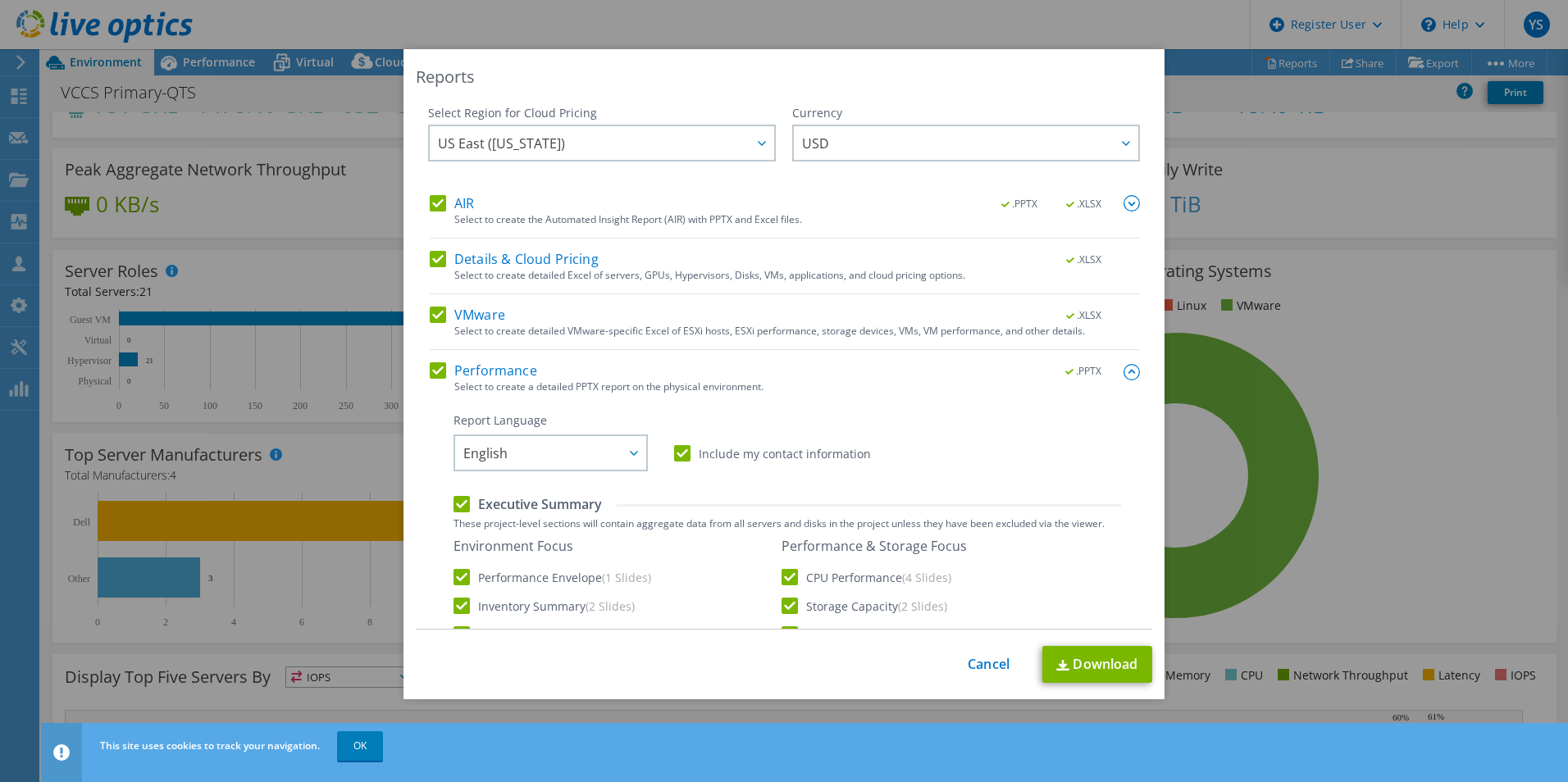
click at [439, 314] on label "VMware" at bounding box center [468, 314] width 76 height 16
click at [0, 0] on input "VMware" at bounding box center [0, 0] width 0 height 0
click at [430, 276] on div "Details & Cloud Pricing .XLSX Select to create detailed Excel of servers, GPUs,…" at bounding box center [785, 273] width 710 height 43
click at [434, 257] on label "Details & Cloud Pricing" at bounding box center [514, 259] width 169 height 16
click at [0, 0] on input "Details & Cloud Pricing" at bounding box center [0, 0] width 0 height 0
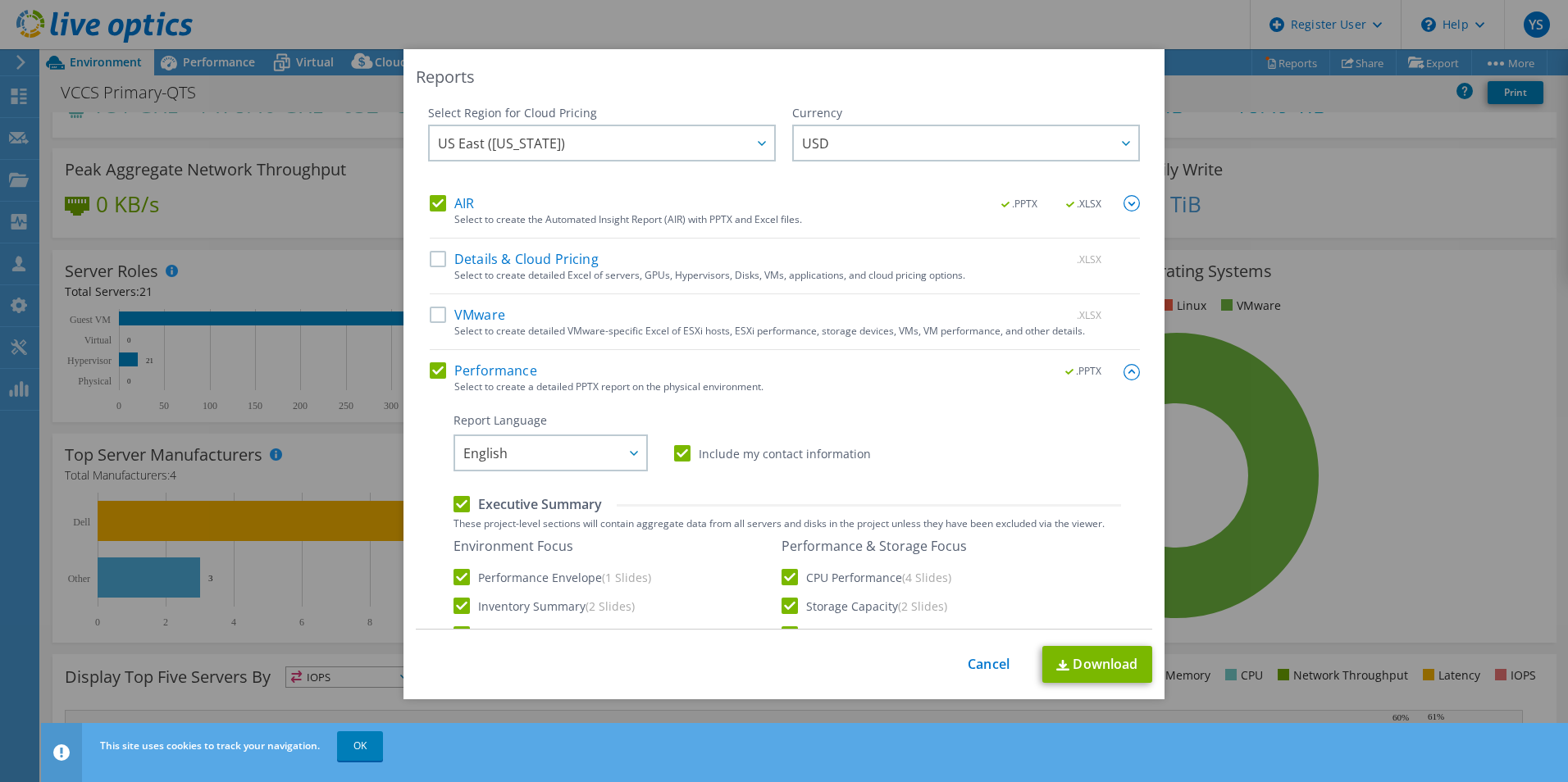
click at [436, 203] on label "AIR" at bounding box center [452, 203] width 44 height 16
click at [0, 0] on input "AIR" at bounding box center [0, 0] width 0 height 0
drag, startPoint x: 683, startPoint y: 456, endPoint x: 663, endPoint y: 460, distance: 20.4
click at [683, 456] on label "Include my contact information" at bounding box center [772, 452] width 196 height 16
click at [0, 0] on input "Include my contact information" at bounding box center [0, 0] width 0 height 0
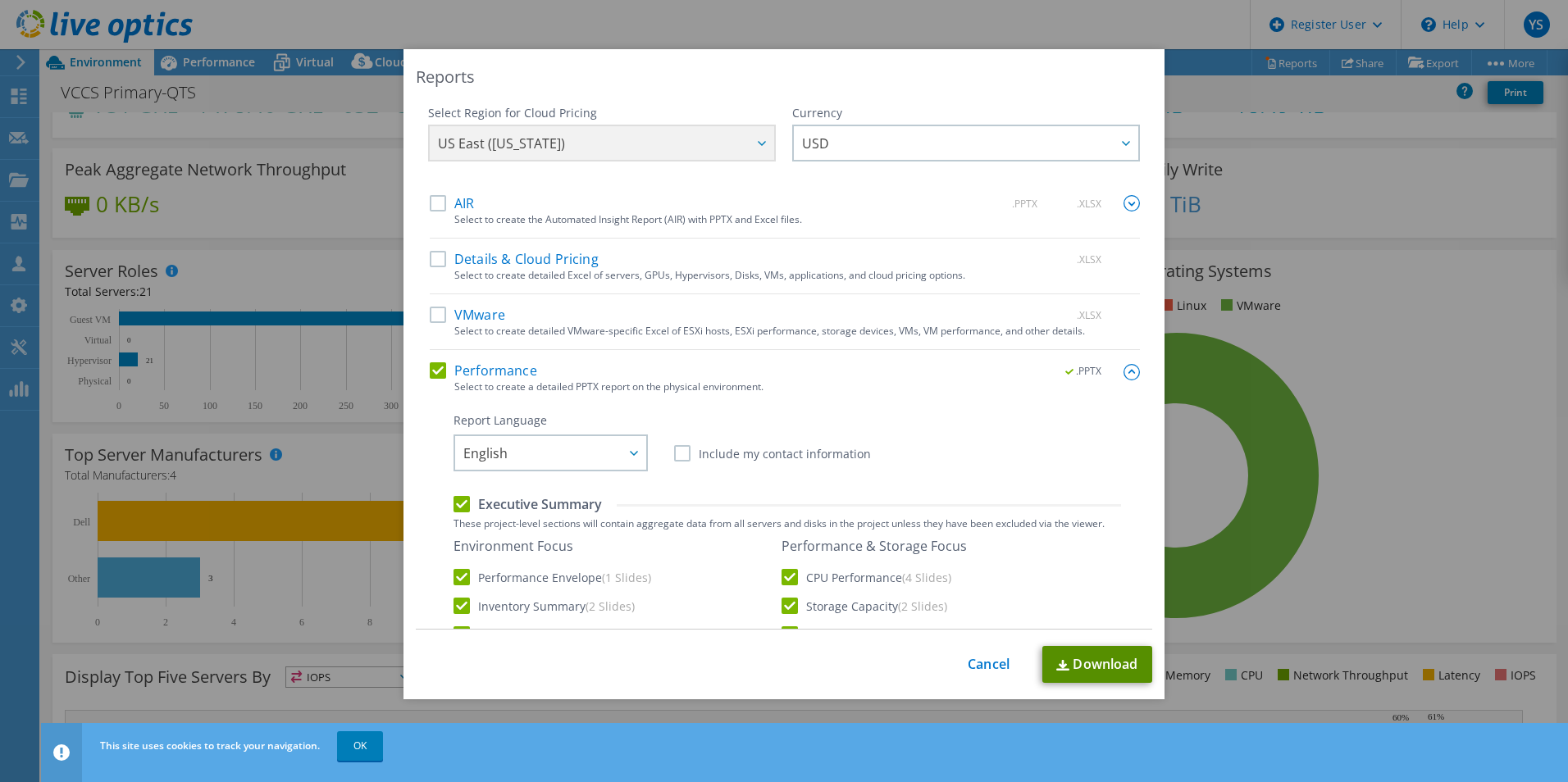
click at [1086, 666] on link "Download" at bounding box center [1097, 664] width 110 height 37
click at [980, 652] on div "This process may take a while, please wait... Cancel Download" at bounding box center [783, 664] width 736 height 37
click at [980, 659] on link "Cancel" at bounding box center [988, 664] width 42 height 15
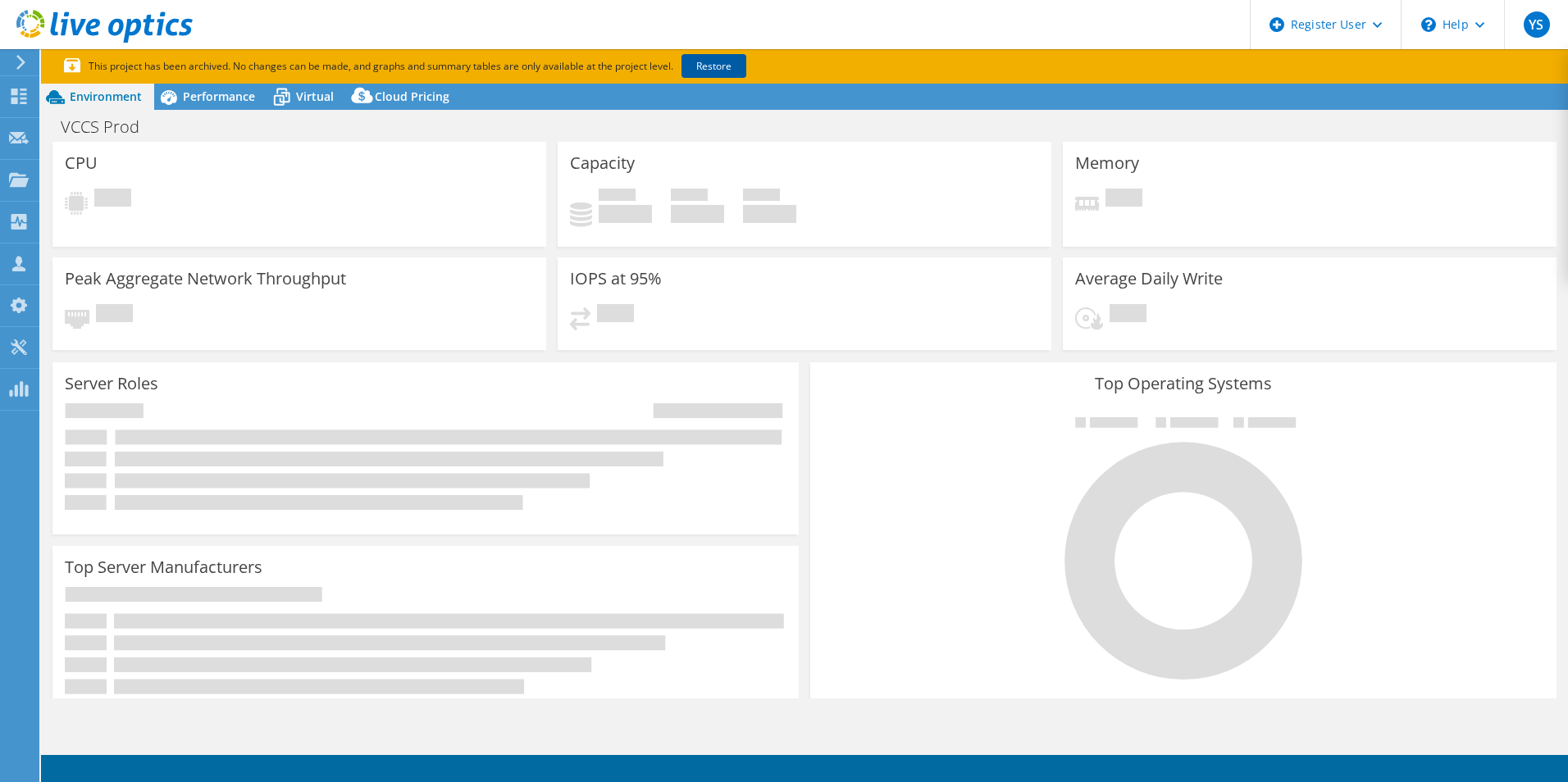
drag, startPoint x: 0, startPoint y: 0, endPoint x: 719, endPoint y: 67, distance: 722.1
click at [719, 67] on link "Restore" at bounding box center [713, 65] width 65 height 24
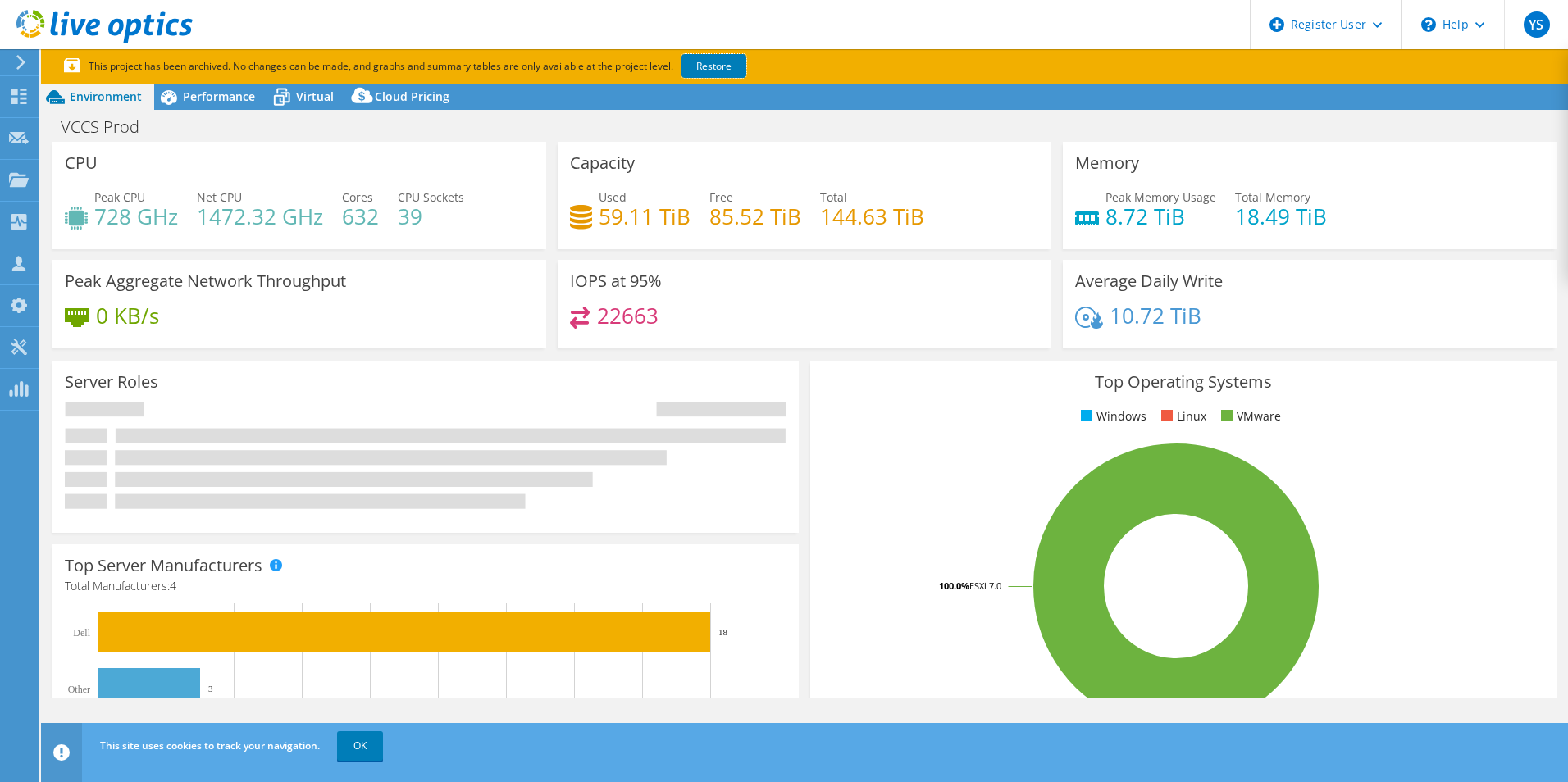
select select "USD"
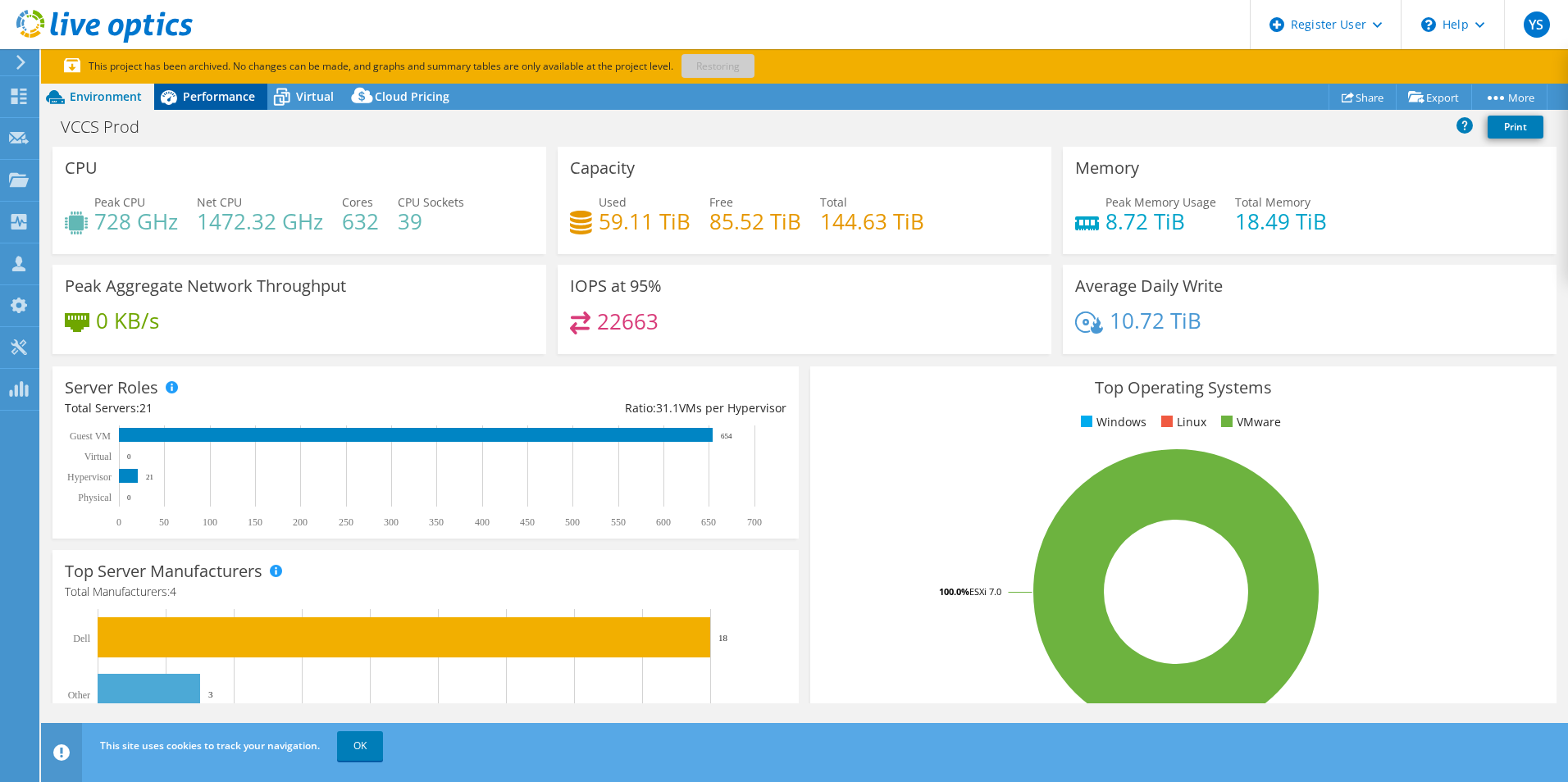
drag, startPoint x: 208, startPoint y: 102, endPoint x: 223, endPoint y: 105, distance: 15.3
click at [208, 102] on span "Performance" at bounding box center [219, 96] width 72 height 15
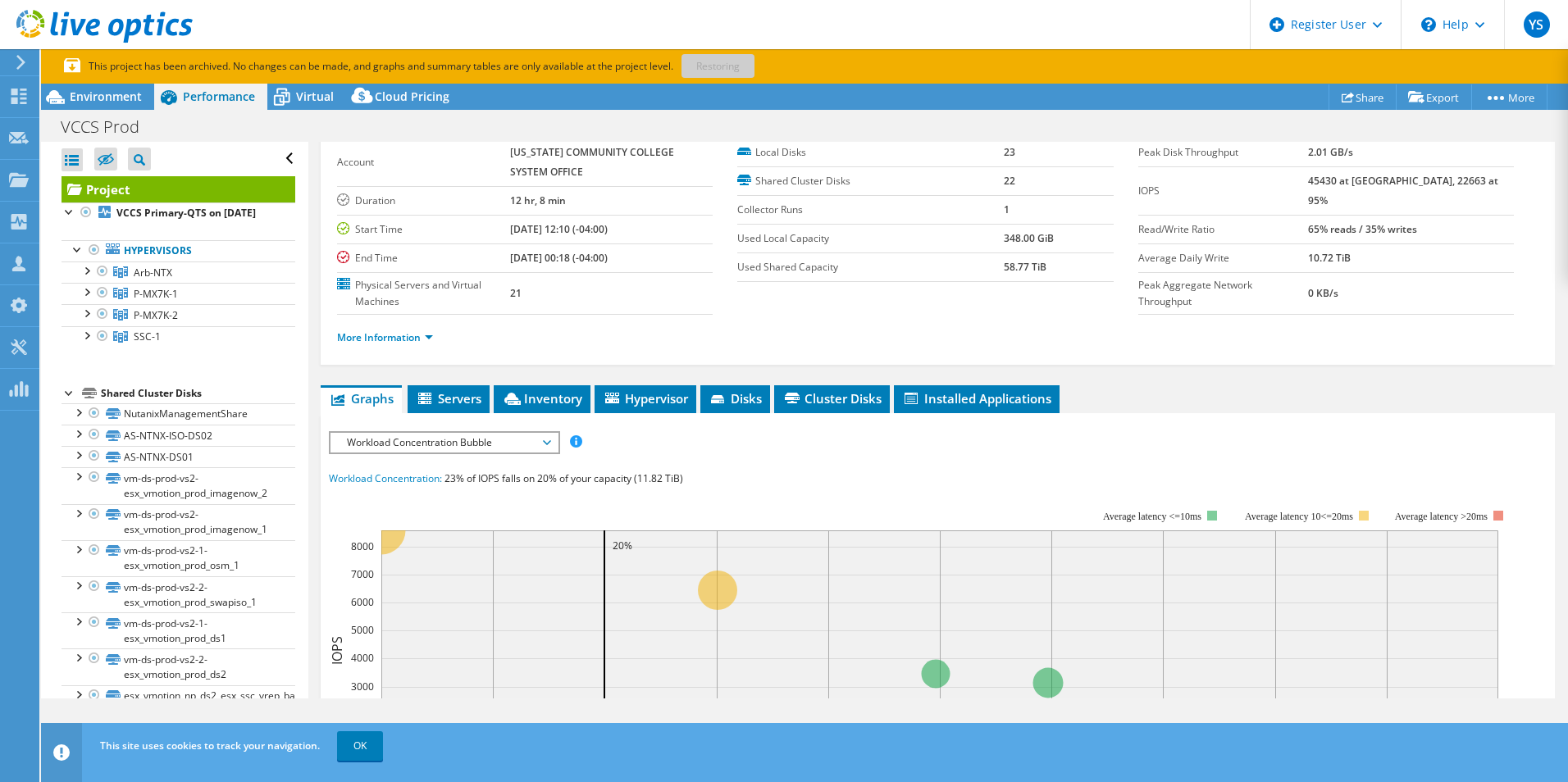
scroll to position [82, 0]
click at [550, 400] on span "Inventory" at bounding box center [541, 397] width 80 height 16
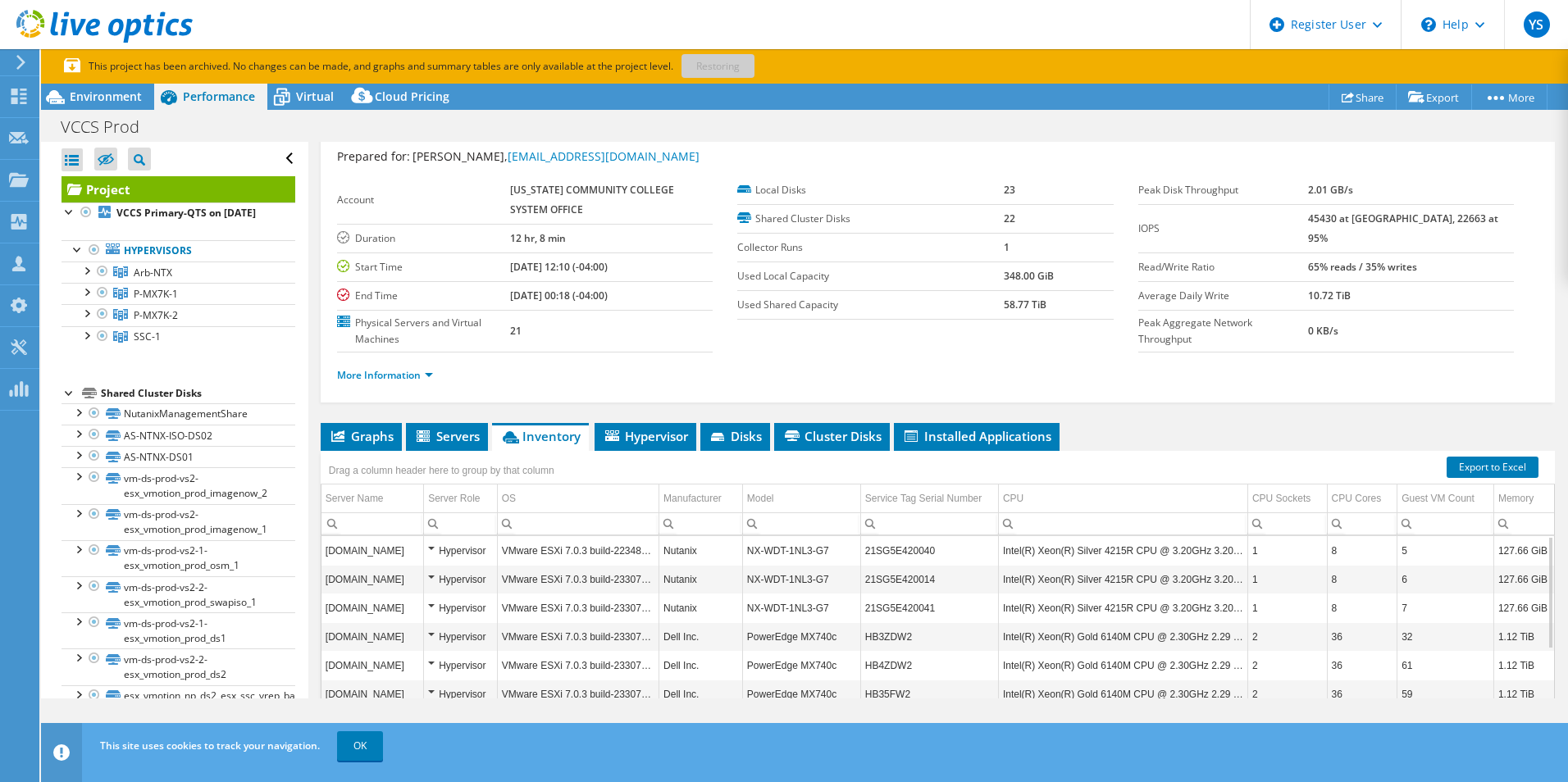
scroll to position [42, 0]
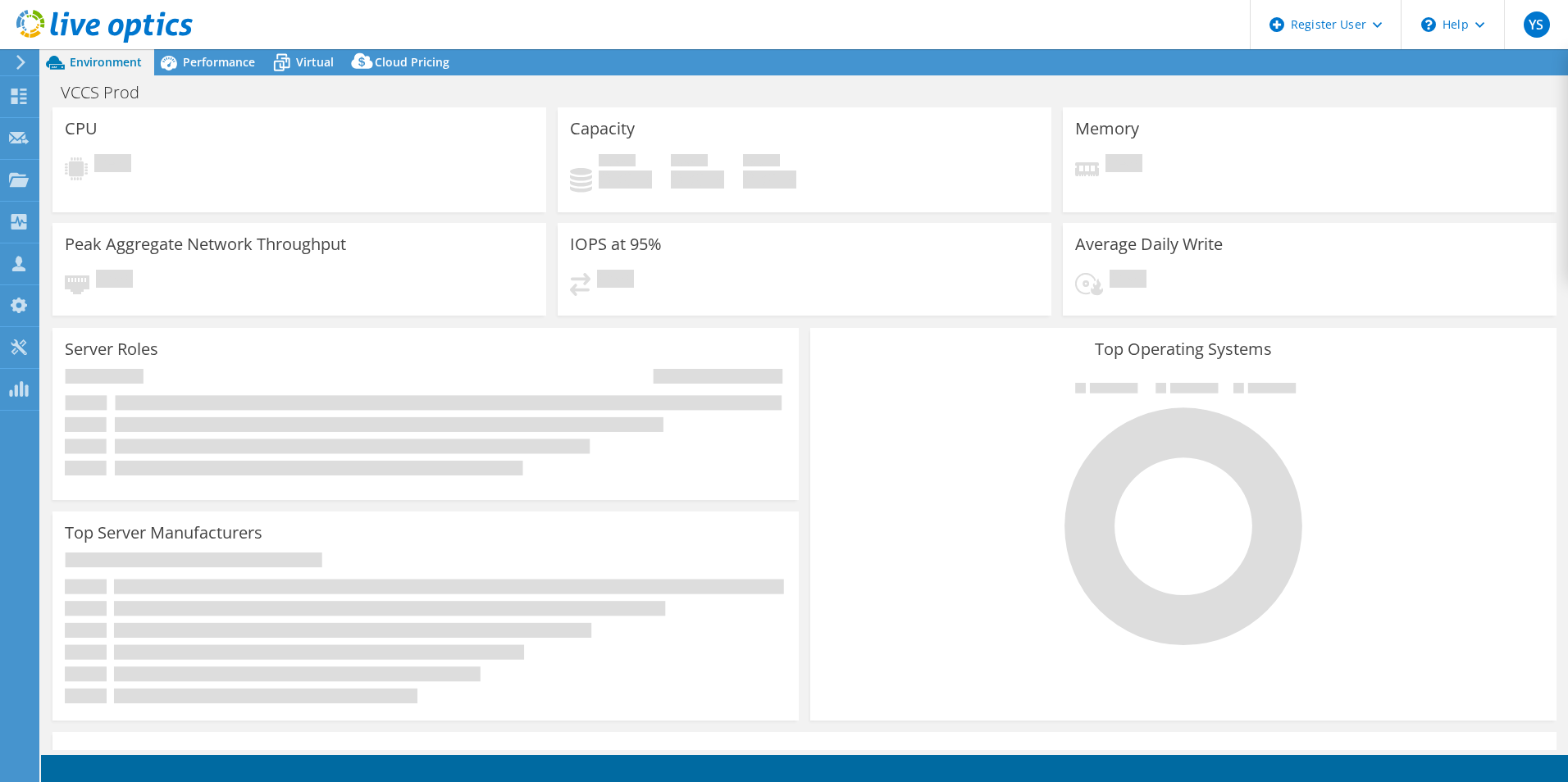
select select "USD"
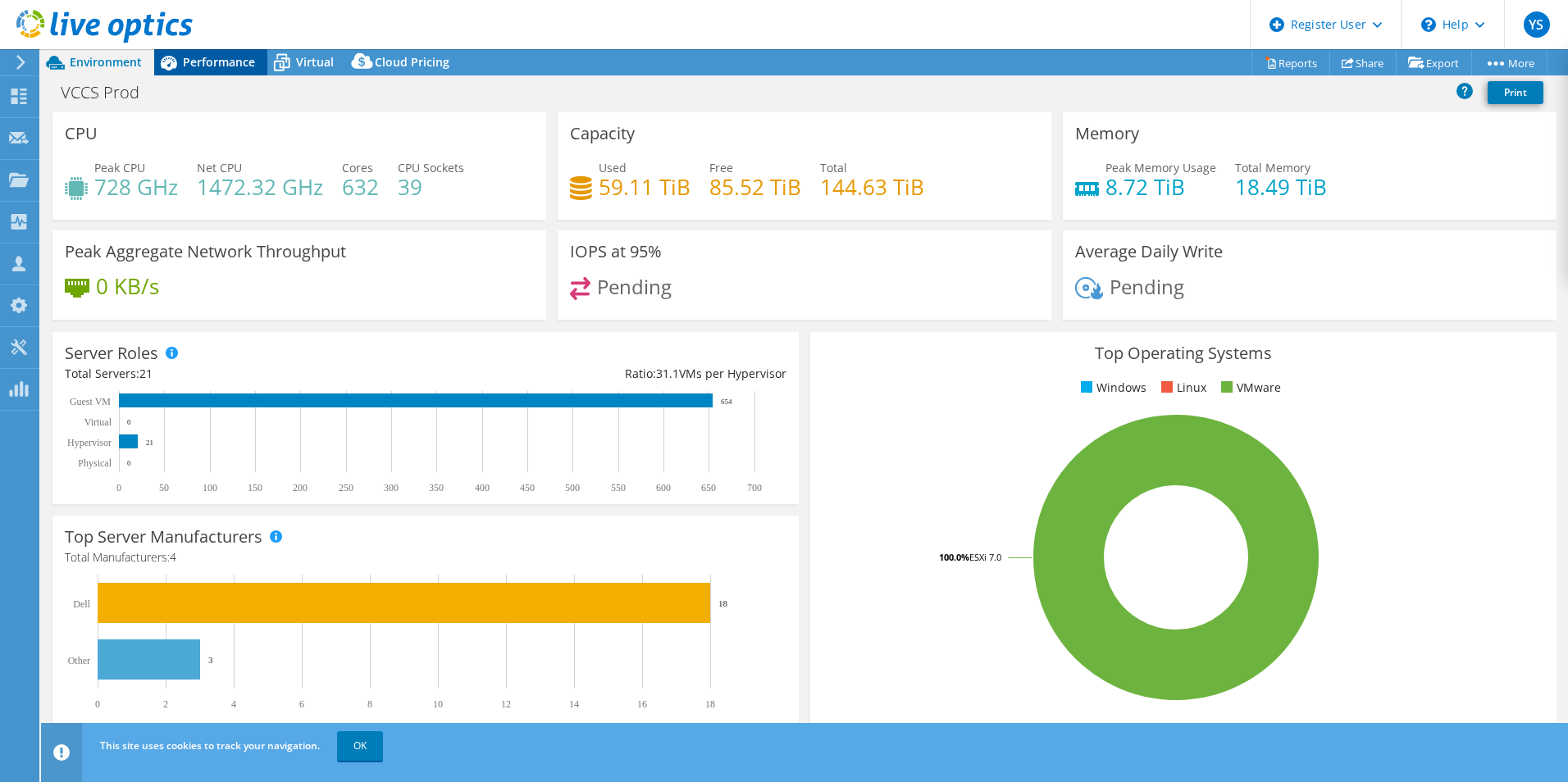
click at [239, 70] on div "Performance" at bounding box center [211, 62] width 113 height 26
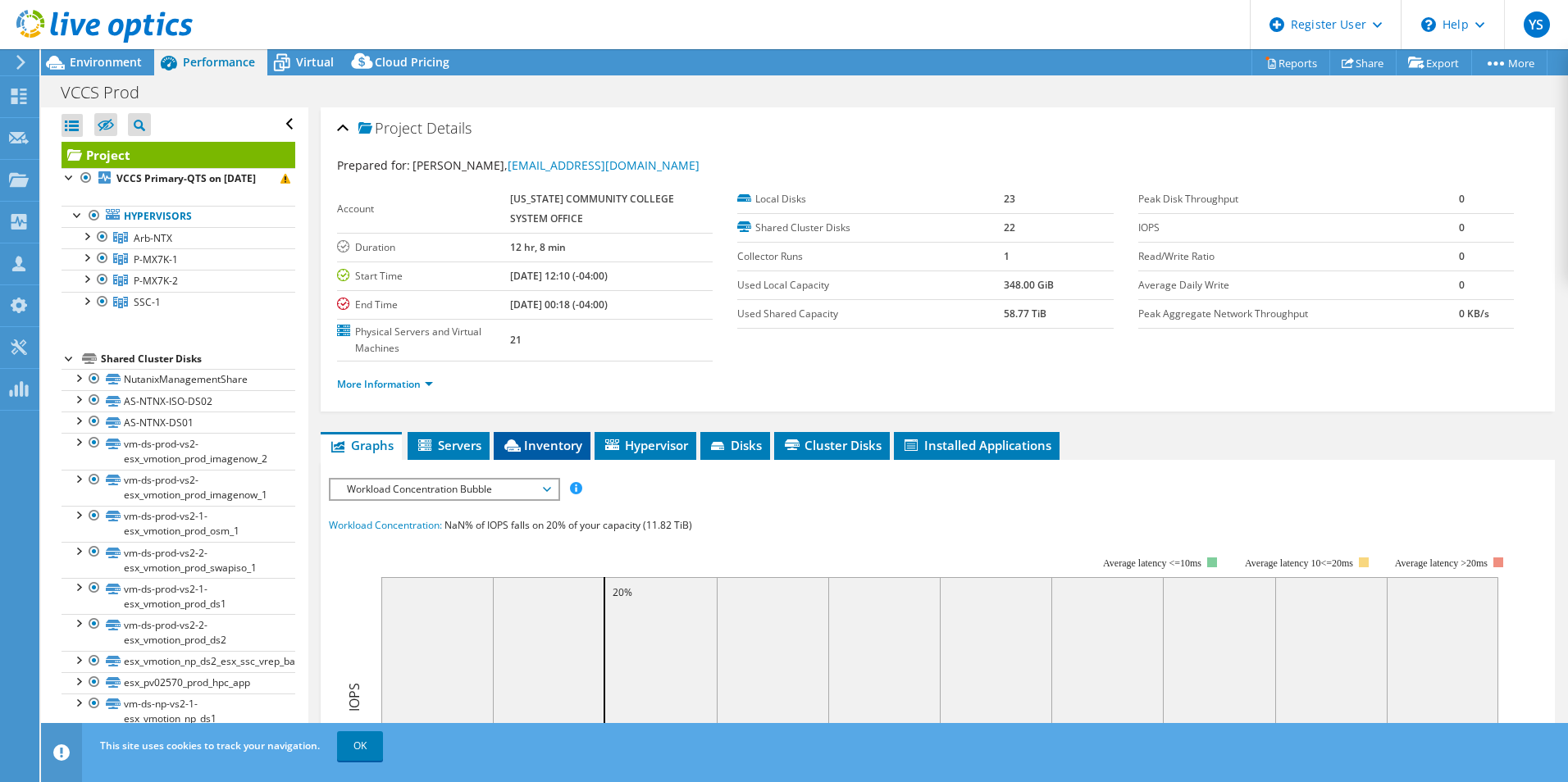
click at [528, 450] on span "Inventory" at bounding box center [541, 445] width 80 height 16
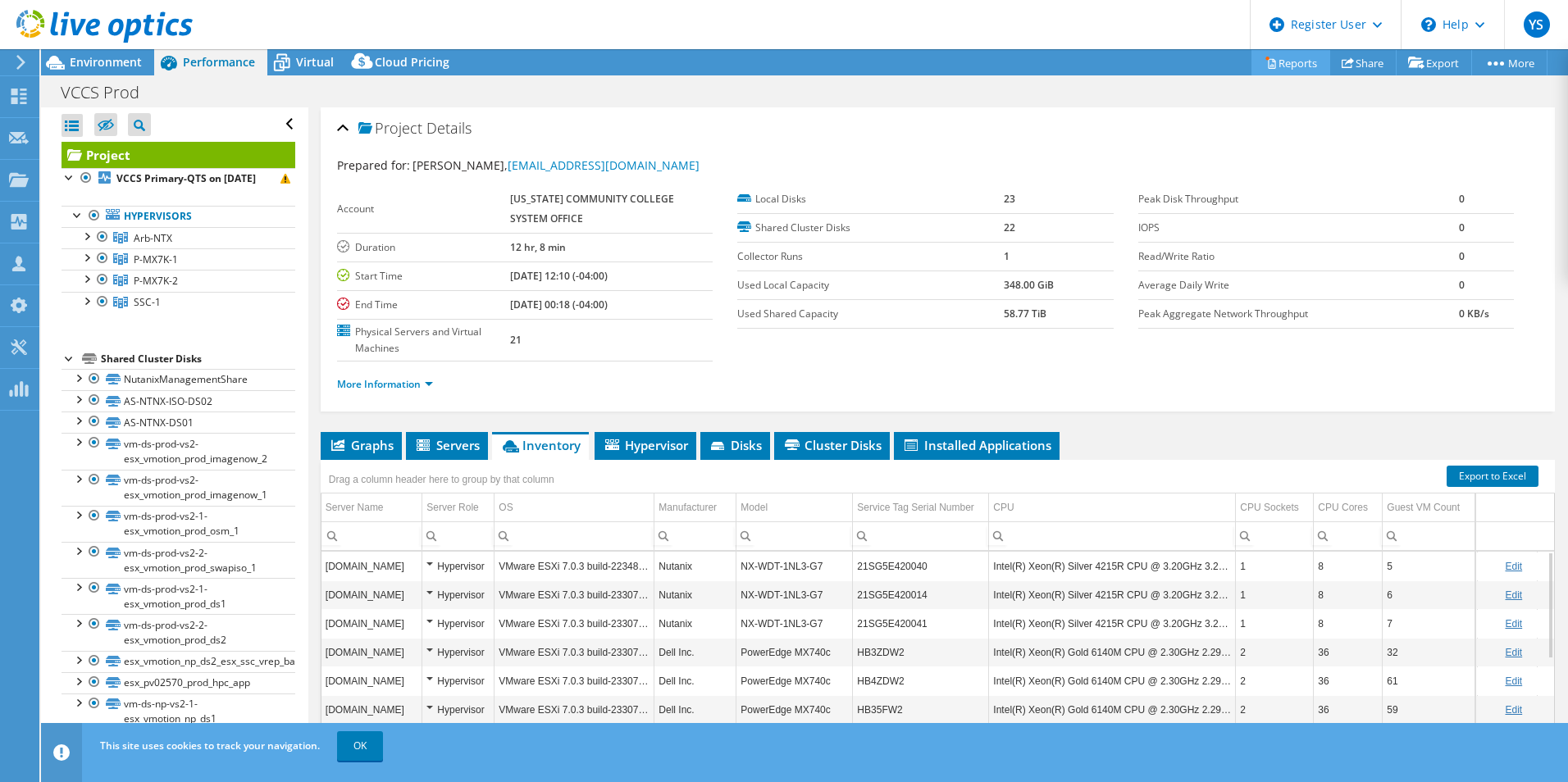
click at [1300, 53] on link "Reports" at bounding box center [1290, 62] width 78 height 26
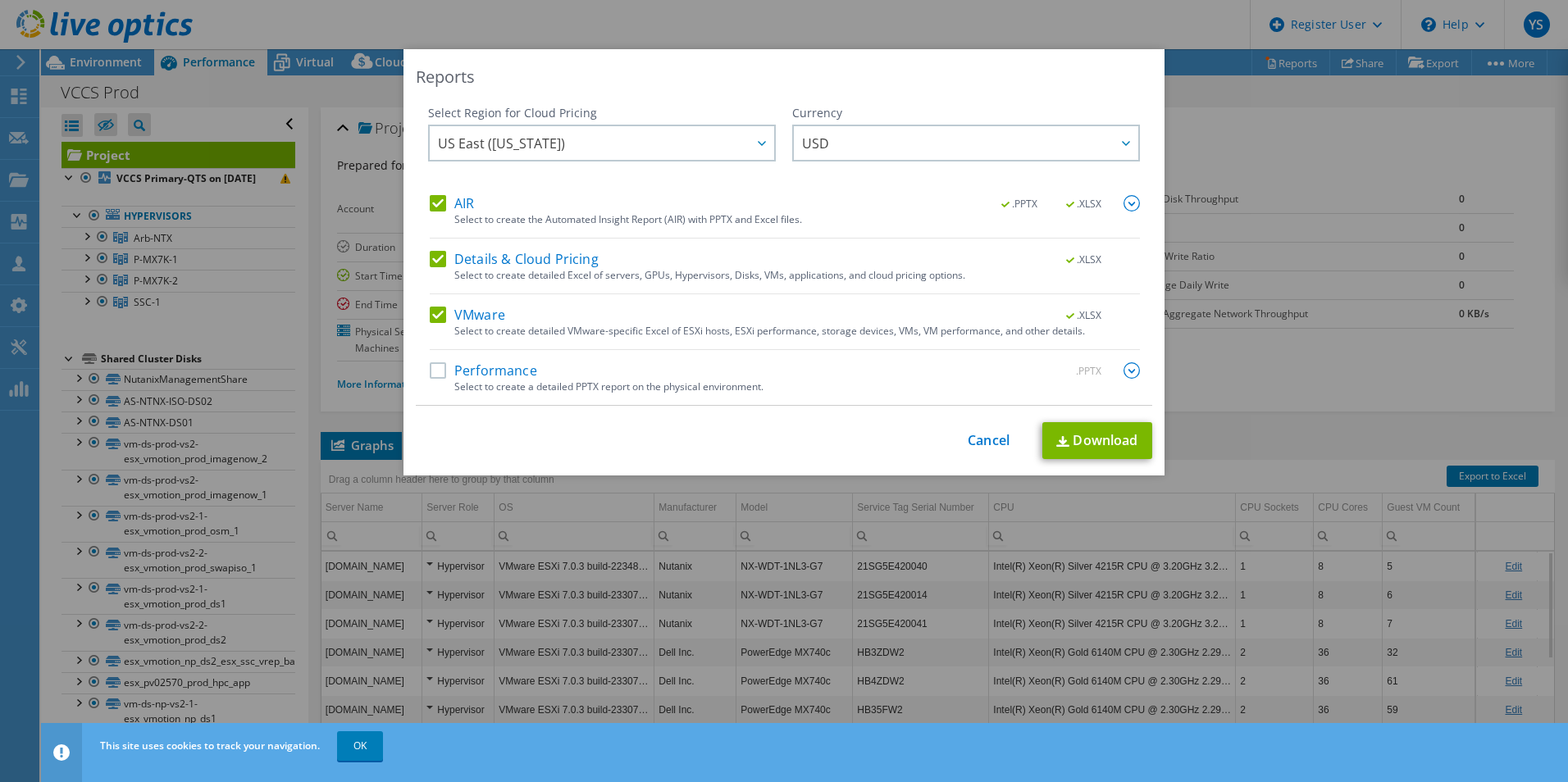
click at [430, 208] on label "AIR" at bounding box center [452, 203] width 44 height 16
click at [0, 0] on input "AIR" at bounding box center [0, 0] width 0 height 0
click at [430, 255] on label "Details & Cloud Pricing" at bounding box center [514, 259] width 169 height 16
click at [0, 0] on input "Details & Cloud Pricing" at bounding box center [0, 0] width 0 height 0
click at [441, 319] on label "VMware" at bounding box center [468, 314] width 76 height 16
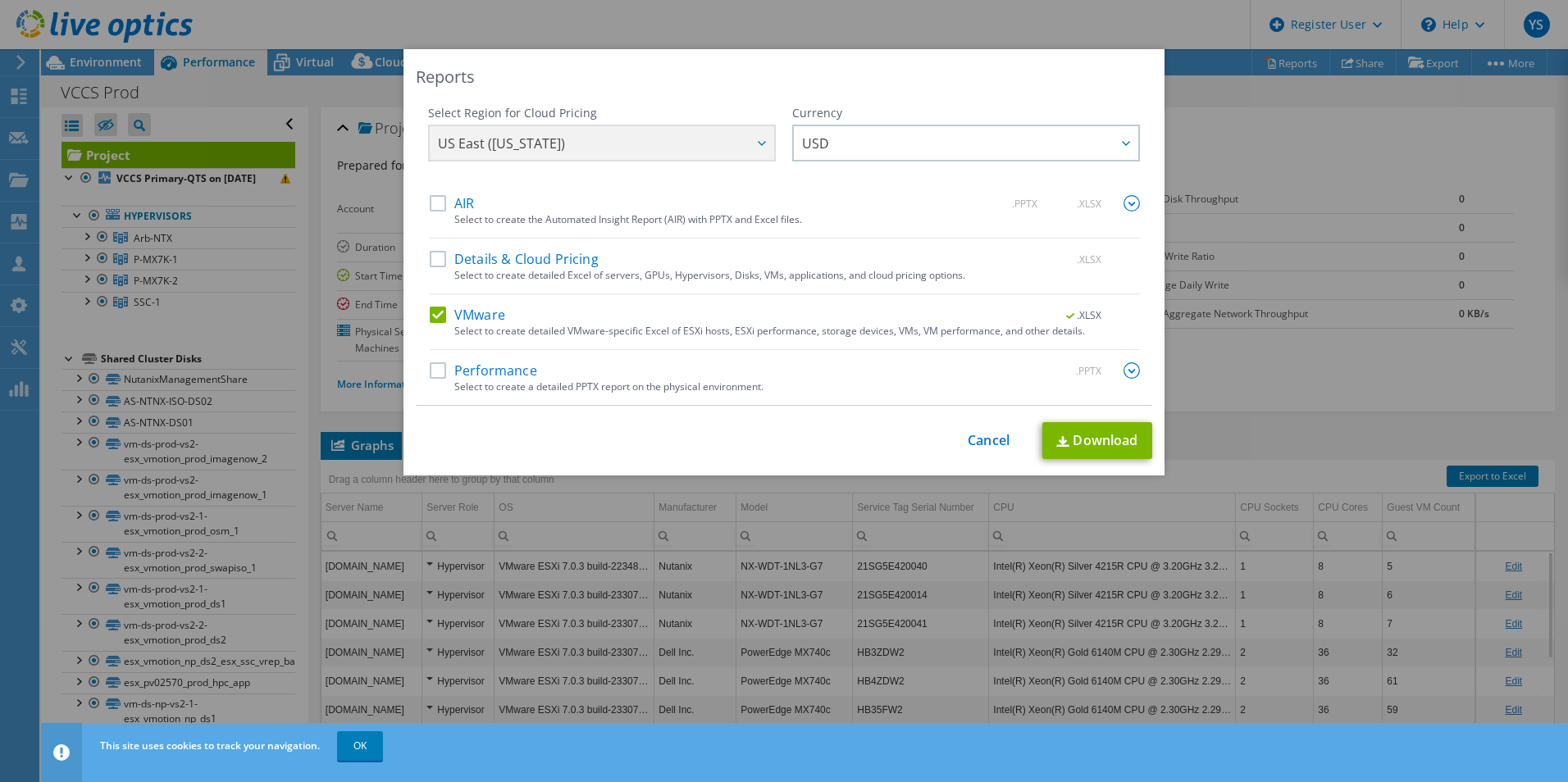
click at [0, 0] on input "VMware" at bounding box center [0, 0] width 0 height 0
click at [437, 206] on label "AIR" at bounding box center [452, 203] width 44 height 16
click at [0, 0] on input "AIR" at bounding box center [0, 0] width 0 height 0
click at [430, 359] on div "AIR .PPTX .XLSX Select to create the Automated Insight Report (AIR) with PPTX a…" at bounding box center [785, 300] width 710 height 210
click at [438, 377] on label "Performance" at bounding box center [484, 370] width 108 height 16
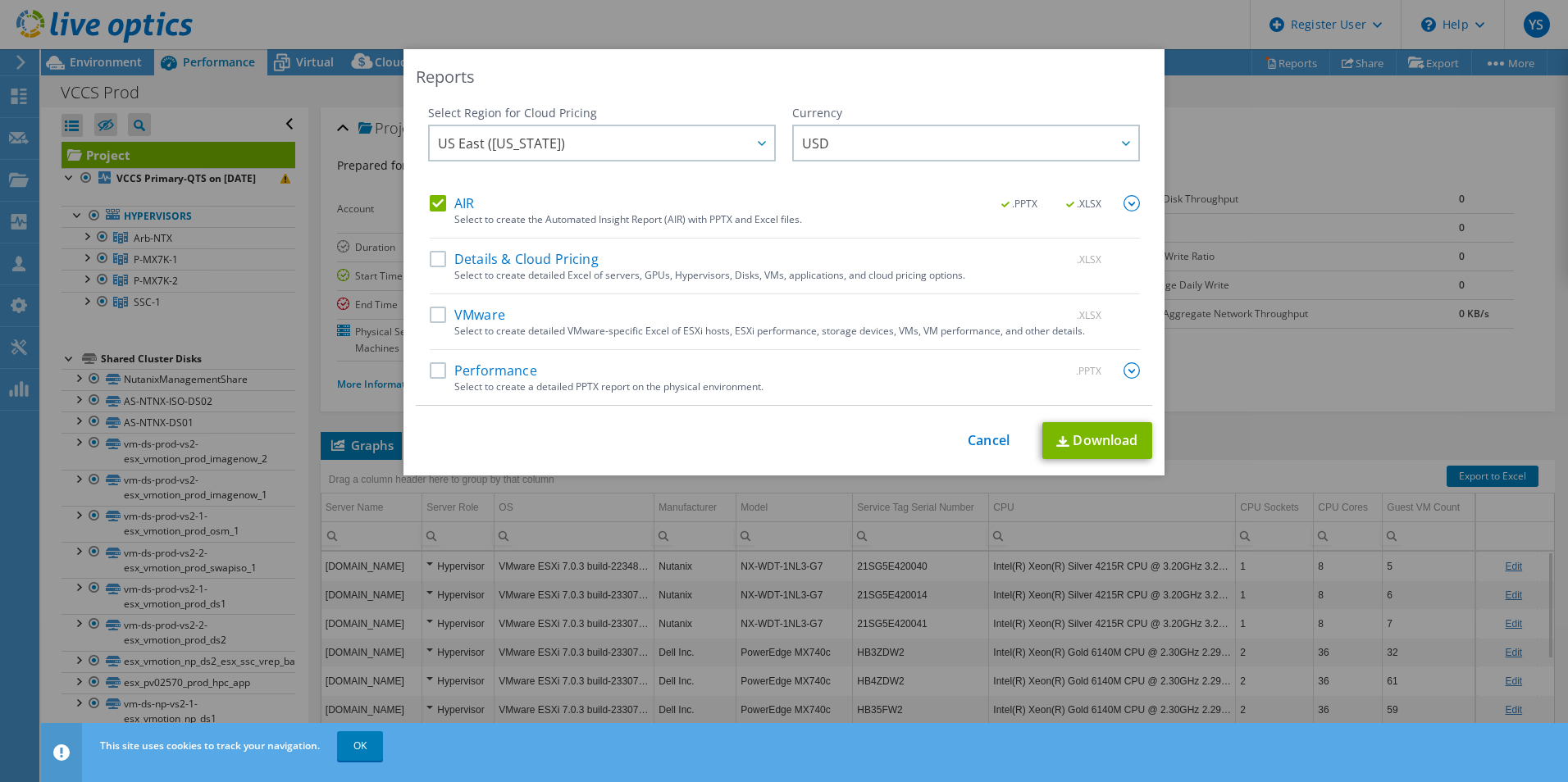
click at [0, 0] on input "Performance" at bounding box center [0, 0] width 0 height 0
click at [1127, 367] on img at bounding box center [1131, 370] width 16 height 16
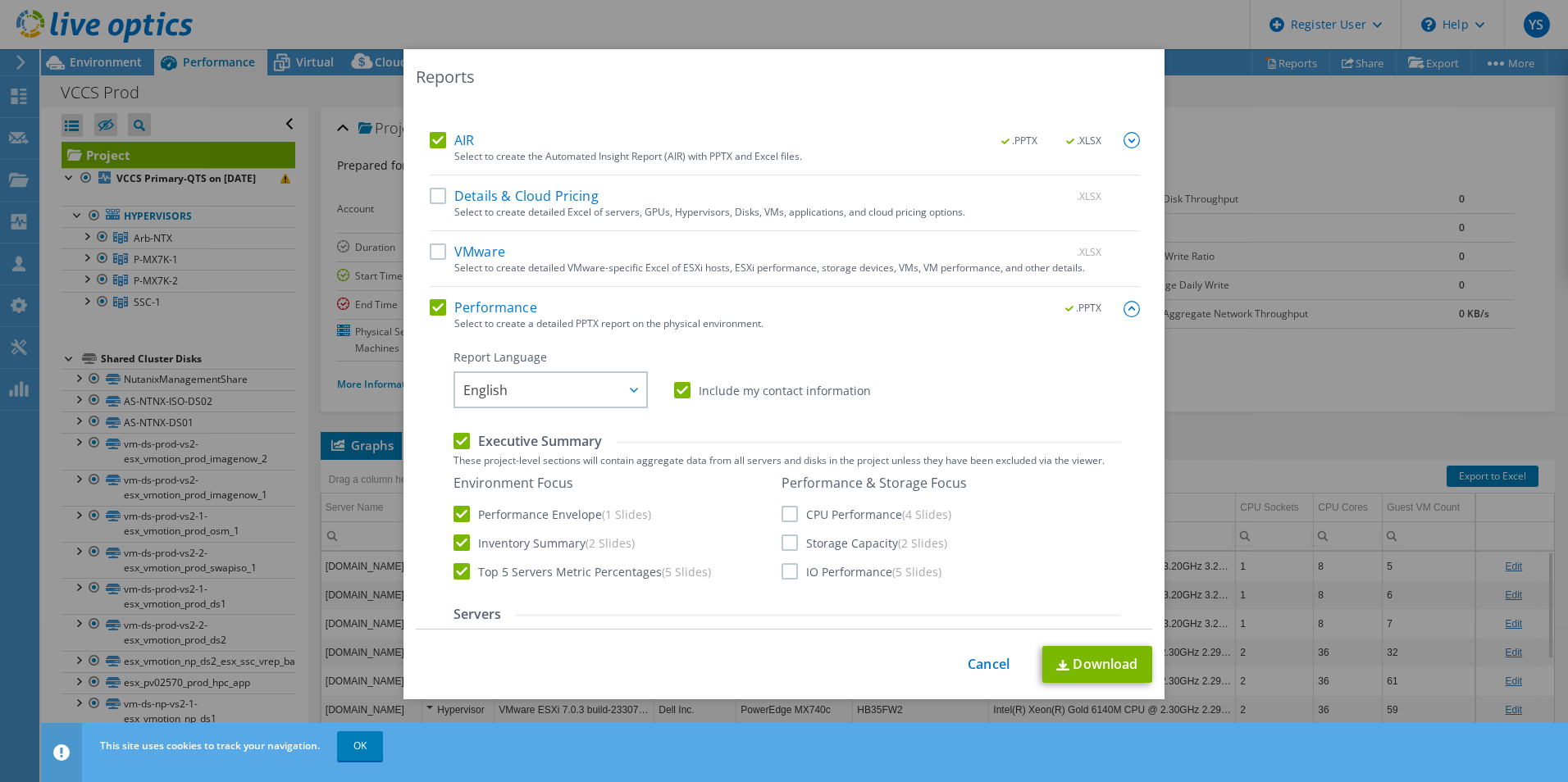
scroll to position [82, 0]
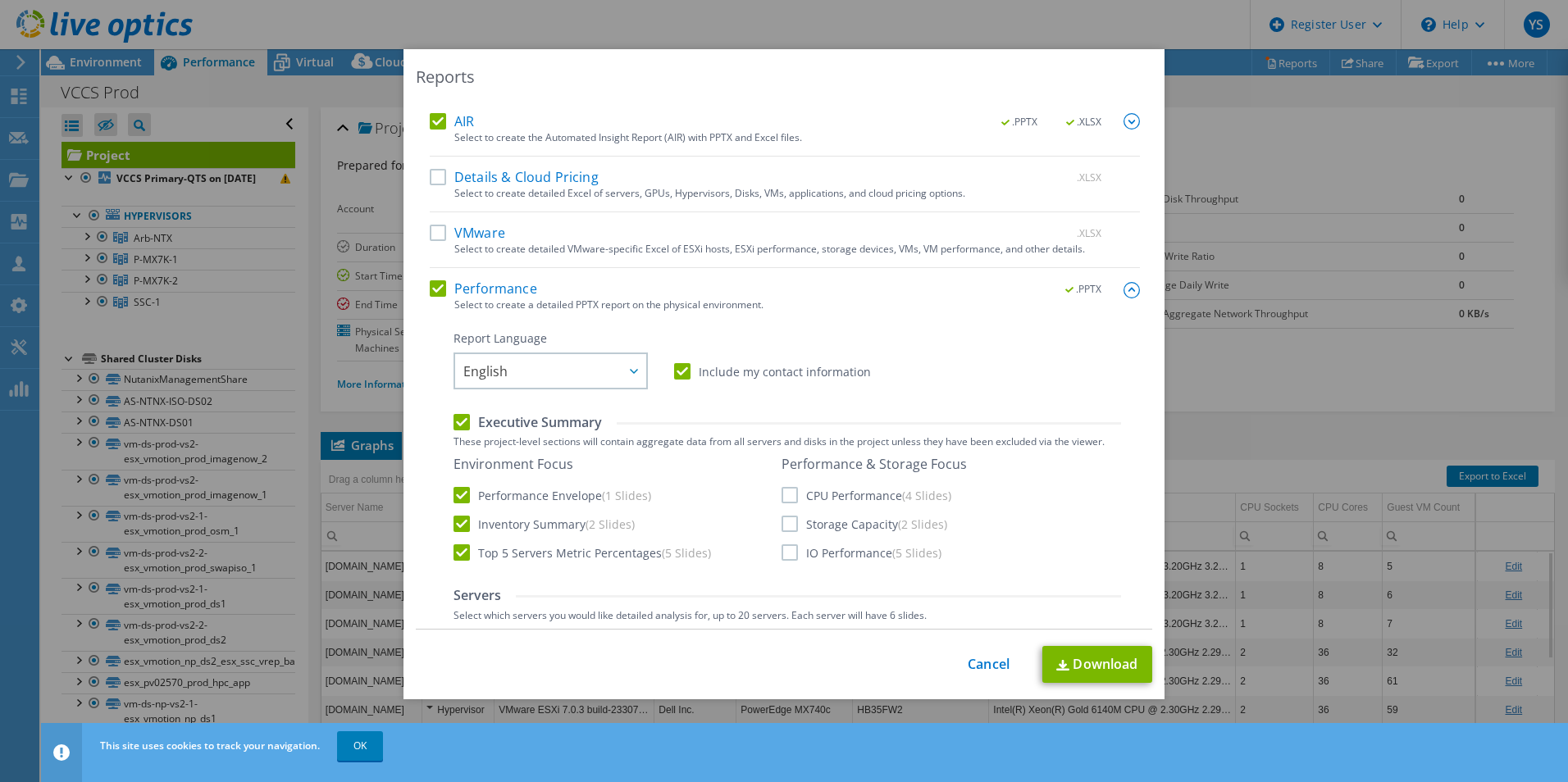
click at [790, 495] on label "CPU Performance (4 Slides)" at bounding box center [866, 495] width 170 height 16
click at [0, 0] on input "CPU Performance (4 Slides)" at bounding box center [0, 0] width 0 height 0
click at [785, 518] on div "Performance & Storage Focus CPU Performance (4 Slides) Storage Capacity (2 Slid…" at bounding box center [874, 508] width 185 height 105
click at [782, 547] on label "IO Performance (5 Slides)" at bounding box center [861, 552] width 160 height 16
click at [0, 0] on input "IO Performance (5 Slides)" at bounding box center [0, 0] width 0 height 0
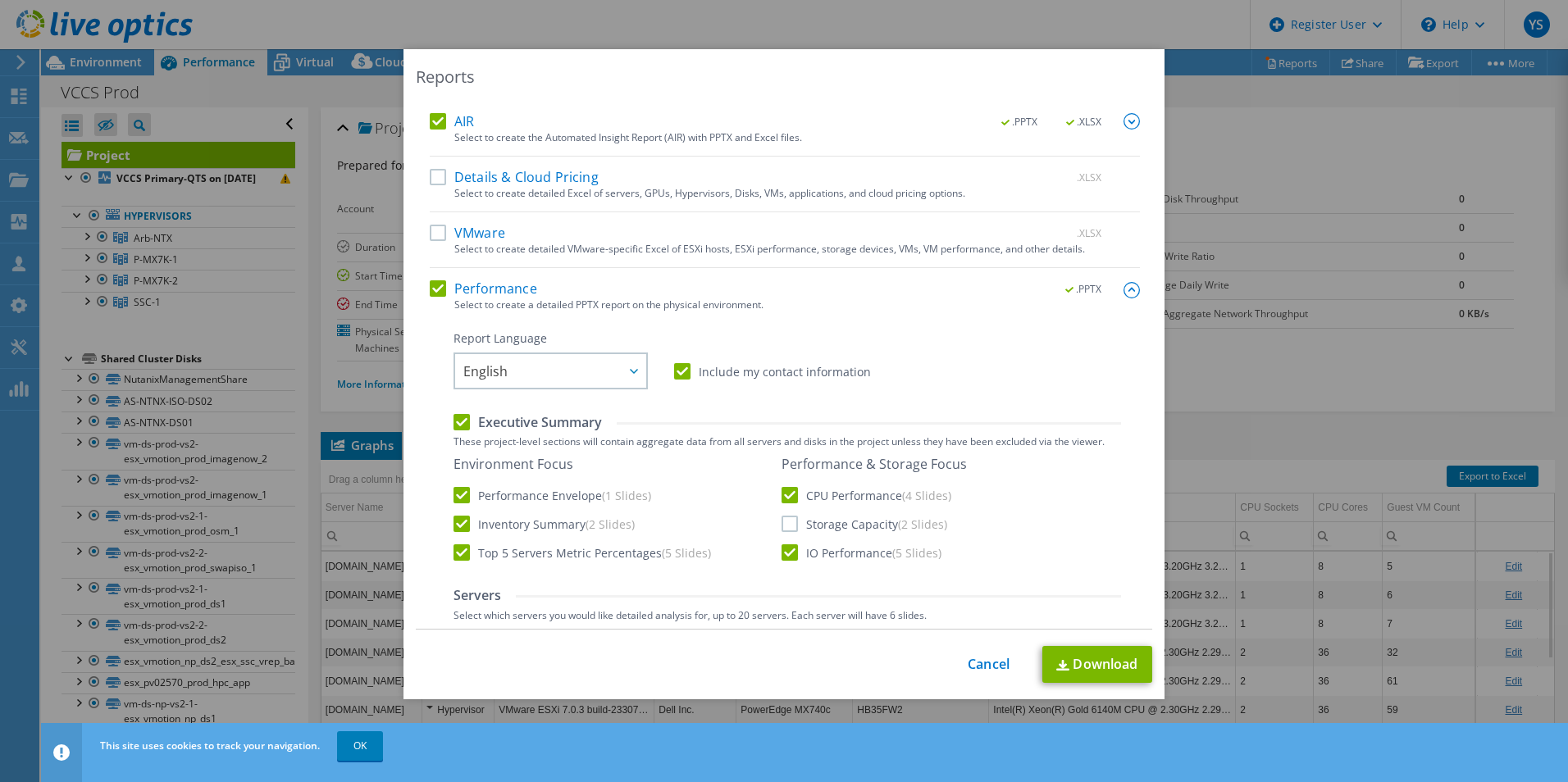
click at [784, 524] on label "Storage Capacity (2 Slides)" at bounding box center [863, 523] width 165 height 16
click at [0, 0] on input "Storage Capacity (2 Slides)" at bounding box center [0, 0] width 0 height 0
click at [679, 371] on label "Include my contact information" at bounding box center [772, 371] width 196 height 16
click at [0, 0] on input "Include my contact information" at bounding box center [0, 0] width 0 height 0
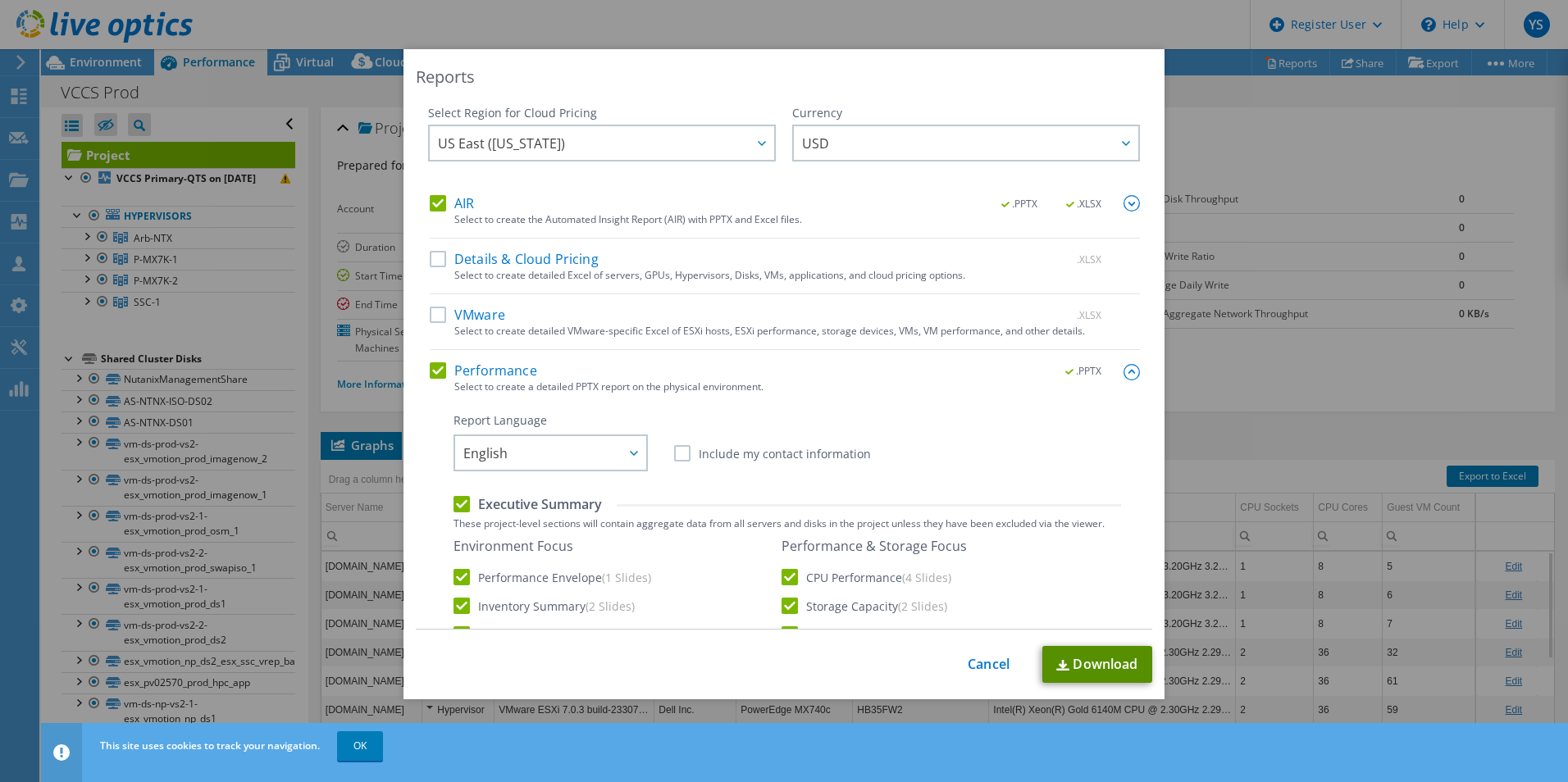
click at [1075, 678] on link "Download" at bounding box center [1097, 664] width 110 height 37
drag, startPoint x: 1320, startPoint y: 376, endPoint x: 1272, endPoint y: 392, distance: 50.6
click at [1320, 376] on div "Reports Select Region for Cloud Pricing Asia Pacific (Hong Kong) Asia Pacific (…" at bounding box center [784, 391] width 1568 height 684
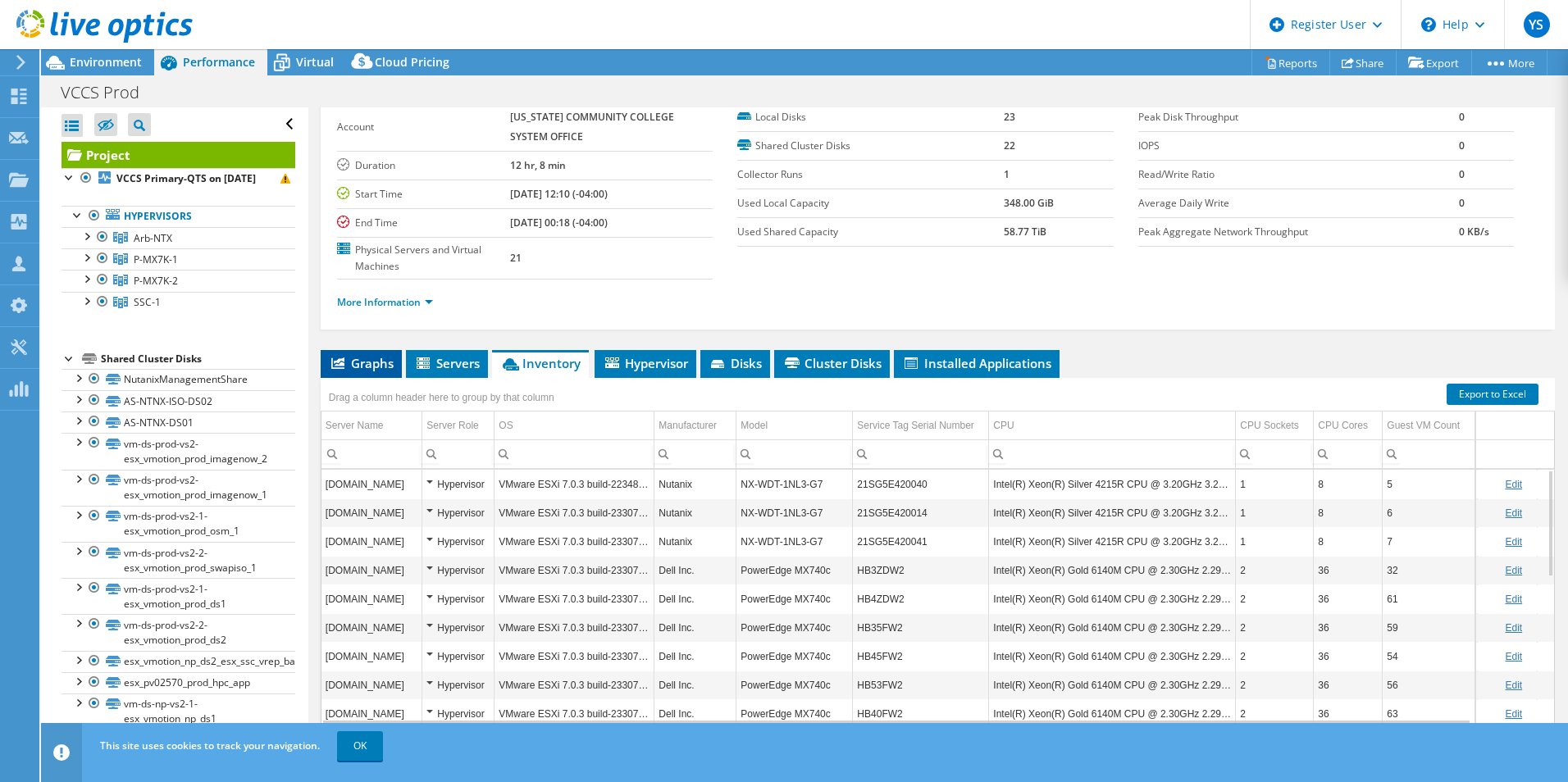
click at [368, 371] on li "Graphs" at bounding box center [361, 365] width 81 height 28
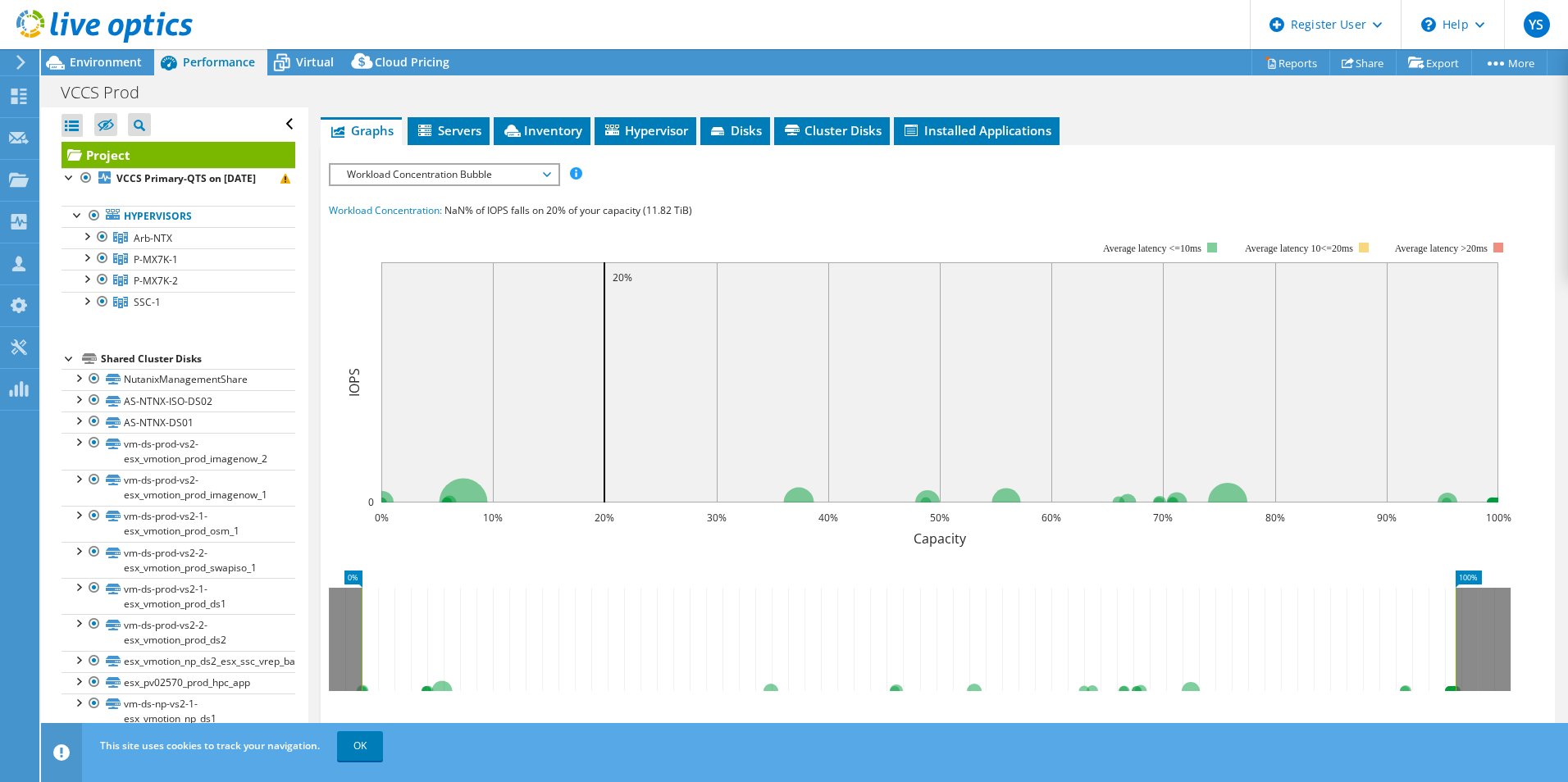
scroll to position [328, 0]
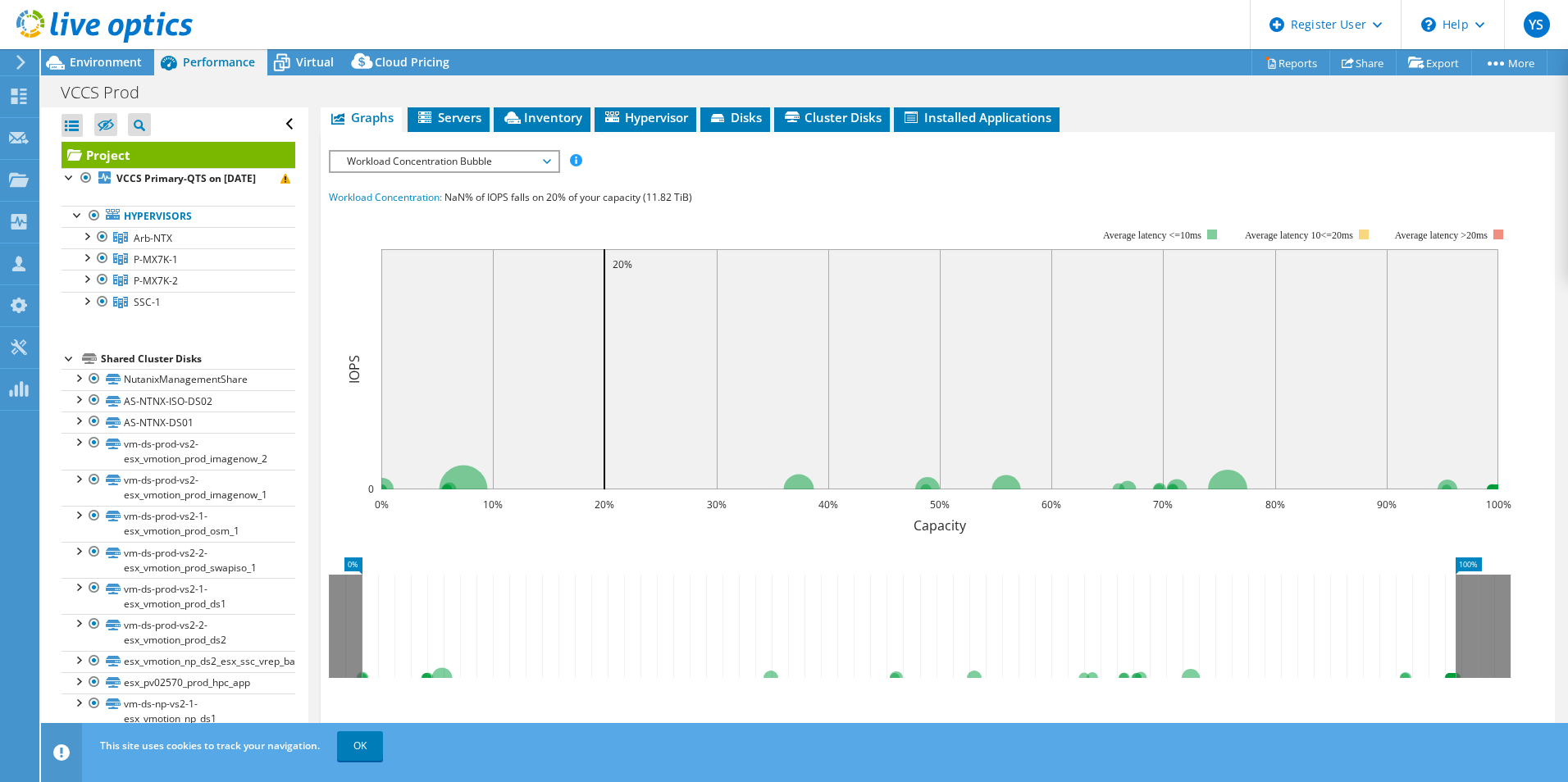
click at [467, 157] on span "Workload Concentration Bubble" at bounding box center [443, 162] width 211 height 20
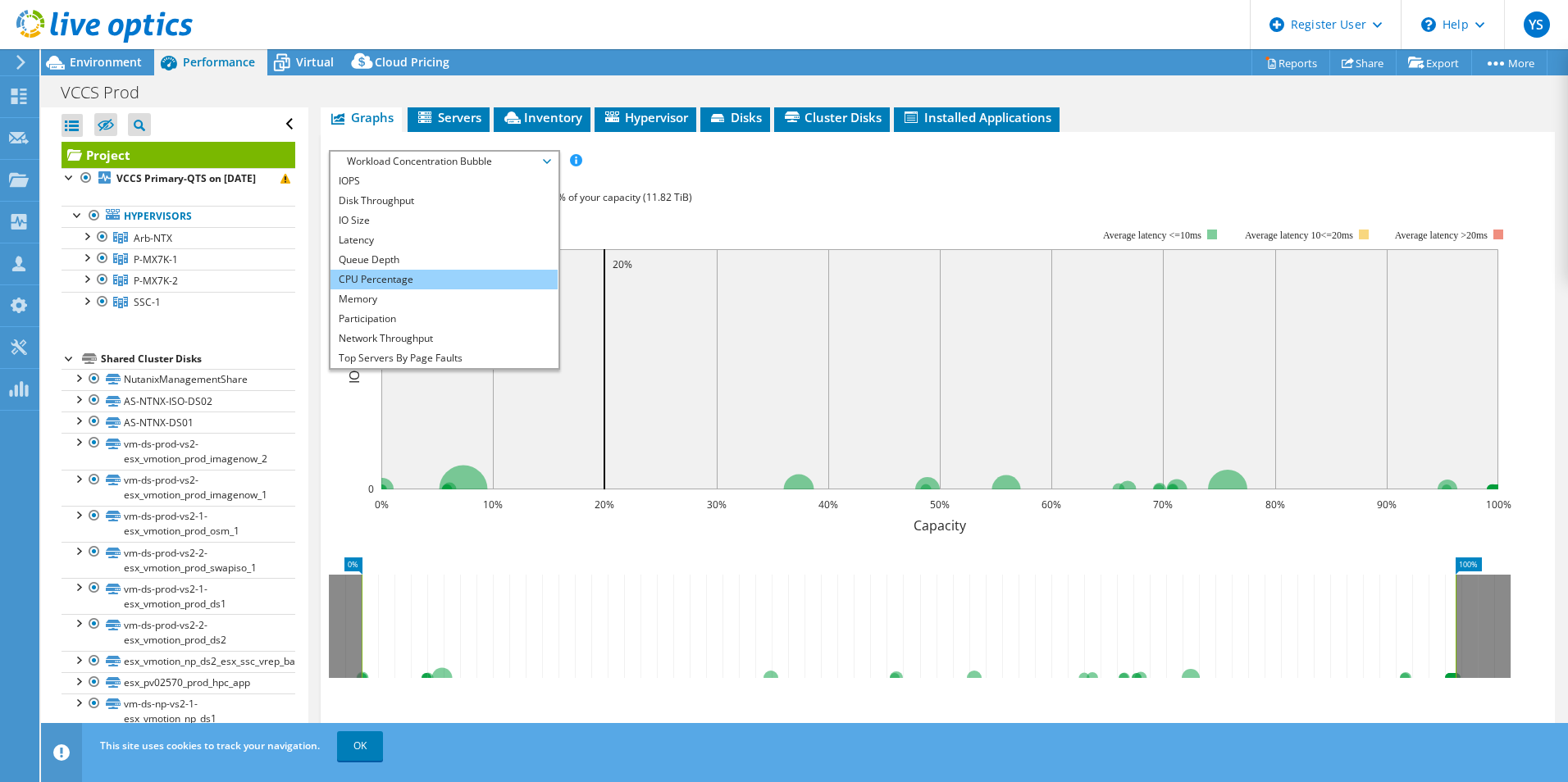
click at [400, 274] on li "CPU Percentage" at bounding box center [444, 280] width 227 height 20
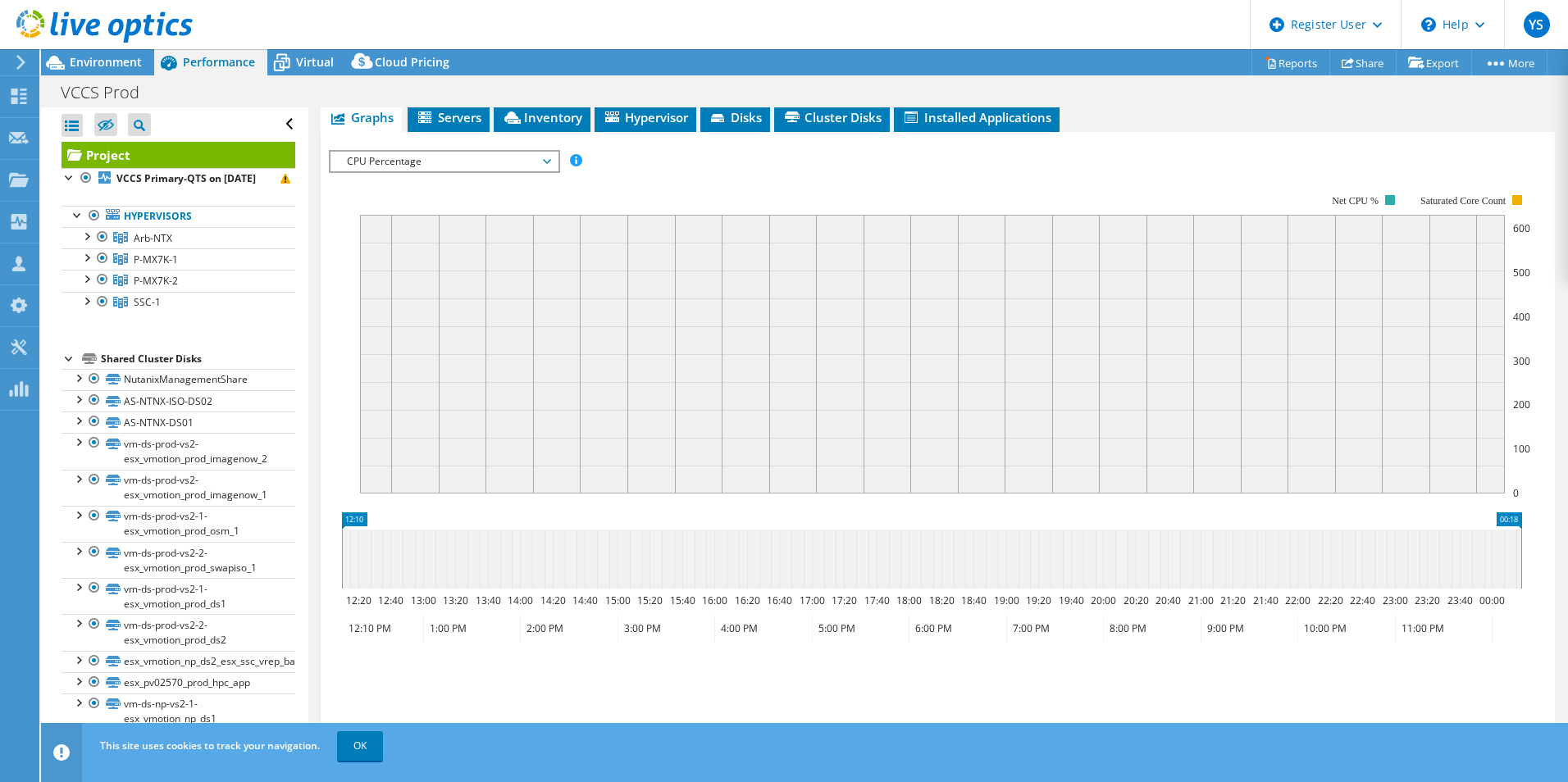
scroll to position [309, 0]
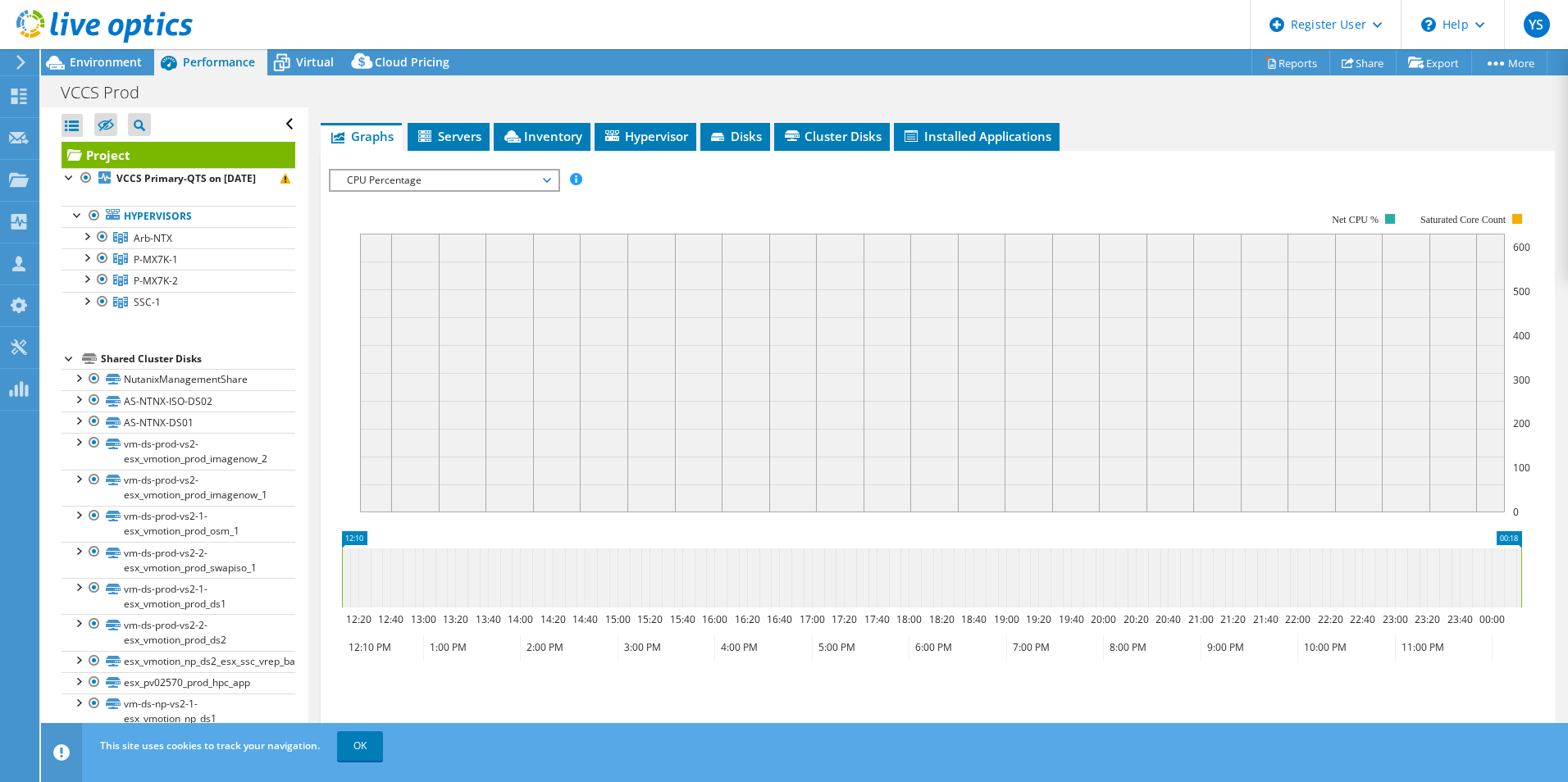
click at [454, 178] on span "CPU Percentage" at bounding box center [443, 180] width 211 height 20
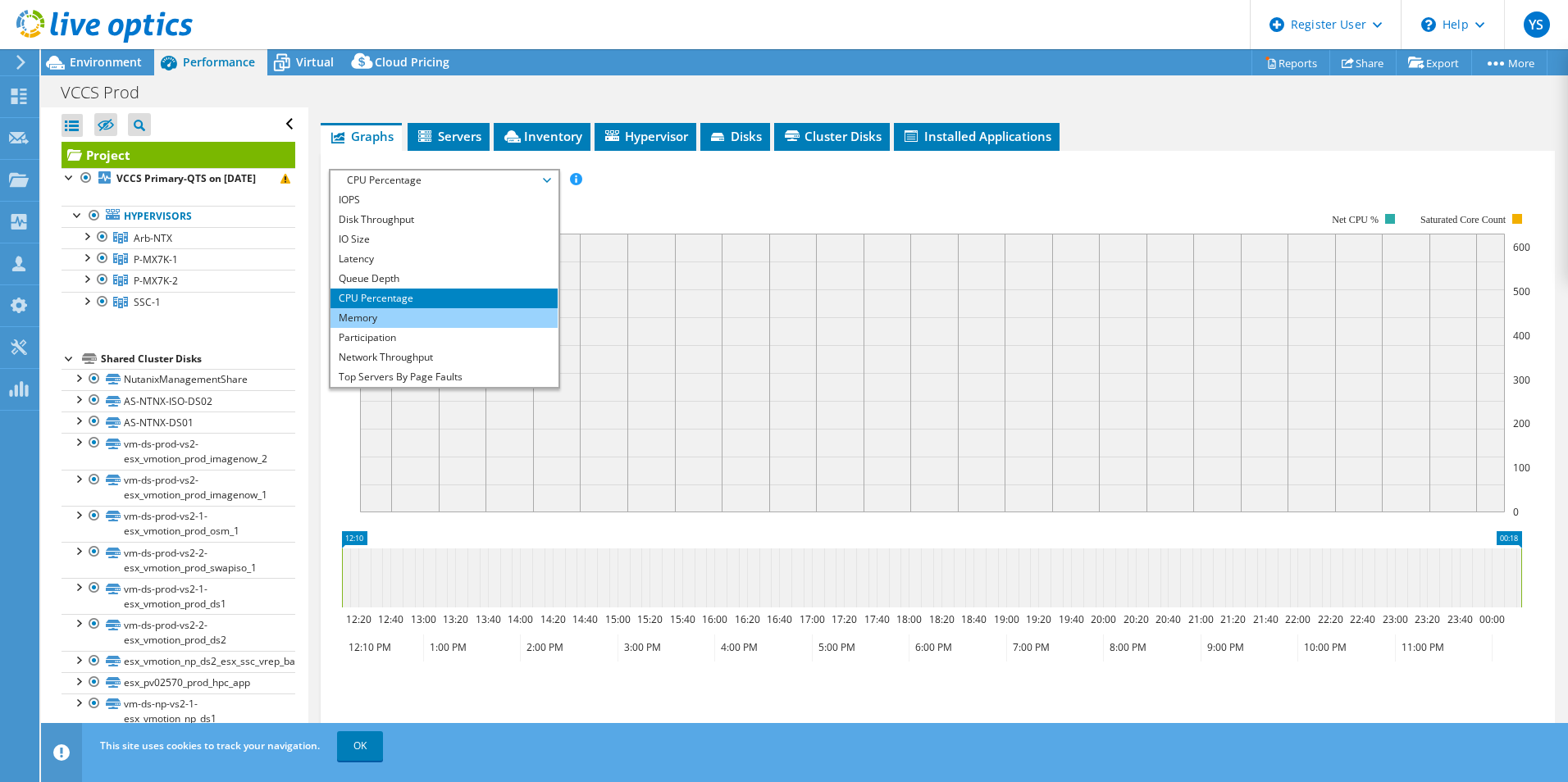
click at [418, 320] on li "Memory" at bounding box center [444, 317] width 227 height 20
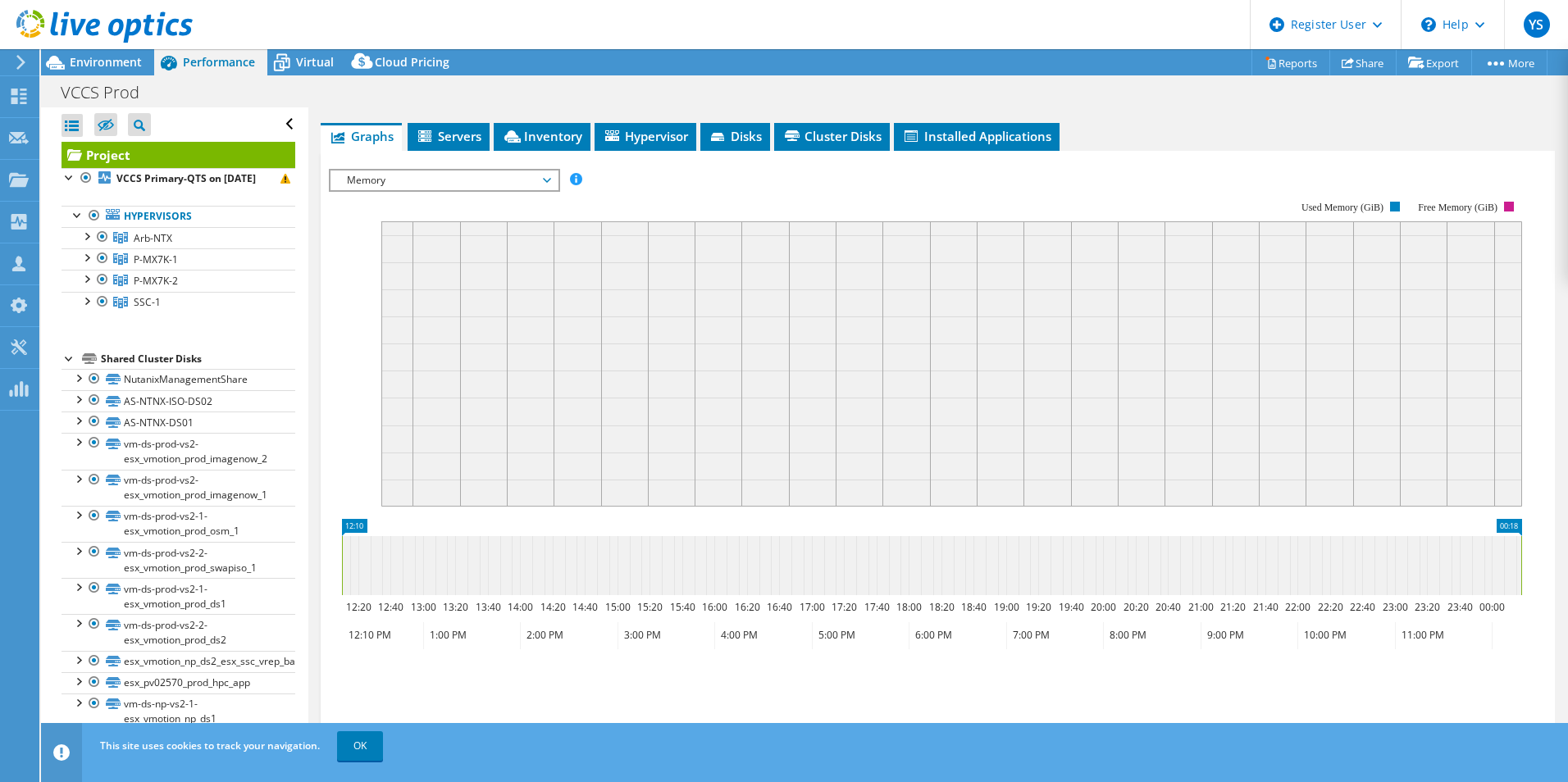
click at [449, 173] on span "Memory" at bounding box center [443, 180] width 211 height 20
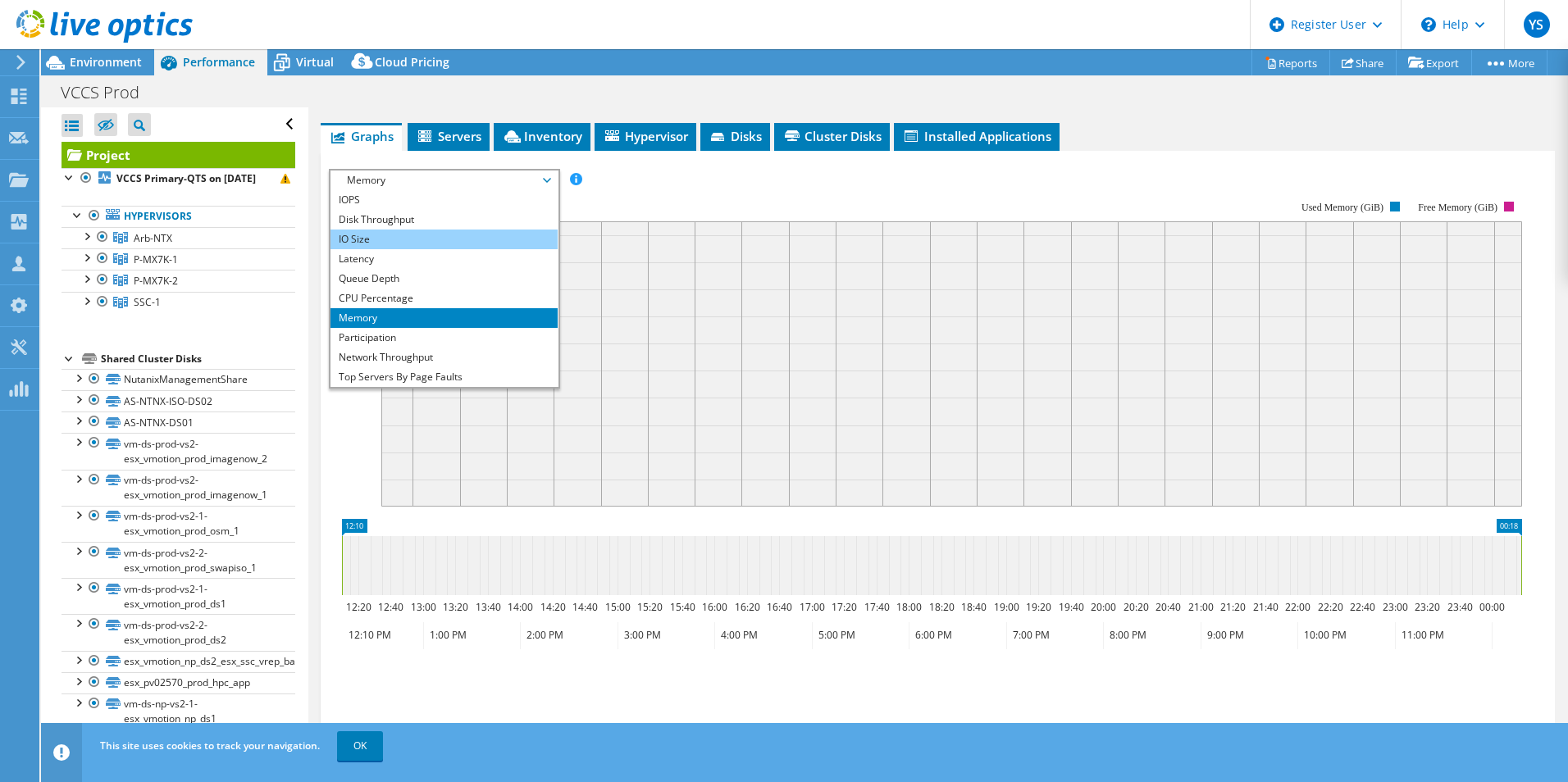
click at [410, 247] on li "IO Size" at bounding box center [444, 239] width 227 height 20
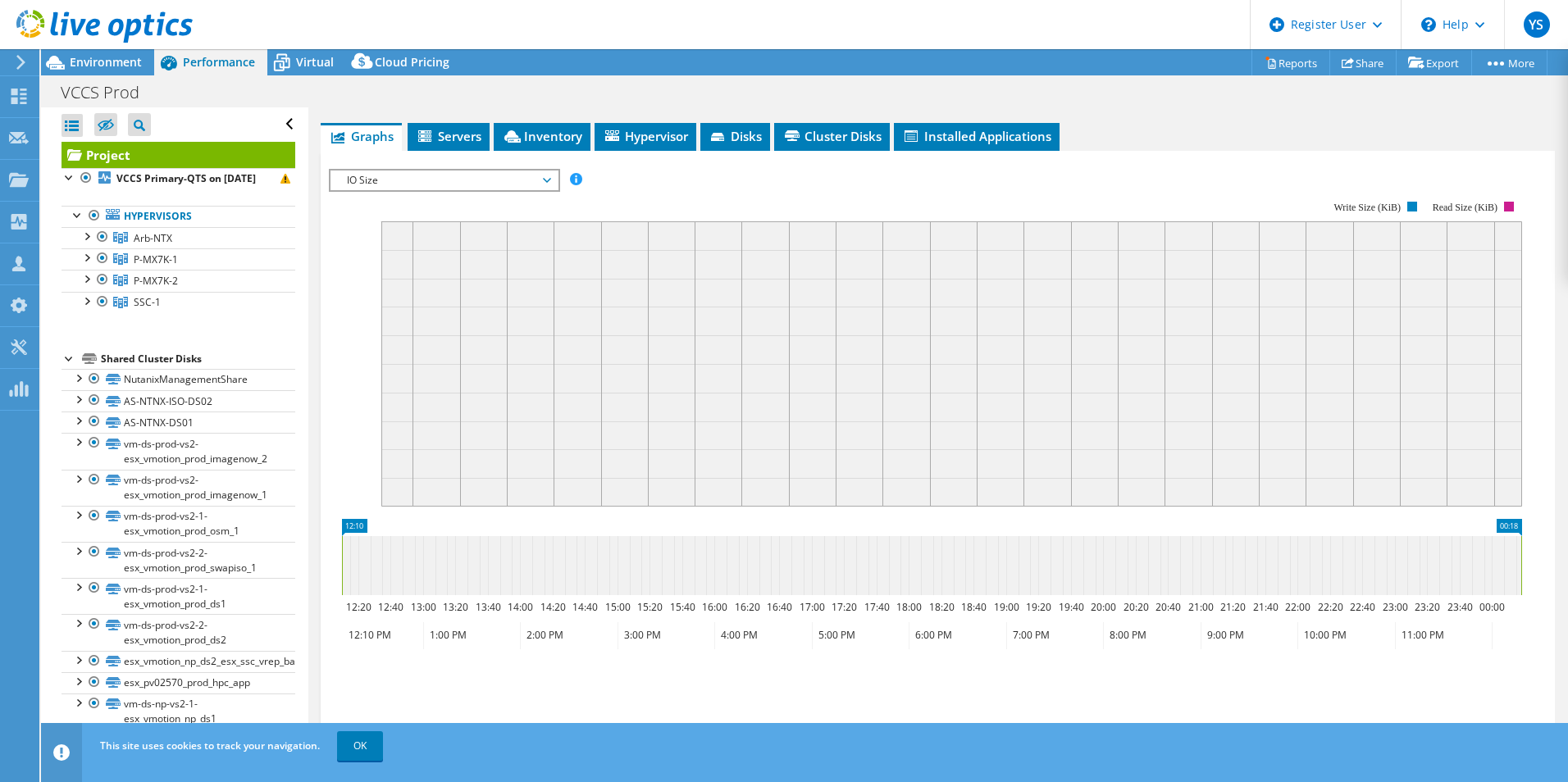
click at [501, 177] on span "IO Size" at bounding box center [443, 180] width 211 height 20
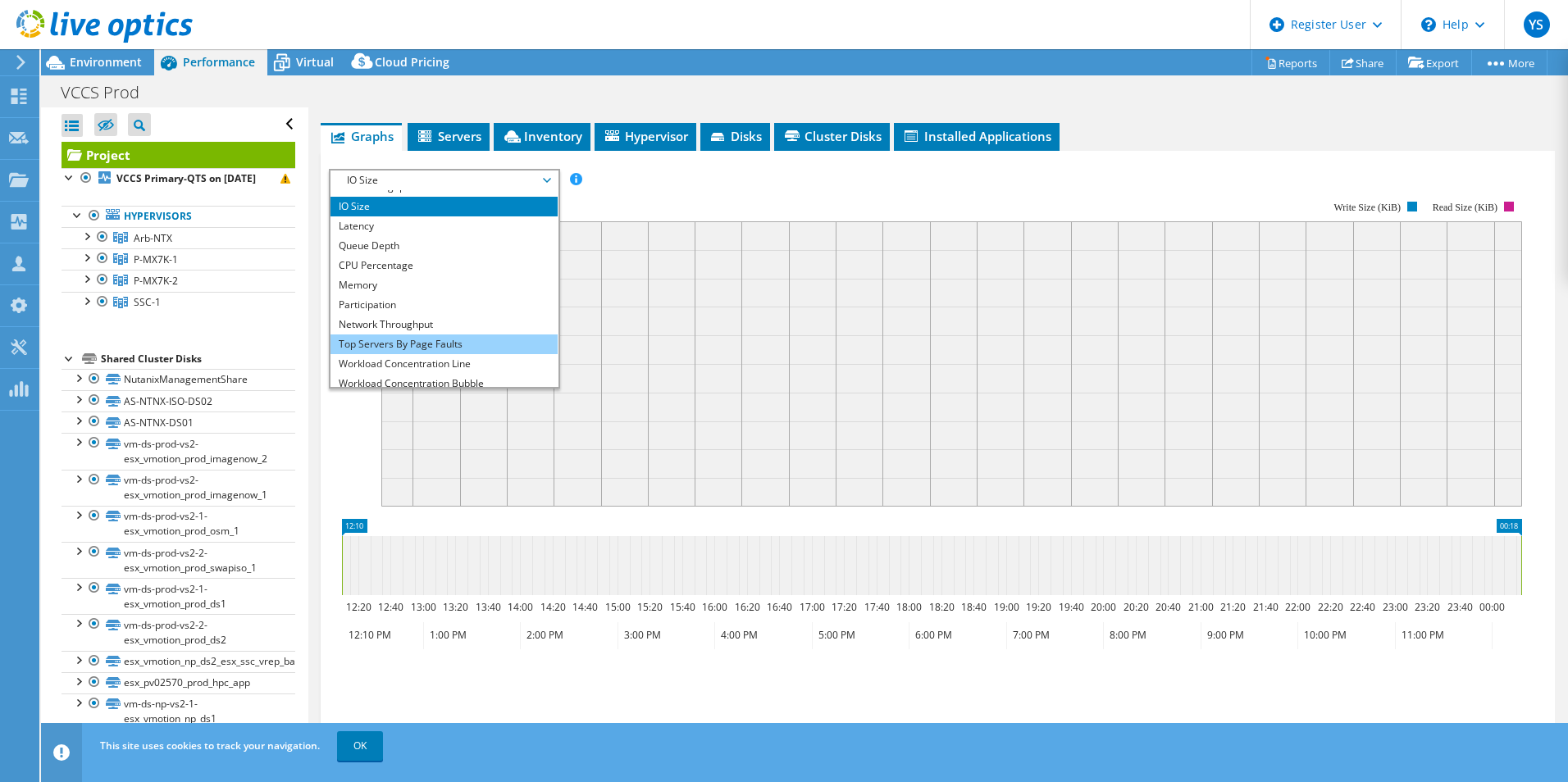
scroll to position [59, 0]
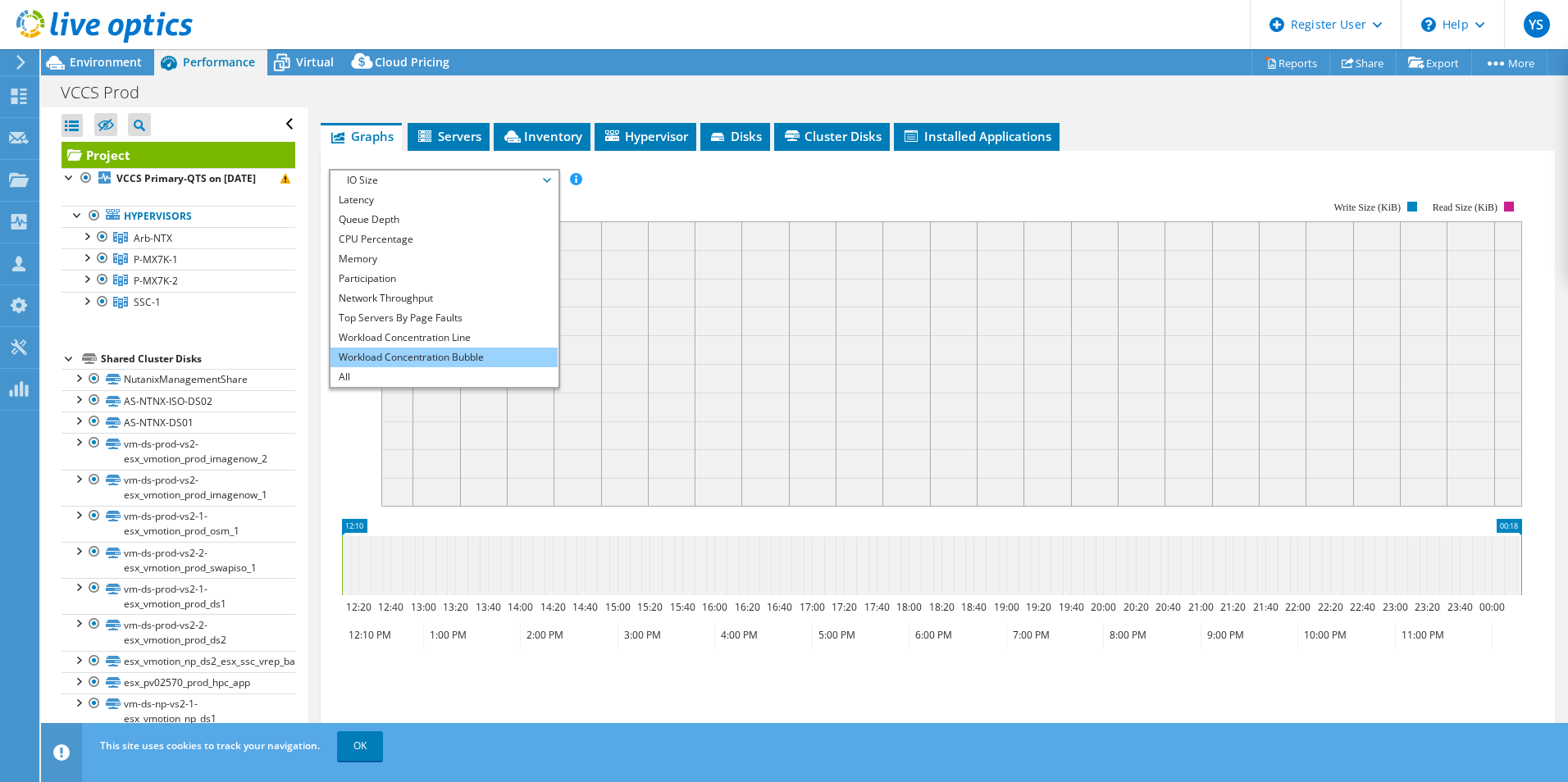
click at [395, 364] on li "Workload Concentration Bubble" at bounding box center [444, 357] width 227 height 20
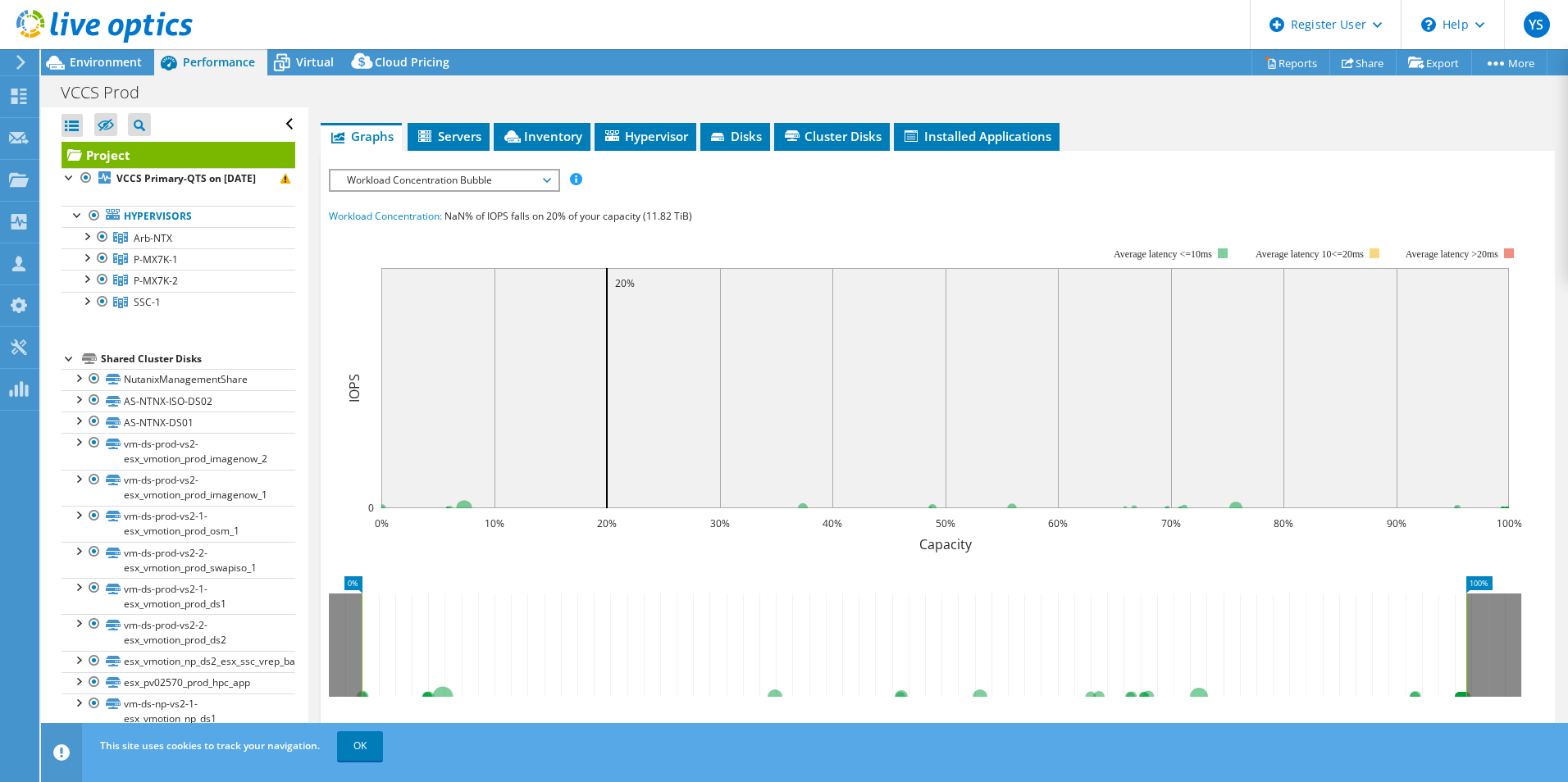
click at [428, 178] on span "Workload Concentration Bubble" at bounding box center [443, 180] width 211 height 20
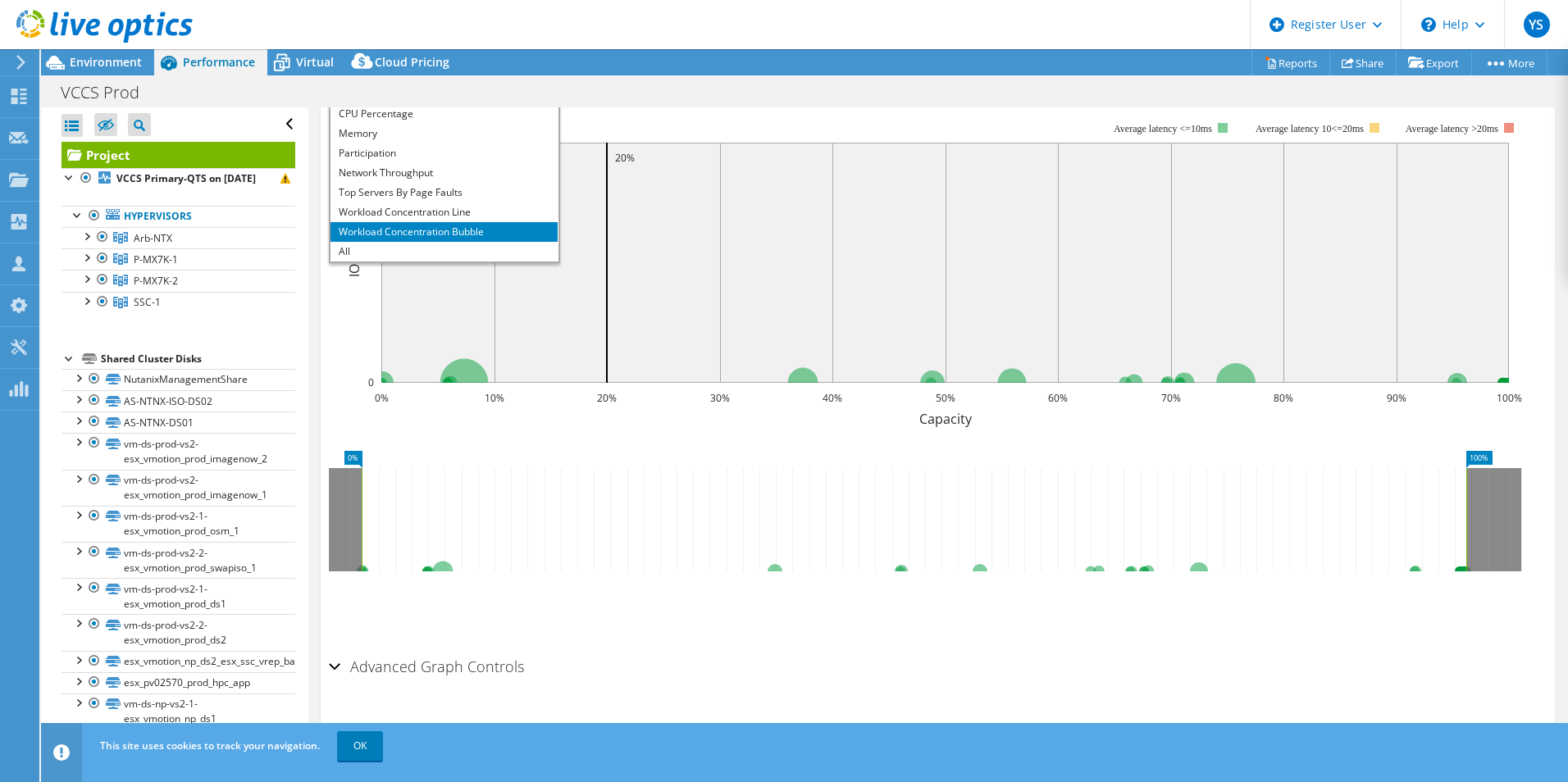
scroll to position [448, 0]
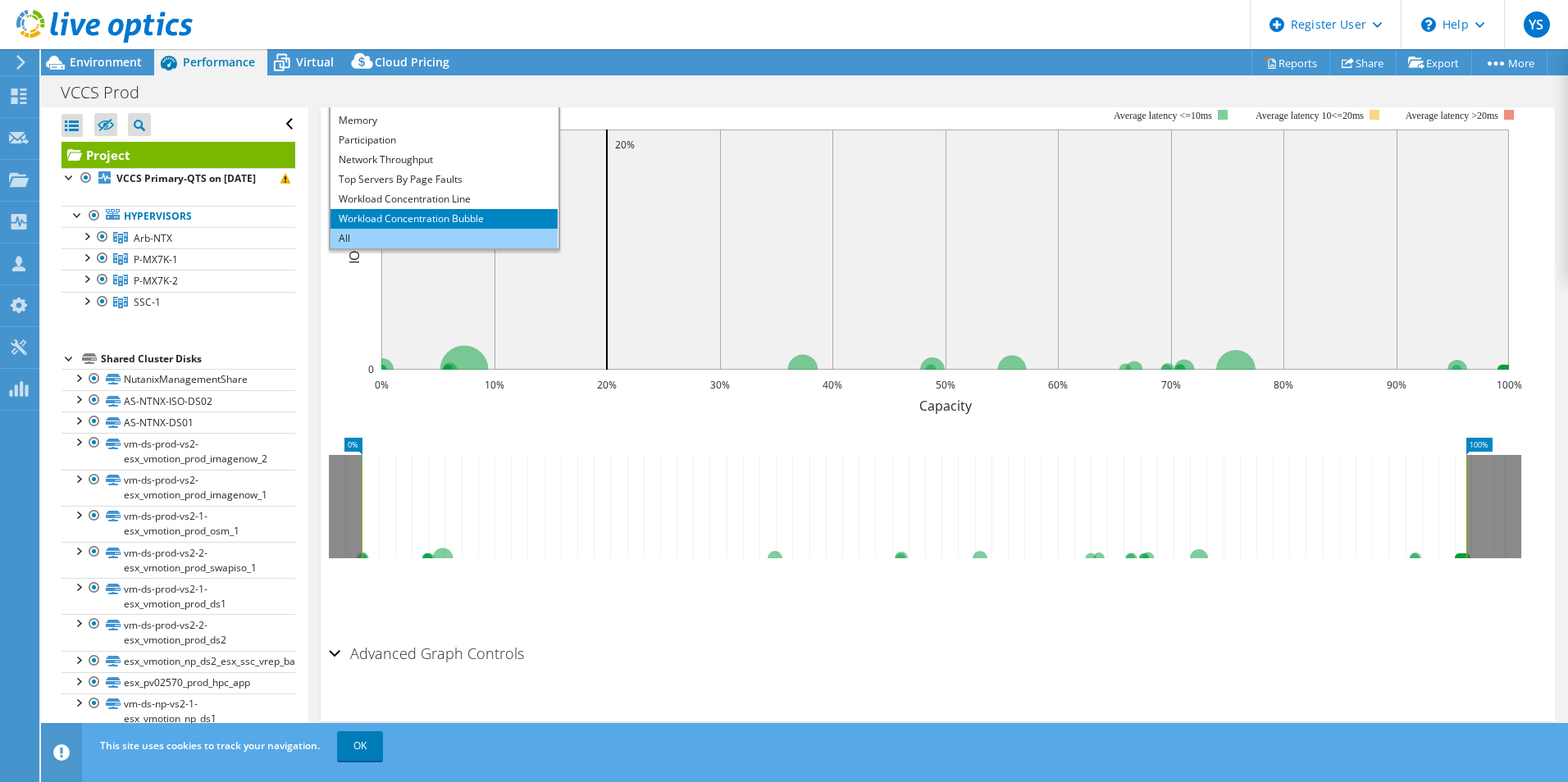
click at [406, 239] on li "All" at bounding box center [444, 238] width 227 height 20
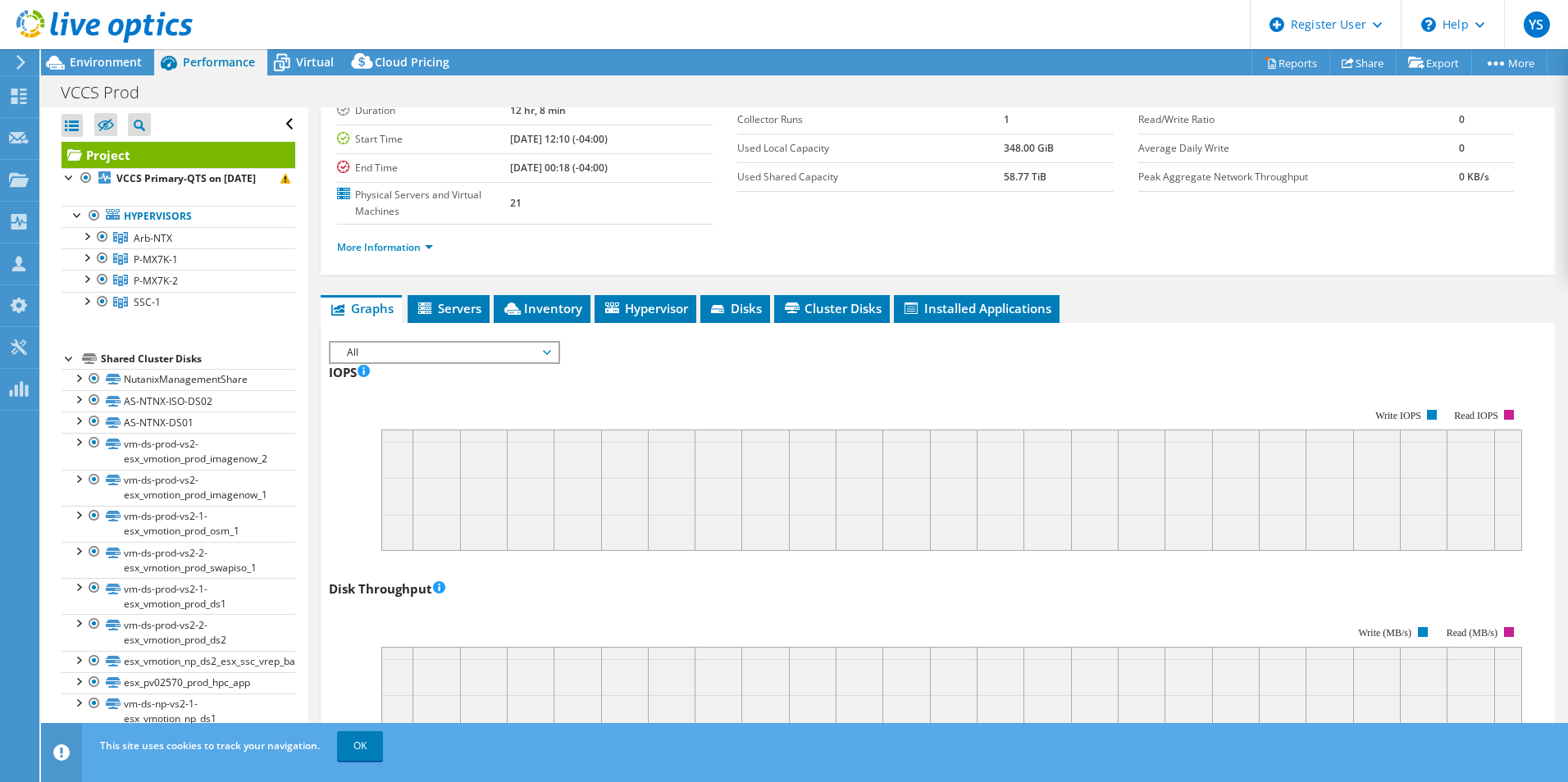
scroll to position [0, 0]
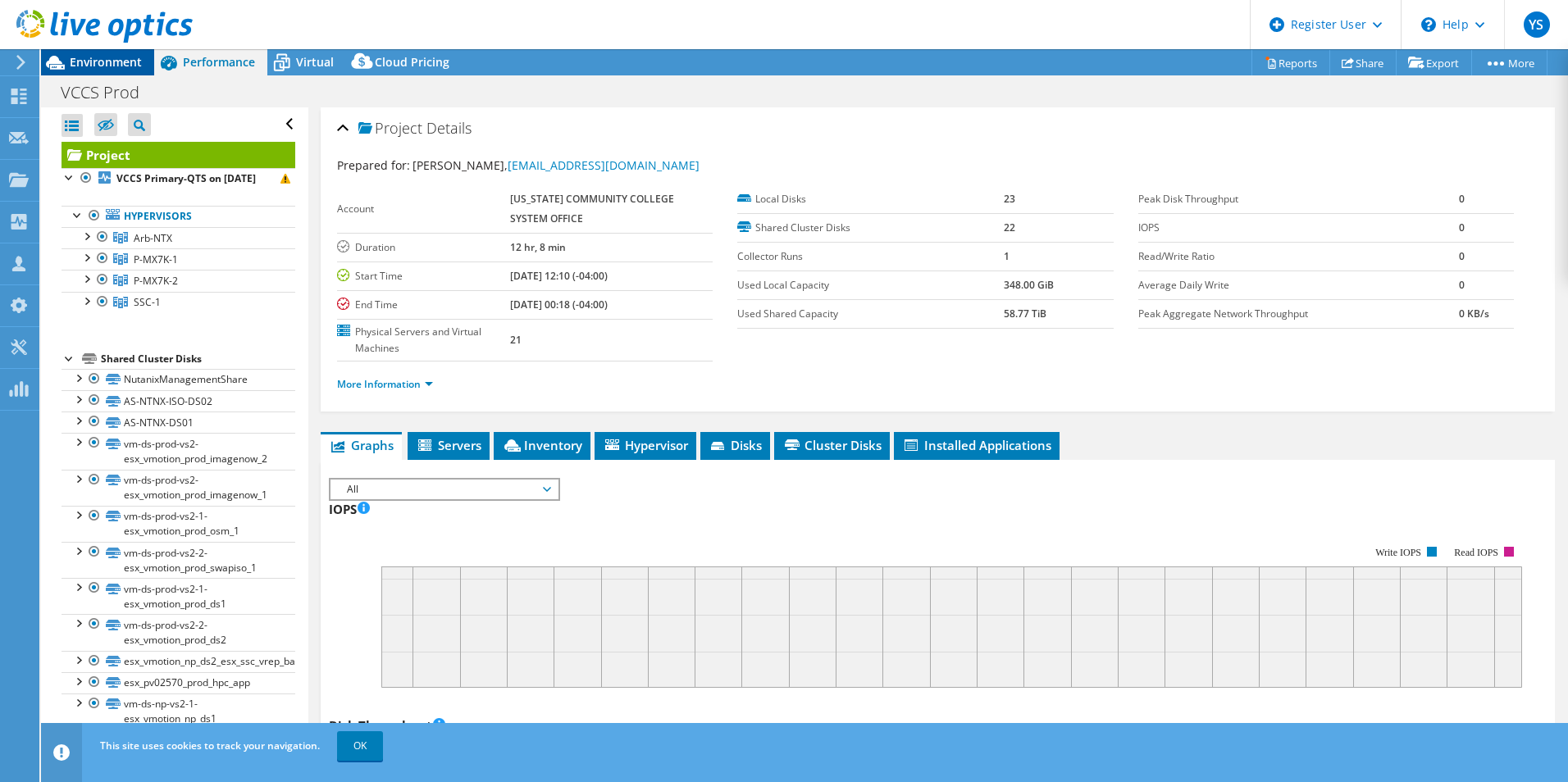
click at [100, 60] on span "Environment" at bounding box center [106, 61] width 72 height 15
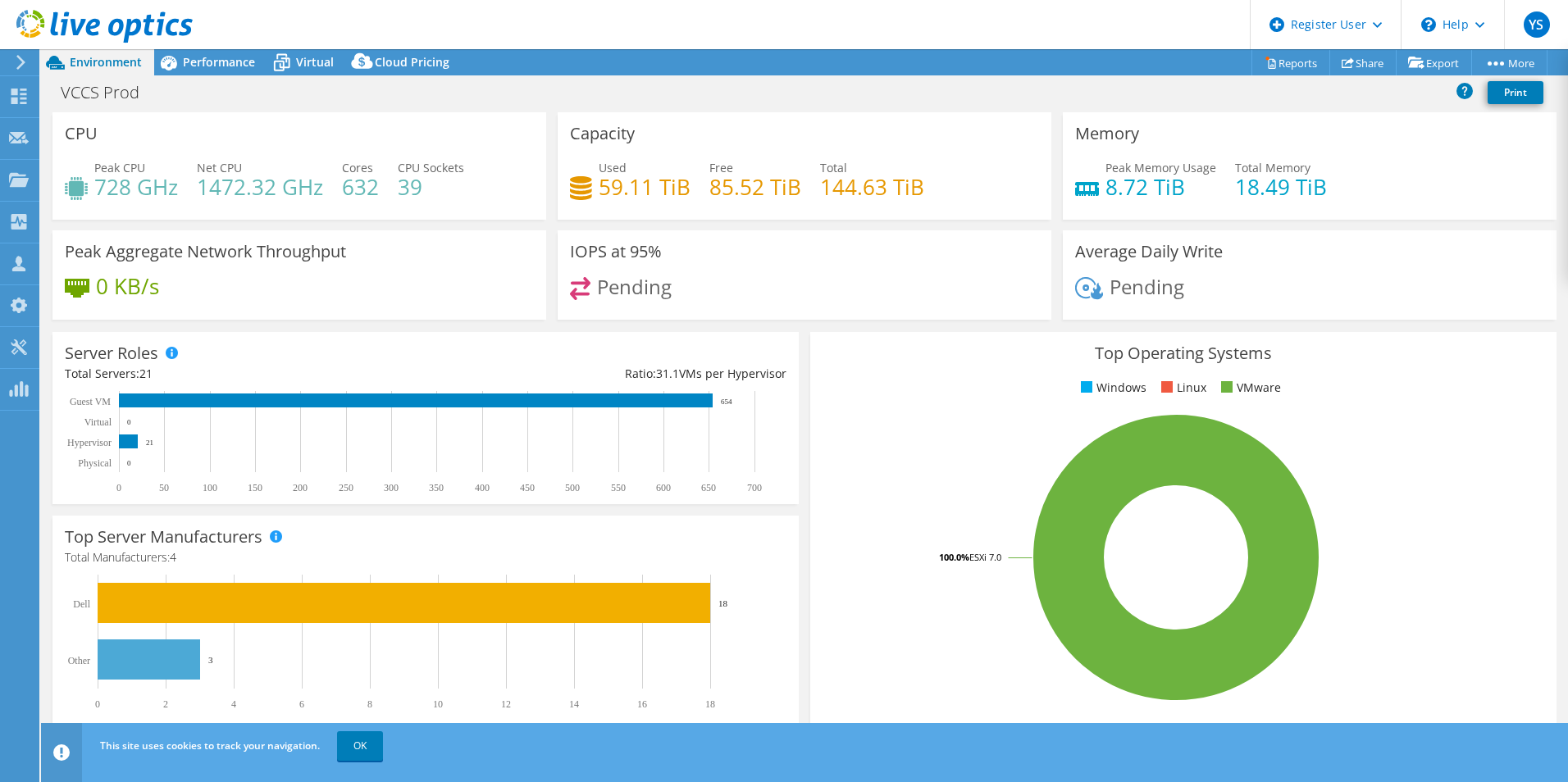
click at [628, 299] on span "Pending" at bounding box center [634, 286] width 75 height 27
click at [656, 289] on span "Pending" at bounding box center [634, 286] width 75 height 27
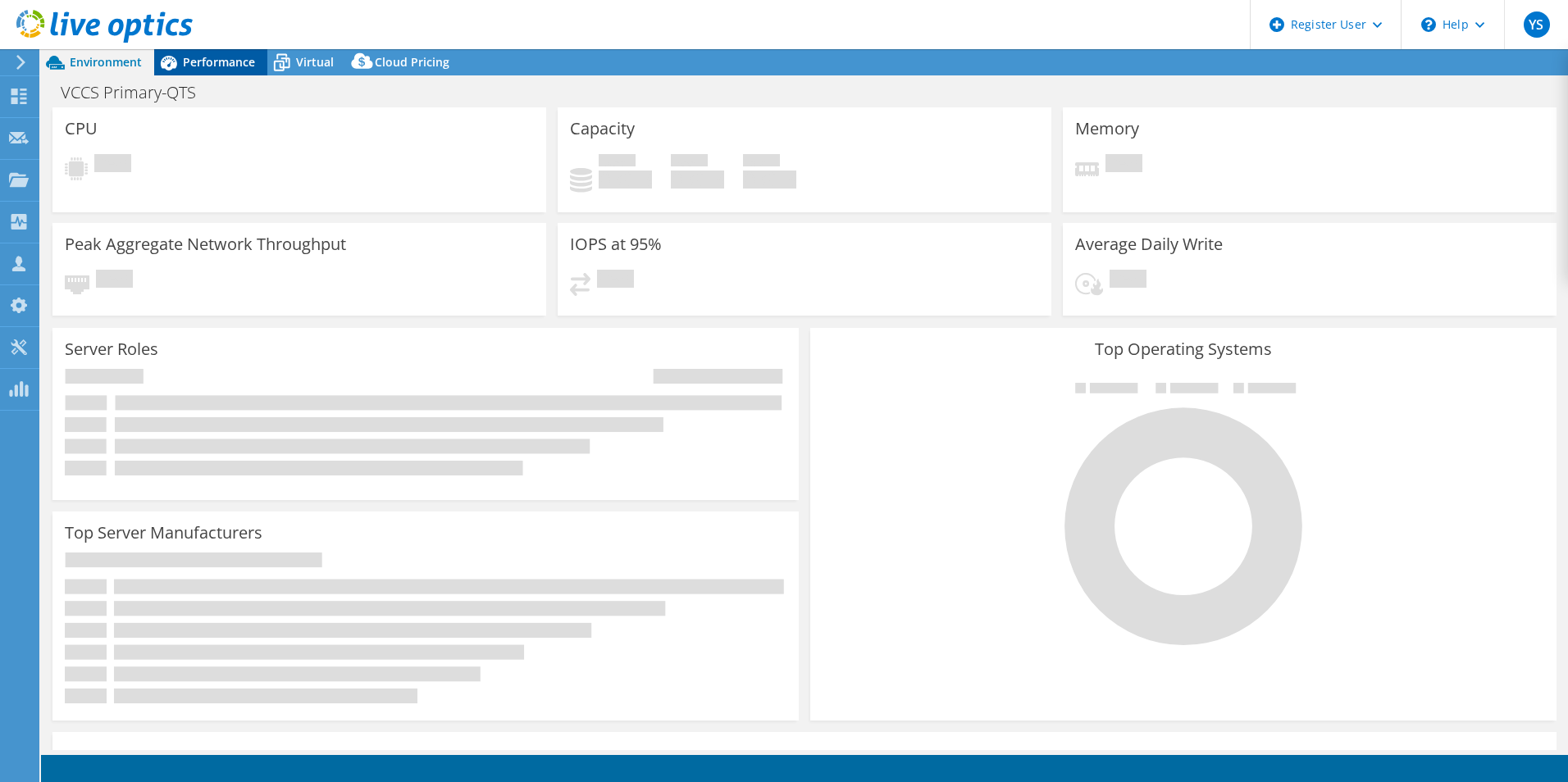
click at [196, 60] on span "Performance" at bounding box center [219, 61] width 72 height 15
select select "USD"
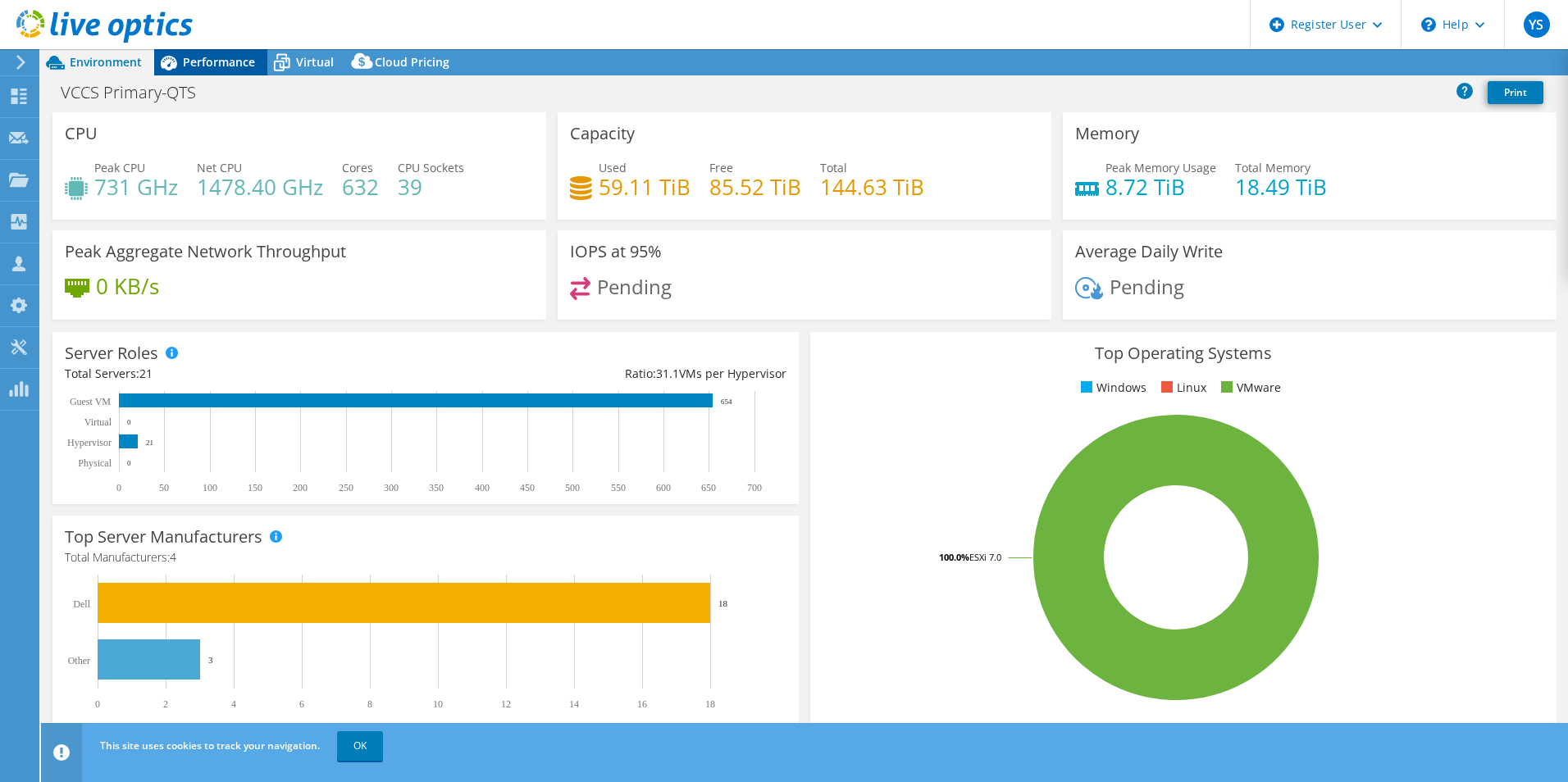
click at [223, 67] on span "Performance" at bounding box center [219, 61] width 72 height 15
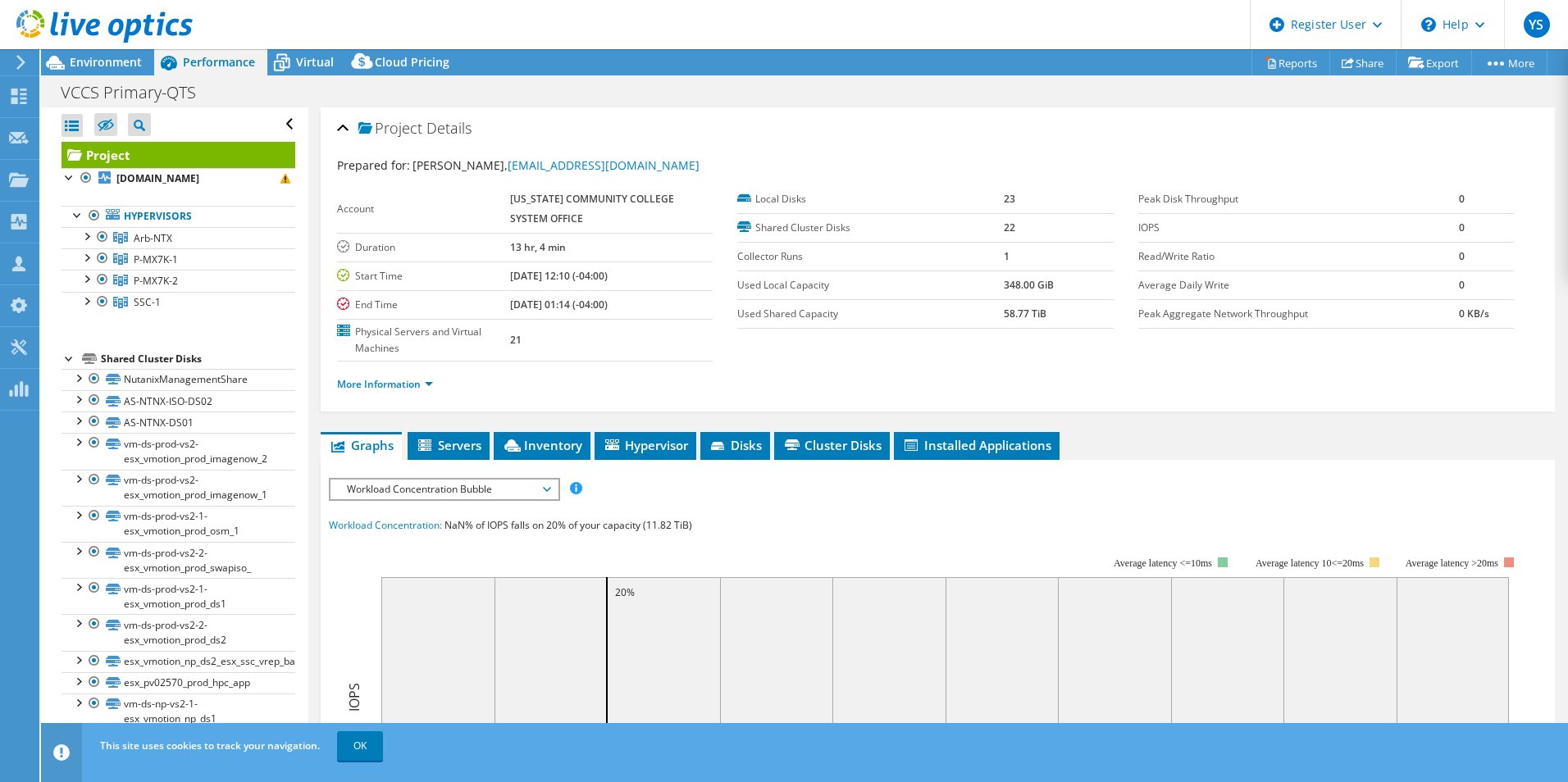
click at [418, 496] on span "Workload Concentration Bubble" at bounding box center [443, 489] width 211 height 20
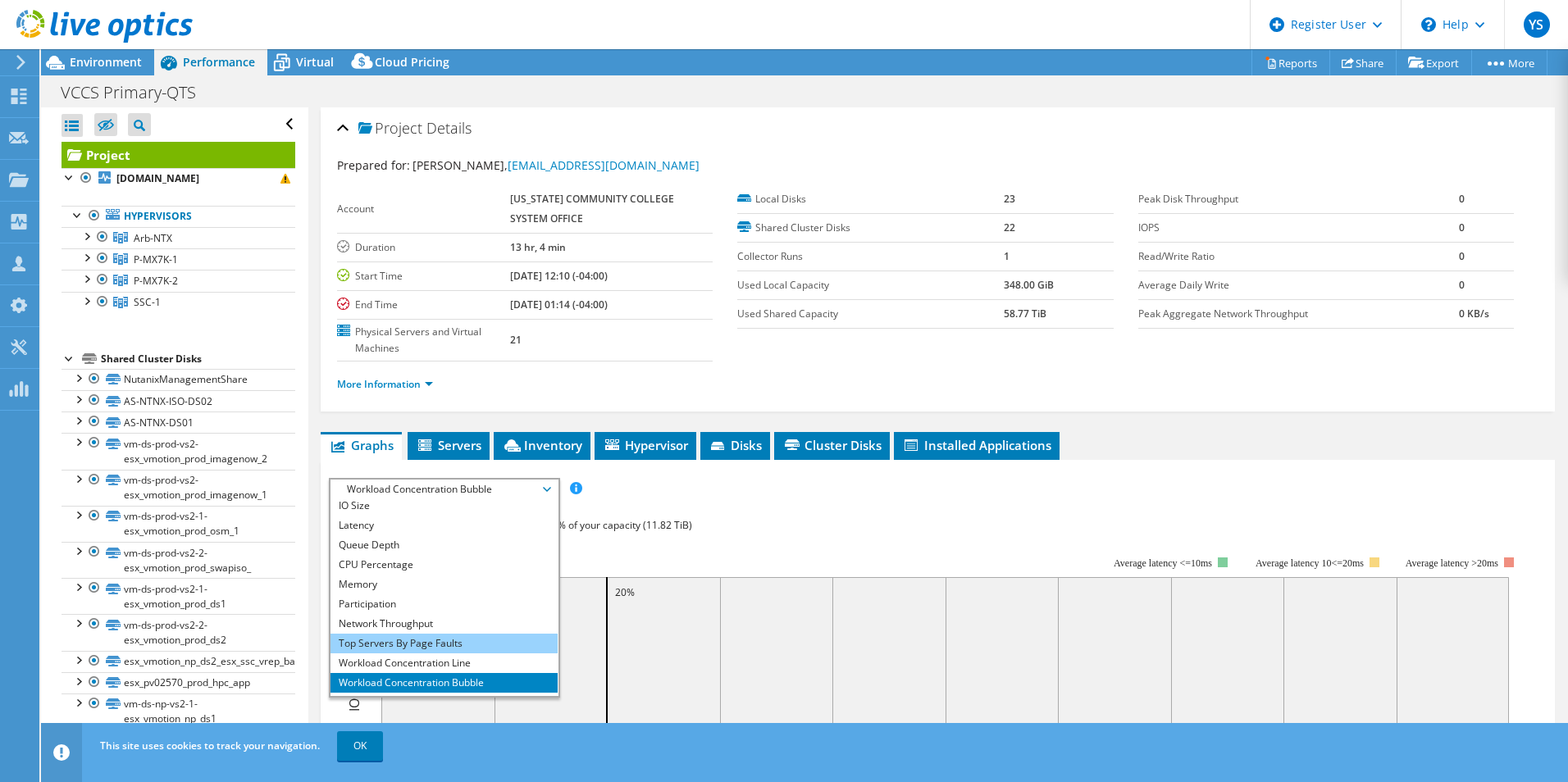
scroll to position [59, 0]
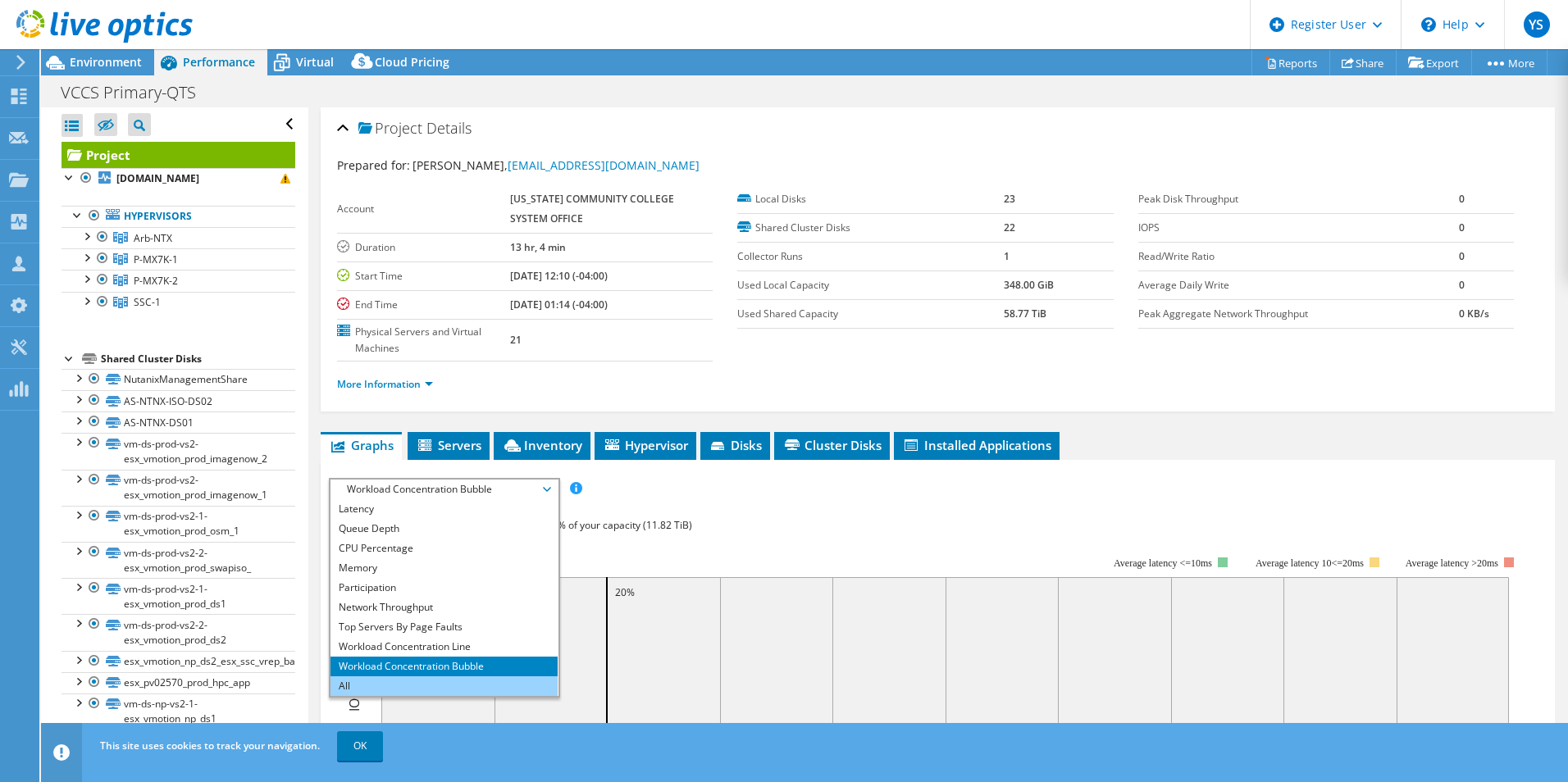
click at [368, 691] on li "All" at bounding box center [444, 686] width 227 height 20
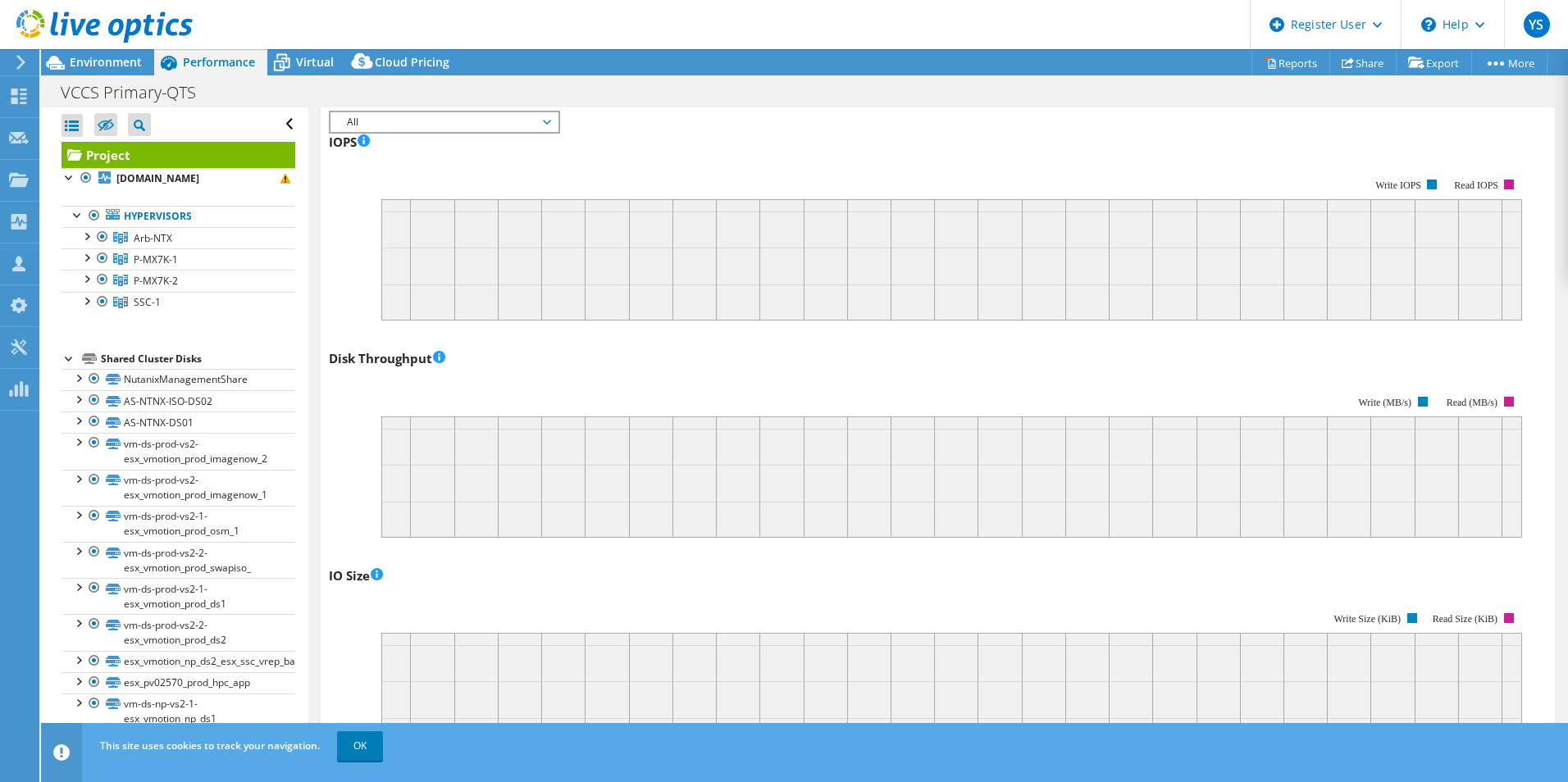
scroll to position [328, 0]
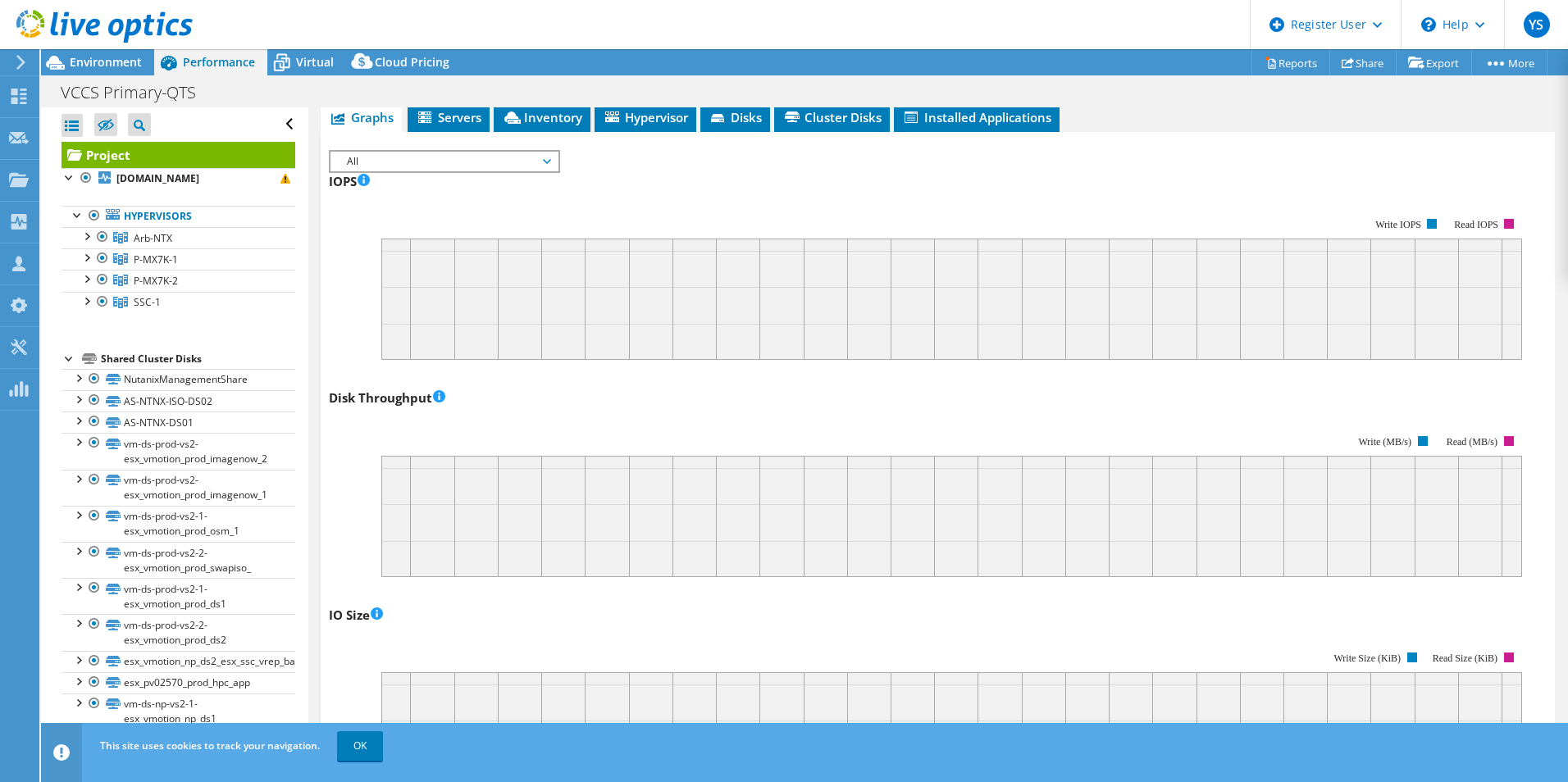
click at [431, 174] on div "IOPS Write IOPS Read IOPS" at bounding box center [937, 264] width 1218 height 193
click at [436, 168] on span "All" at bounding box center [443, 162] width 211 height 20
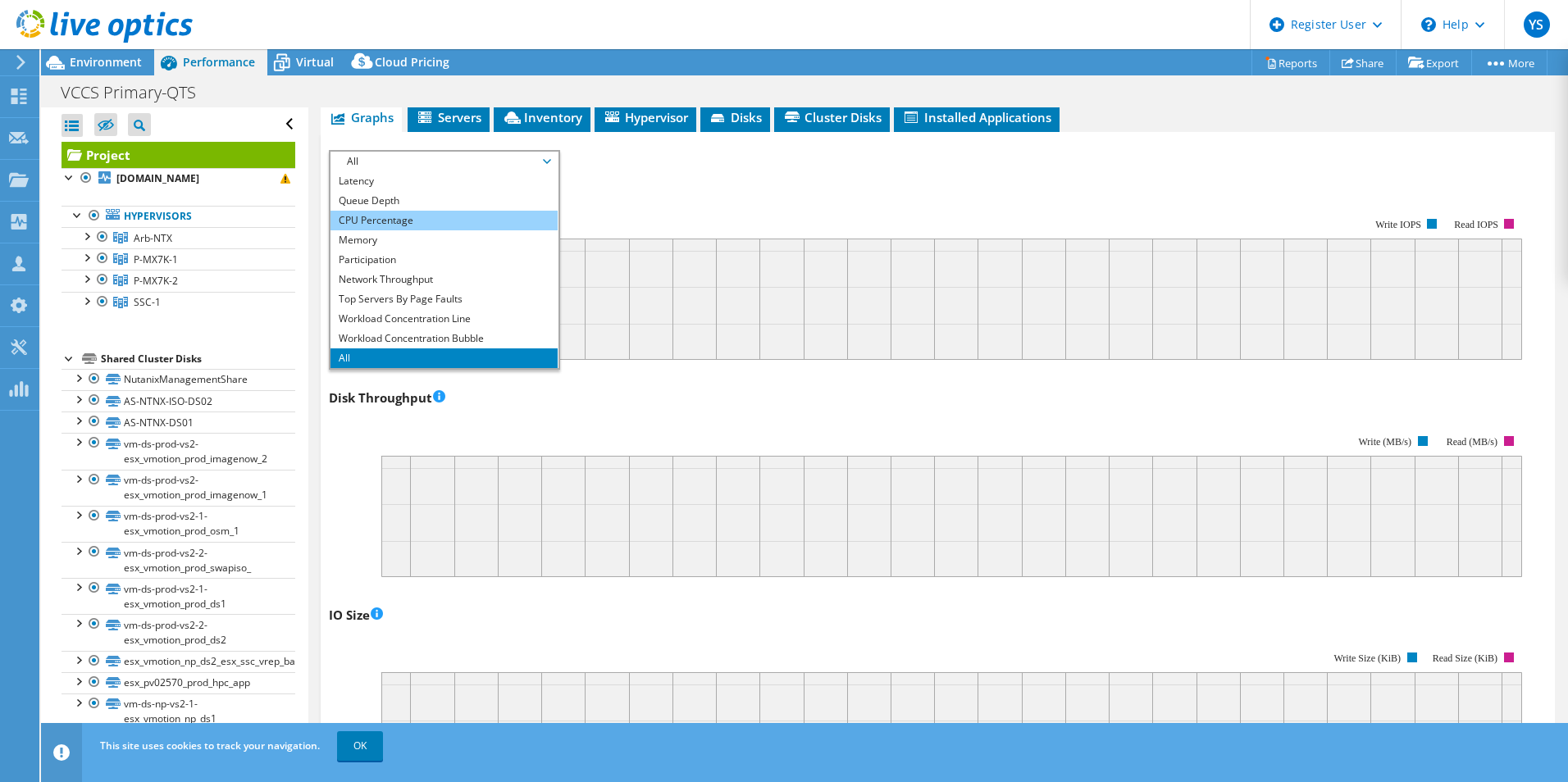
scroll to position [0, 0]
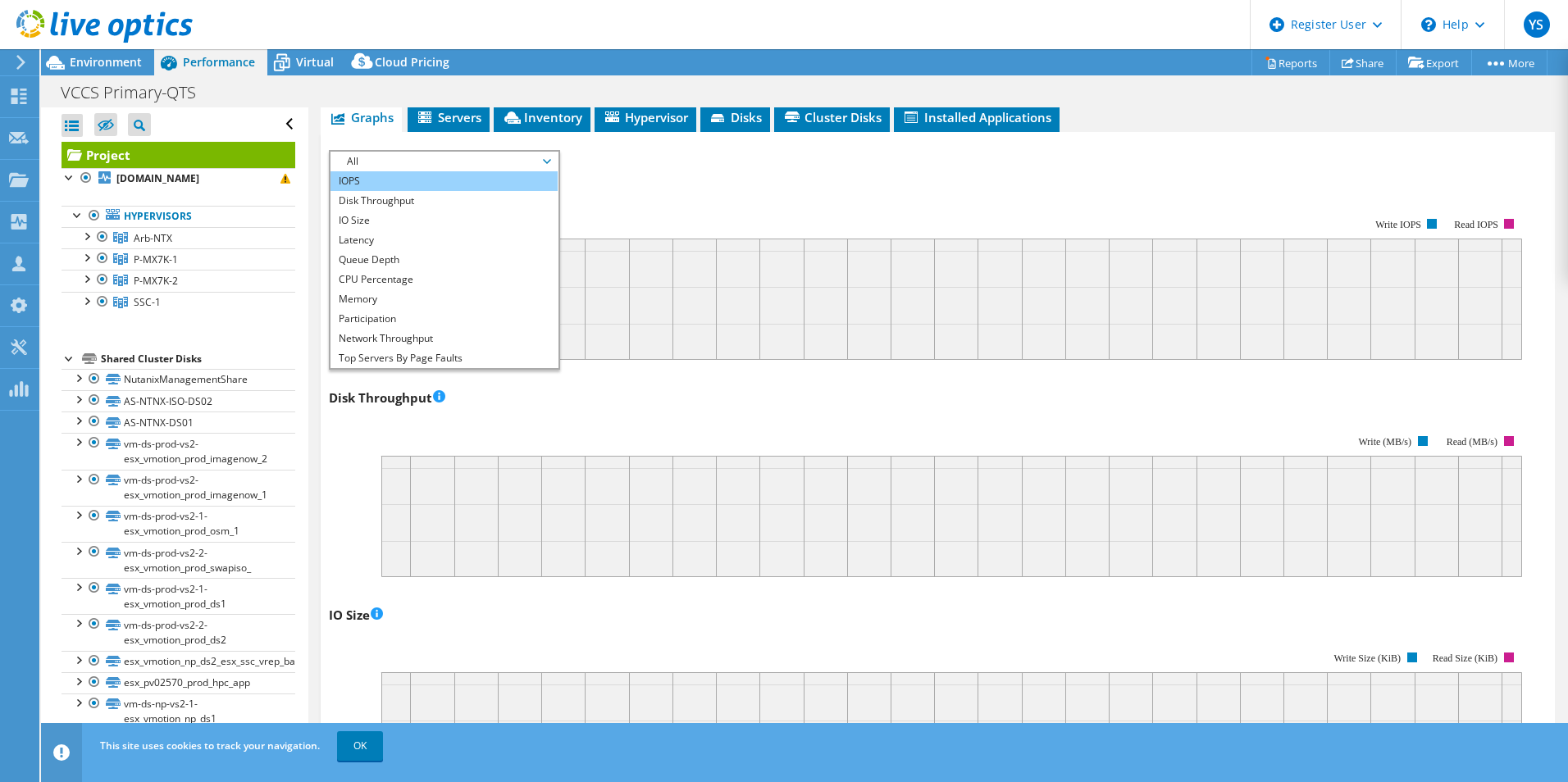
click at [419, 181] on li "IOPS" at bounding box center [444, 180] width 227 height 20
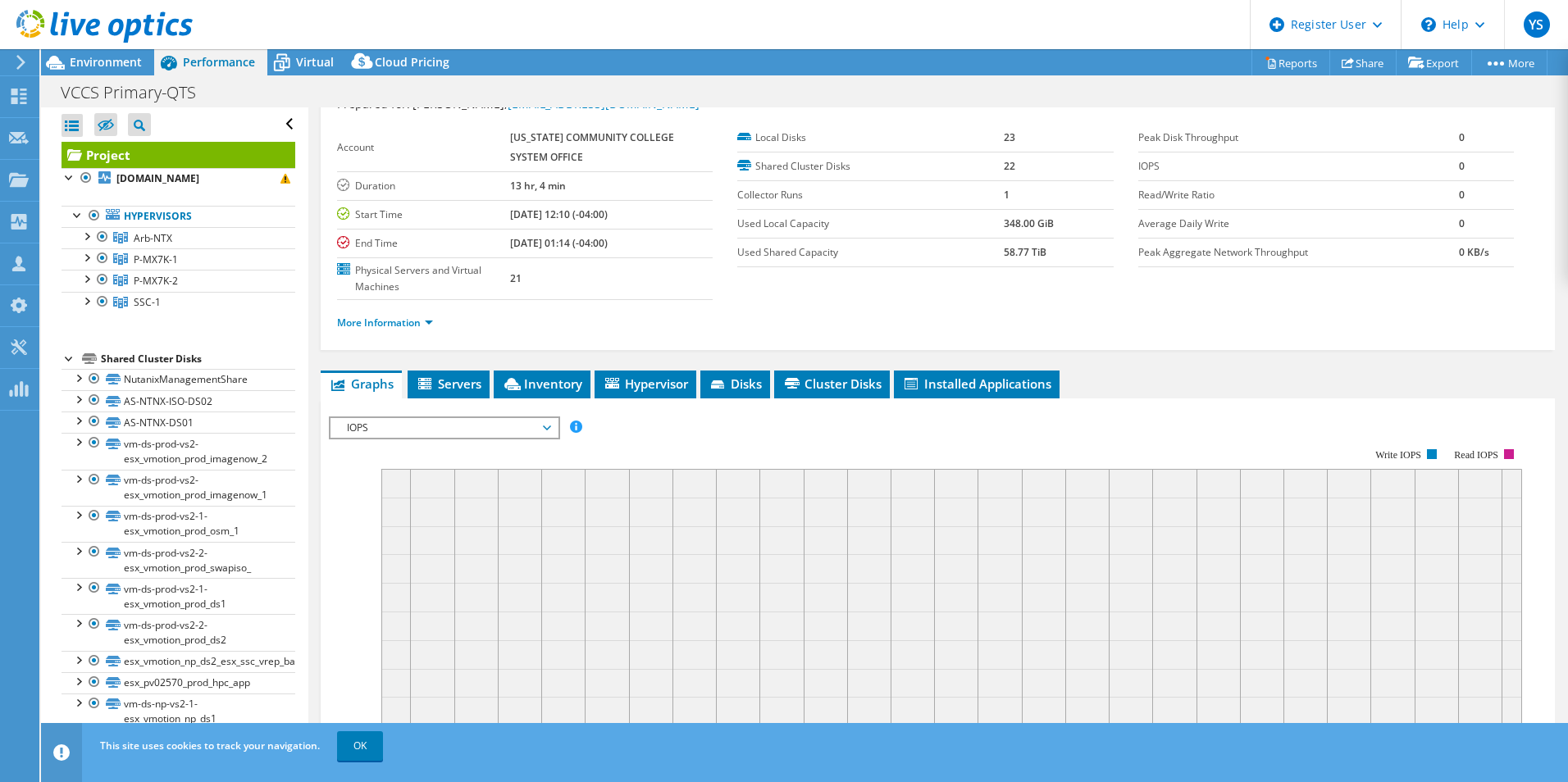
scroll to position [82, 0]
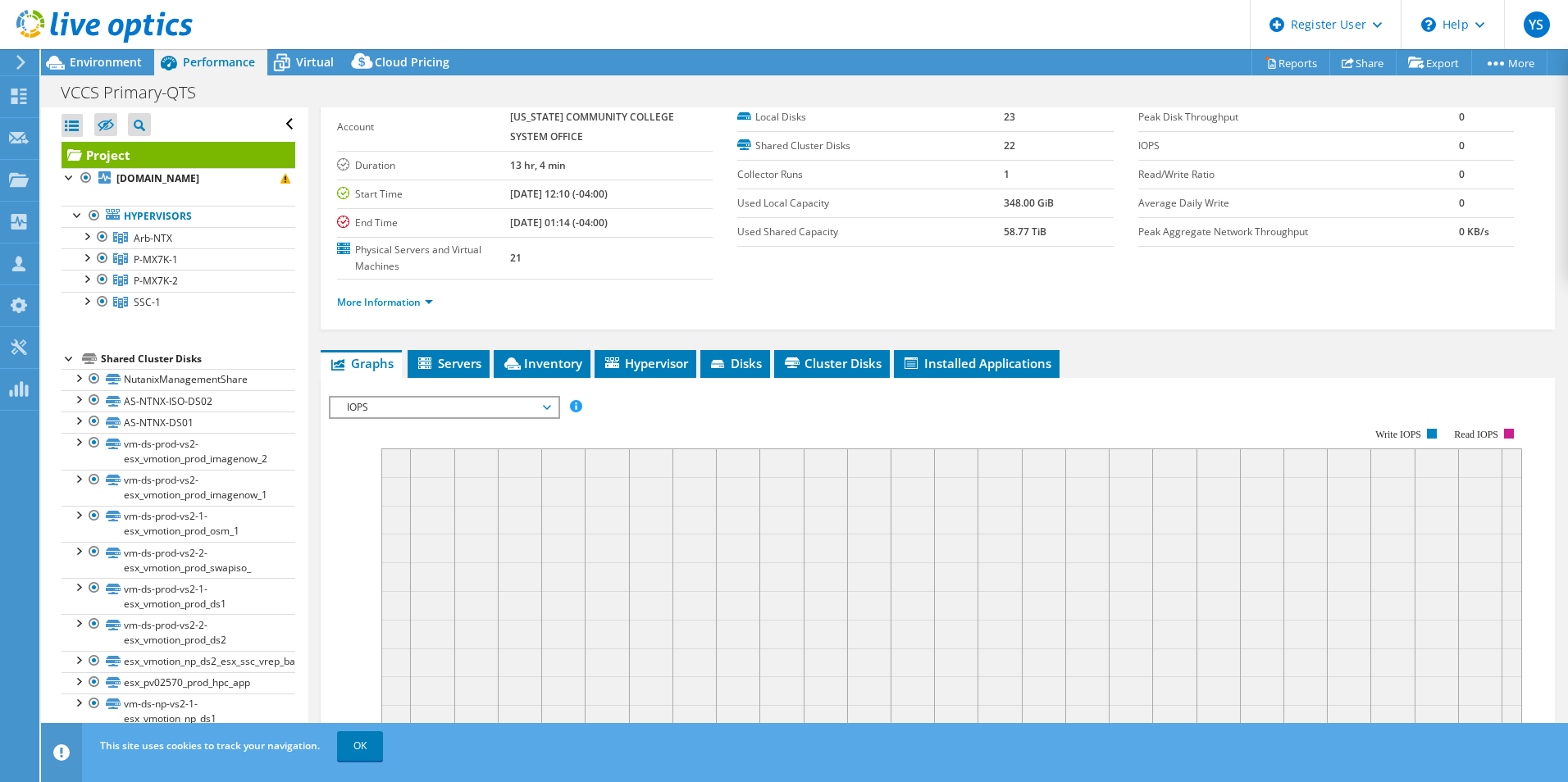
click at [413, 407] on span "IOPS" at bounding box center [443, 407] width 211 height 20
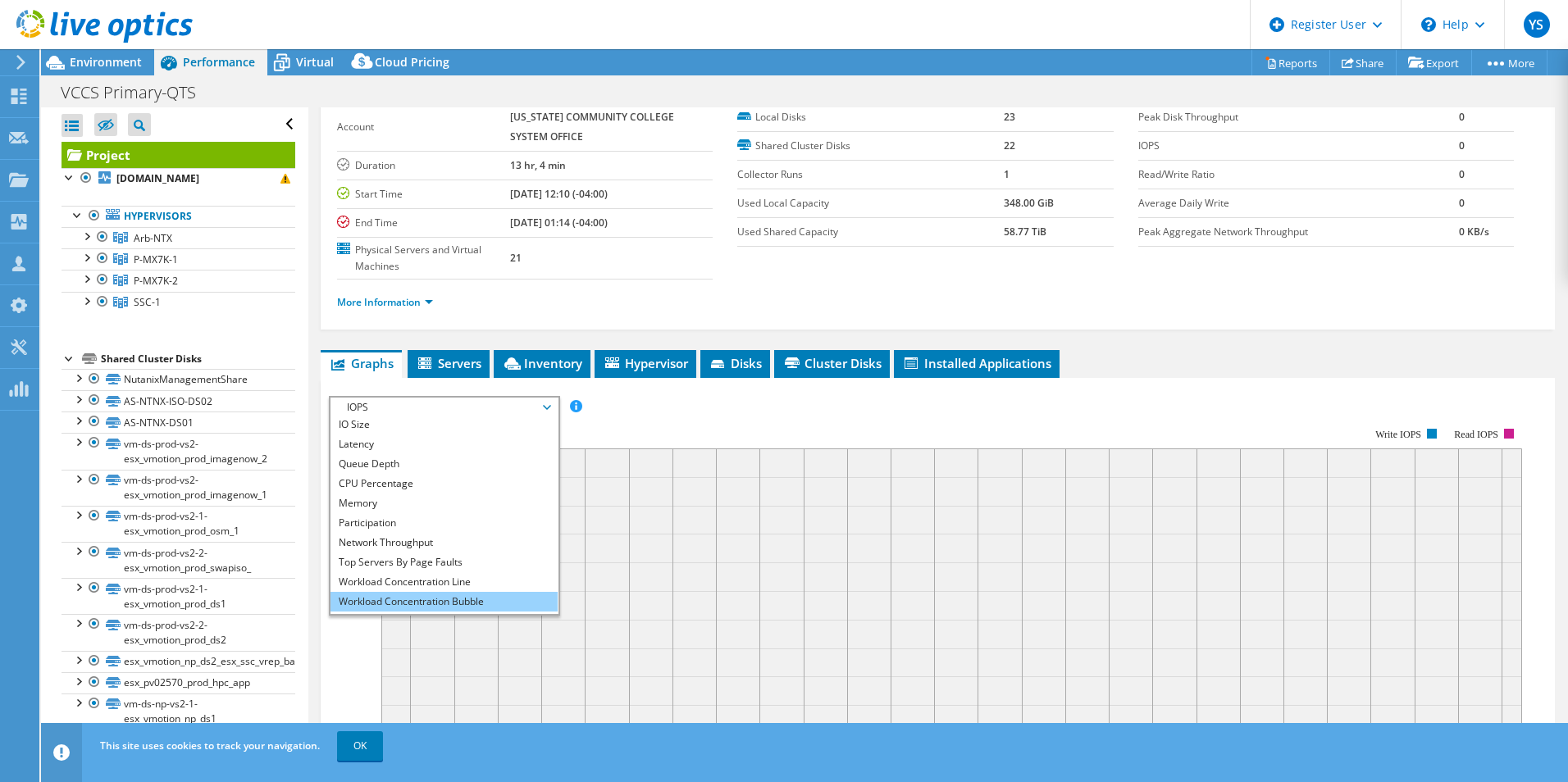
scroll to position [59, 0]
click at [392, 601] on li "All" at bounding box center [444, 604] width 227 height 20
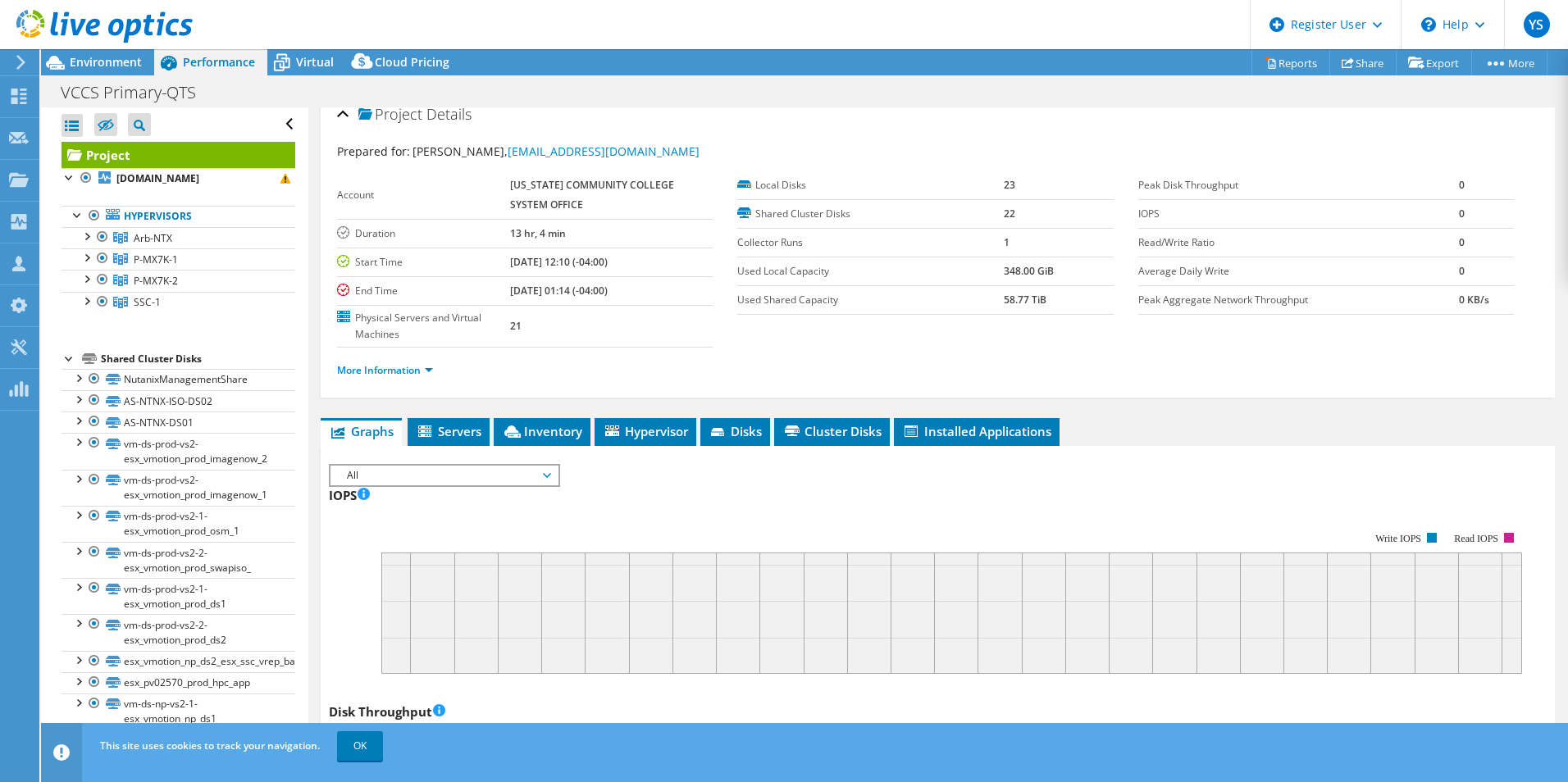
scroll to position [0, 0]
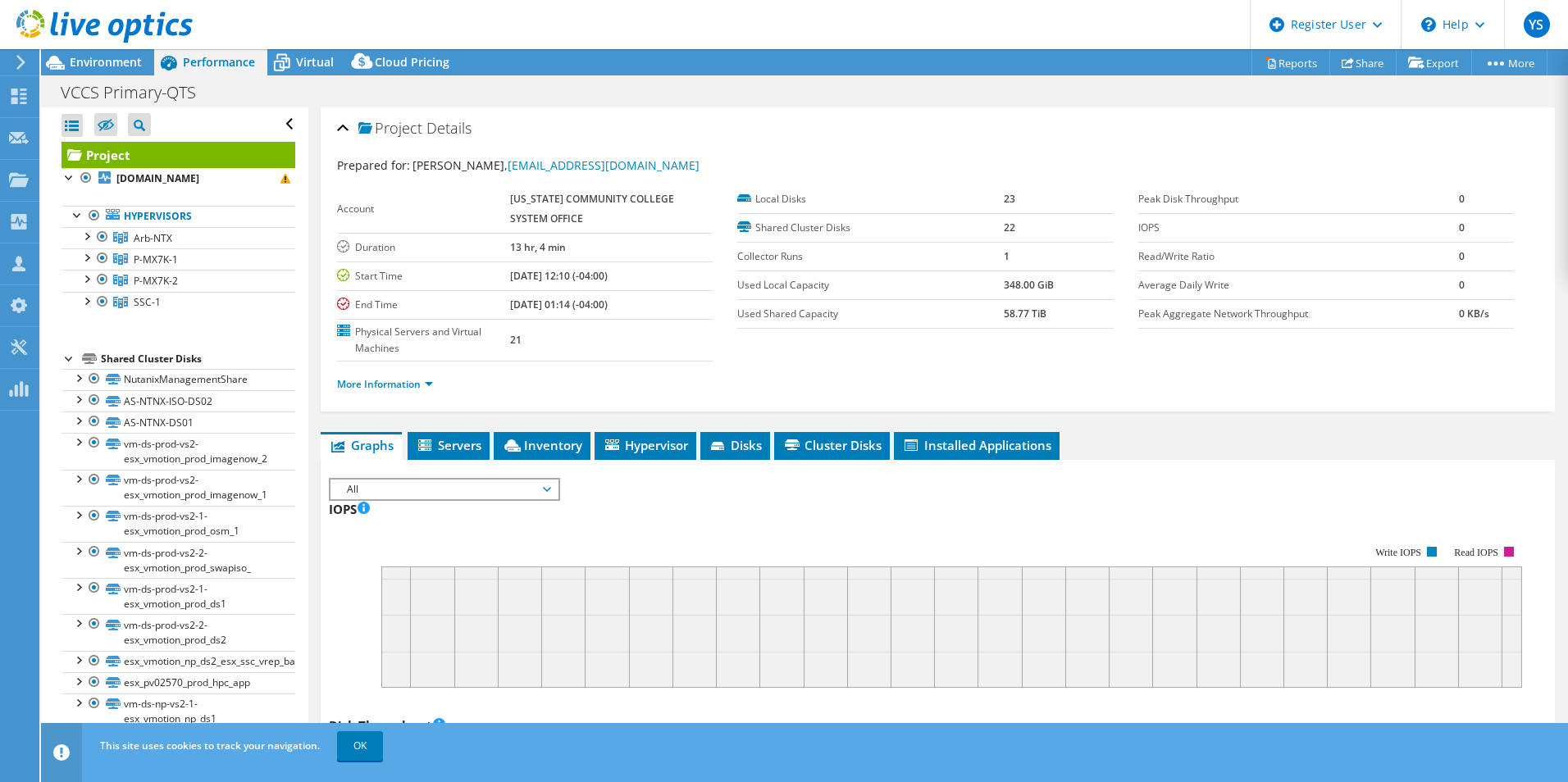
click at [183, 161] on link "Project" at bounding box center [178, 155] width 233 height 26
click at [195, 184] on b "[DOMAIN_NAME]" at bounding box center [158, 178] width 83 height 14
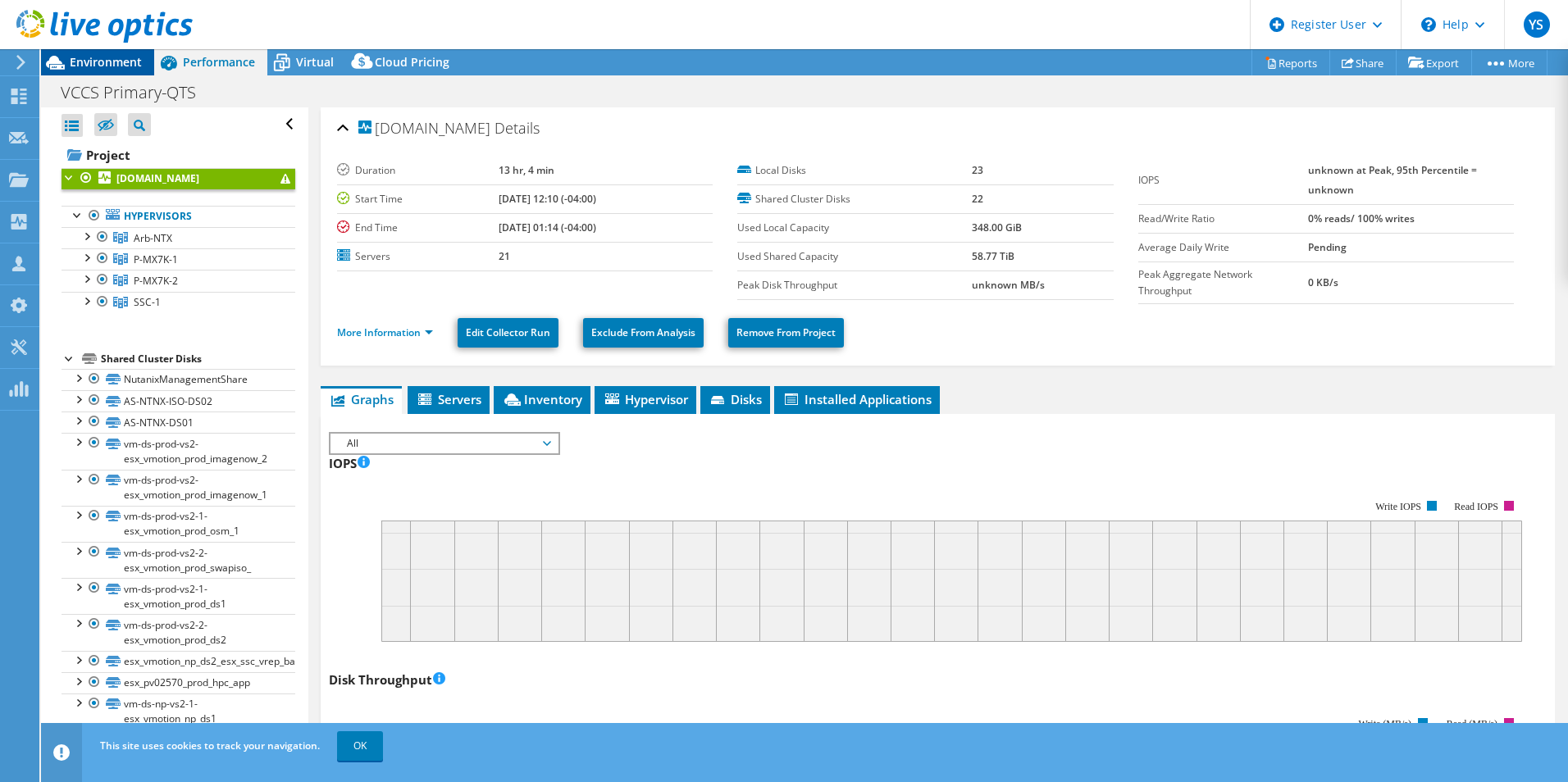
click at [101, 69] on span "Environment" at bounding box center [106, 61] width 72 height 15
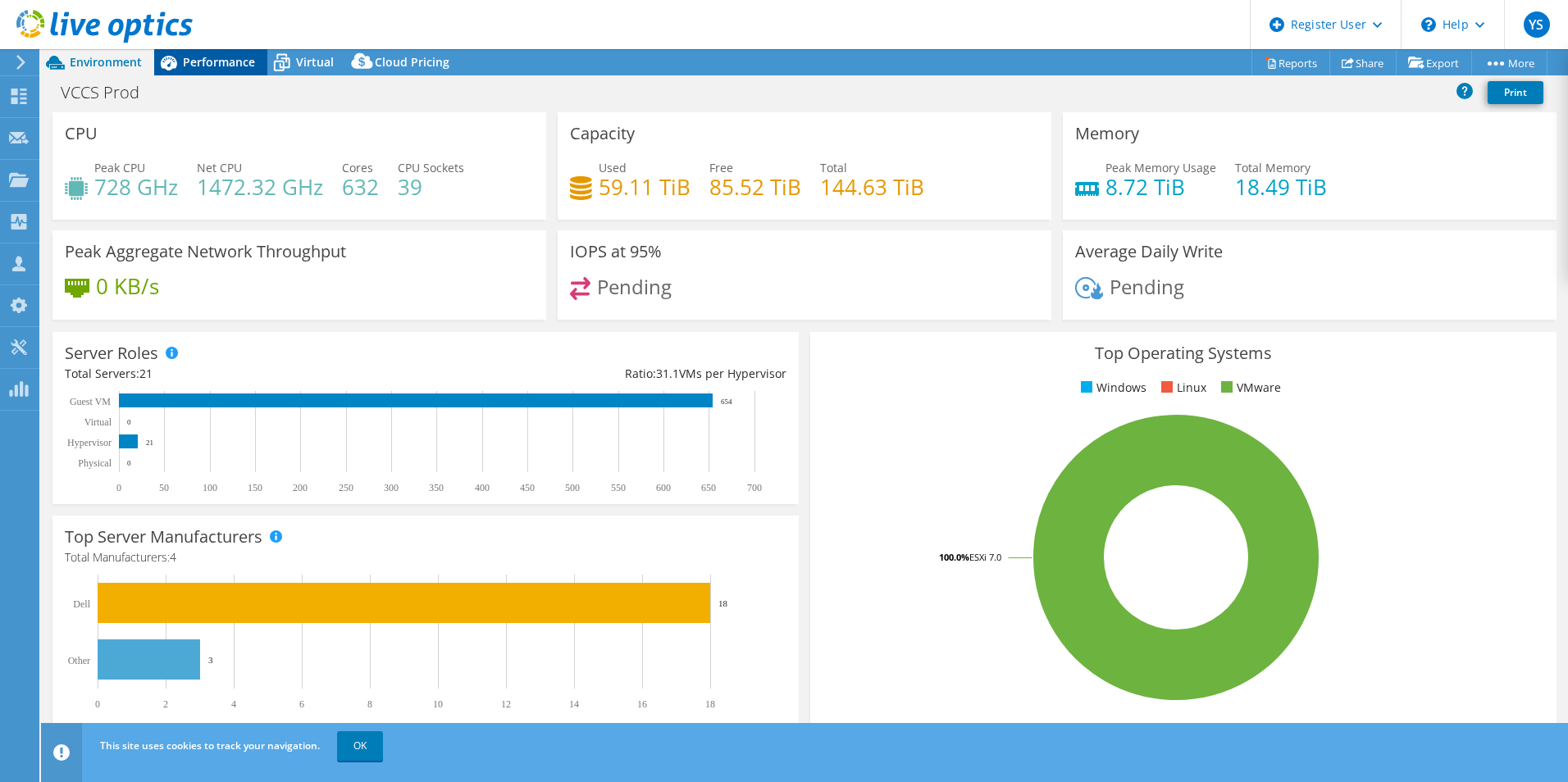
click at [237, 62] on span "Performance" at bounding box center [219, 61] width 72 height 15
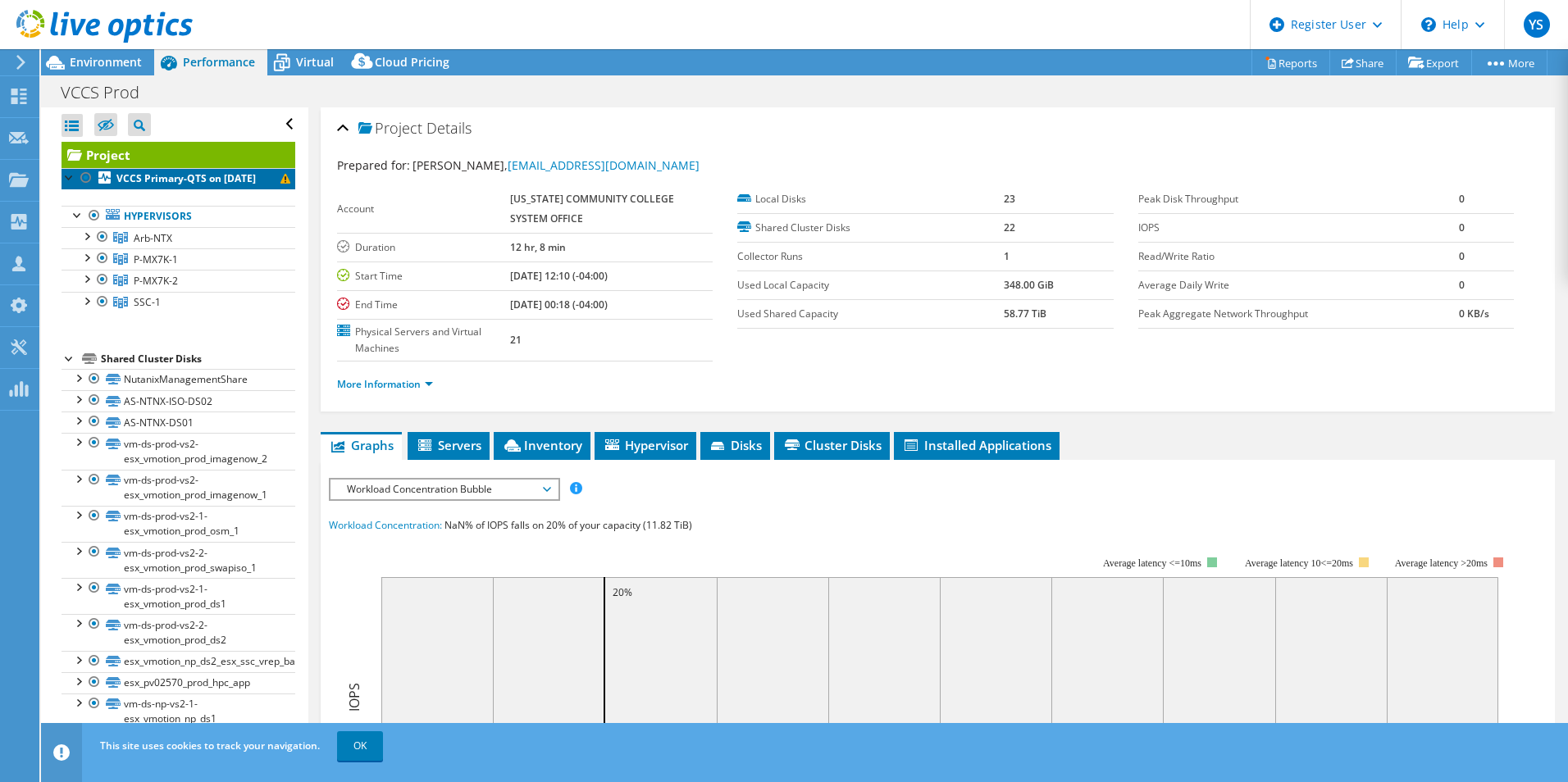
click at [153, 185] on b "VCCS Primary-QTS on [DATE]" at bounding box center [186, 178] width 140 height 14
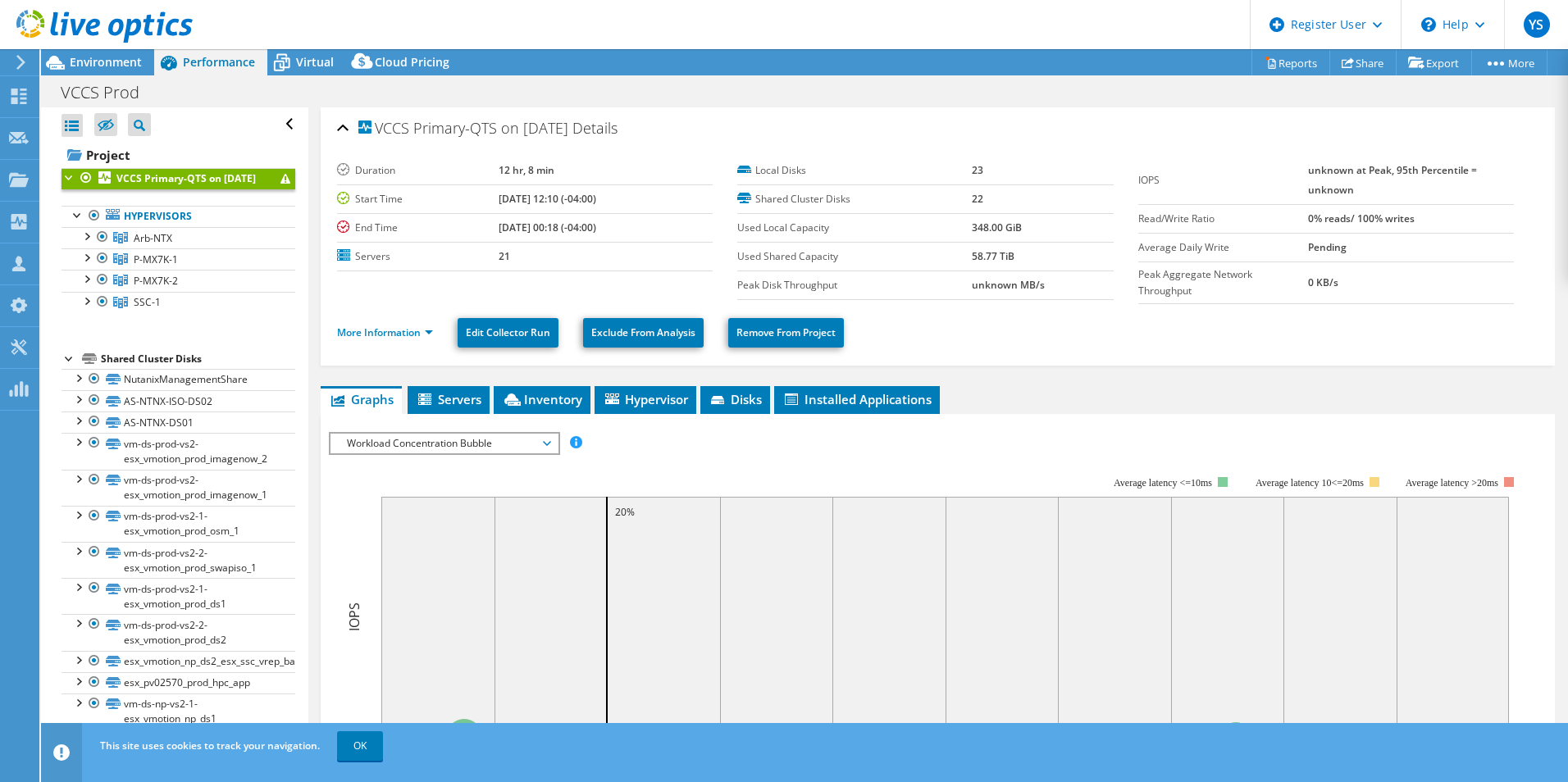
click at [281, 183] on span at bounding box center [285, 178] width 9 height 9
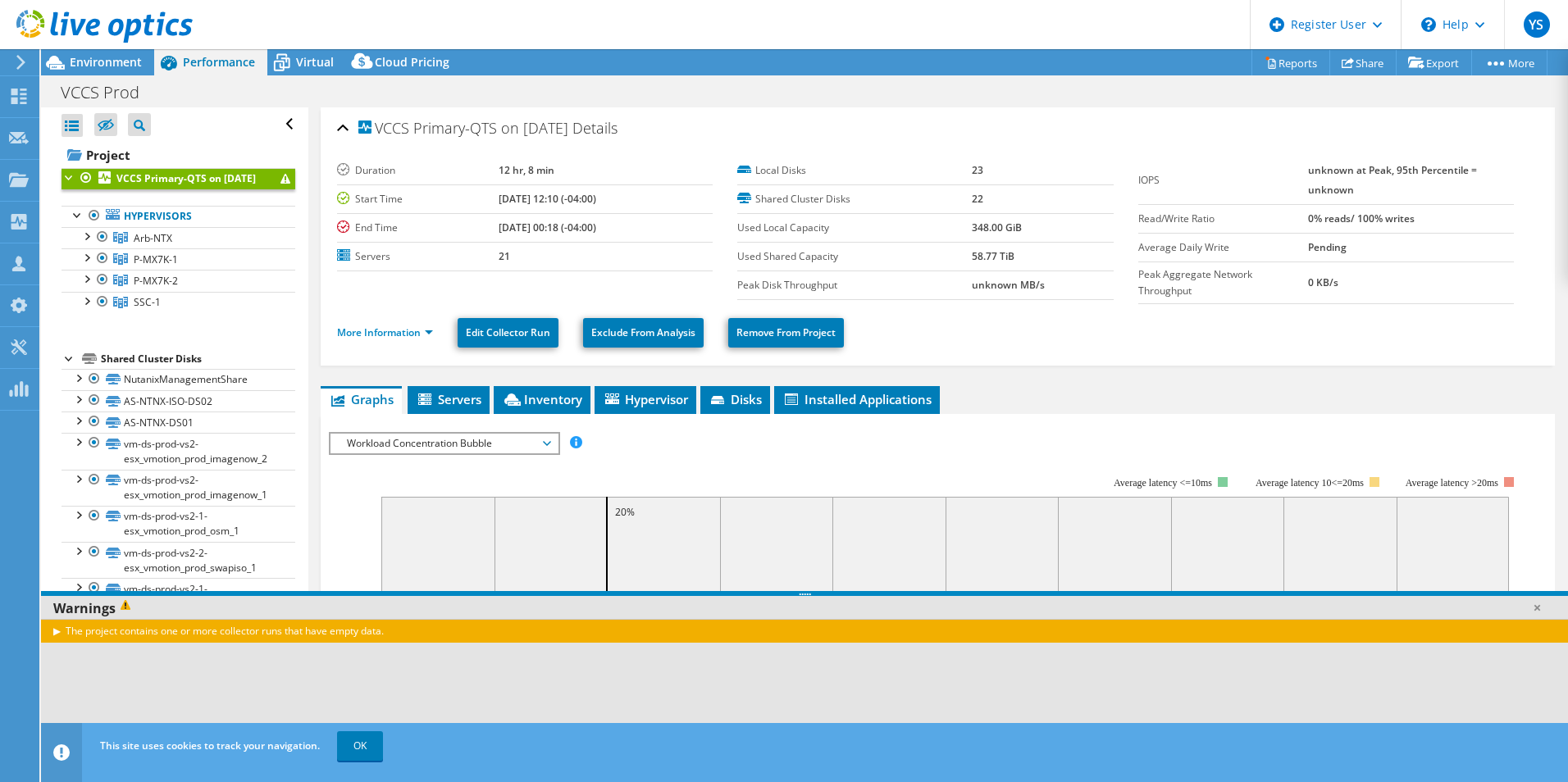
drag, startPoint x: 81, startPoint y: 629, endPoint x: 404, endPoint y: 632, distance: 323.0
click at [404, 632] on div "The project contains one or more collector runs that have empty data." at bounding box center [804, 630] width 1526 height 24
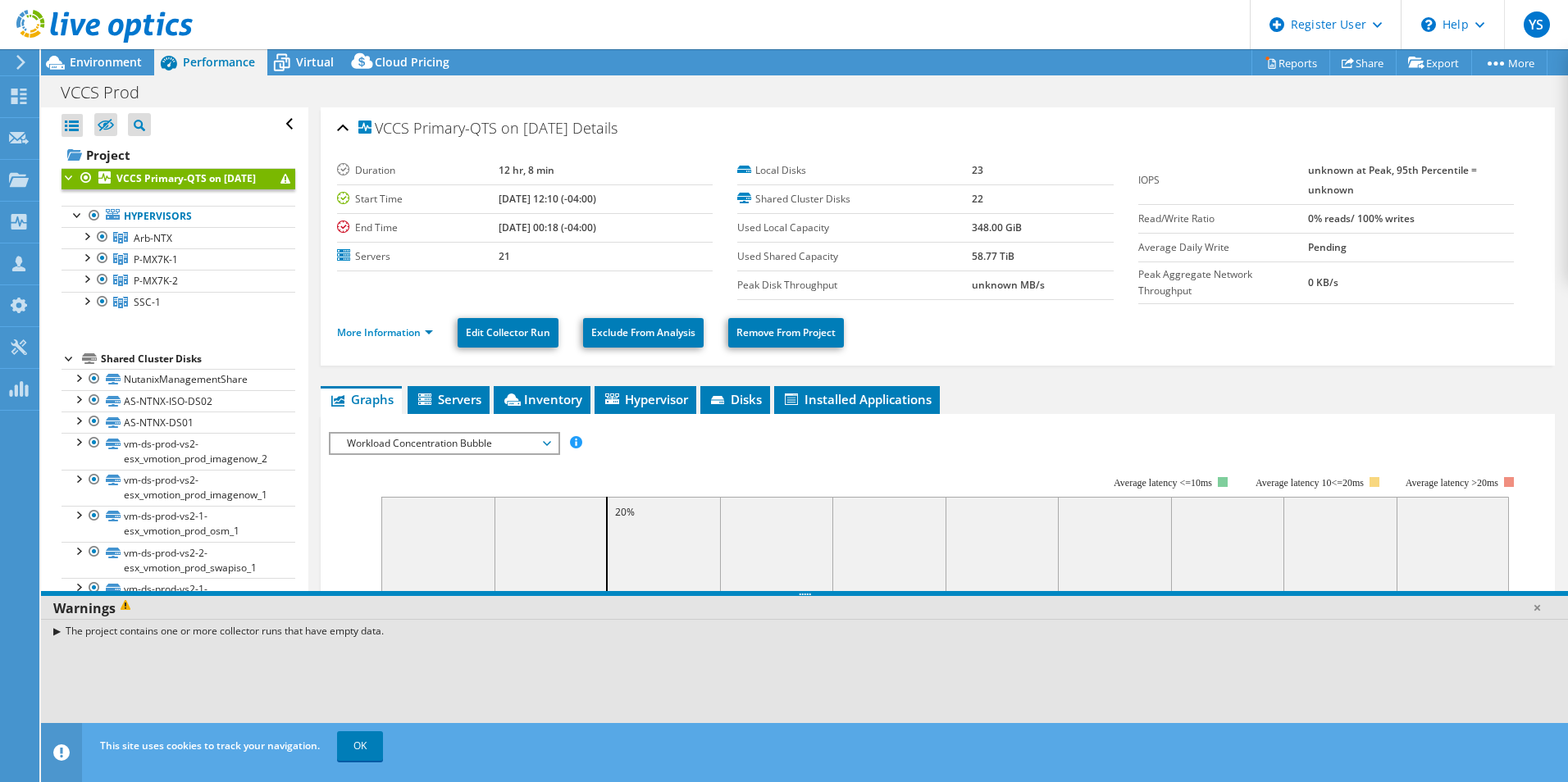
click at [58, 632] on div "The project contains one or more collector runs that have empty data." at bounding box center [804, 630] width 1526 height 24
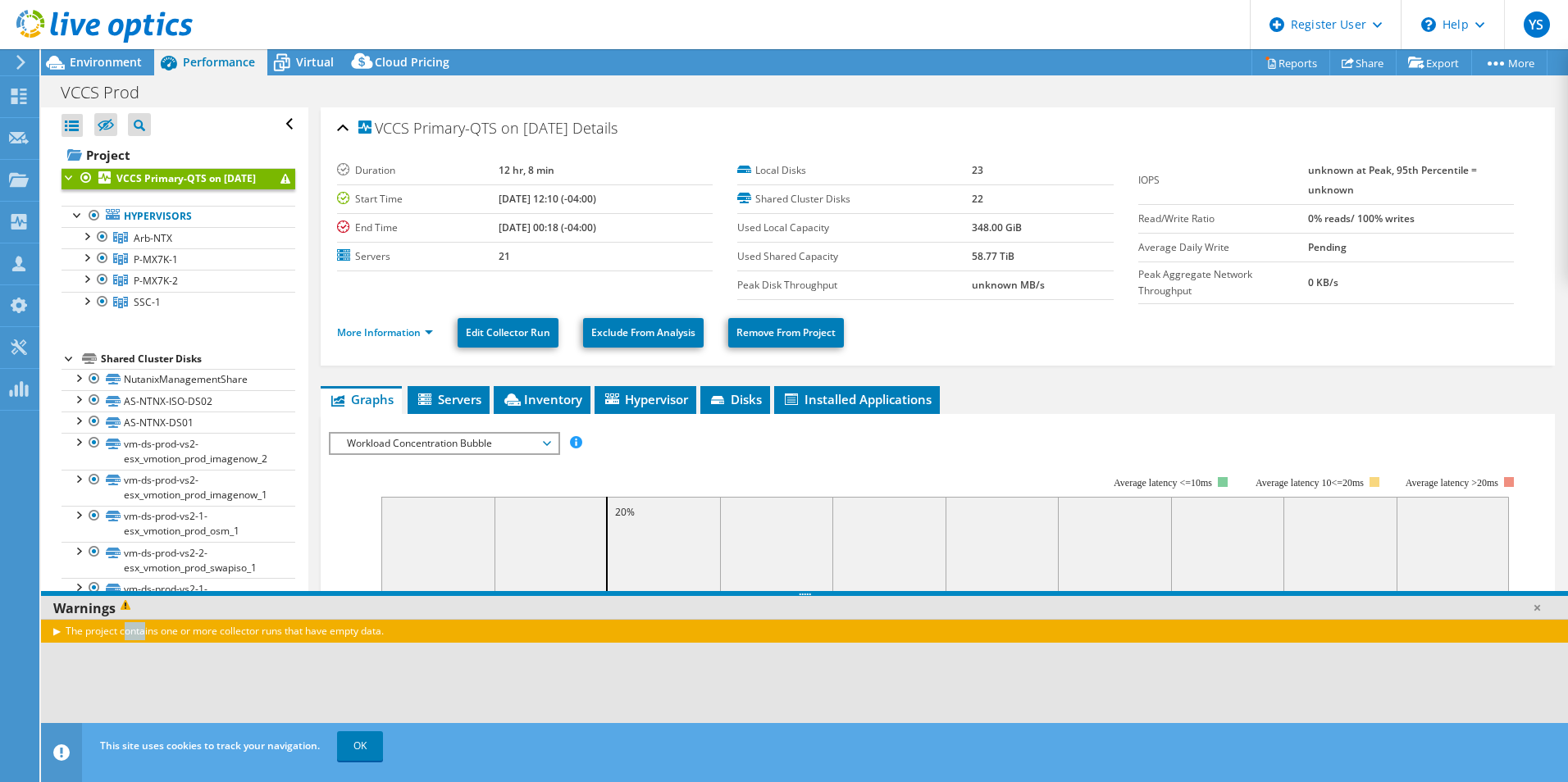
click at [58, 632] on div "The project contains one or more collector runs that have empty data." at bounding box center [804, 630] width 1526 height 24
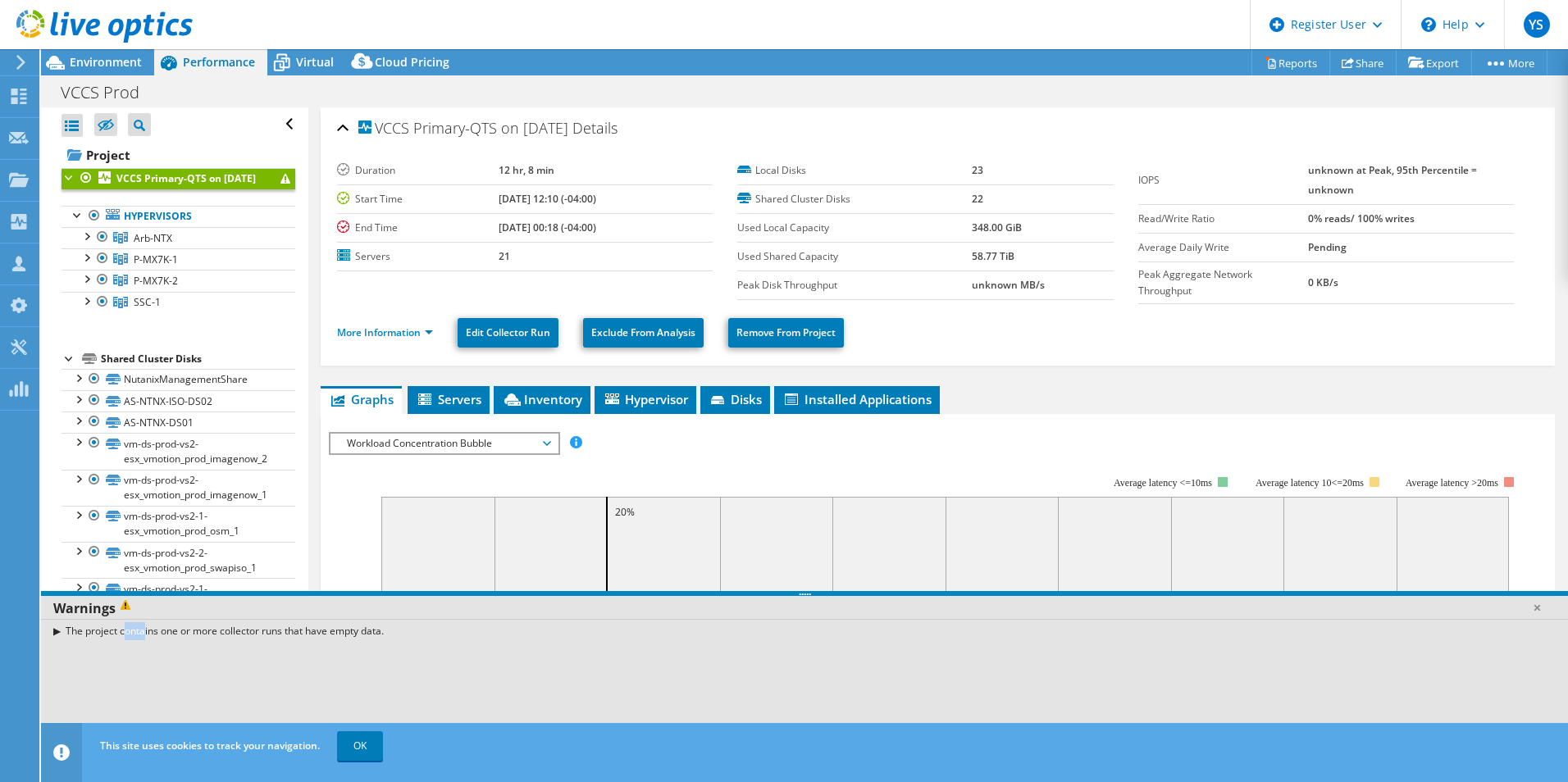
drag, startPoint x: 58, startPoint y: 632, endPoint x: 99, endPoint y: 634, distance: 41.0
click at [58, 632] on div "The project contains one or more collector runs that have empty data." at bounding box center [804, 630] width 1526 height 24
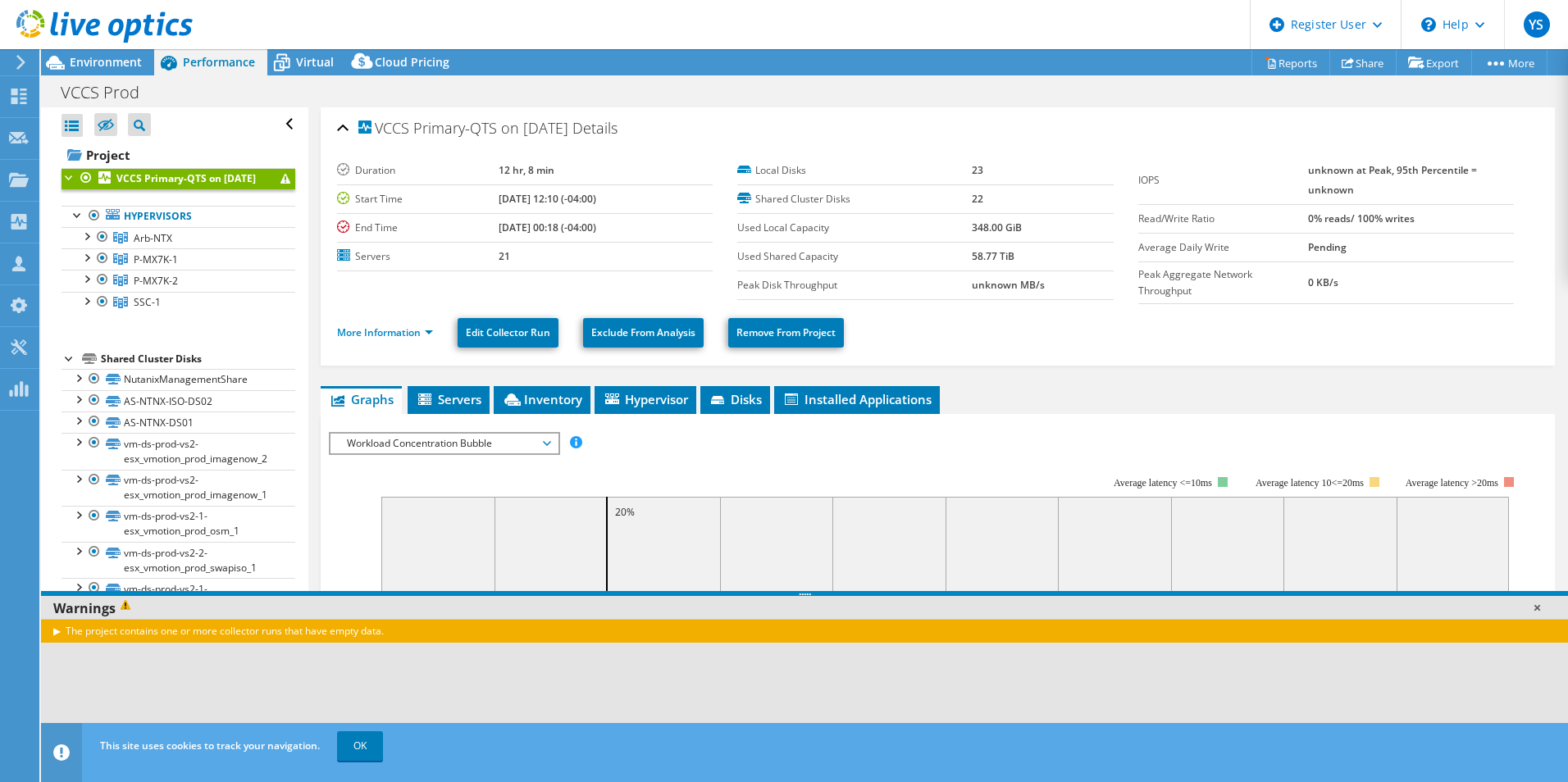
click at [1536, 606] on link at bounding box center [1536, 607] width 16 height 16
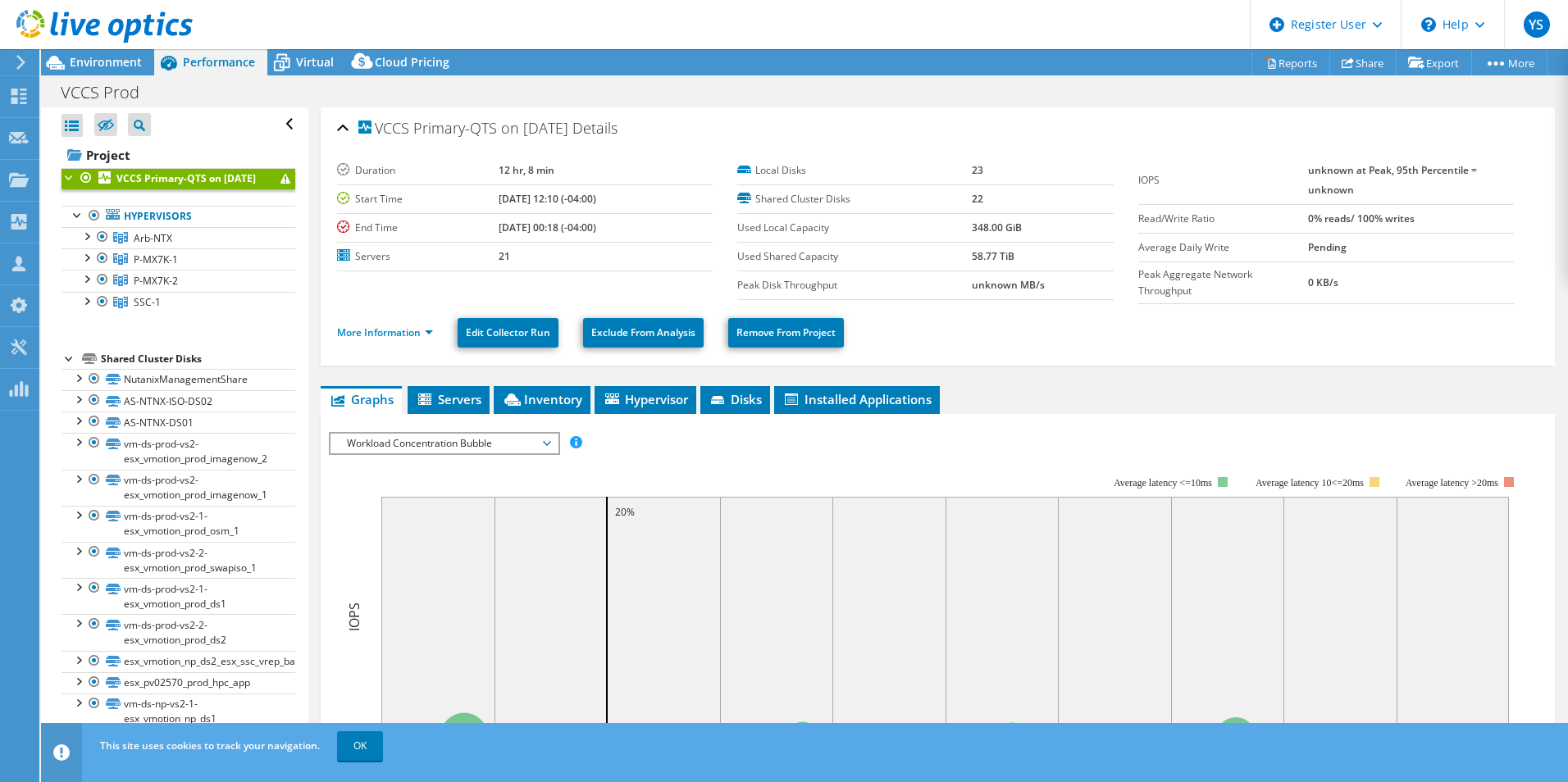
drag, startPoint x: 1290, startPoint y: 282, endPoint x: 1308, endPoint y: 263, distance: 26.2
click at [1291, 282] on label "Peak Aggregate Network Throughput" at bounding box center [1223, 282] width 170 height 33
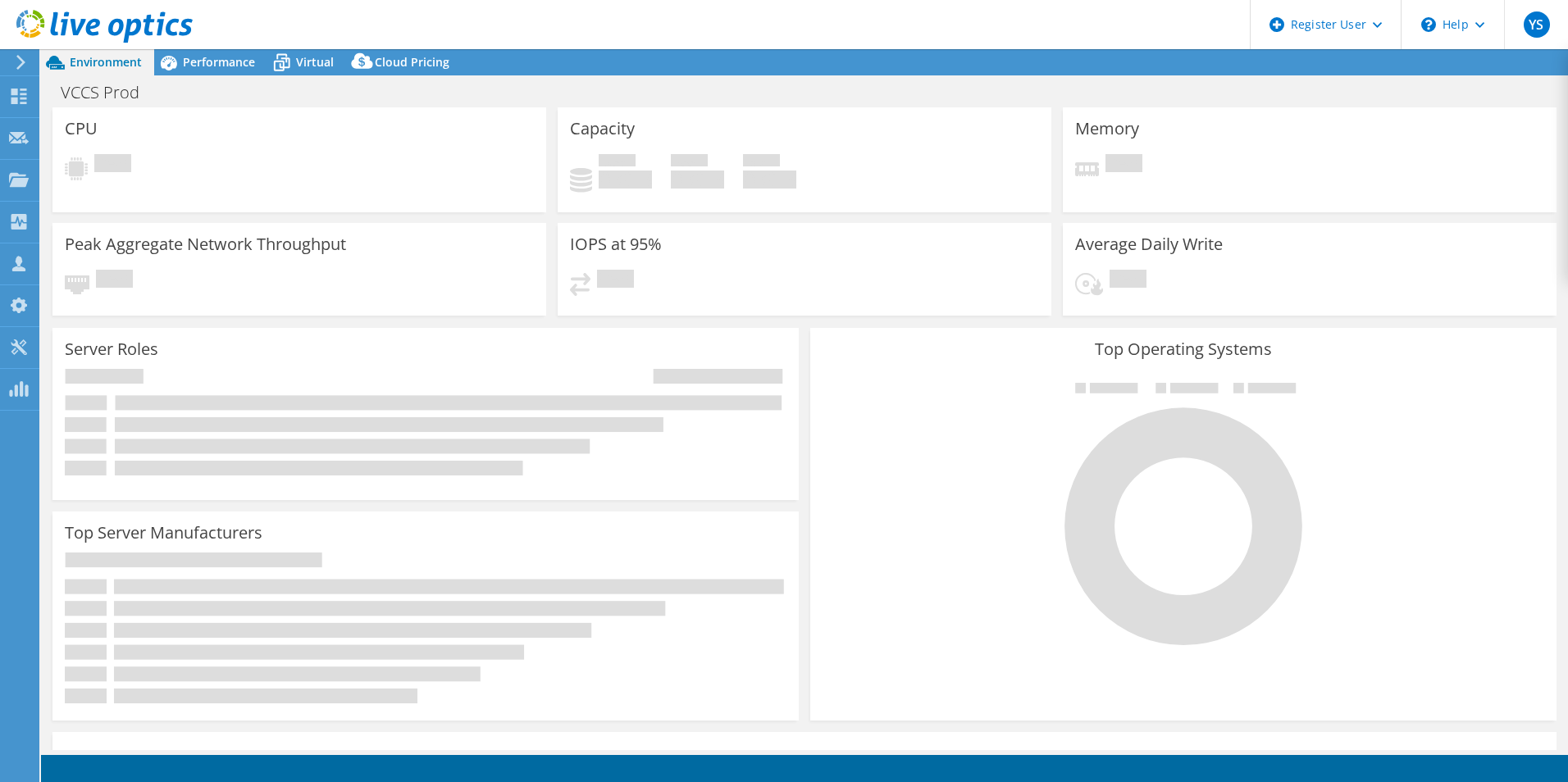
select select "USD"
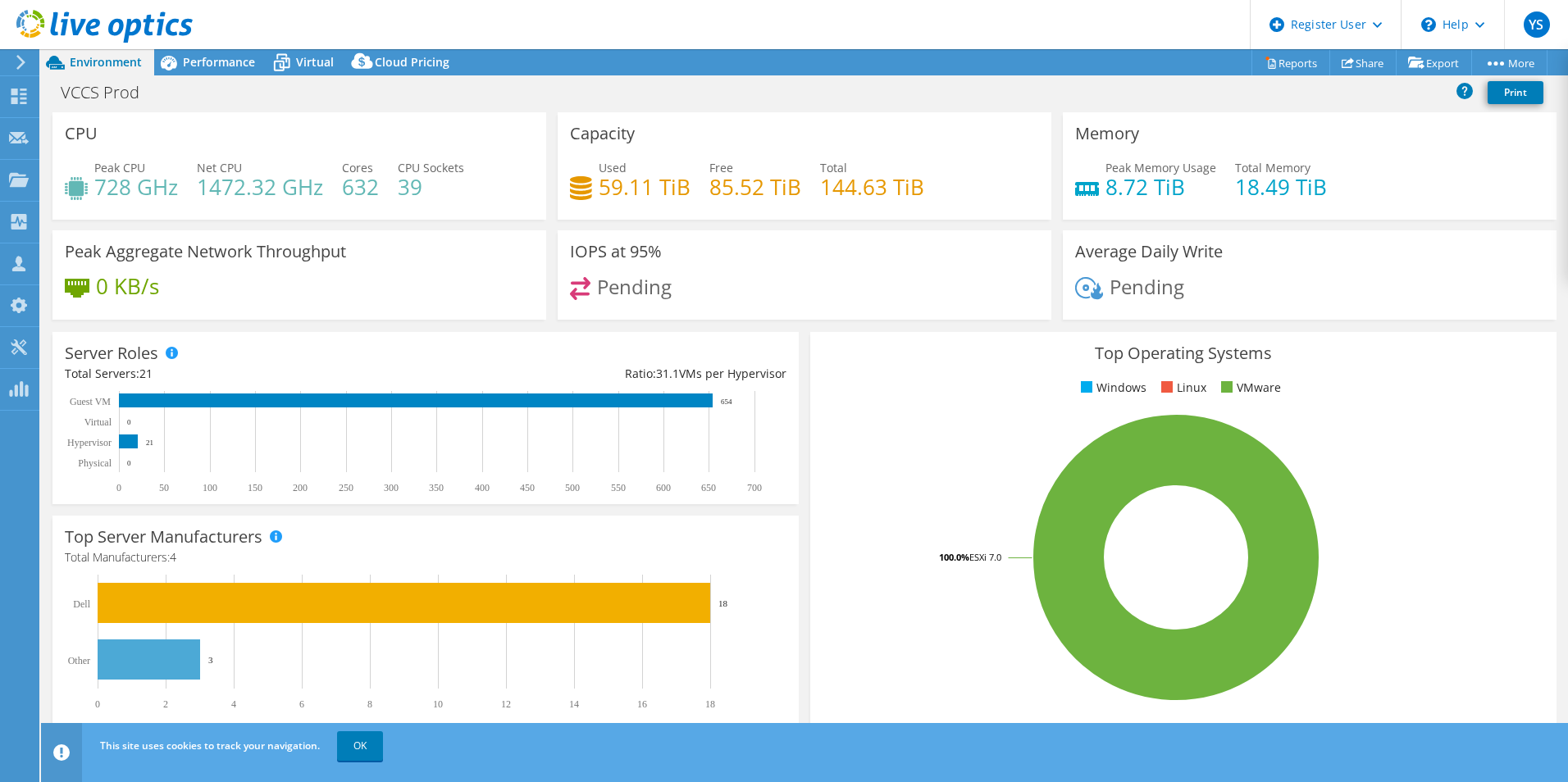
click at [636, 291] on span "Pending" at bounding box center [634, 286] width 75 height 27
drag, startPoint x: 666, startPoint y: 292, endPoint x: 593, endPoint y: 295, distance: 73.1
click at [597, 295] on span "Pending" at bounding box center [634, 286] width 75 height 27
click at [195, 70] on div "Performance" at bounding box center [211, 62] width 113 height 26
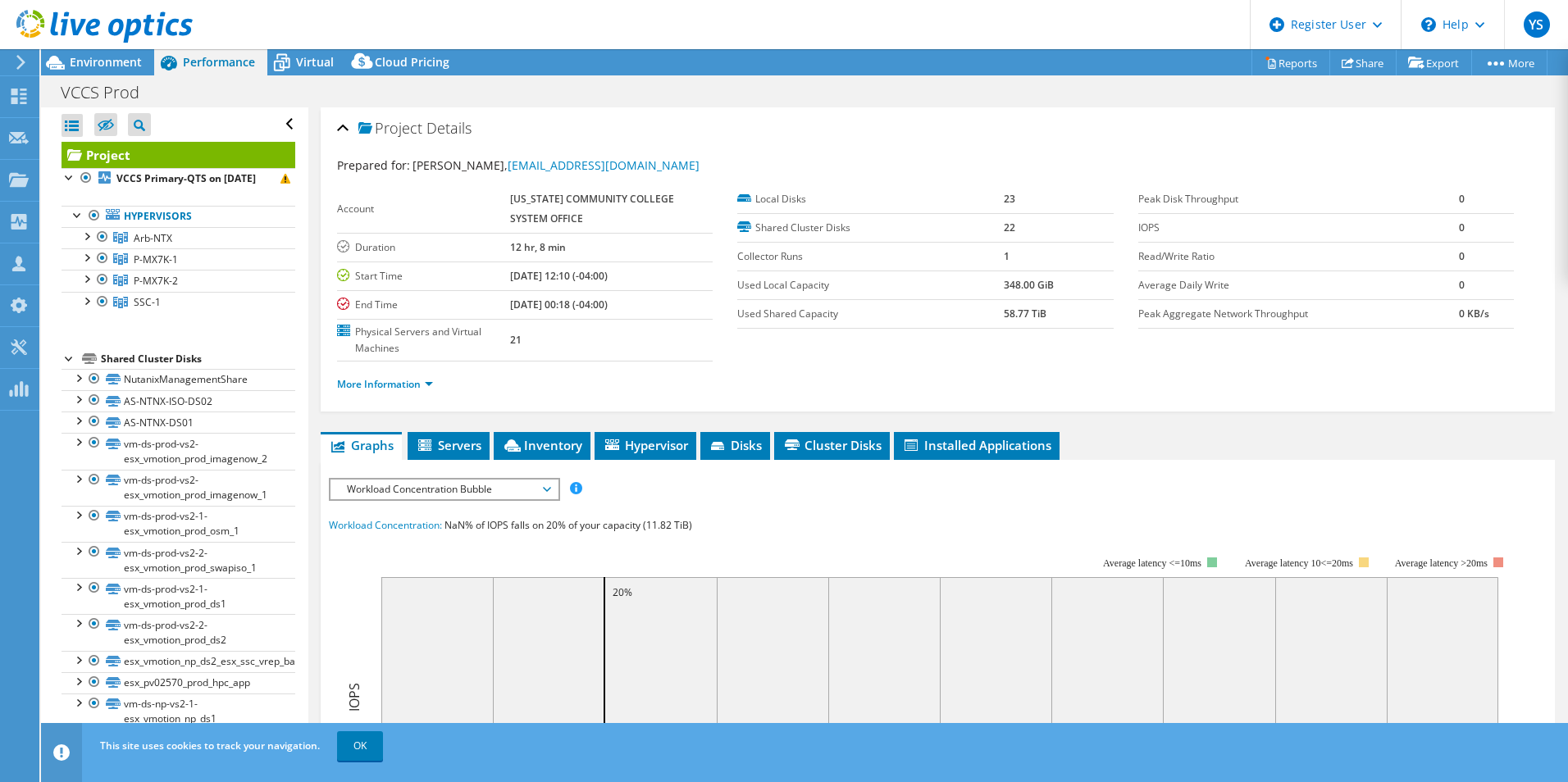
drag, startPoint x: 117, startPoint y: 70, endPoint x: 135, endPoint y: 47, distance: 29.2
click at [117, 70] on div "Environment" at bounding box center [97, 62] width 113 height 26
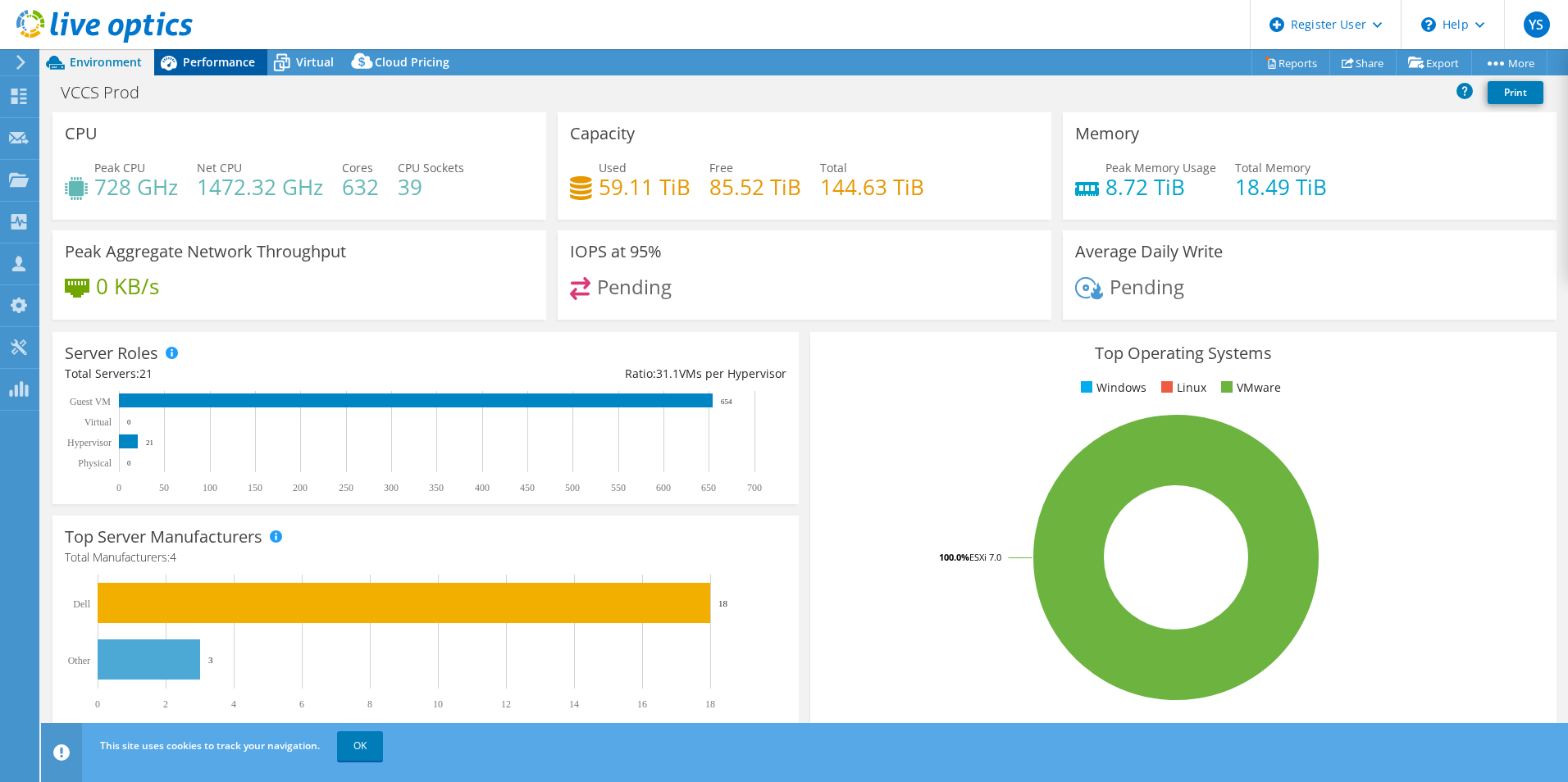
click at [227, 55] on span "Performance" at bounding box center [219, 61] width 72 height 15
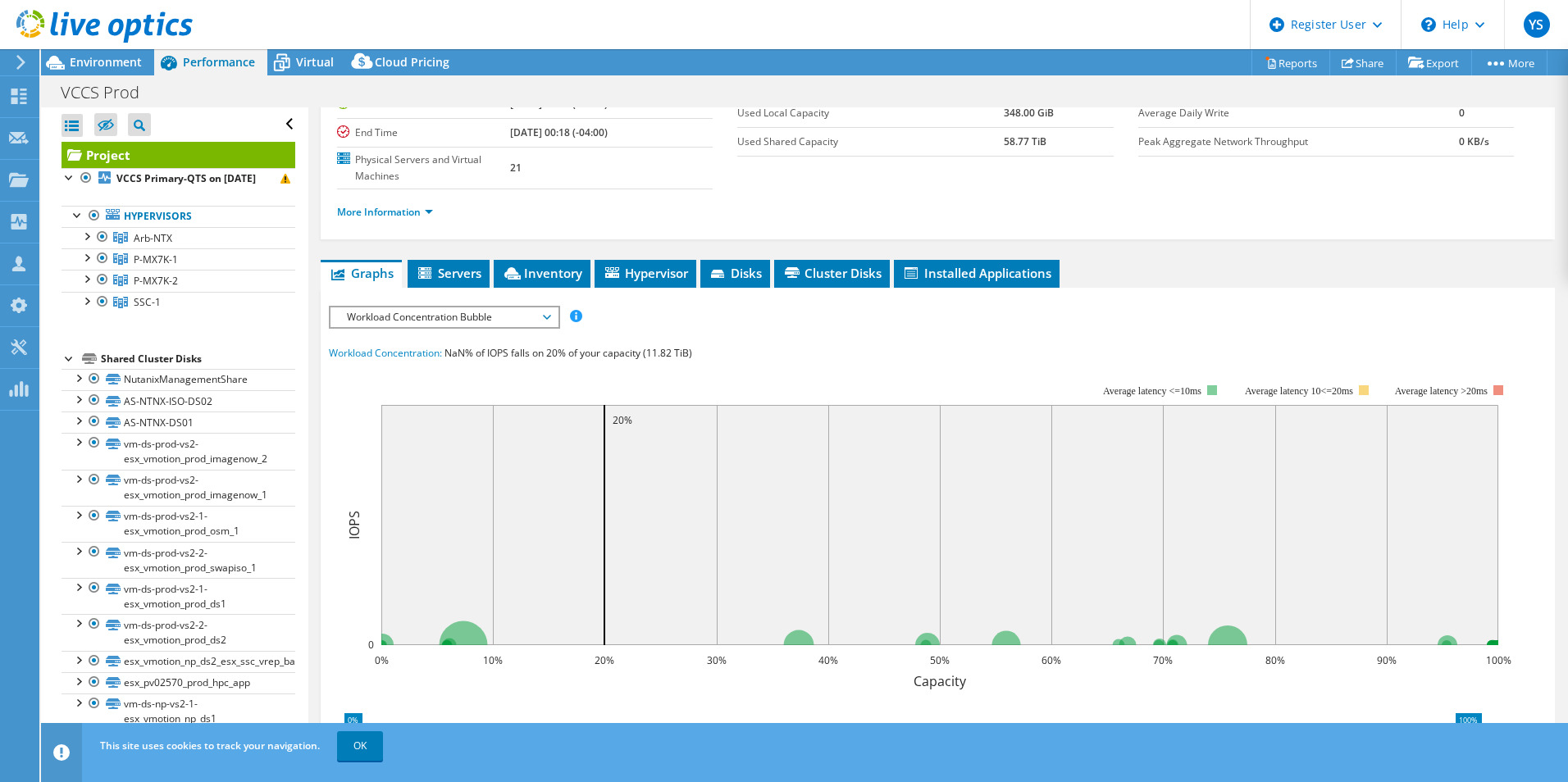
scroll to position [164, 0]
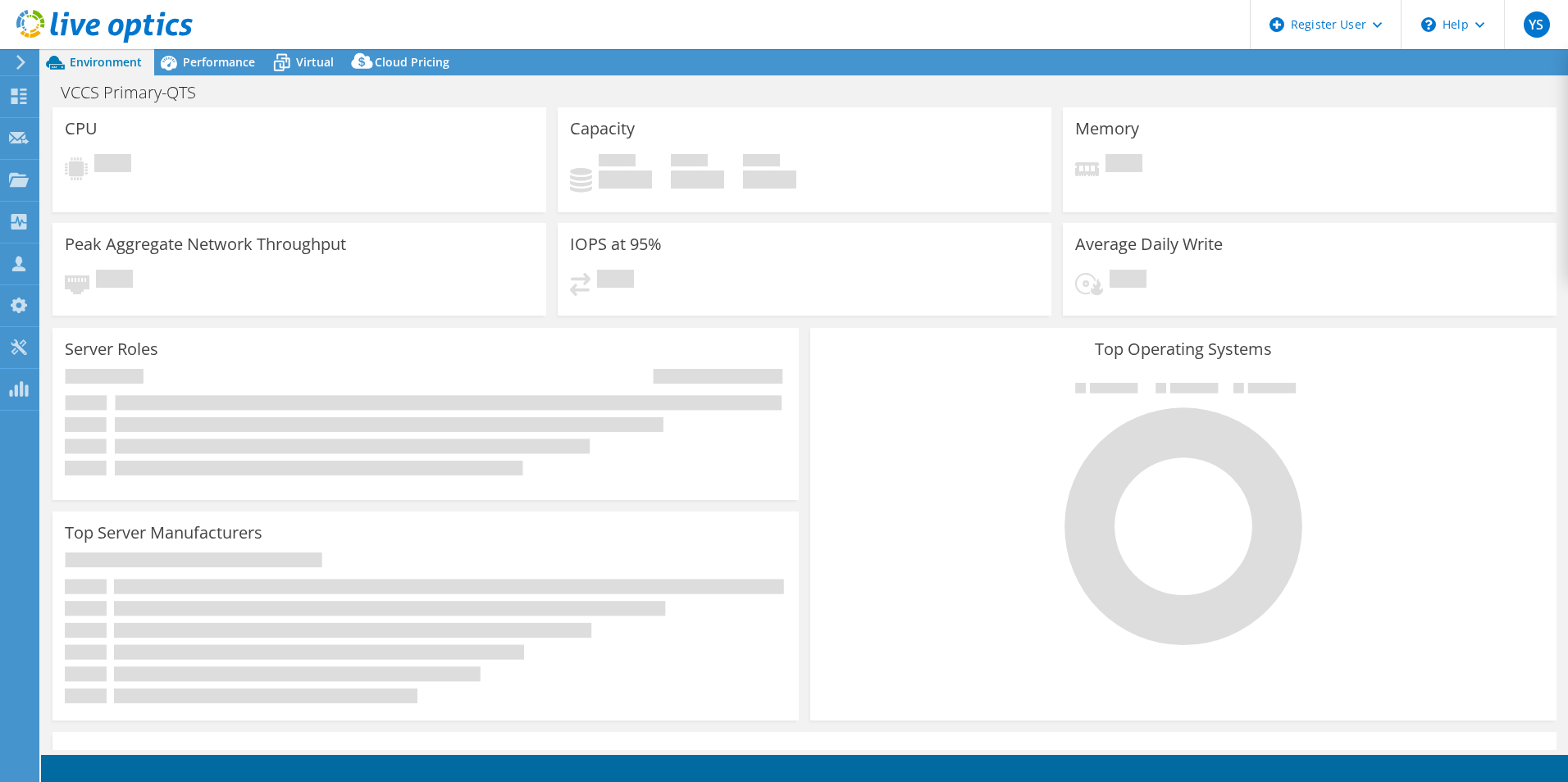
select select "USD"
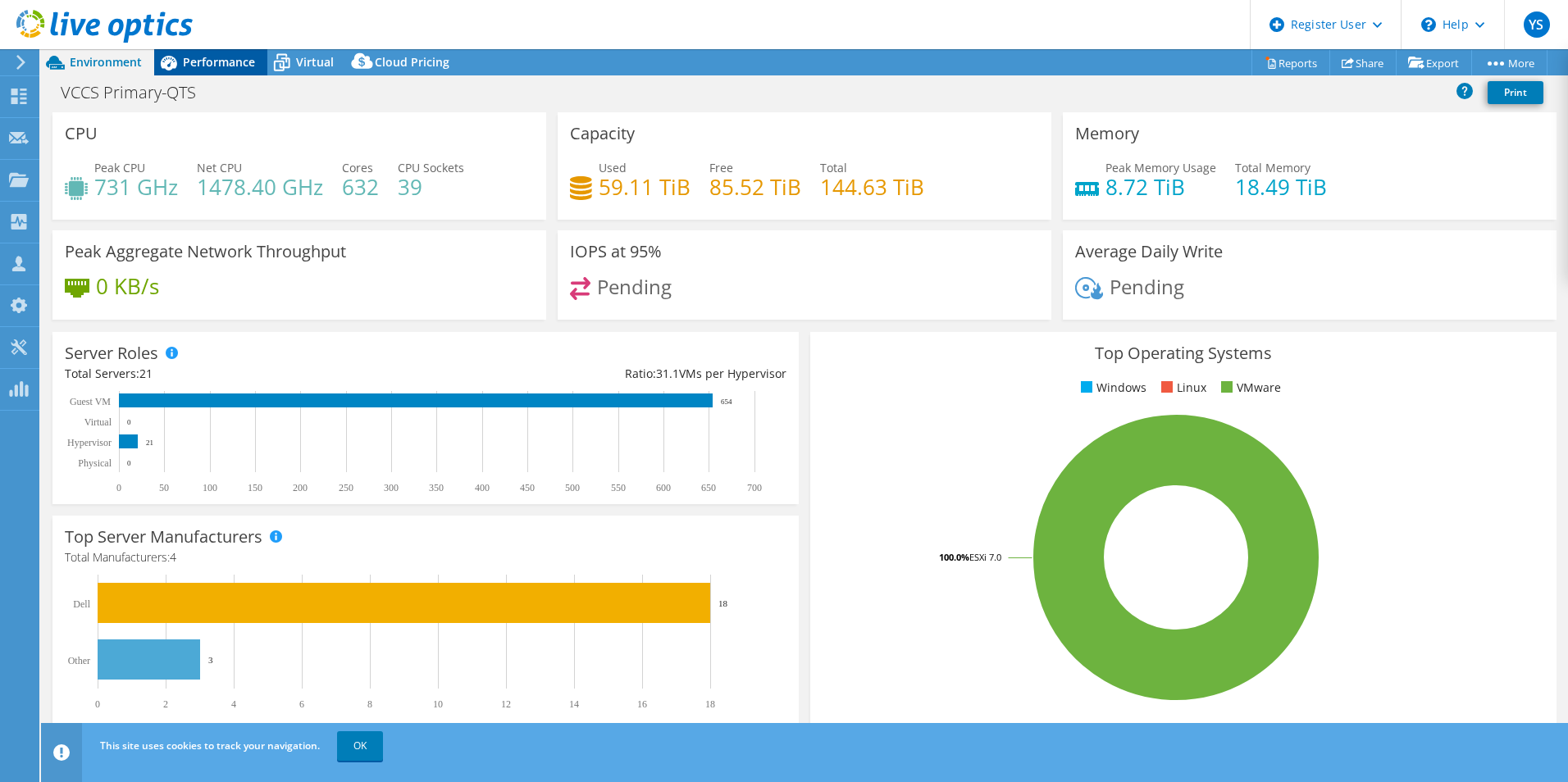
click at [207, 65] on span "Performance" at bounding box center [219, 61] width 72 height 15
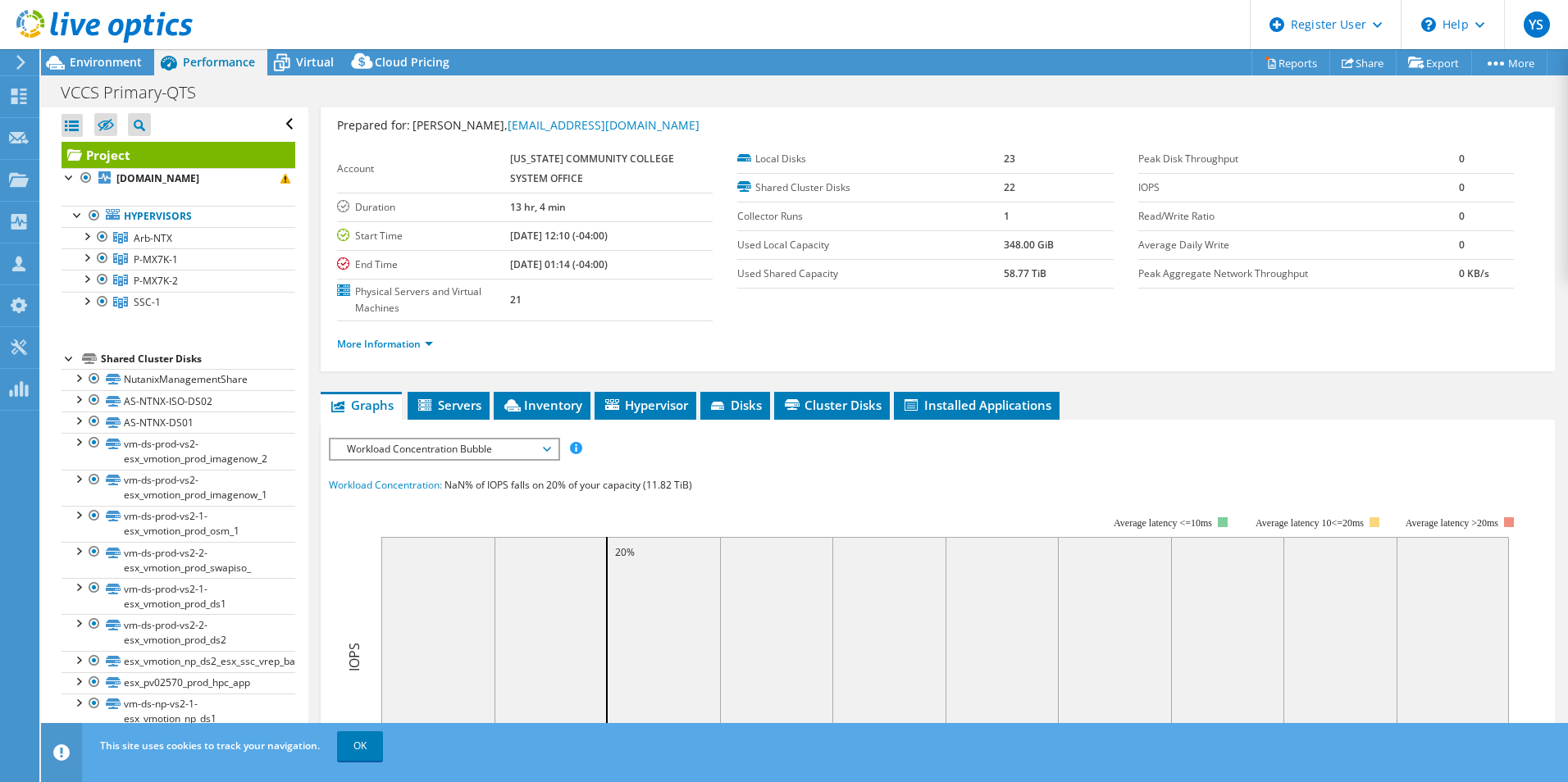
scroll to position [38, 0]
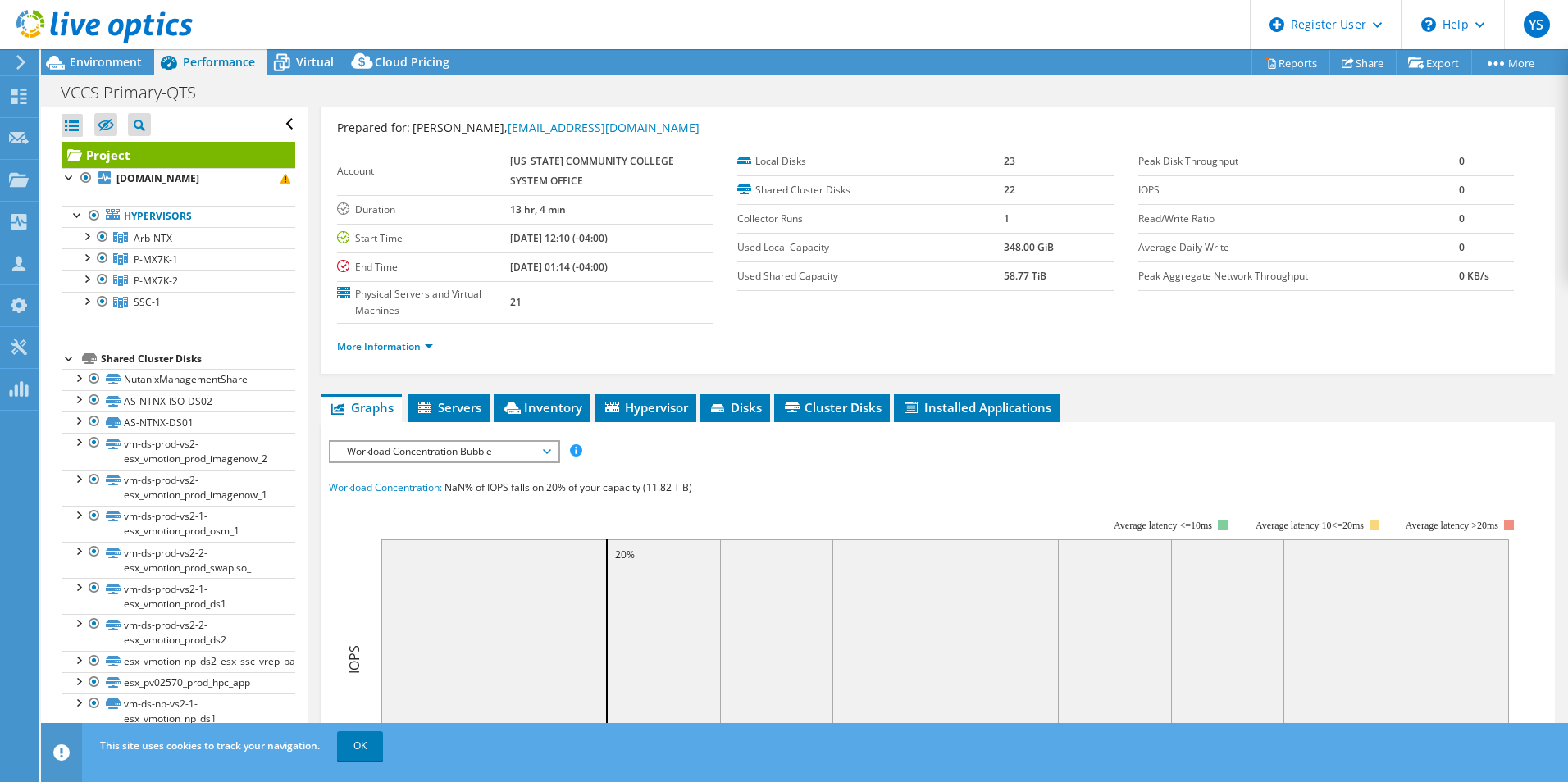
click at [445, 459] on span "Workload Concentration Bubble" at bounding box center [443, 451] width 211 height 20
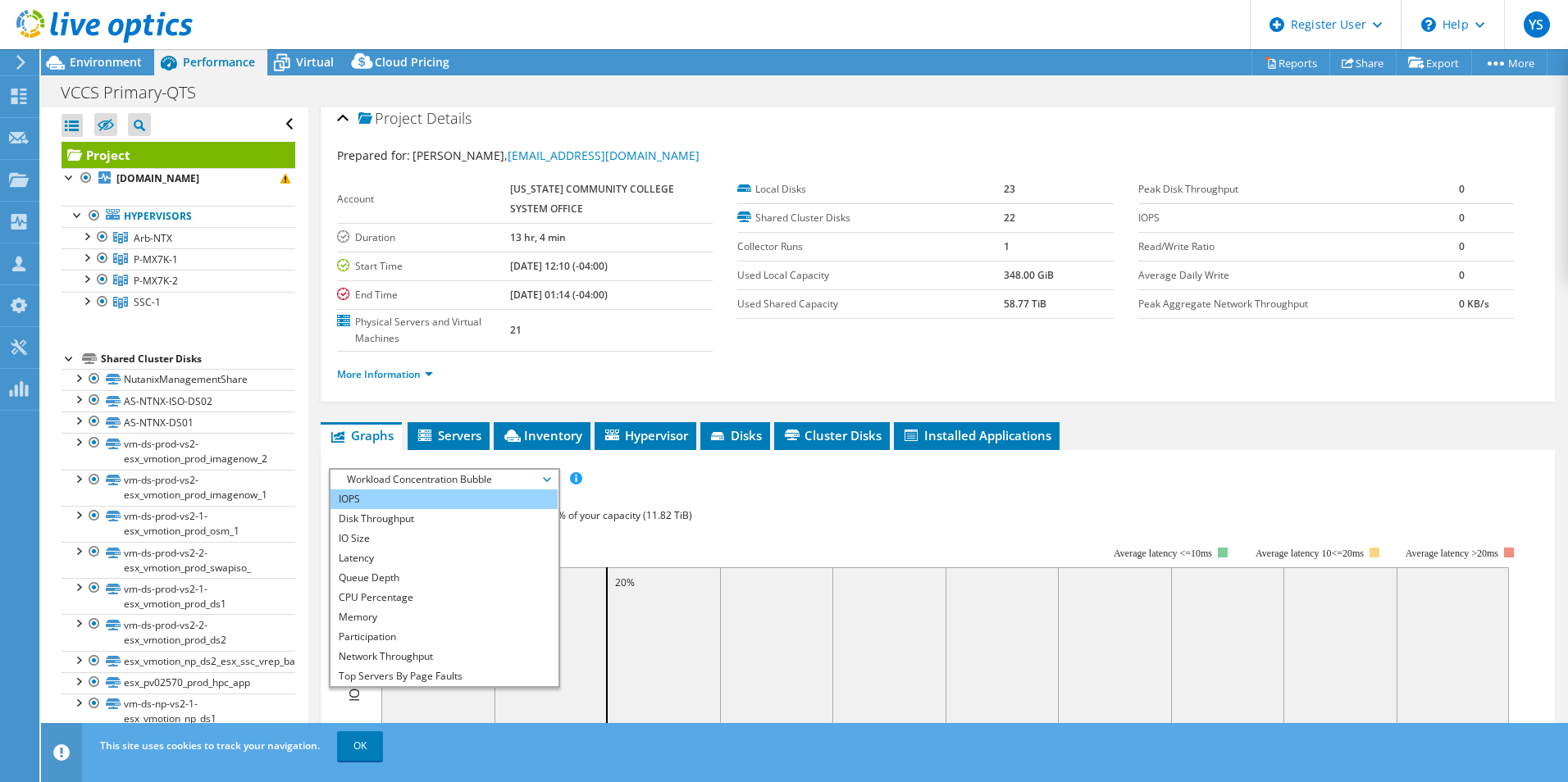
scroll to position [0, 0]
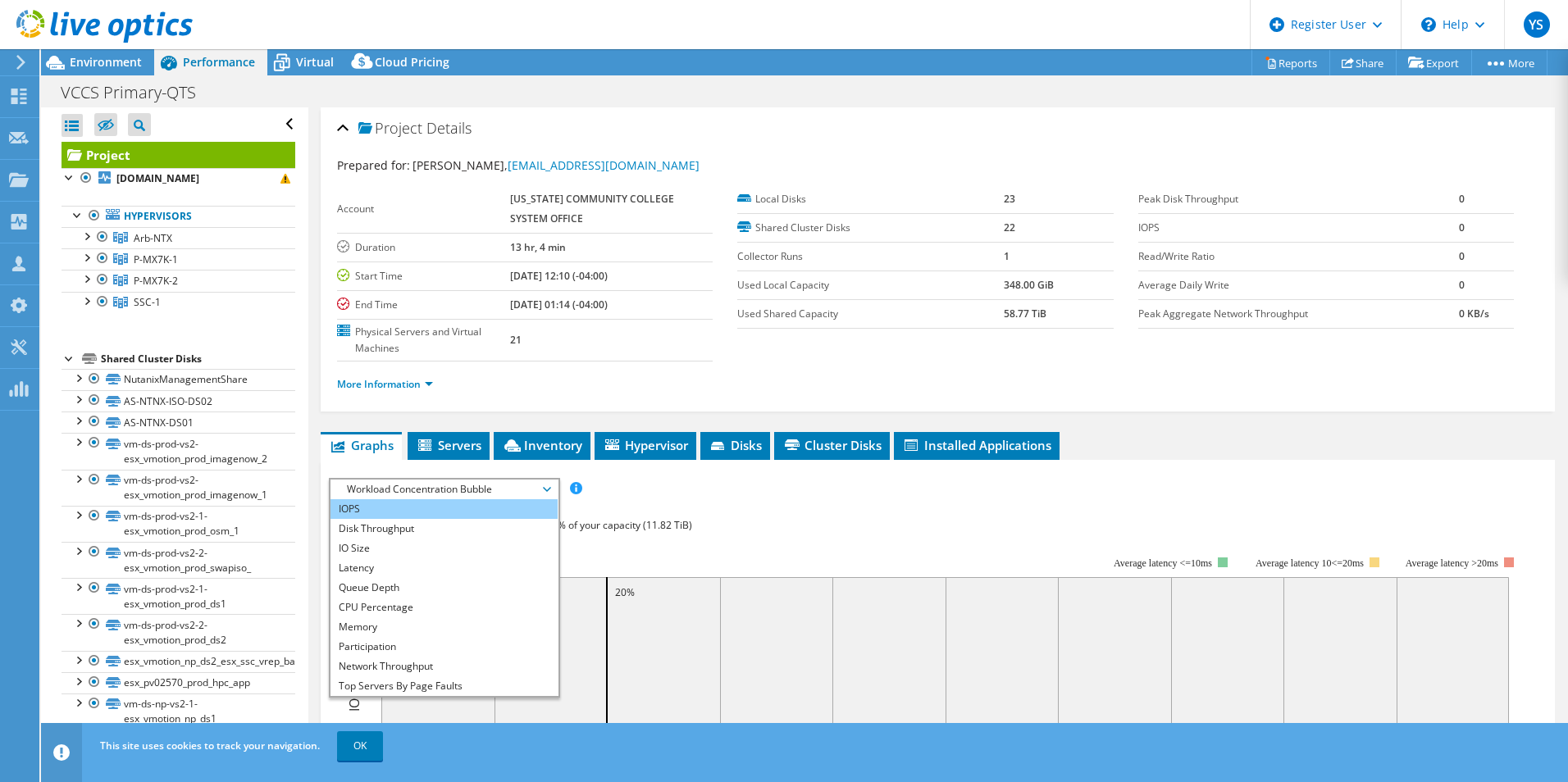
click at [427, 505] on li "IOPS" at bounding box center [444, 509] width 227 height 20
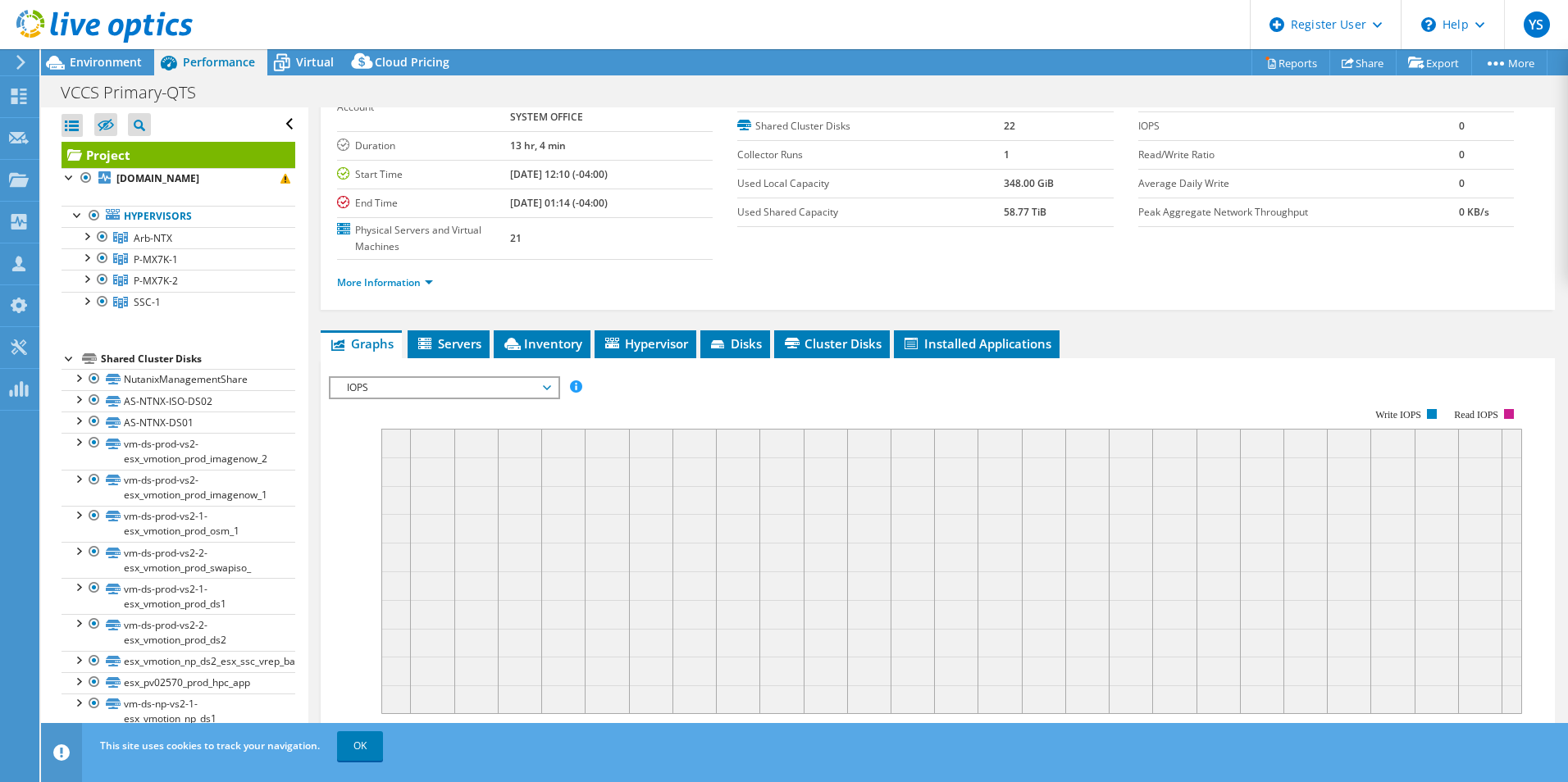
scroll to position [246, 0]
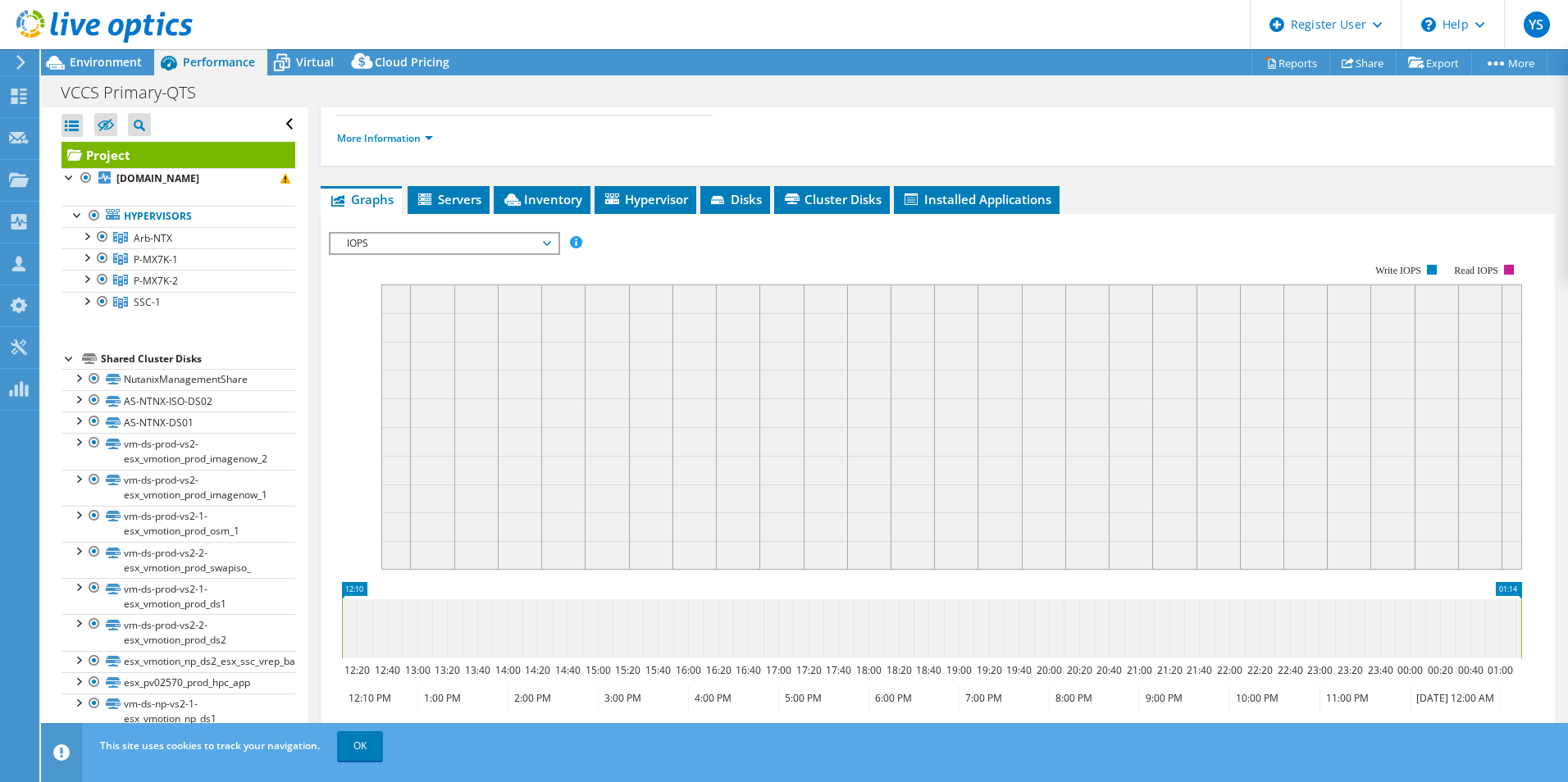
click at [454, 238] on span "IOPS" at bounding box center [443, 243] width 211 height 20
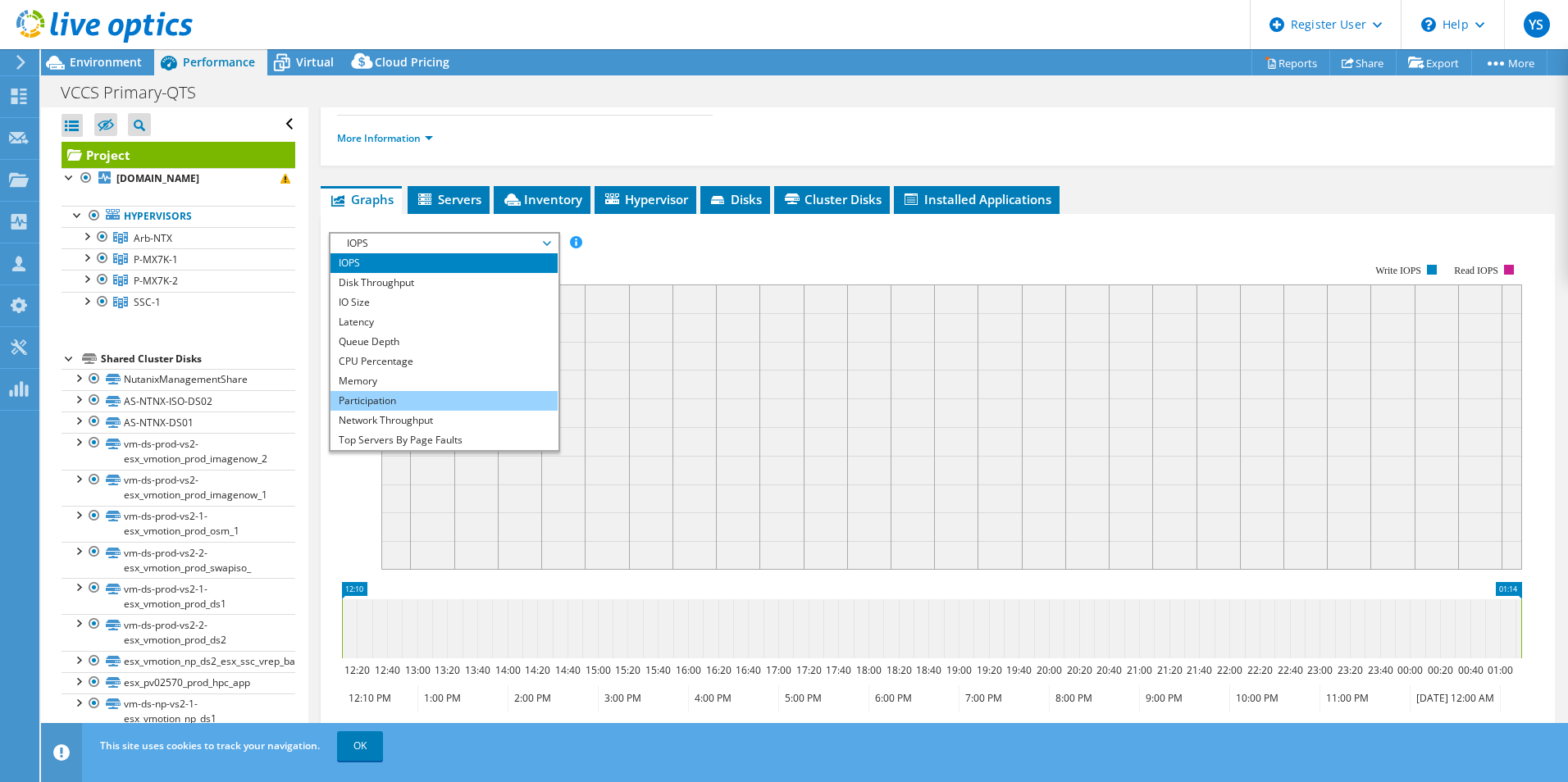
scroll to position [59, 0]
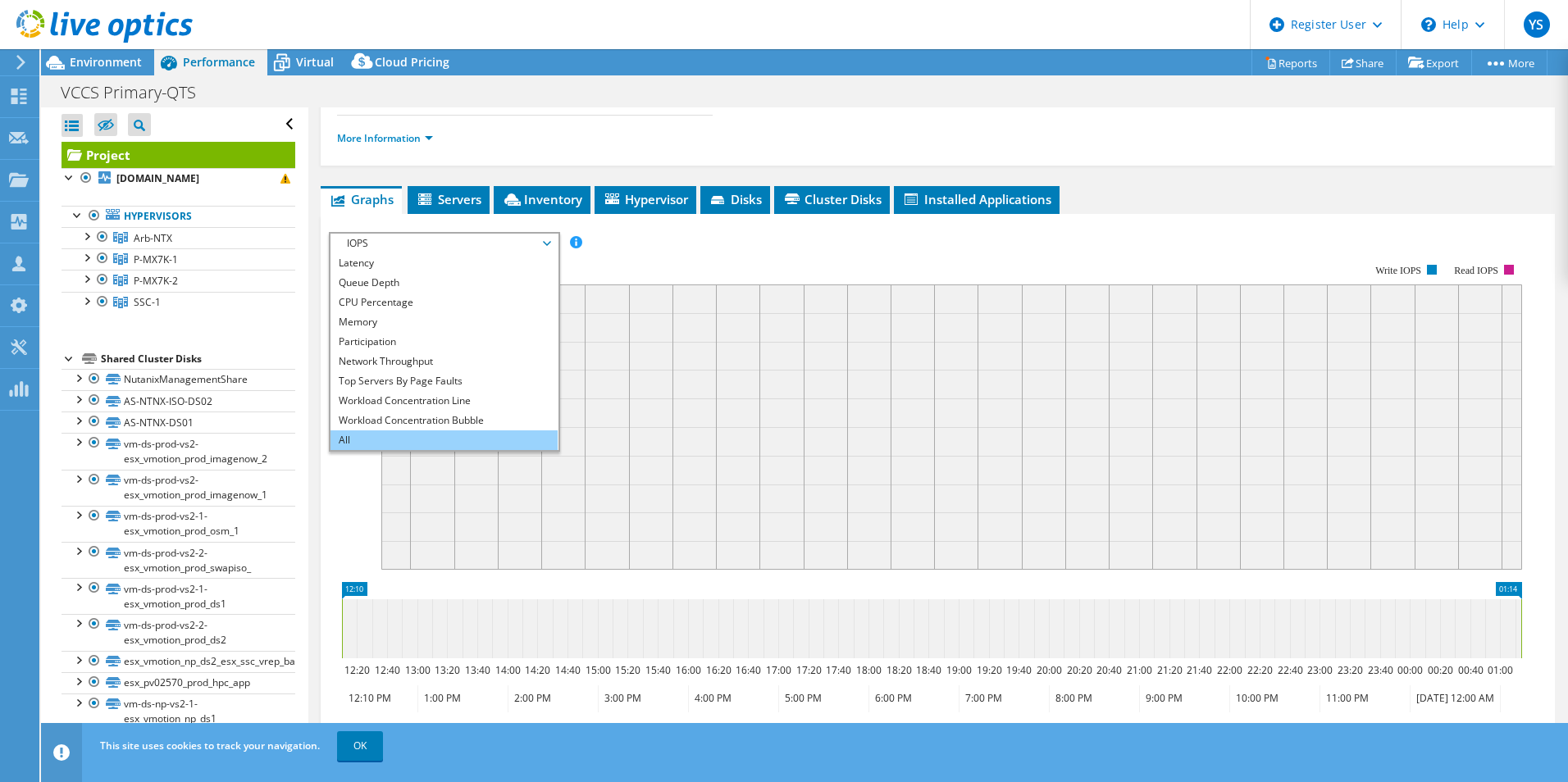
click at [376, 436] on li "All" at bounding box center [444, 440] width 227 height 20
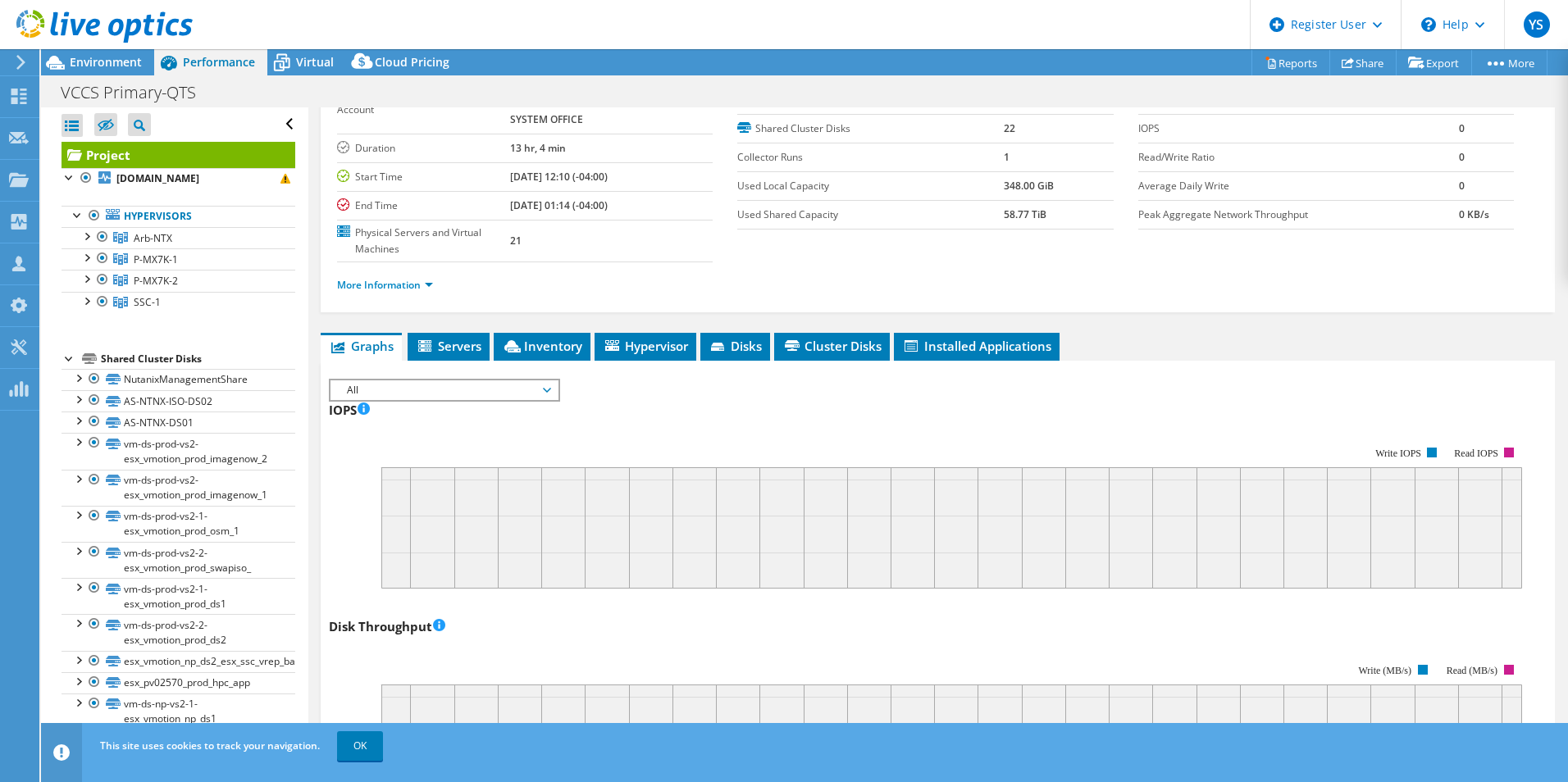
scroll to position [0, 0]
